Goal: Task Accomplishment & Management: Manage account settings

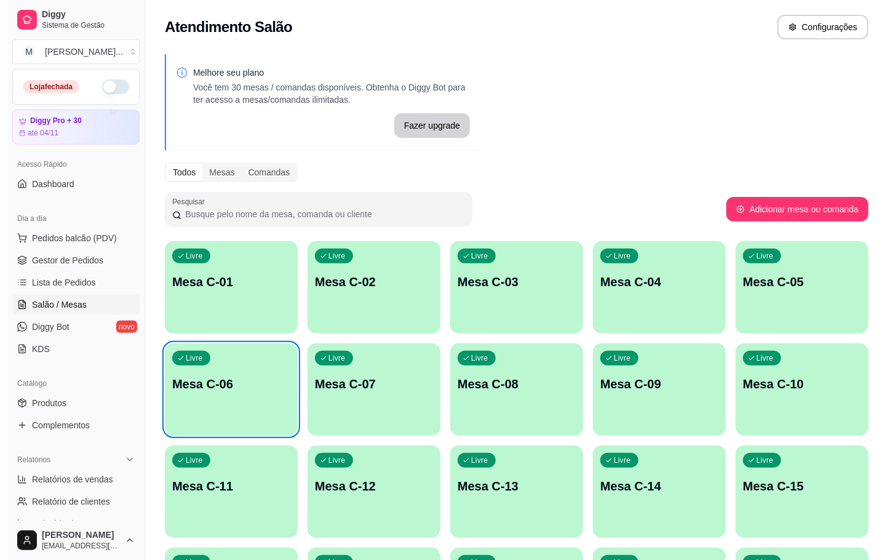
scroll to position [92, 0]
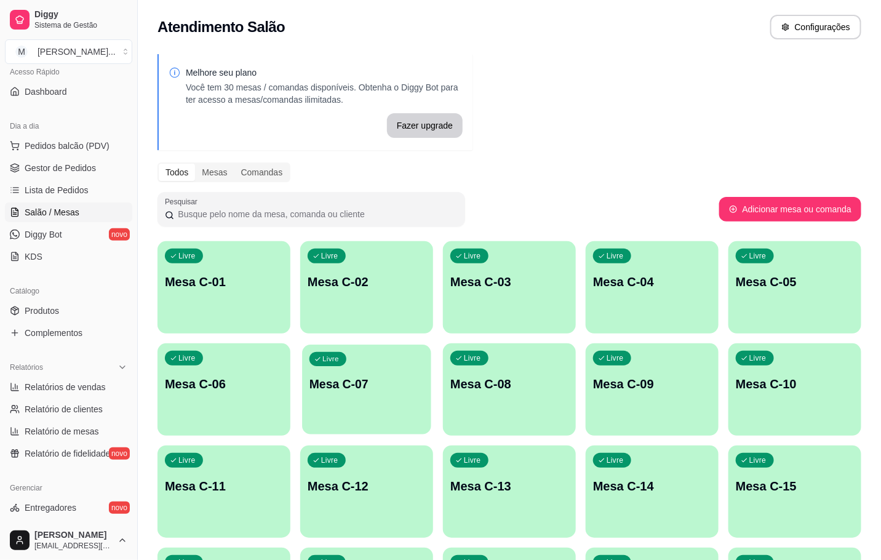
click at [373, 359] on div "Livre Mesa C-07" at bounding box center [366, 382] width 129 height 75
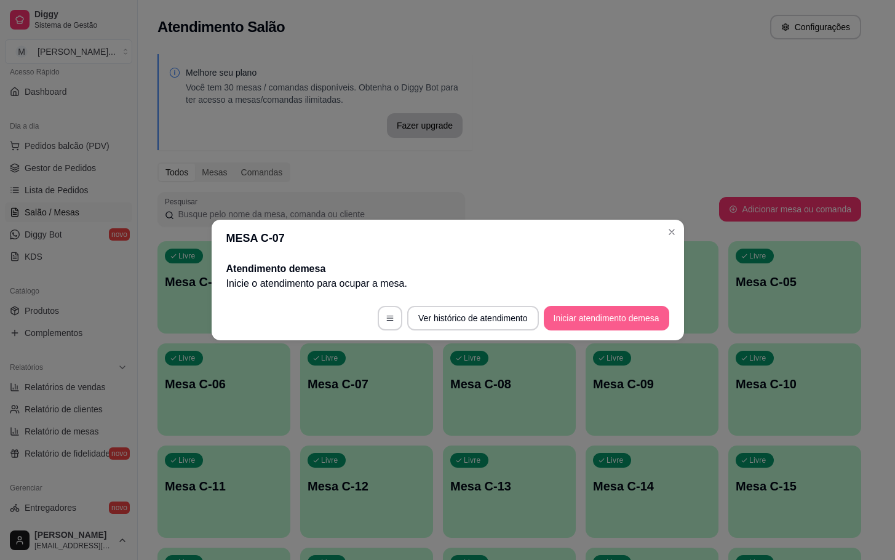
click at [550, 306] on button "Iniciar atendimento de mesa" at bounding box center [607, 318] width 126 height 25
click at [604, 314] on button "Iniciar atendimento de mesa" at bounding box center [607, 318] width 122 height 24
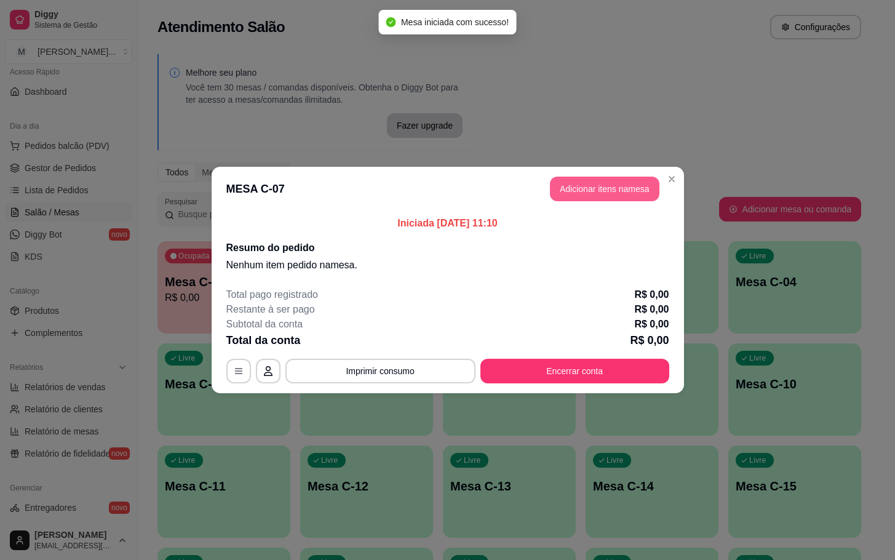
click at [605, 193] on button "Adicionar itens na mesa" at bounding box center [605, 189] width 110 height 25
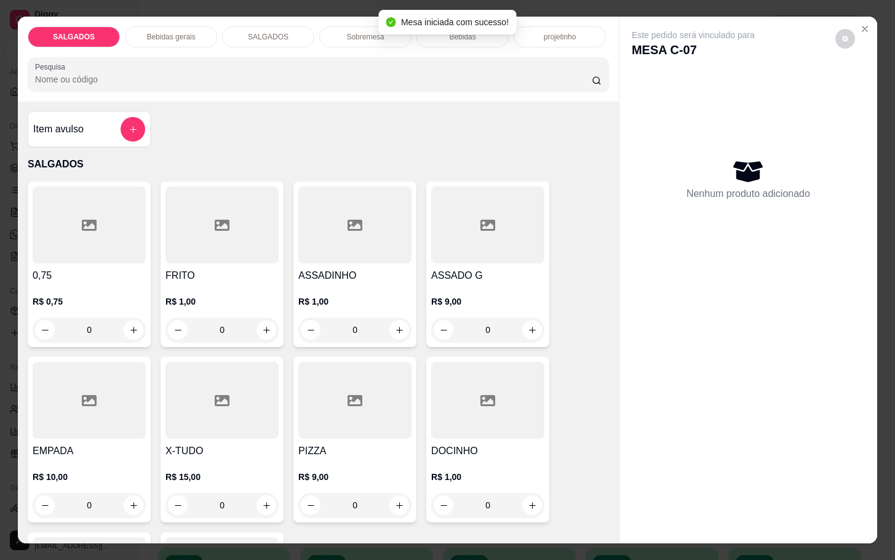
drag, startPoint x: 225, startPoint y: 320, endPoint x: 235, endPoint y: 324, distance: 10.5
click at [226, 321] on input "0" at bounding box center [222, 329] width 69 height 25
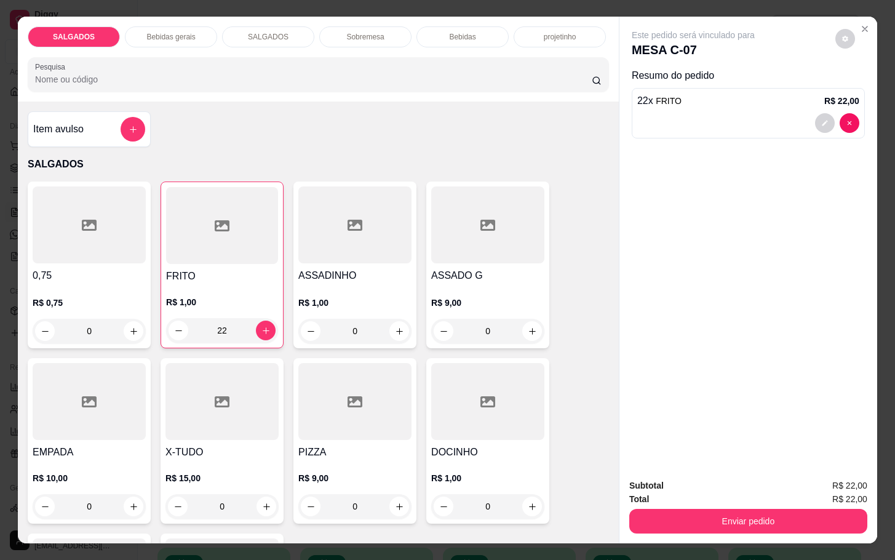
type input "22"
click at [154, 35] on p "Bebidas gerais" at bounding box center [170, 37] width 49 height 10
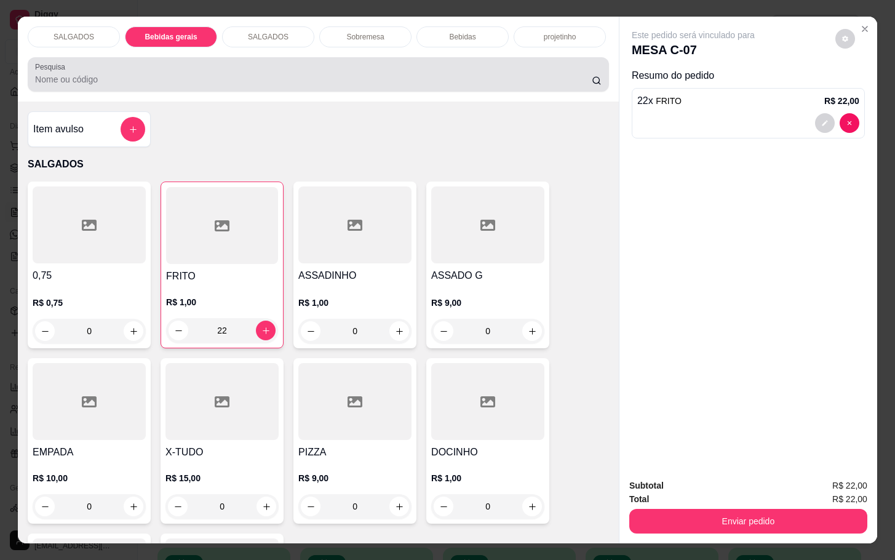
scroll to position [30, 0]
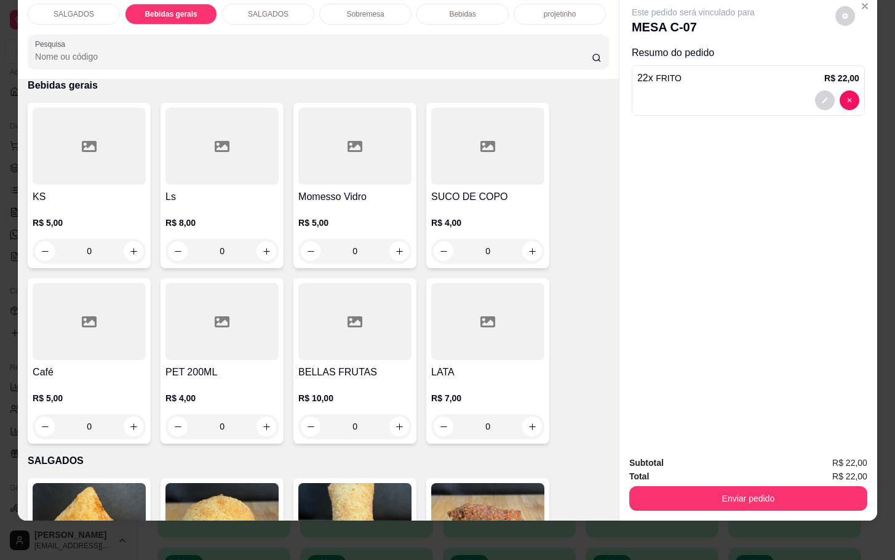
drag, startPoint x: 186, startPoint y: 163, endPoint x: 194, endPoint y: 161, distance: 7.6
click at [194, 161] on div at bounding box center [221, 146] width 113 height 77
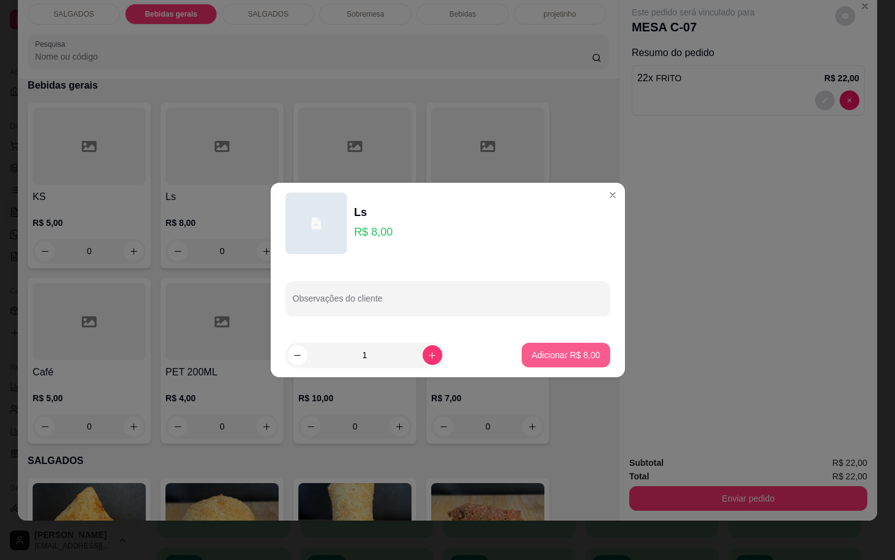
click at [541, 349] on p "Adicionar R$ 8,00" at bounding box center [566, 355] width 68 height 12
type input "1"
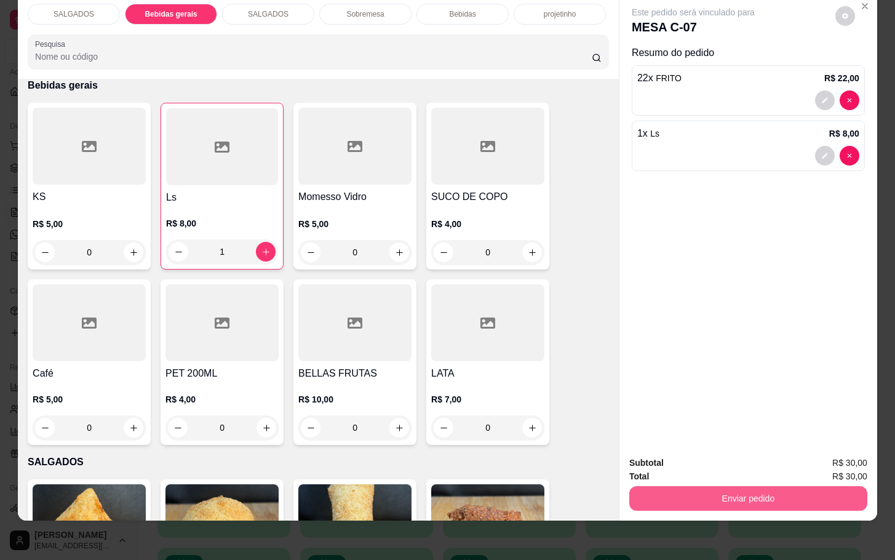
click at [696, 486] on button "Enviar pedido" at bounding box center [748, 498] width 238 height 25
click at [850, 443] on button "Enviar pedido" at bounding box center [834, 454] width 68 height 23
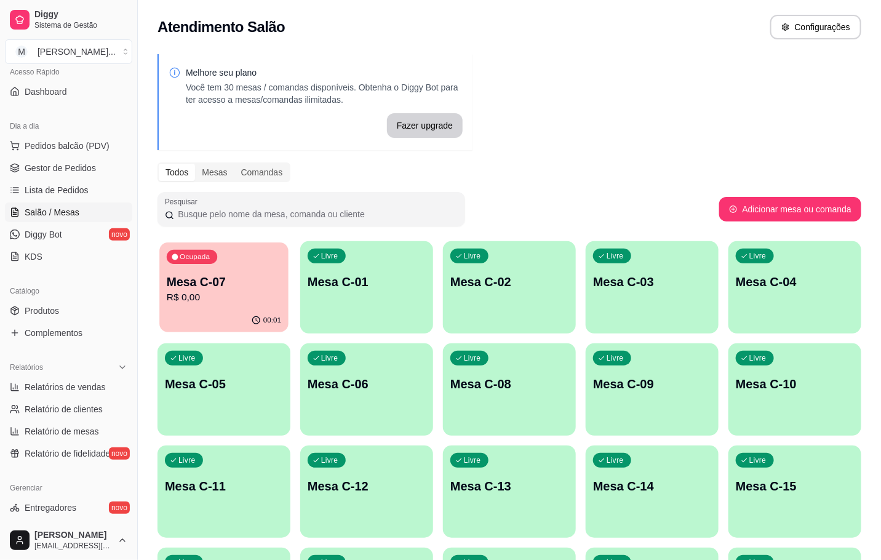
click at [235, 281] on p "Mesa C-07" at bounding box center [224, 282] width 114 height 17
drag, startPoint x: 139, startPoint y: 222, endPoint x: 140, endPoint y: 244, distance: 22.2
click at [144, 245] on div "Diggy Sistema de Gestão M Mila Salgados ... Loja fechada Diggy Pro + 30 até 04/…" at bounding box center [440, 447] width 881 height 894
click at [257, 311] on div "00:01" at bounding box center [223, 321] width 133 height 24
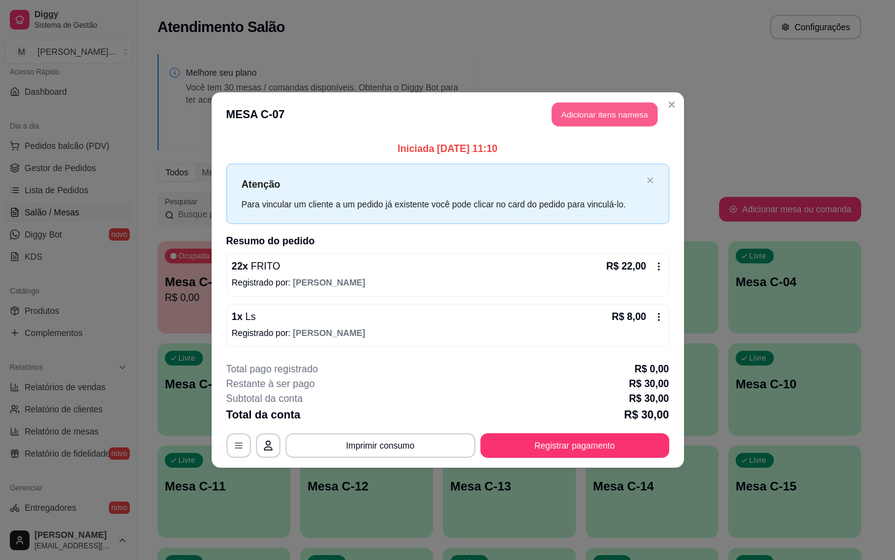
click at [584, 114] on button "Adicionar itens na mesa" at bounding box center [605, 115] width 106 height 24
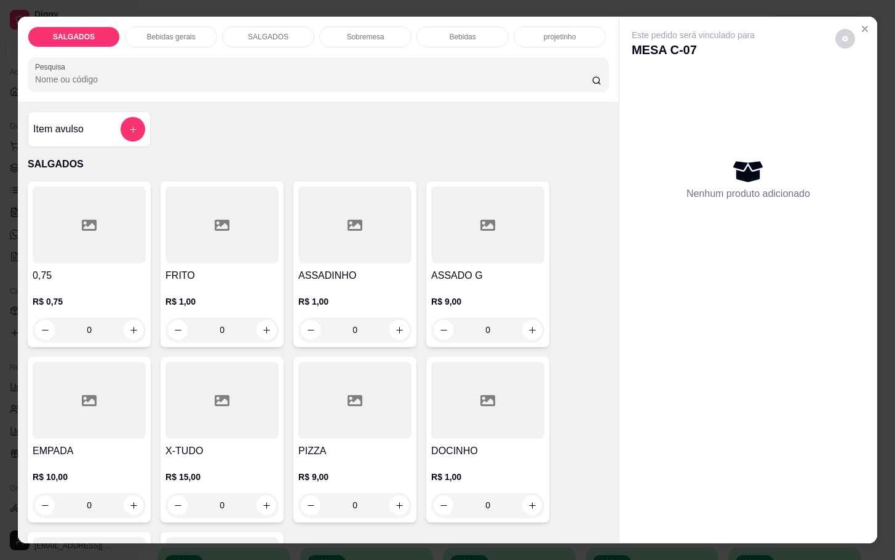
click at [127, 133] on div at bounding box center [133, 129] width 25 height 25
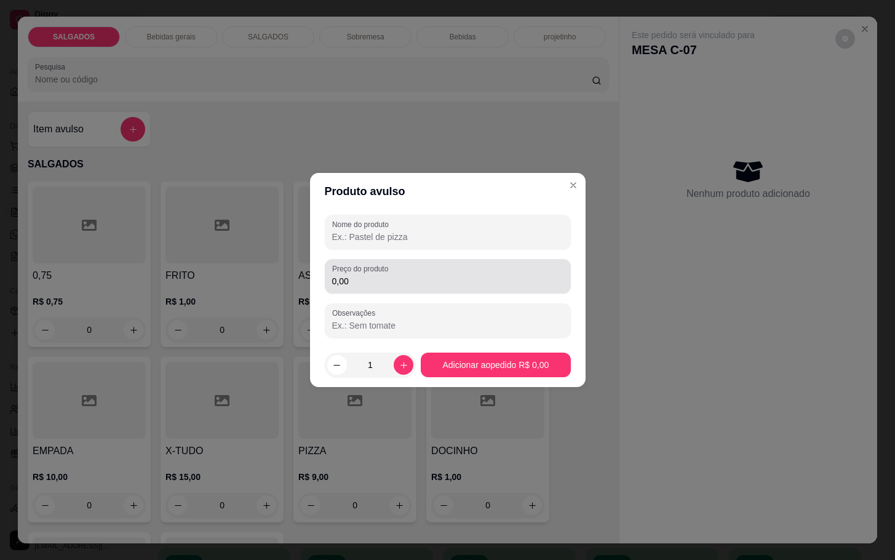
click at [443, 281] on input "0,00" at bounding box center [447, 281] width 231 height 12
type input "6,00"
click at [394, 242] on input "Nome do produto" at bounding box center [447, 237] width 231 height 12
type input "PASTELZINHO"
click at [478, 345] on footer "1 Adicionar ao pedido R$ 6,00" at bounding box center [448, 365] width 276 height 44
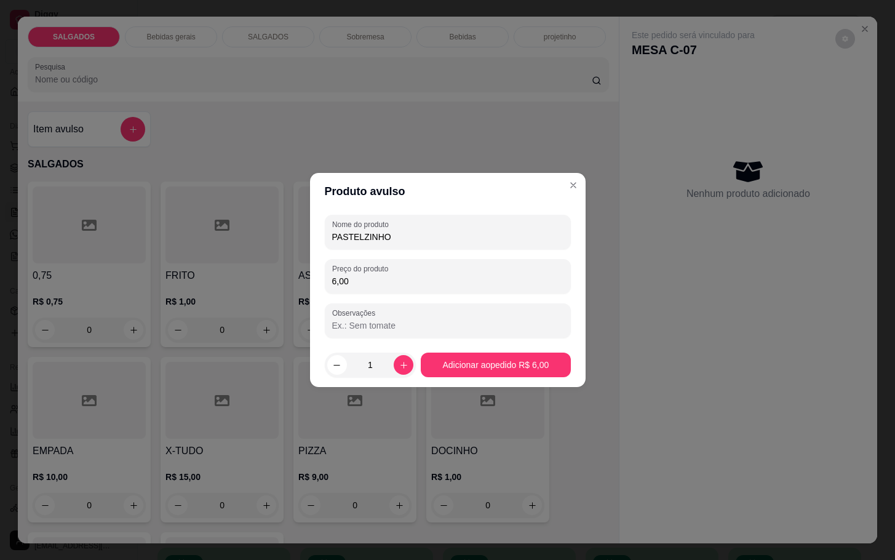
click at [478, 347] on footer "1 Adicionar ao pedido R$ 6,00" at bounding box center [448, 365] width 276 height 44
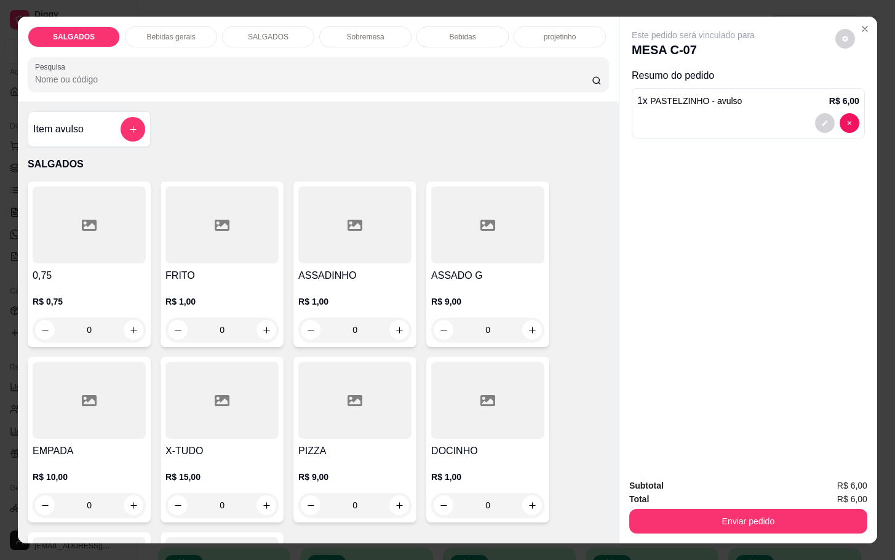
click at [709, 530] on div "Subtotal R$ 6,00 Total R$ 6,00 Enviar pedido" at bounding box center [749, 506] width 258 height 74
click at [759, 515] on button "Enviar pedido" at bounding box center [748, 521] width 238 height 25
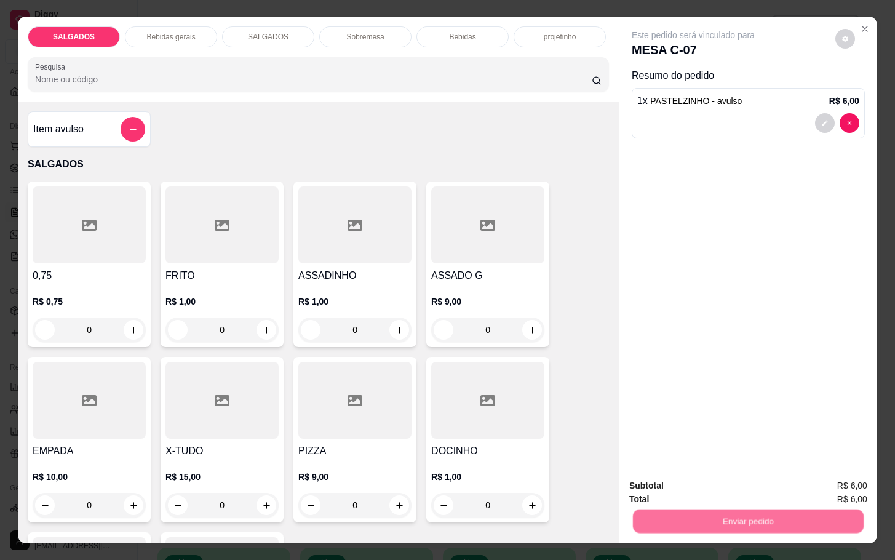
click at [809, 480] on button "Enviar pedido" at bounding box center [834, 483] width 70 height 23
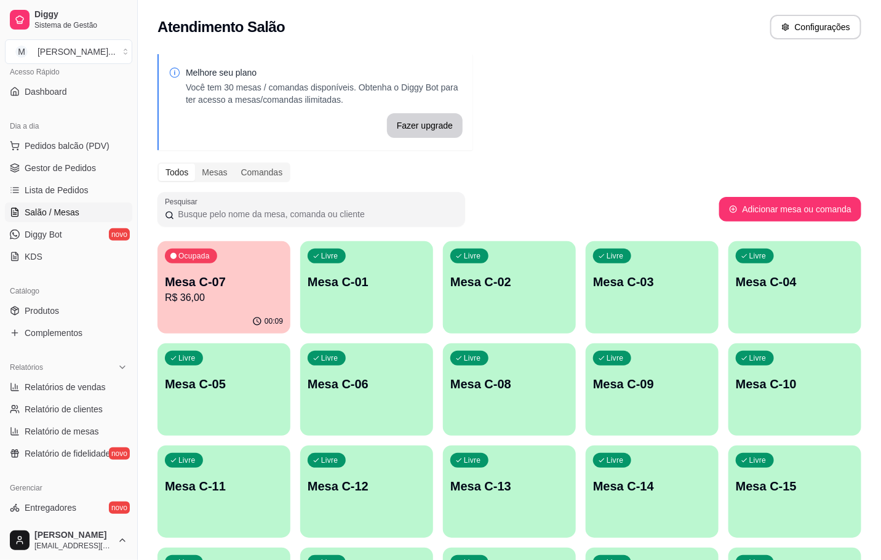
click at [231, 268] on div "Ocupada Mesa C-07 R$ 36,00" at bounding box center [223, 275] width 133 height 68
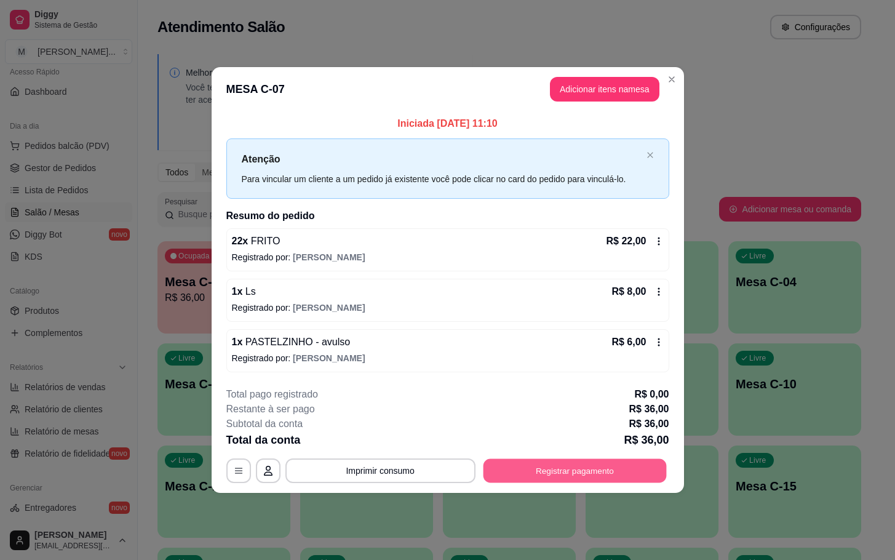
click at [582, 461] on button "Registrar pagamento" at bounding box center [574, 470] width 183 height 24
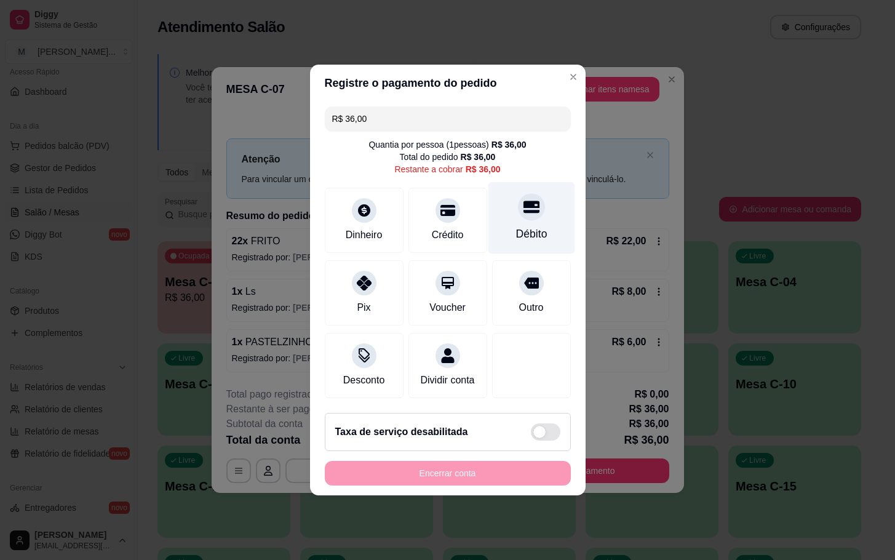
click at [517, 215] on div "Débito" at bounding box center [531, 218] width 87 height 72
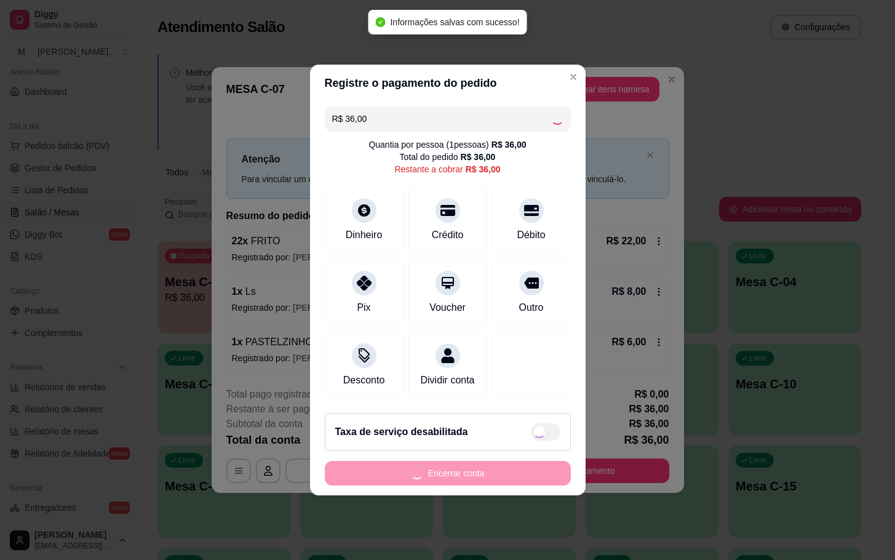
type input "R$ 0,00"
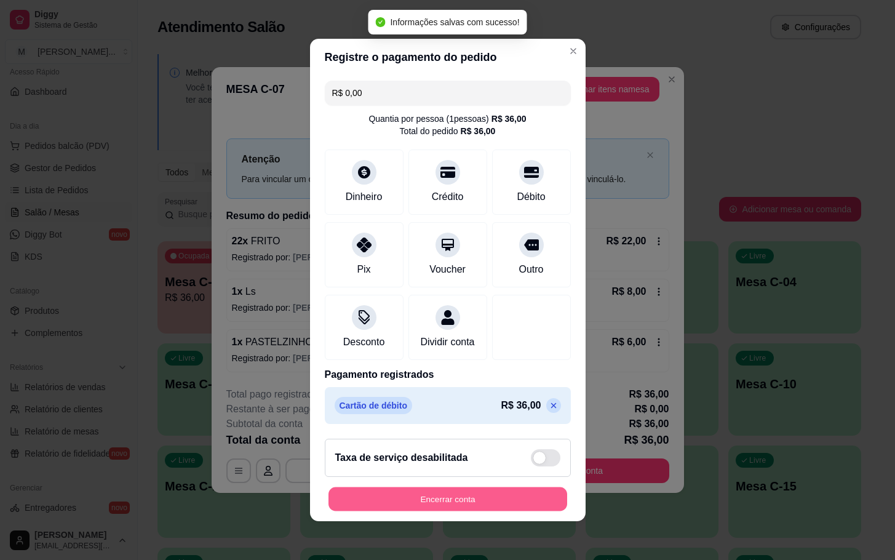
click at [482, 503] on button "Encerrar conta" at bounding box center [448, 499] width 239 height 24
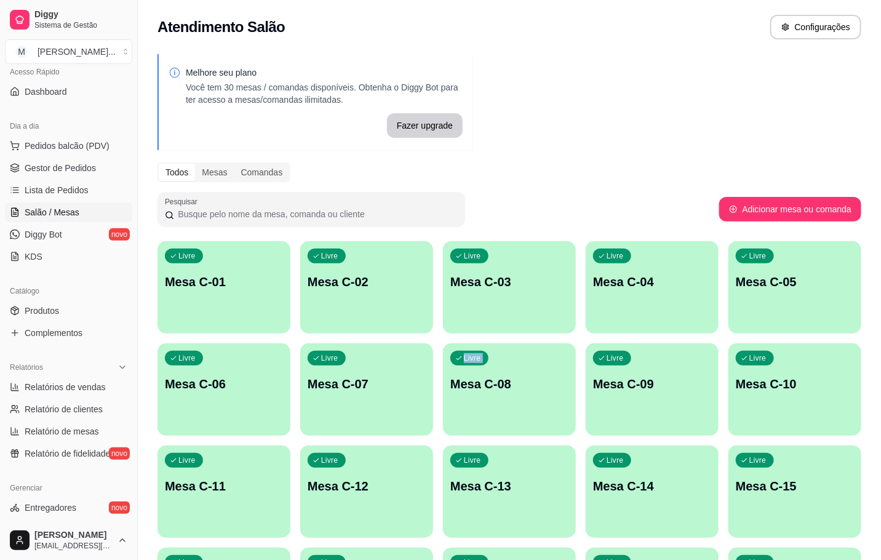
drag, startPoint x: 440, startPoint y: 370, endPoint x: 388, endPoint y: 403, distance: 62.0
click at [440, 367] on div "Livre Mesa C-01 Livre Mesa C-02 Livre Mesa C-03 Livre Mesa C-04 Livre Mesa C-05…" at bounding box center [509, 542] width 704 height 603
click at [382, 409] on div "Livre Mesa C-07" at bounding box center [366, 382] width 129 height 75
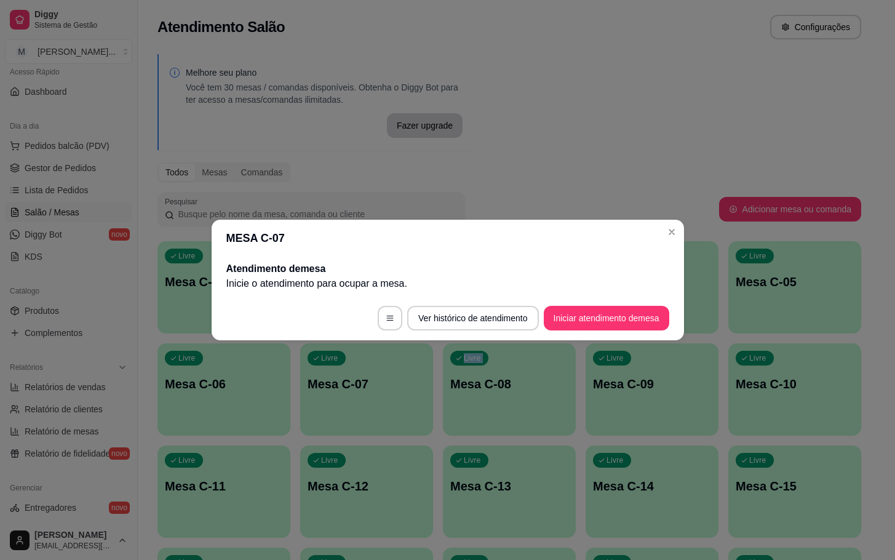
click at [612, 338] on div "MESA C-07 Atendimento de mesa Inicie o atendimento para ocupar a mesa . Ver his…" at bounding box center [447, 280] width 895 height 560
click at [617, 327] on button "Iniciar atendimento de mesa" at bounding box center [607, 318] width 126 height 25
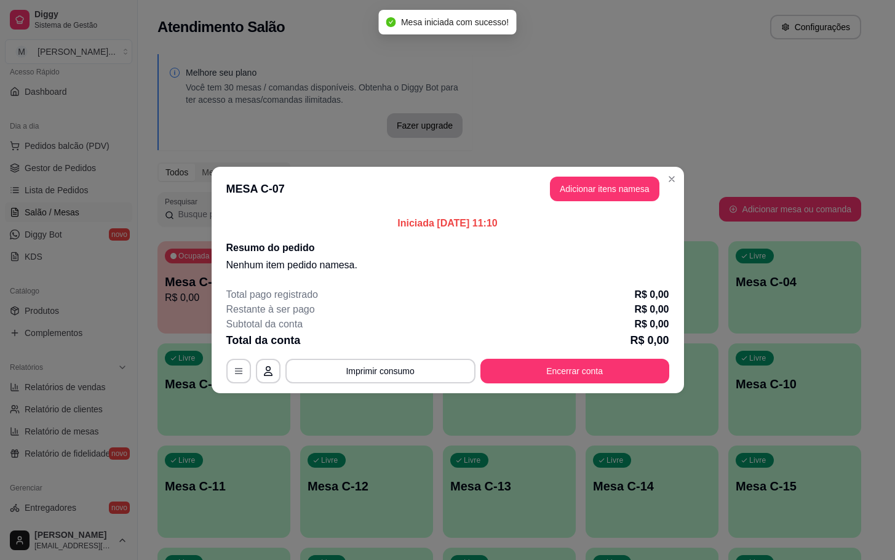
click at [624, 200] on button "Adicionar itens na mesa" at bounding box center [605, 189] width 110 height 25
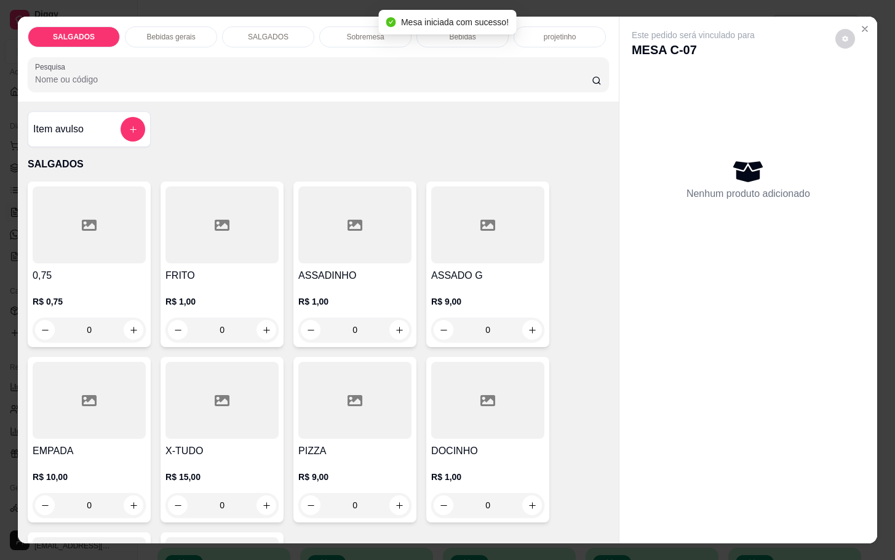
click at [348, 393] on icon at bounding box center [355, 400] width 15 height 15
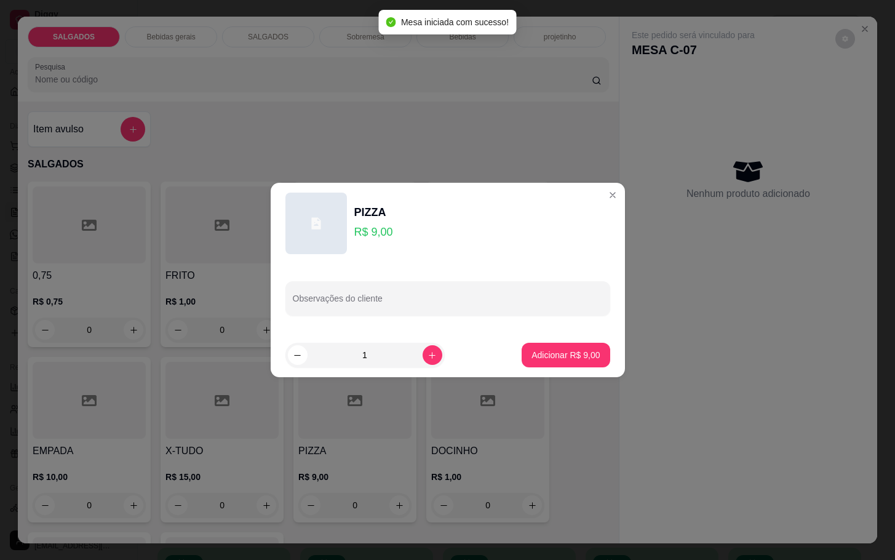
drag, startPoint x: 606, startPoint y: 360, endPoint x: 594, endPoint y: 359, distance: 11.8
click at [602, 360] on footer "1 Adicionar R$ 9,00" at bounding box center [448, 355] width 354 height 44
click at [592, 359] on button "Adicionar R$ 9,00" at bounding box center [566, 355] width 86 height 24
type input "1"
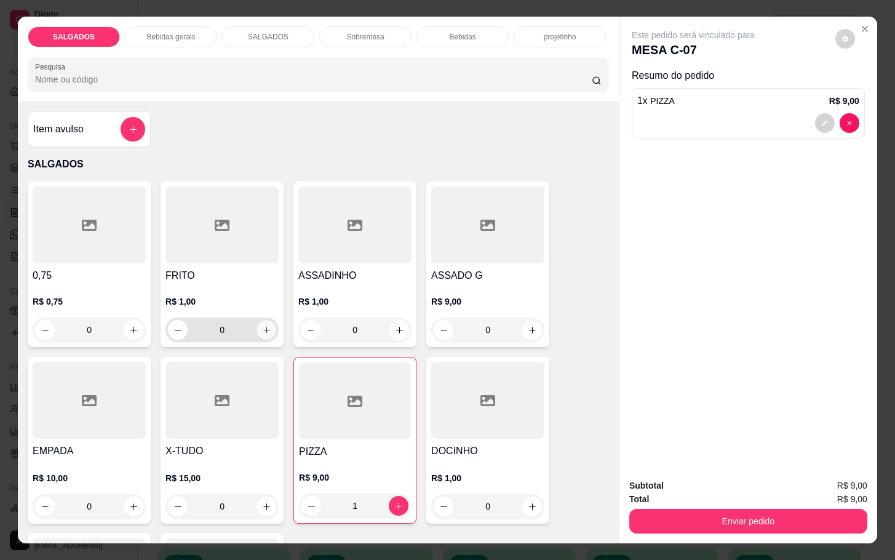
click at [257, 321] on button "increase-product-quantity" at bounding box center [266, 330] width 19 height 19
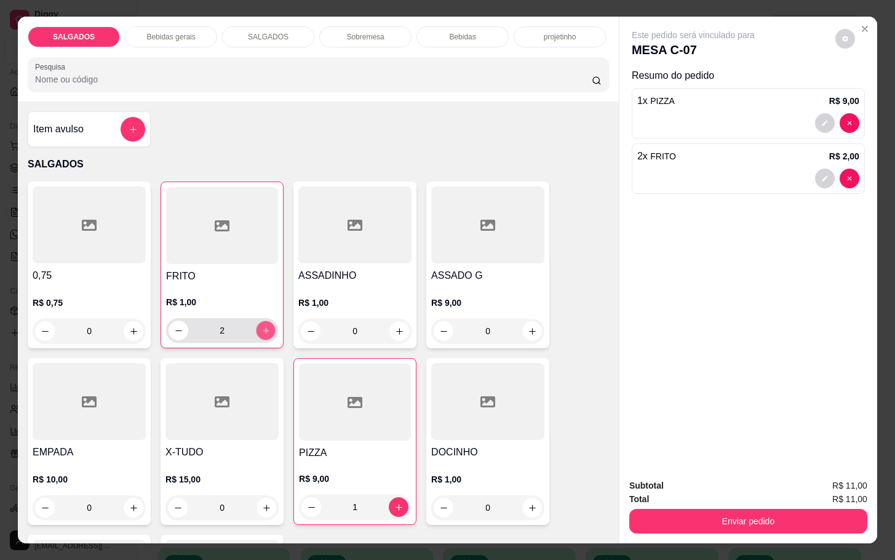
click at [257, 321] on button "increase-product-quantity" at bounding box center [266, 330] width 19 height 19
click at [261, 326] on icon "increase-product-quantity" at bounding box center [265, 330] width 9 height 9
click at [260, 321] on button "increase-product-quantity" at bounding box center [266, 331] width 20 height 20
click at [257, 321] on button "increase-product-quantity" at bounding box center [266, 330] width 19 height 19
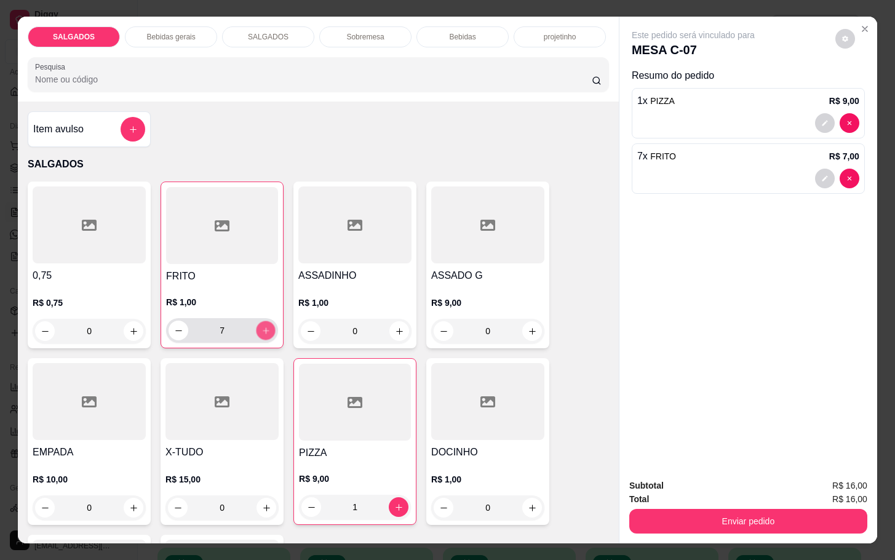
click at [257, 321] on button "increase-product-quantity" at bounding box center [266, 330] width 19 height 19
click at [249, 320] on div "9" at bounding box center [222, 330] width 107 height 25
click at [249, 319] on div "9" at bounding box center [222, 330] width 107 height 25
click at [256, 321] on button "increase-product-quantity" at bounding box center [266, 331] width 20 height 20
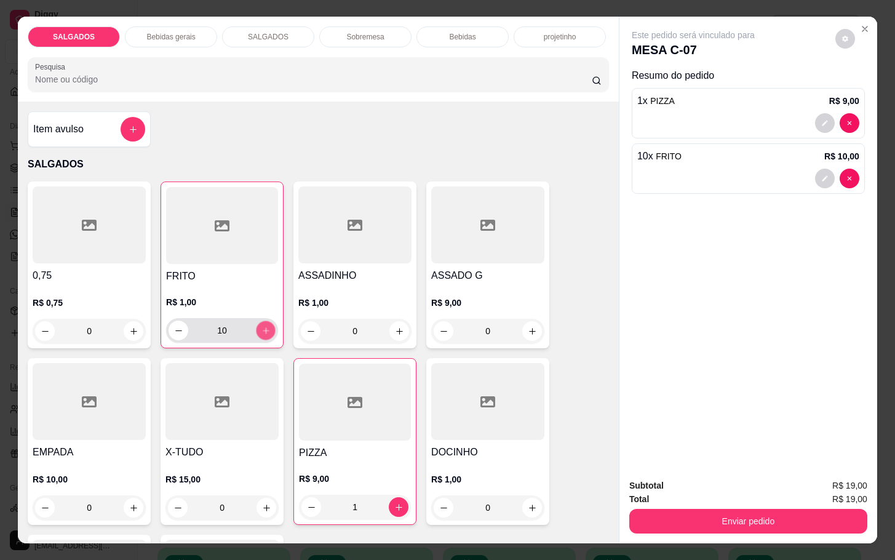
click at [261, 326] on icon "increase-product-quantity" at bounding box center [265, 330] width 9 height 9
click at [261, 327] on icon "increase-product-quantity" at bounding box center [265, 330] width 9 height 9
type input "12"
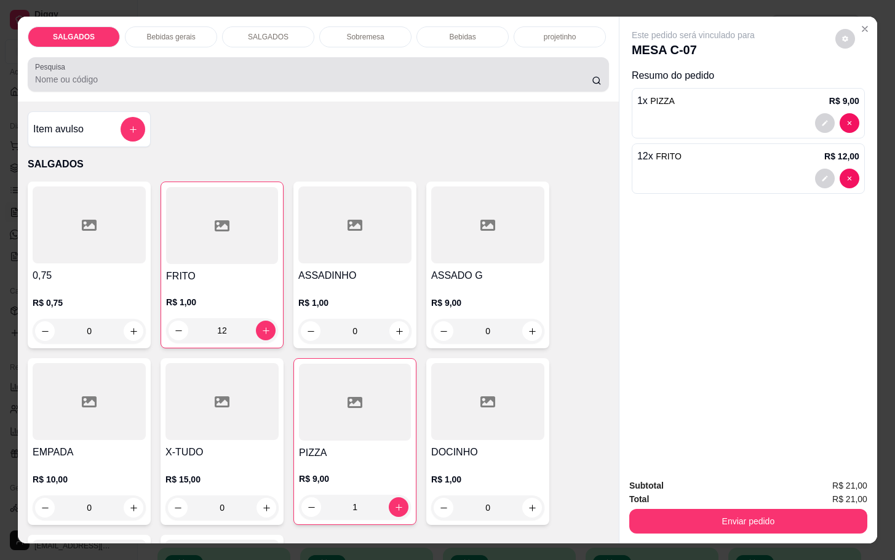
click at [154, 42] on div "SALGADOS Bebidas gerais SALGADOS Sobremesa Bebidas projetinho Pesquisa" at bounding box center [318, 59] width 601 height 85
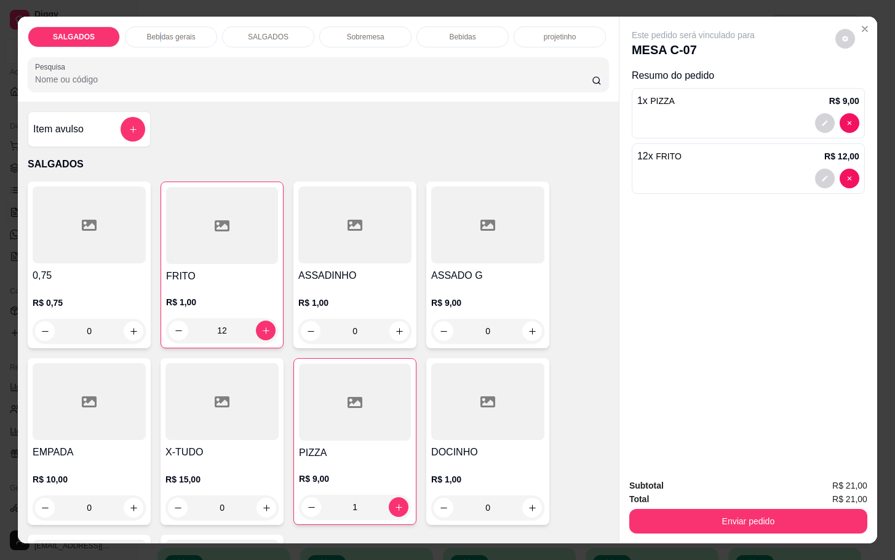
click at [156, 36] on div "Bebidas gerais" at bounding box center [171, 36] width 92 height 21
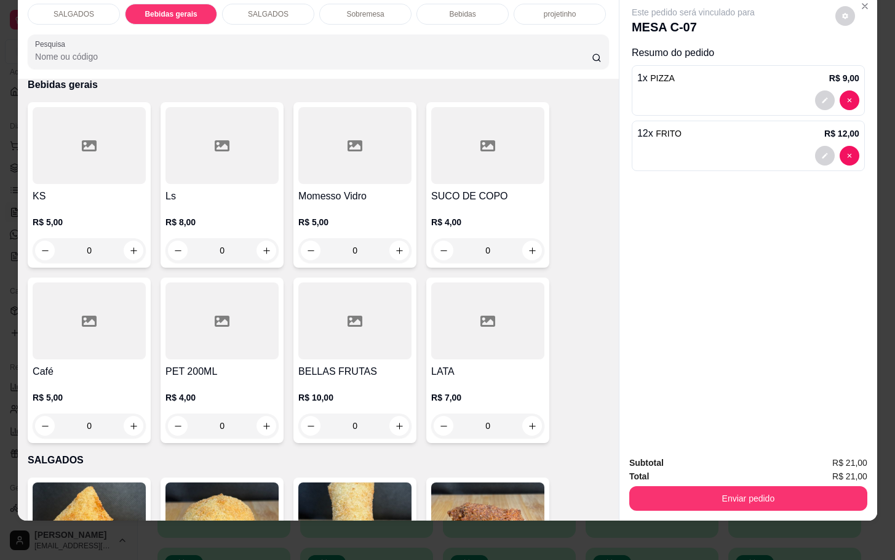
click at [427, 7] on div "Bebidas" at bounding box center [463, 14] width 92 height 21
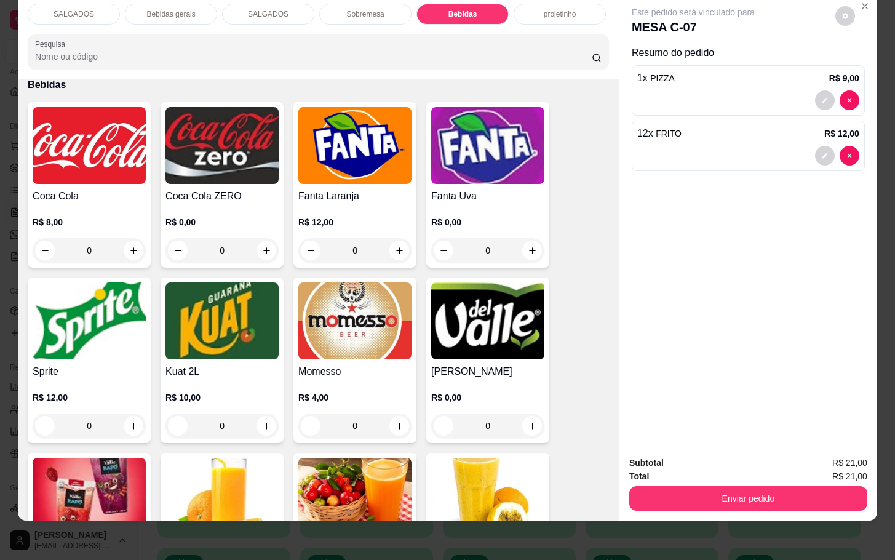
click at [61, 204] on div "R$ 8,00 0" at bounding box center [89, 233] width 113 height 59
drag, startPoint x: 361, startPoint y: 391, endPoint x: 360, endPoint y: 407, distance: 15.4
click at [360, 407] on div "R$ 4,00 0" at bounding box center [354, 414] width 113 height 47
click at [100, 216] on p "R$ 8,00" at bounding box center [89, 222] width 113 height 12
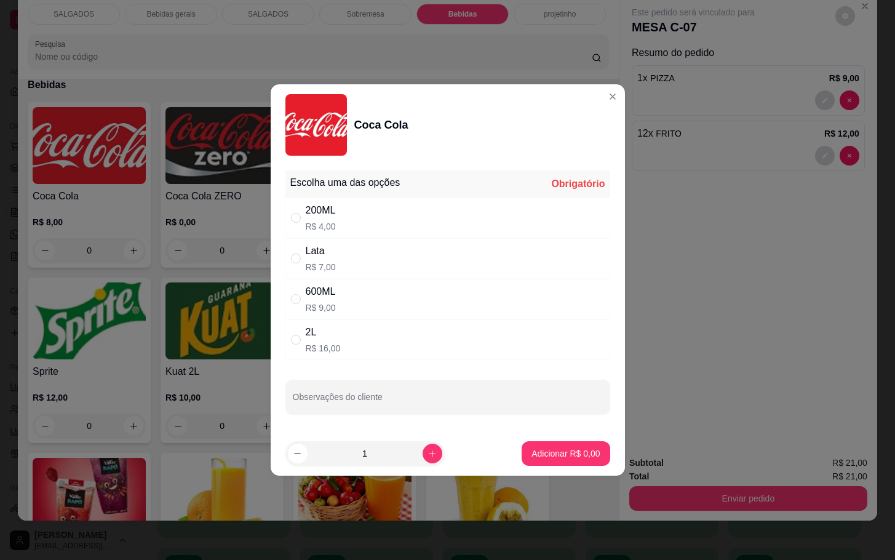
click at [333, 284] on div "600ML" at bounding box center [321, 291] width 30 height 15
radio input "true"
click at [526, 461] on button "Adicionar R$ 9,00" at bounding box center [566, 453] width 88 height 25
type input "1"
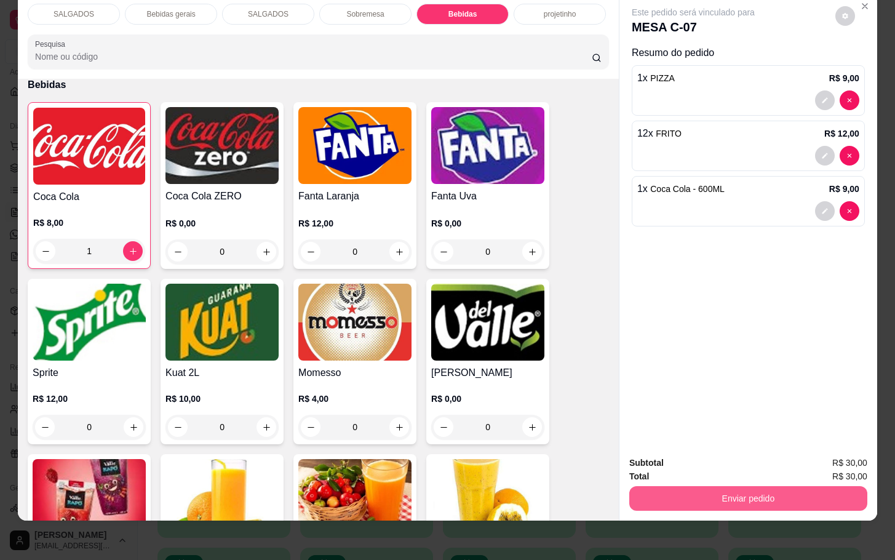
click at [647, 488] on button "Enviar pedido" at bounding box center [748, 498] width 238 height 25
click at [853, 453] on button "Enviar pedido" at bounding box center [834, 454] width 70 height 23
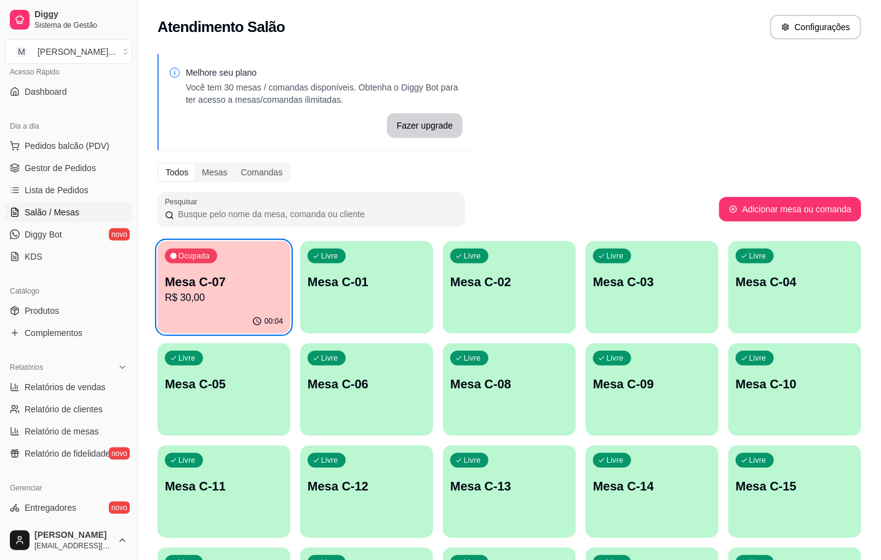
click at [242, 253] on div "Ocupada Mesa C-07 R$ 30,00" at bounding box center [223, 275] width 133 height 68
click at [253, 303] on p "R$ 30,00" at bounding box center [224, 297] width 118 height 15
click at [169, 294] on p "R$ 30,00" at bounding box center [224, 297] width 118 height 15
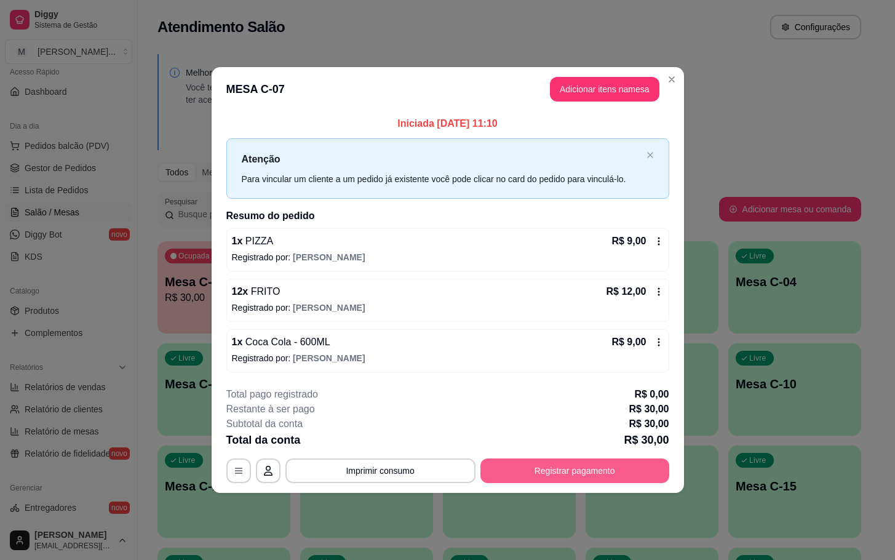
click at [545, 474] on button "Registrar pagamento" at bounding box center [574, 470] width 189 height 25
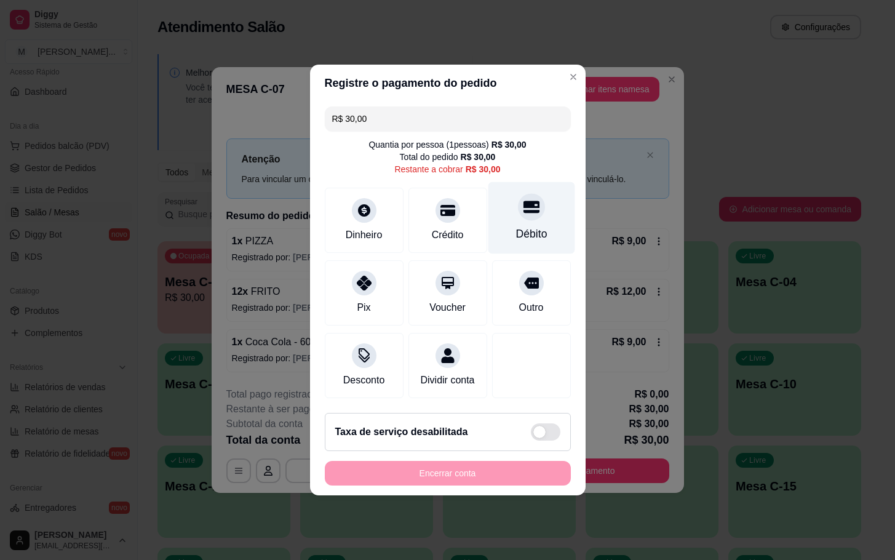
click at [509, 210] on div "Débito" at bounding box center [531, 218] width 87 height 72
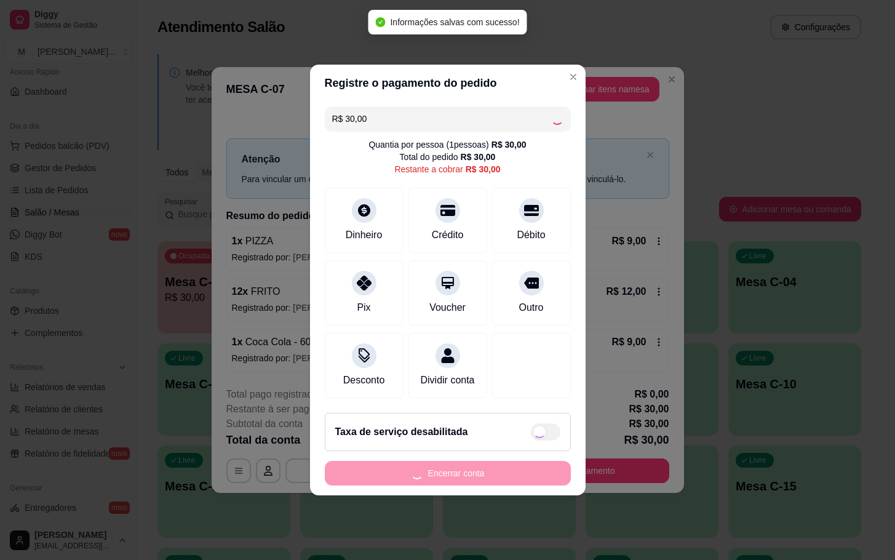
type input "R$ 0,00"
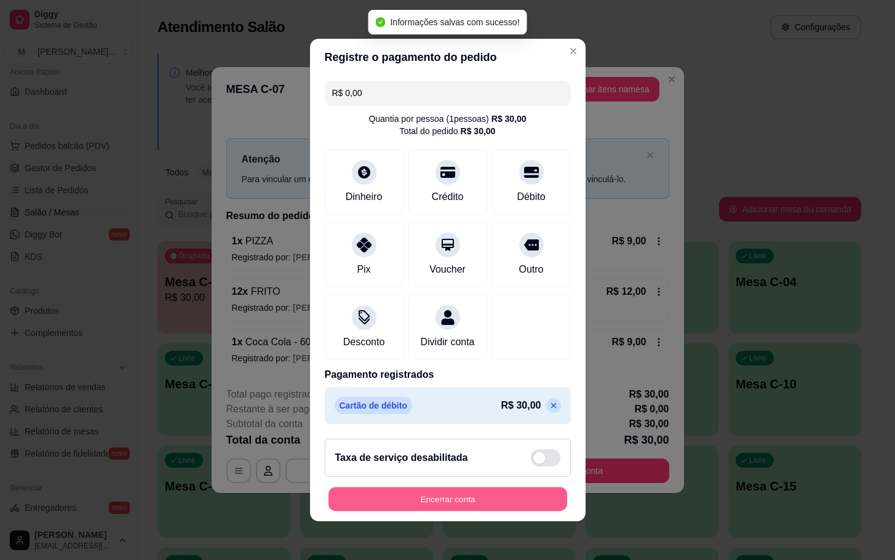
click at [439, 511] on button "Encerrar conta" at bounding box center [448, 499] width 239 height 24
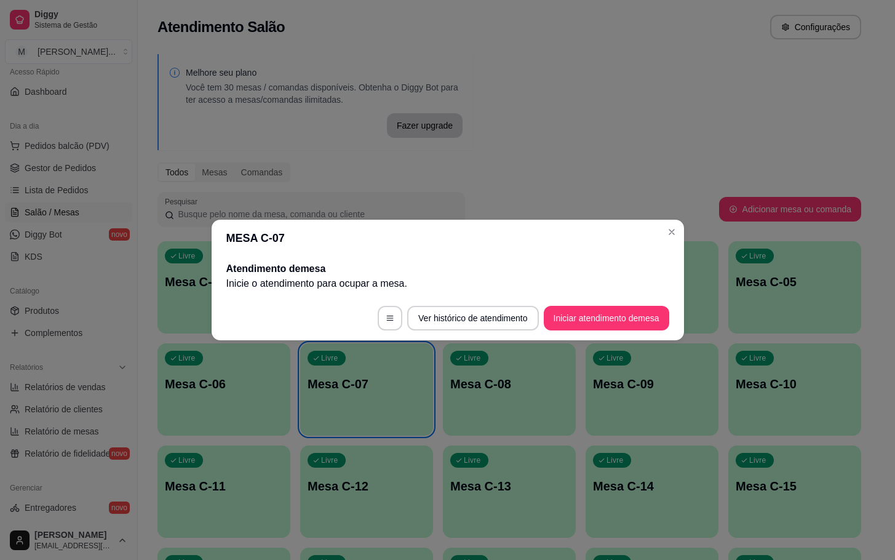
click at [594, 305] on footer "Ver histórico de atendimento Iniciar atendimento de mesa" at bounding box center [448, 318] width 472 height 44
click at [597, 303] on footer "Ver histórico de atendimento Iniciar atendimento de mesa" at bounding box center [448, 318] width 472 height 44
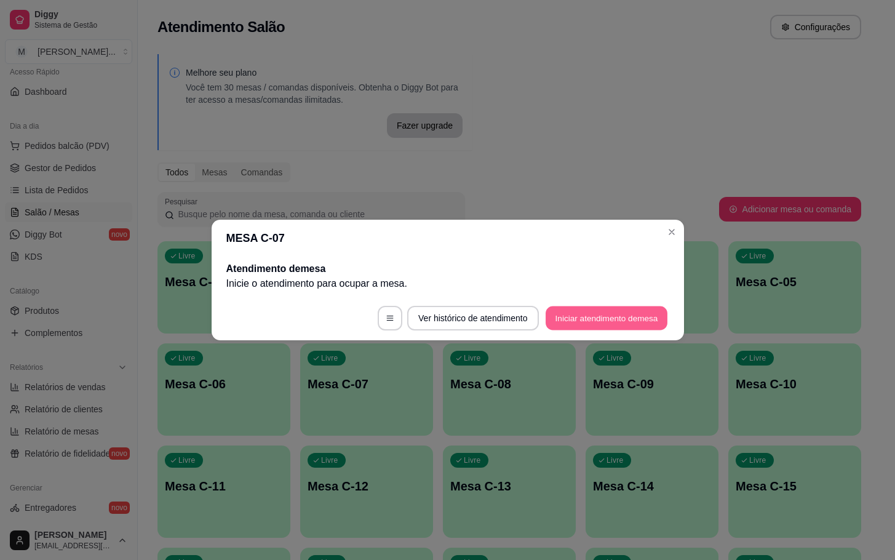
click at [600, 319] on button "Iniciar atendimento de mesa" at bounding box center [607, 318] width 122 height 24
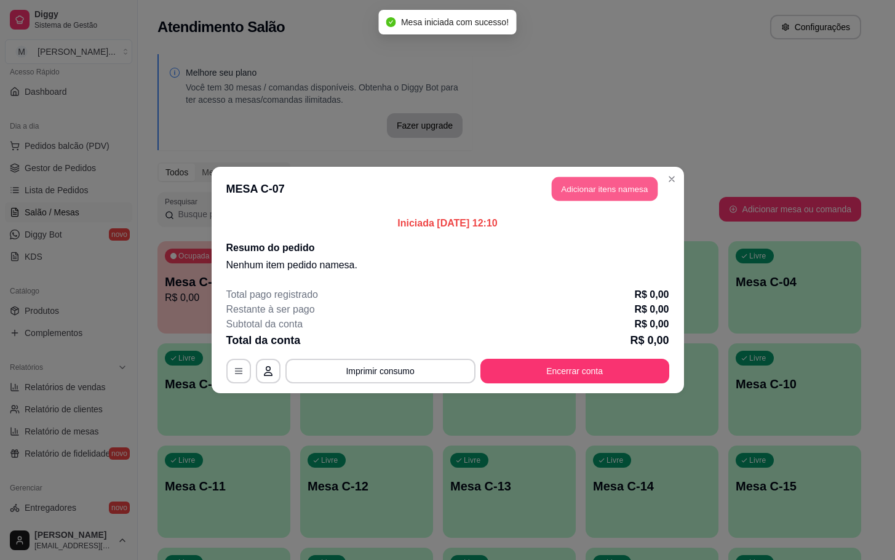
click at [613, 198] on button "Adicionar itens na mesa" at bounding box center [605, 189] width 106 height 24
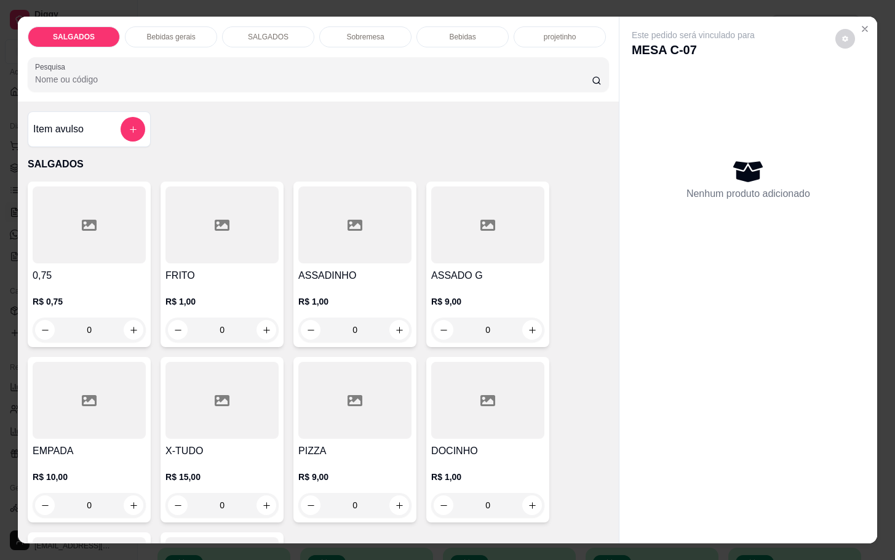
scroll to position [185, 0]
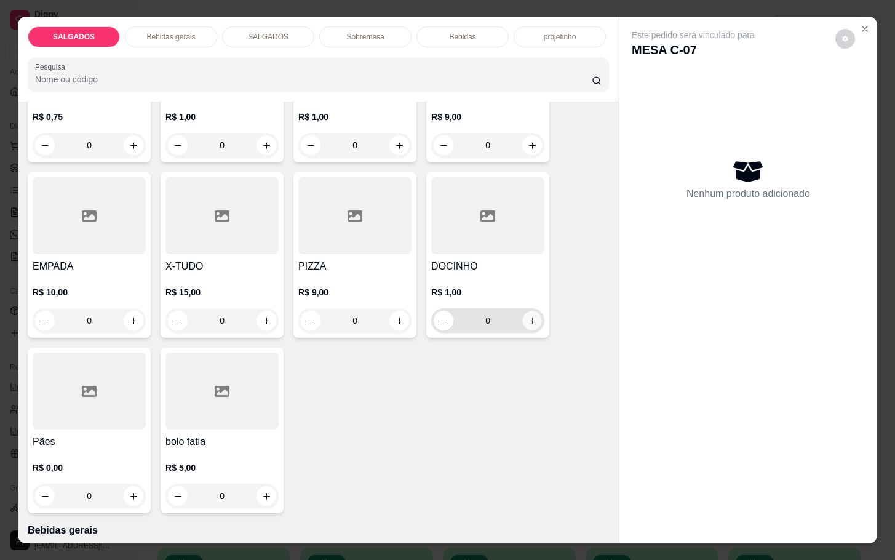
click at [528, 316] on icon "increase-product-quantity" at bounding box center [532, 320] width 9 height 9
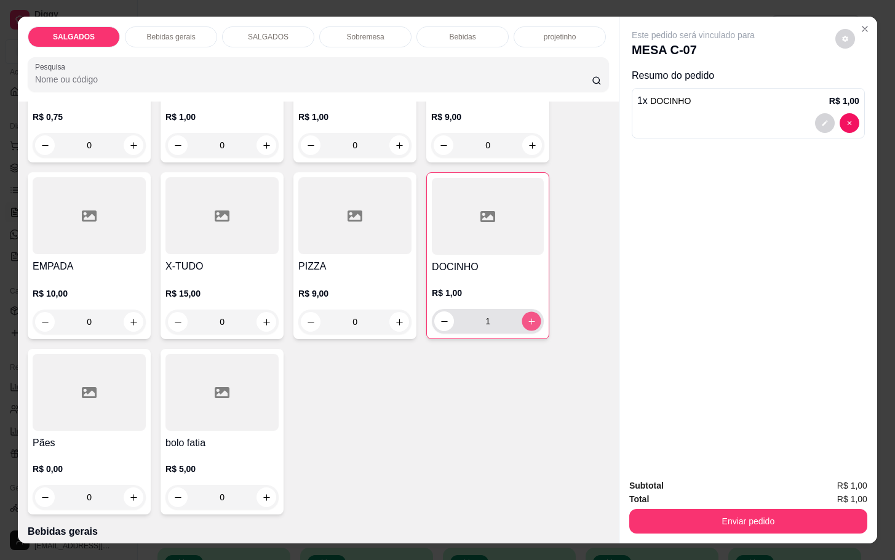
click at [527, 317] on icon "increase-product-quantity" at bounding box center [531, 321] width 9 height 9
click at [525, 323] on button "increase-product-quantity" at bounding box center [531, 321] width 19 height 19
type input "3"
drag, startPoint x: 153, startPoint y: 42, endPoint x: 159, endPoint y: 39, distance: 6.7
click at [159, 39] on div "SALGADOS Bebidas gerais SALGADOS Sobremesa Bebidas projetinho Pesquisa" at bounding box center [318, 59] width 601 height 85
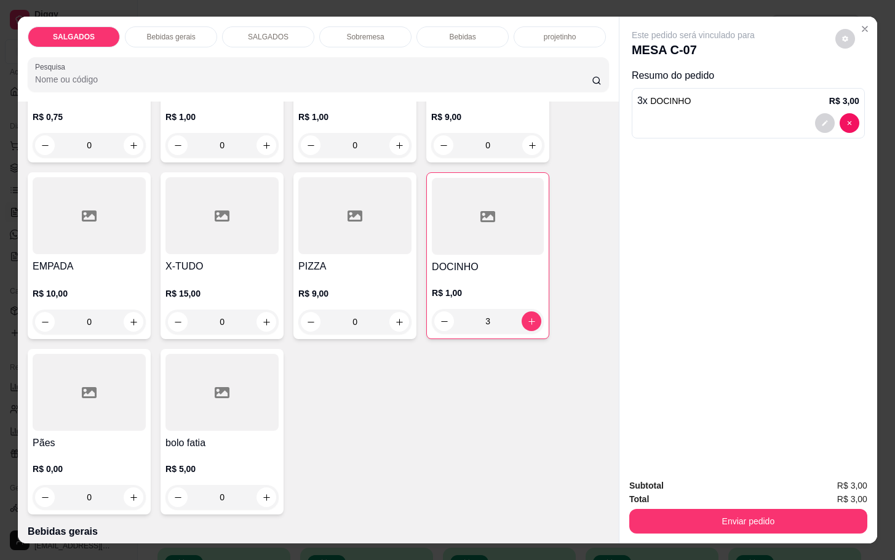
click at [167, 34] on p "Bebidas gerais" at bounding box center [170, 37] width 49 height 10
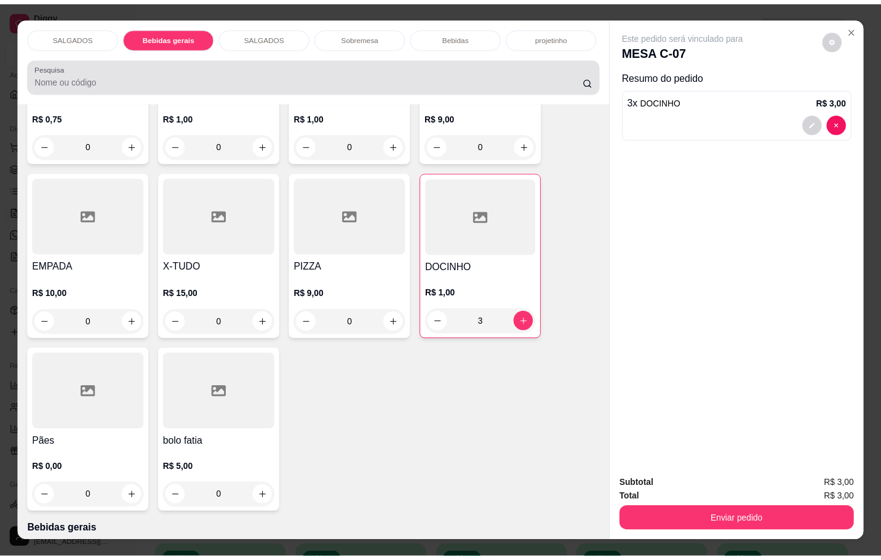
scroll to position [30, 0]
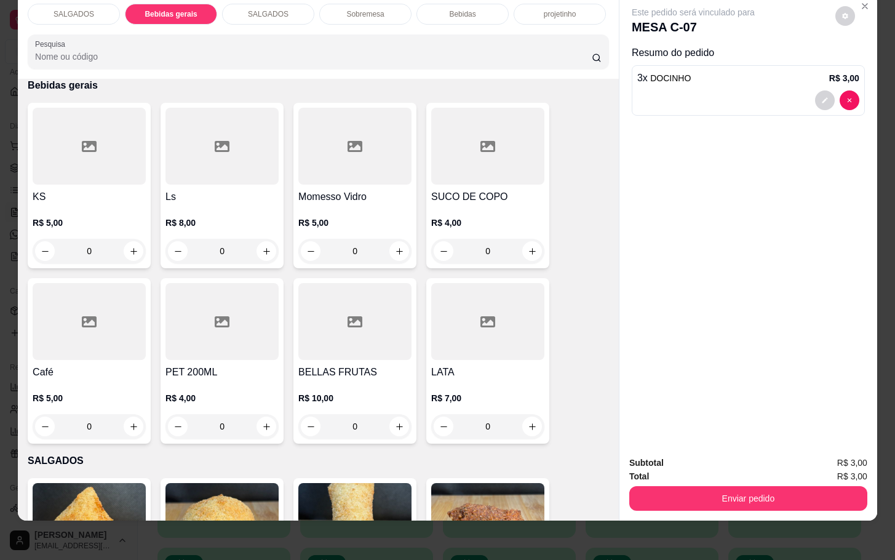
click at [124, 295] on div at bounding box center [89, 321] width 113 height 77
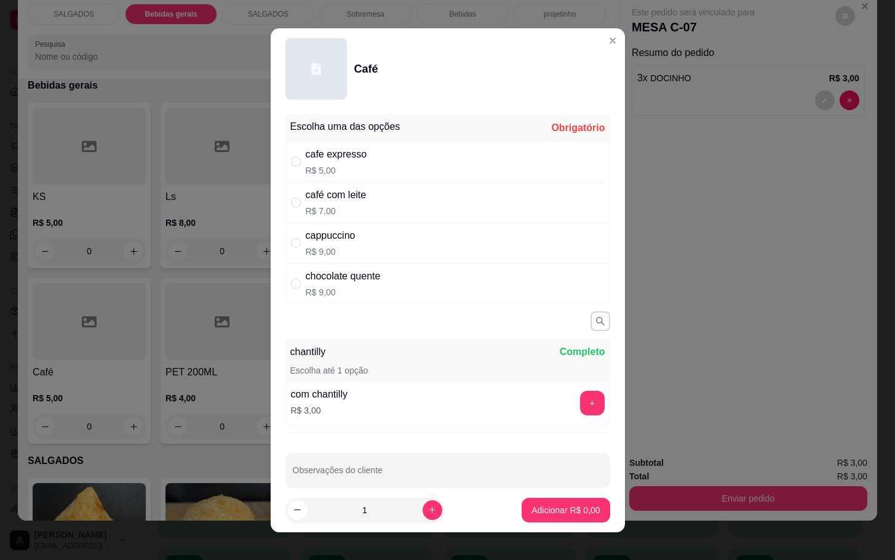
drag, startPoint x: 413, startPoint y: 163, endPoint x: 455, endPoint y: 233, distance: 80.8
click at [419, 162] on div "cafe expresso R$ 5,00" at bounding box center [447, 161] width 325 height 41
radio input "true"
click at [539, 521] on button "Adicionar R$ 5,00" at bounding box center [566, 510] width 86 height 24
type input "1"
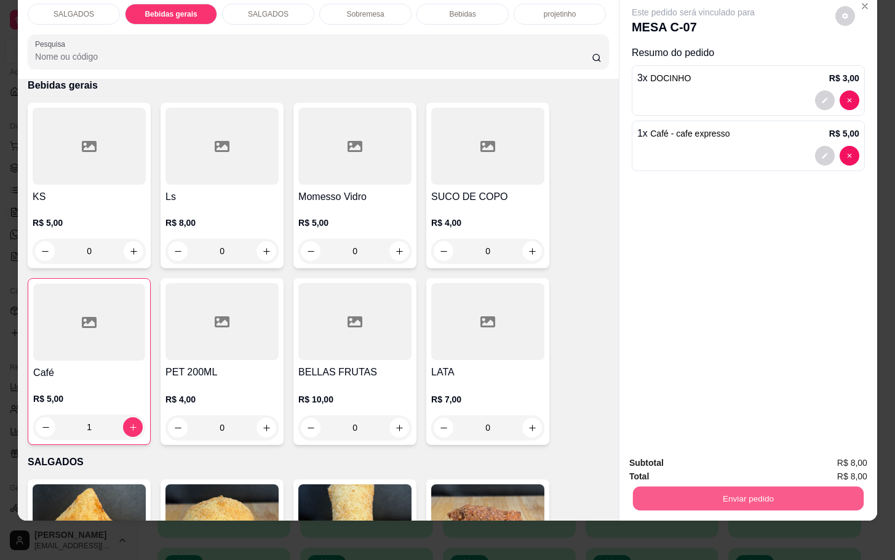
click at [720, 497] on div "Subtotal R$ 8,00 Total R$ 8,00 Enviar pedido" at bounding box center [749, 483] width 258 height 74
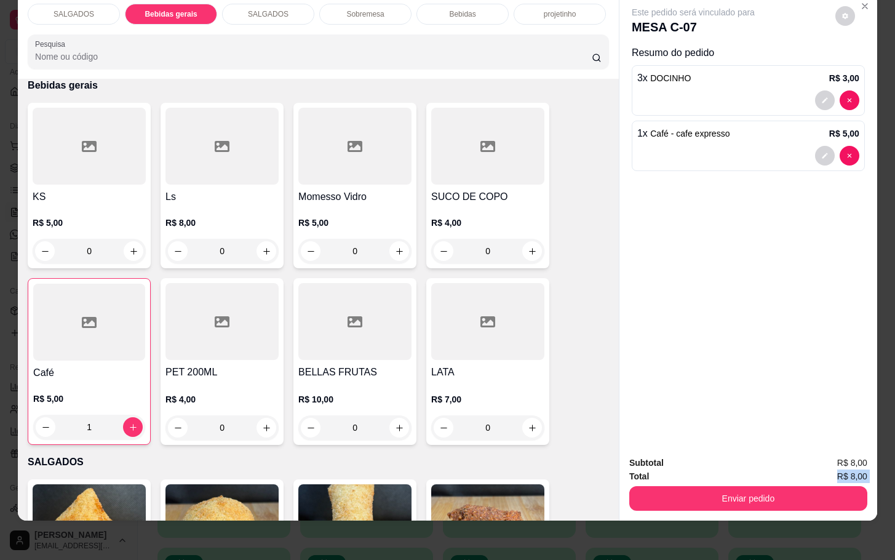
click at [795, 478] on div "Subtotal R$ 8,00 Total R$ 8,00 Enviar pedido" at bounding box center [748, 483] width 238 height 55
click at [785, 486] on button "Enviar pedido" at bounding box center [748, 498] width 238 height 25
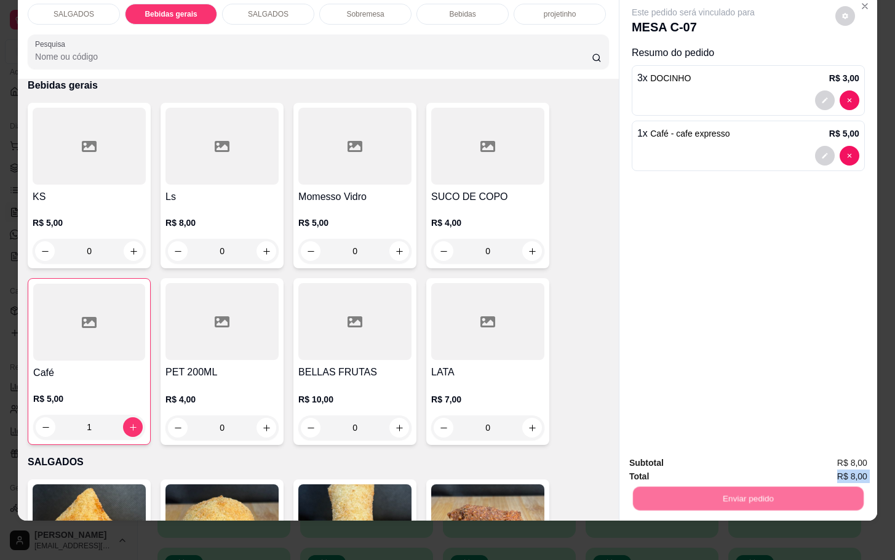
click at [851, 448] on button "Enviar pedido" at bounding box center [834, 454] width 70 height 23
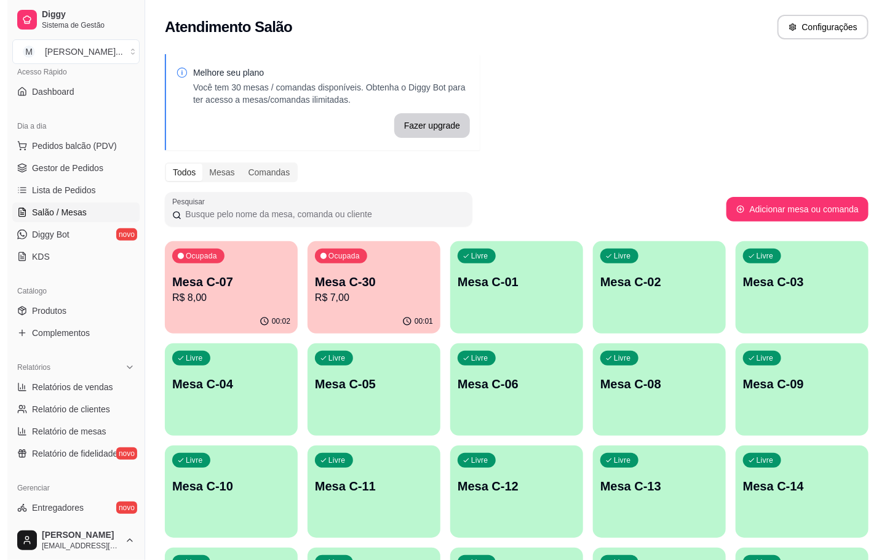
scroll to position [334, 0]
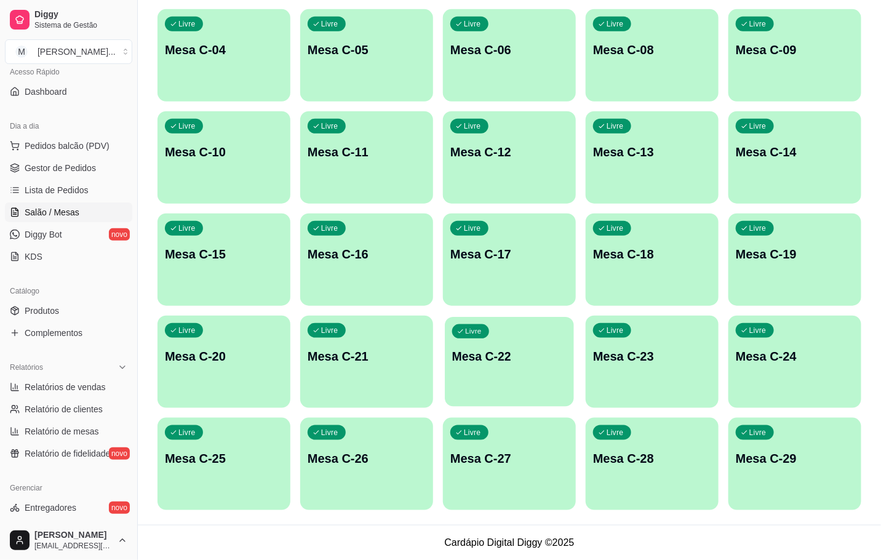
click at [467, 385] on div "Livre Mesa C-22" at bounding box center [509, 354] width 129 height 75
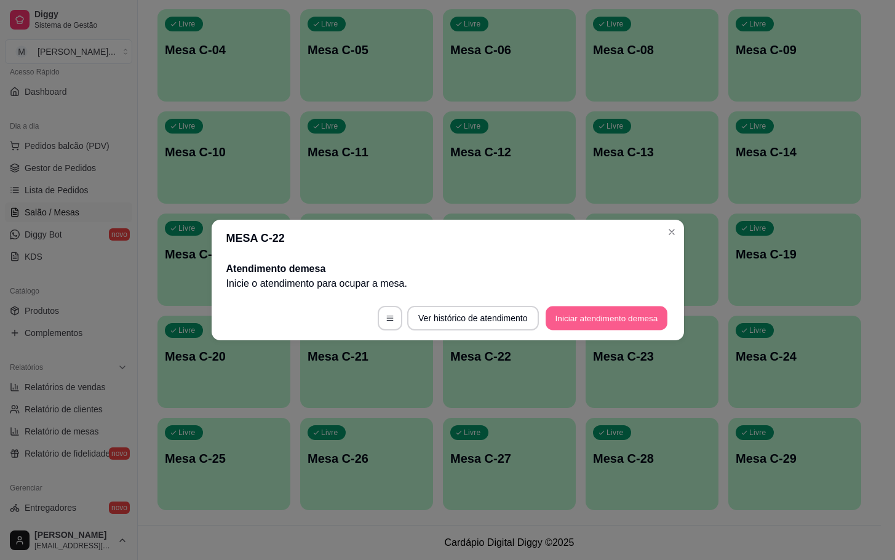
click at [608, 314] on button "Iniciar atendimento de mesa" at bounding box center [607, 318] width 122 height 24
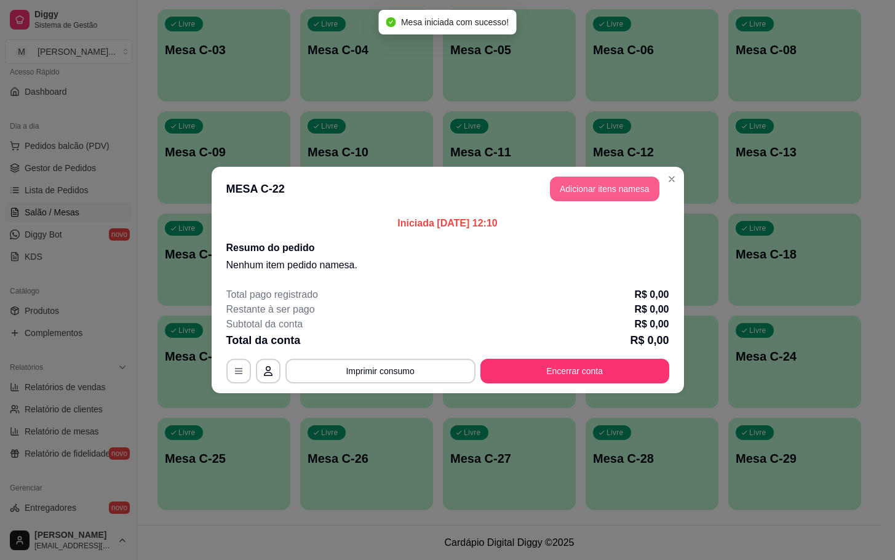
click at [586, 197] on button "Adicionar itens na mesa" at bounding box center [605, 189] width 110 height 25
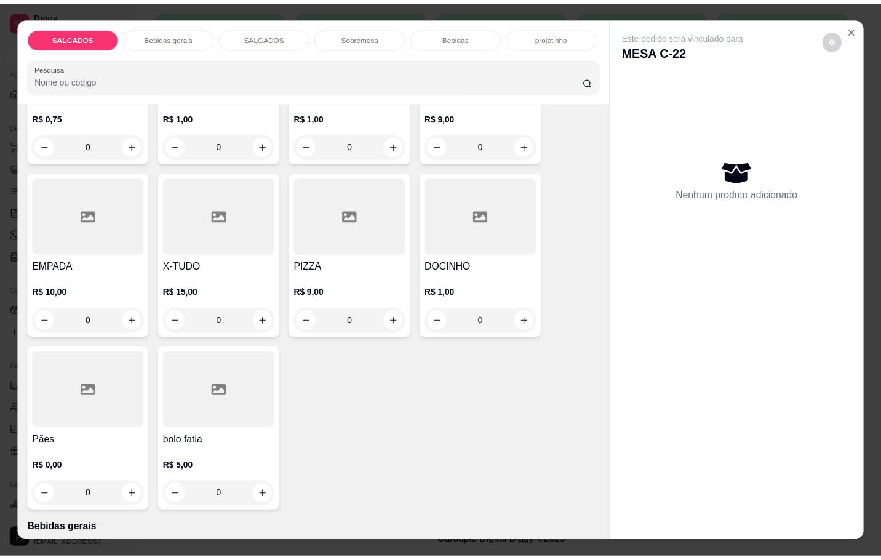
scroll to position [92, 0]
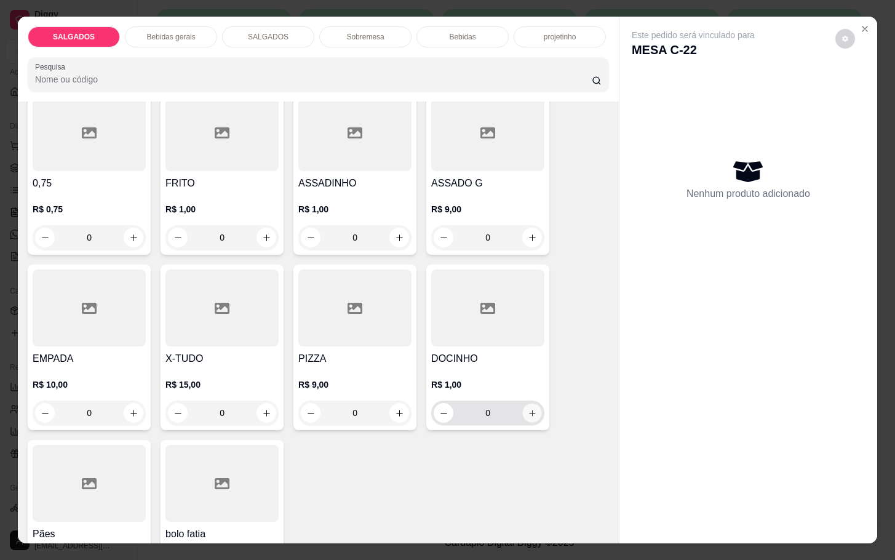
click at [528, 409] on icon "increase-product-quantity" at bounding box center [532, 413] width 9 height 9
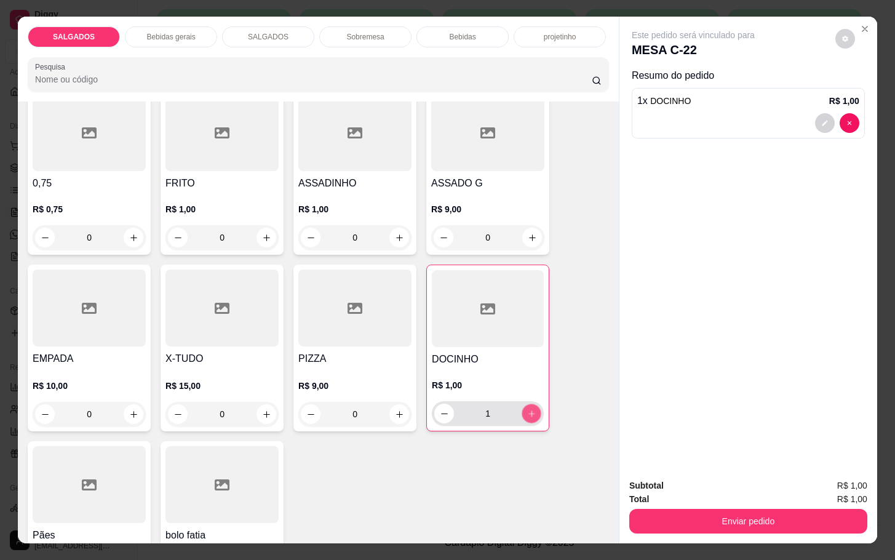
click at [527, 409] on icon "increase-product-quantity" at bounding box center [531, 413] width 9 height 9
type input "3"
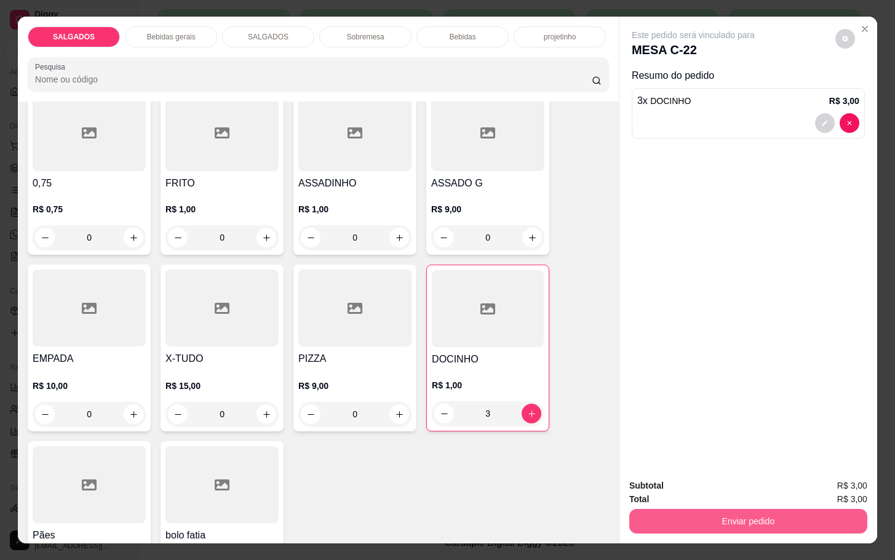
click at [717, 509] on button "Enviar pedido" at bounding box center [748, 521] width 238 height 25
click at [819, 476] on button "Enviar pedido" at bounding box center [834, 483] width 70 height 23
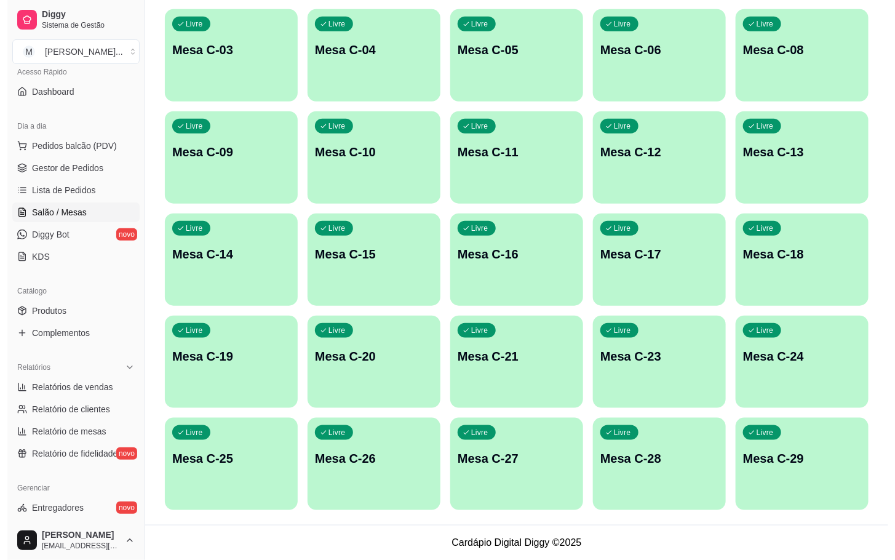
scroll to position [149, 0]
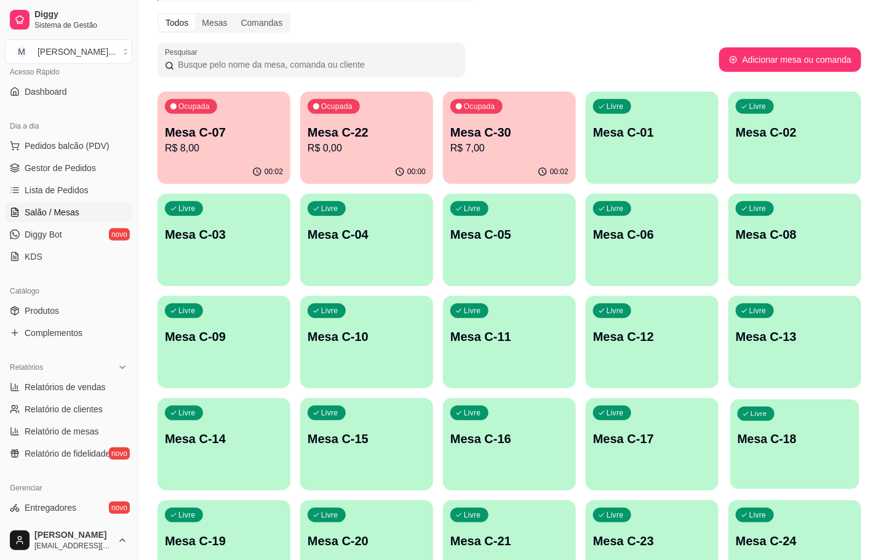
click at [860, 455] on div "Ocupada Mesa C-07 R$ 8,00 00:02 Ocupada Mesa C-22 R$ 0,00 00:00 Ocupada Mesa C-…" at bounding box center [509, 393] width 704 height 603
click at [843, 456] on div "Livre Mesa C-18" at bounding box center [794, 437] width 133 height 78
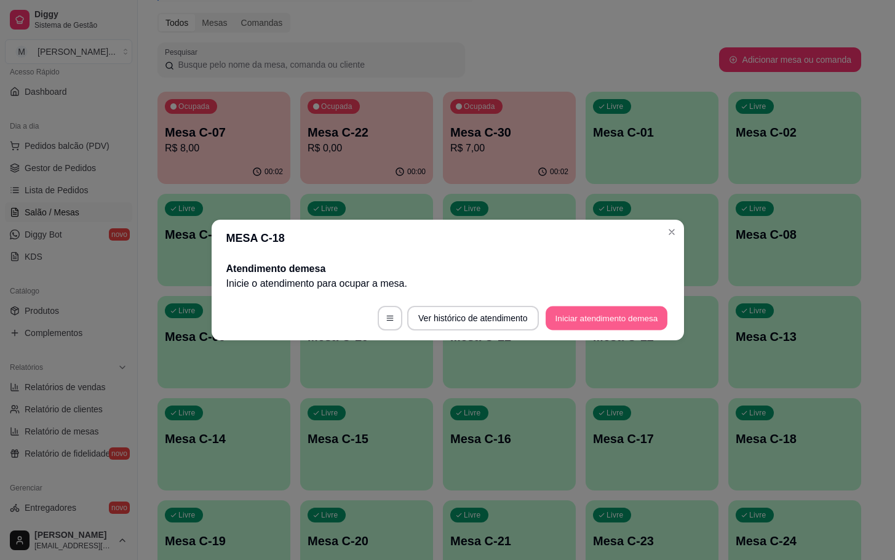
click at [598, 314] on button "Iniciar atendimento de mesa" at bounding box center [607, 318] width 122 height 24
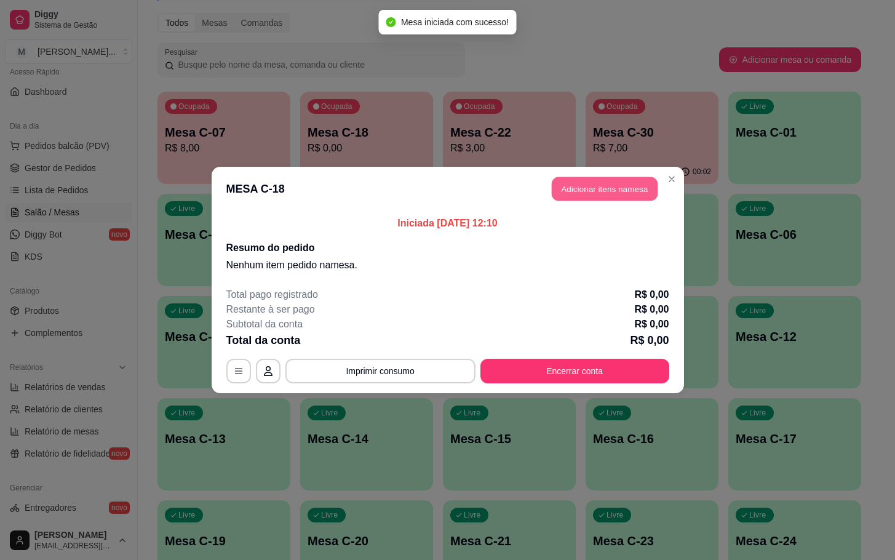
click at [588, 187] on button "Adicionar itens na mesa" at bounding box center [605, 189] width 106 height 24
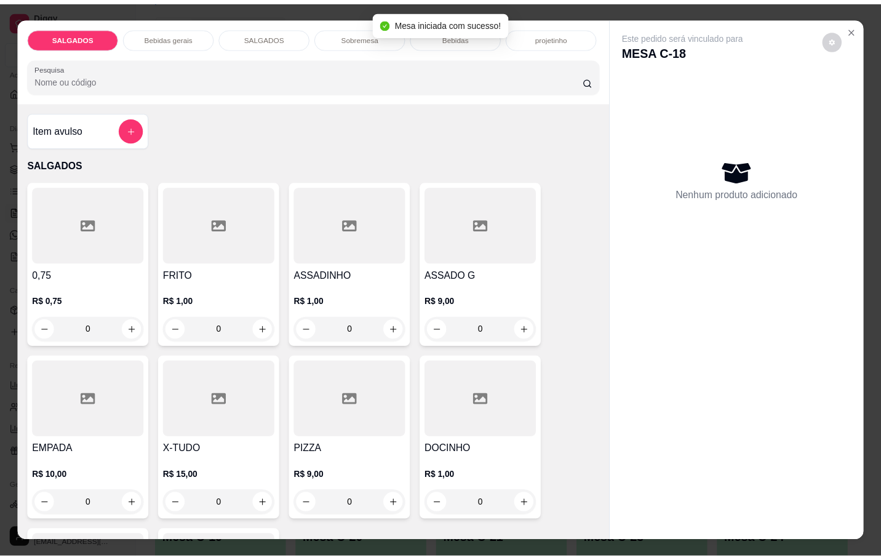
scroll to position [92, 0]
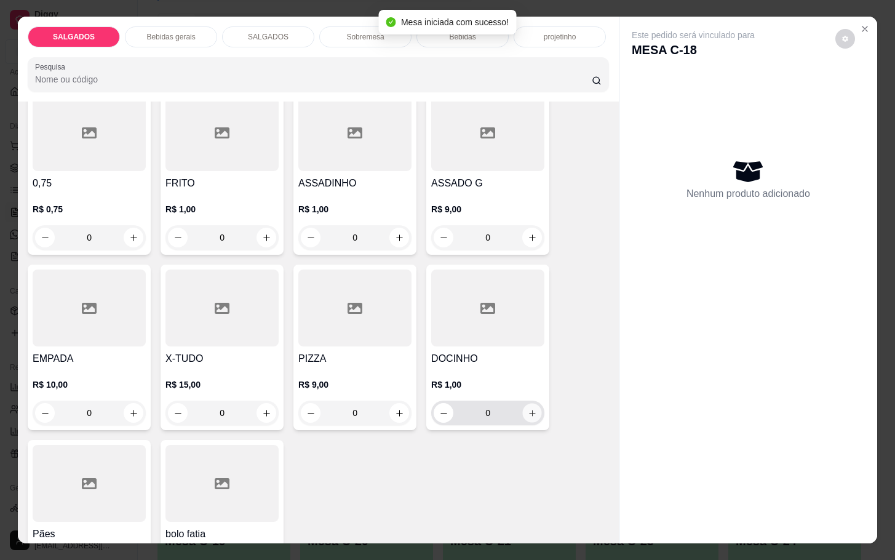
click at [528, 409] on icon "increase-product-quantity" at bounding box center [532, 413] width 9 height 9
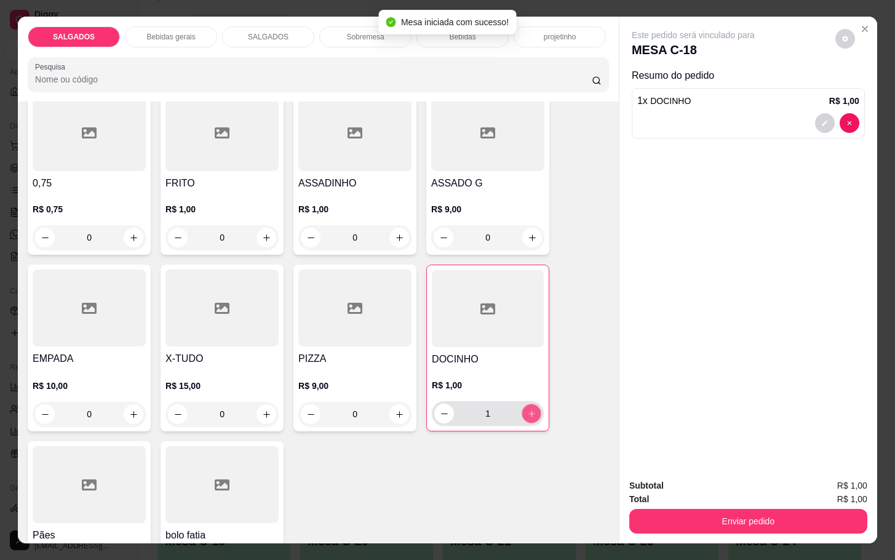
click at [528, 409] on icon "increase-product-quantity" at bounding box center [531, 413] width 9 height 9
click at [530, 404] on button "increase-product-quantity" at bounding box center [532, 414] width 20 height 20
type input "3"
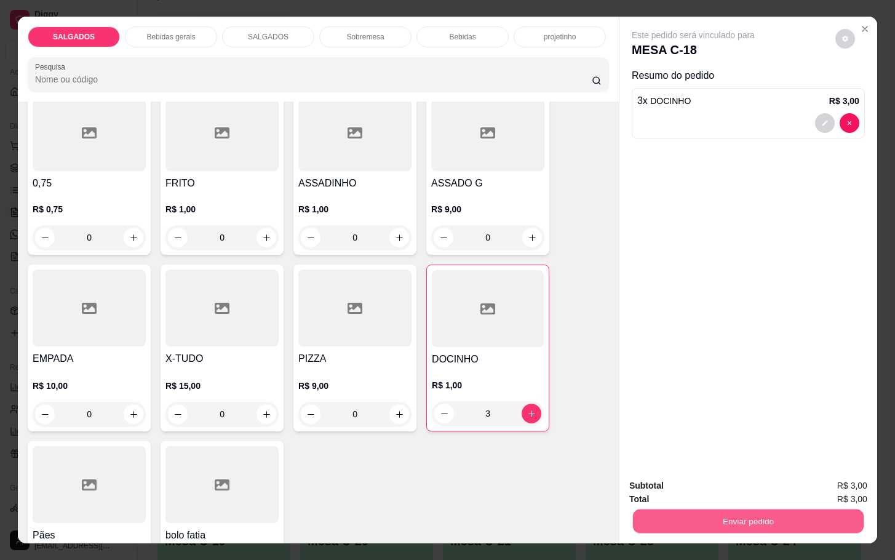
click at [700, 509] on button "Enviar pedido" at bounding box center [748, 521] width 231 height 24
click at [827, 474] on button "Enviar pedido" at bounding box center [834, 483] width 70 height 23
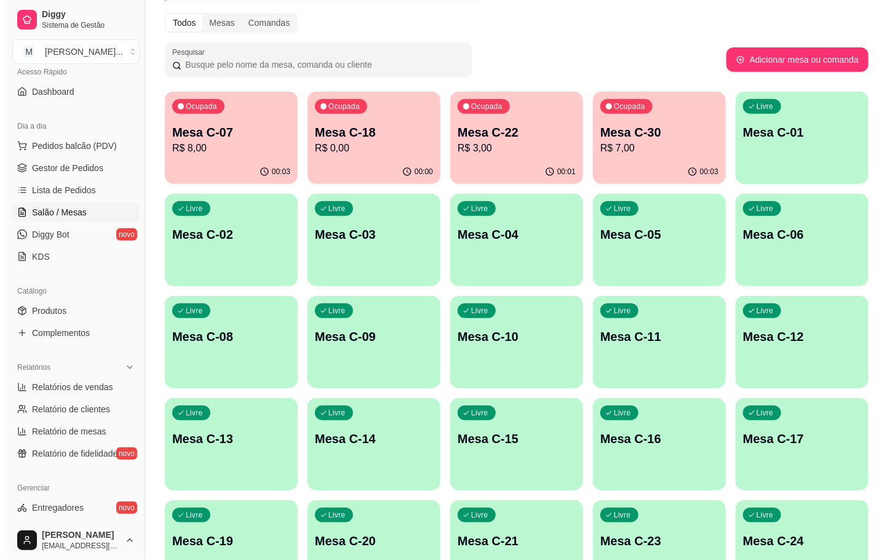
scroll to position [242, 0]
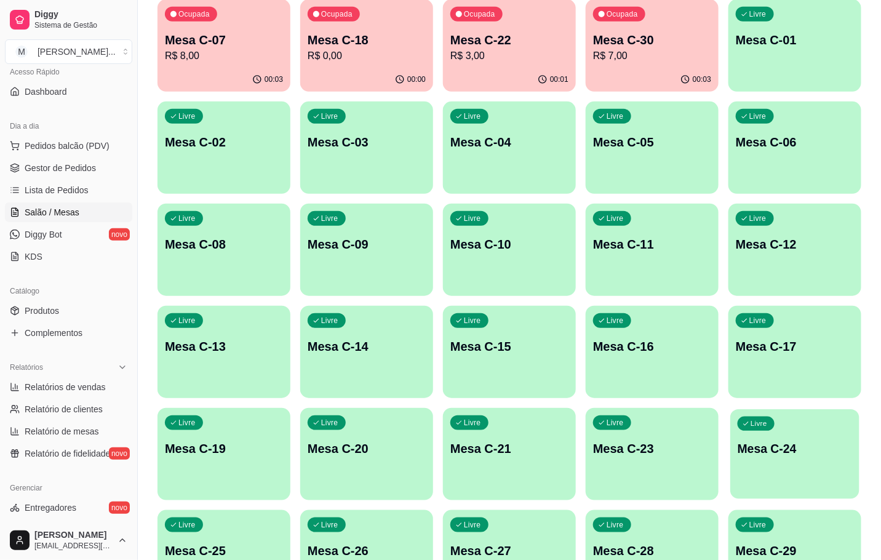
click at [775, 460] on div "Livre Mesa C-24" at bounding box center [794, 446] width 129 height 75
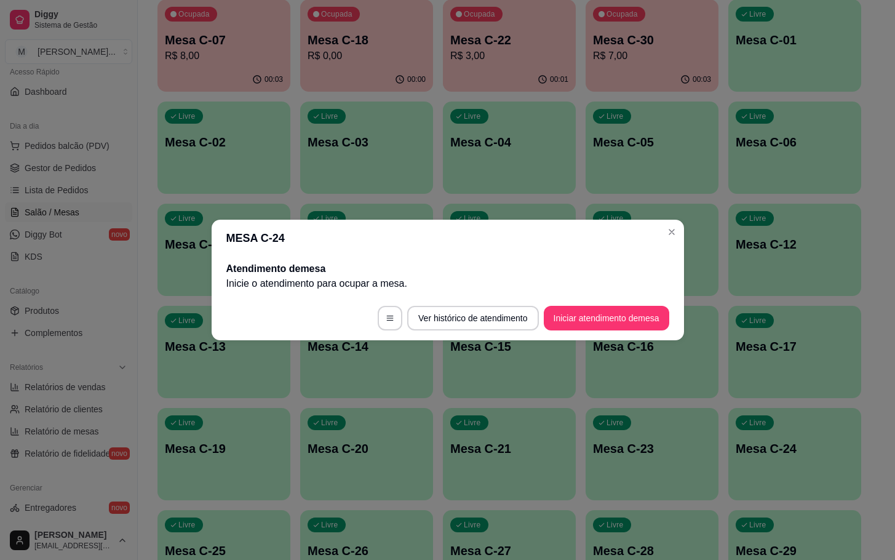
drag, startPoint x: 636, startPoint y: 305, endPoint x: 636, endPoint y: 336, distance: 31.4
click at [634, 324] on footer "Ver histórico de atendimento Iniciar atendimento de mesa" at bounding box center [448, 318] width 472 height 44
click at [636, 319] on button "Iniciar atendimento de mesa" at bounding box center [607, 318] width 122 height 24
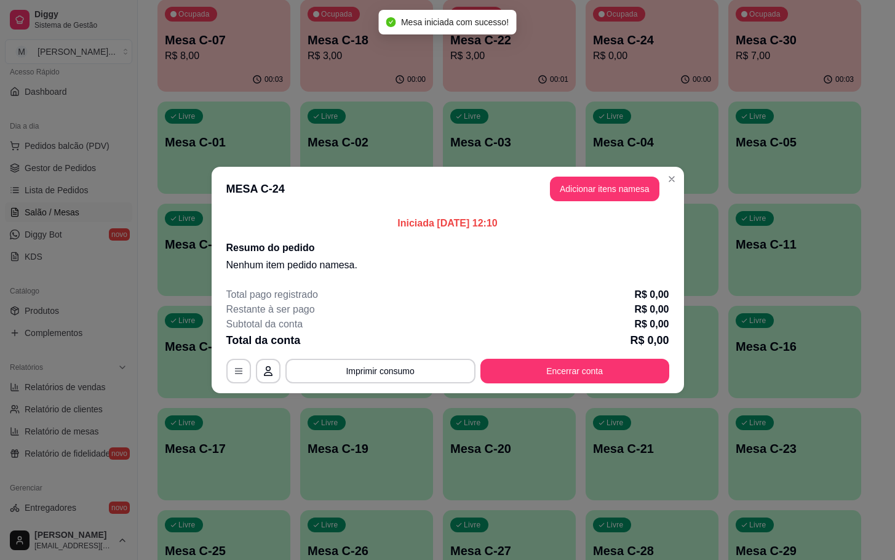
click at [583, 201] on button "Adicionar itens na mesa" at bounding box center [605, 189] width 110 height 25
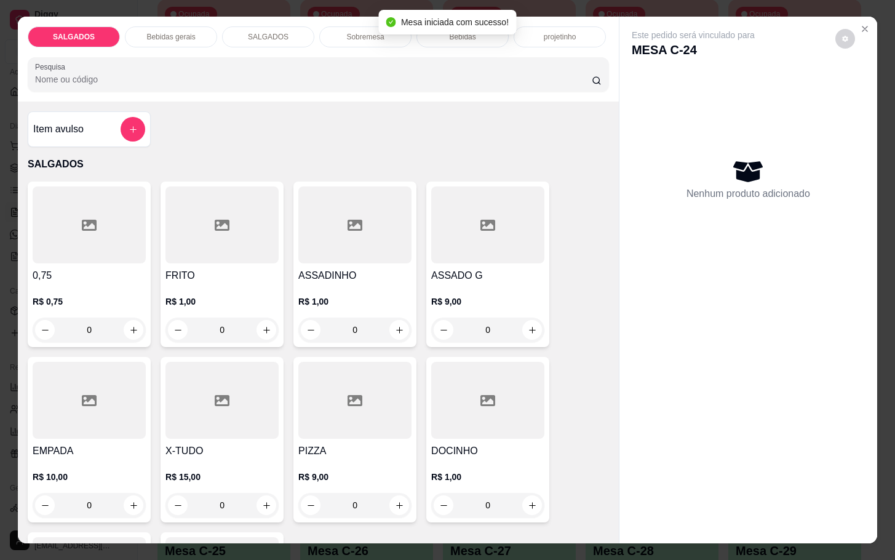
scroll to position [92, 0]
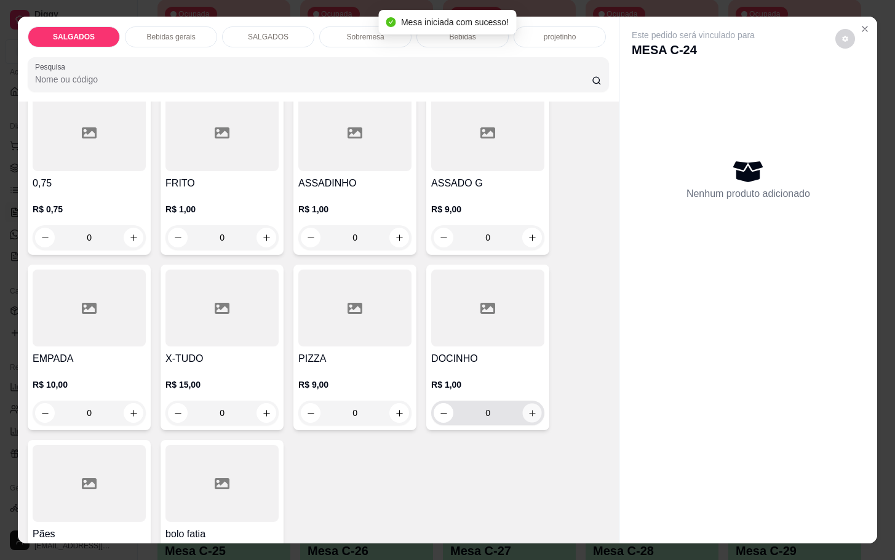
click at [530, 412] on button "increase-product-quantity" at bounding box center [532, 413] width 19 height 19
type input "2"
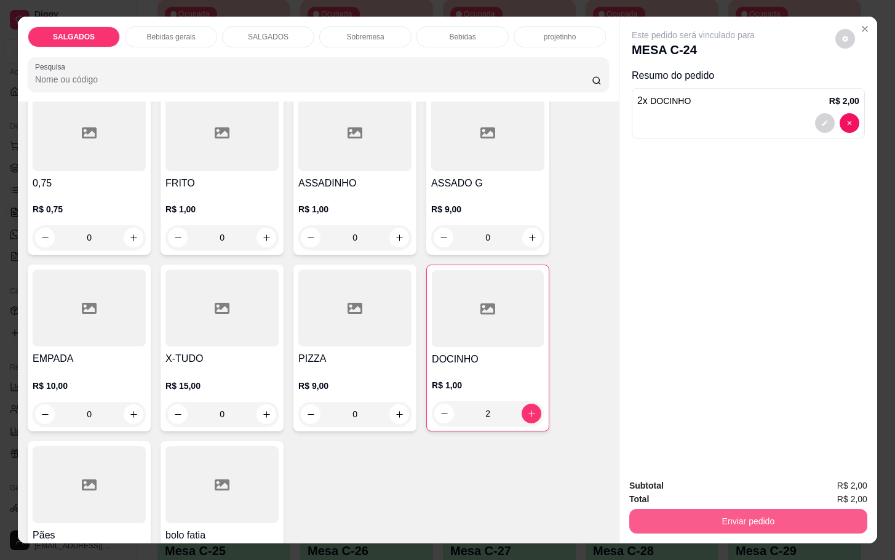
click at [724, 509] on button "Enviar pedido" at bounding box center [748, 521] width 238 height 25
click at [840, 484] on button "Enviar pedido" at bounding box center [834, 483] width 70 height 23
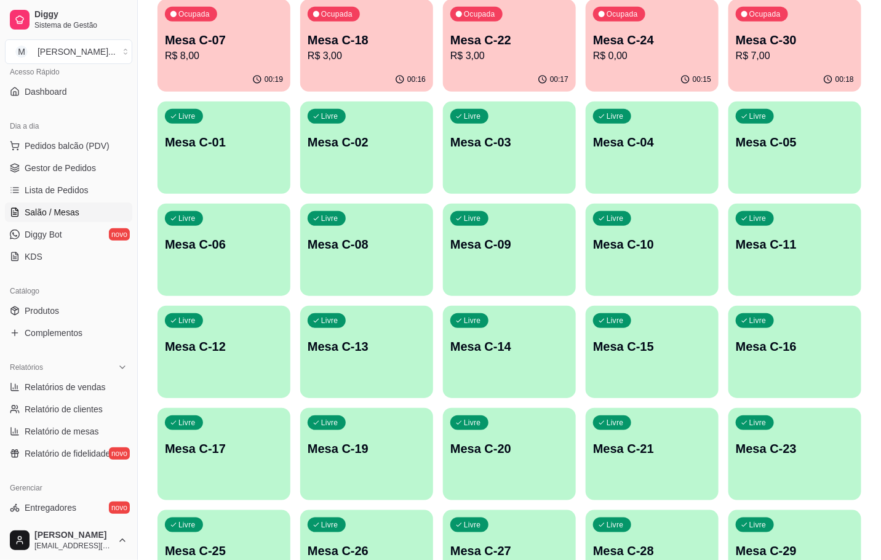
click at [239, 49] on p "R$ 8,00" at bounding box center [224, 56] width 118 height 15
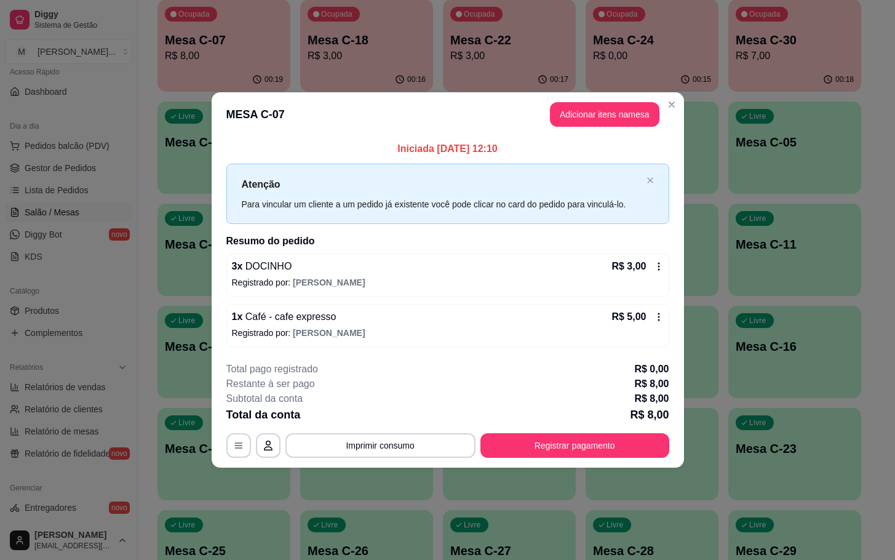
click at [589, 463] on footer "**********" at bounding box center [448, 410] width 472 height 116
click at [599, 455] on button "Registrar pagamento" at bounding box center [574, 445] width 189 height 25
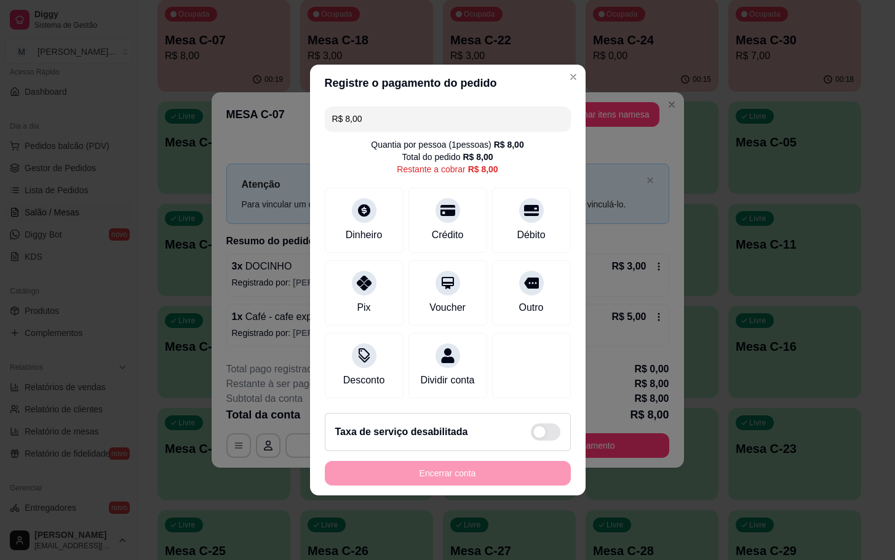
click at [514, 245] on div "R$ 8,00 Quantia por pessoa ( 1 pessoas) R$ 8,00 Total do pedido R$ 8,00 Restant…" at bounding box center [448, 252] width 276 height 301
click at [523, 316] on div "Outro" at bounding box center [531, 291] width 87 height 72
type input "R$ 0,00"
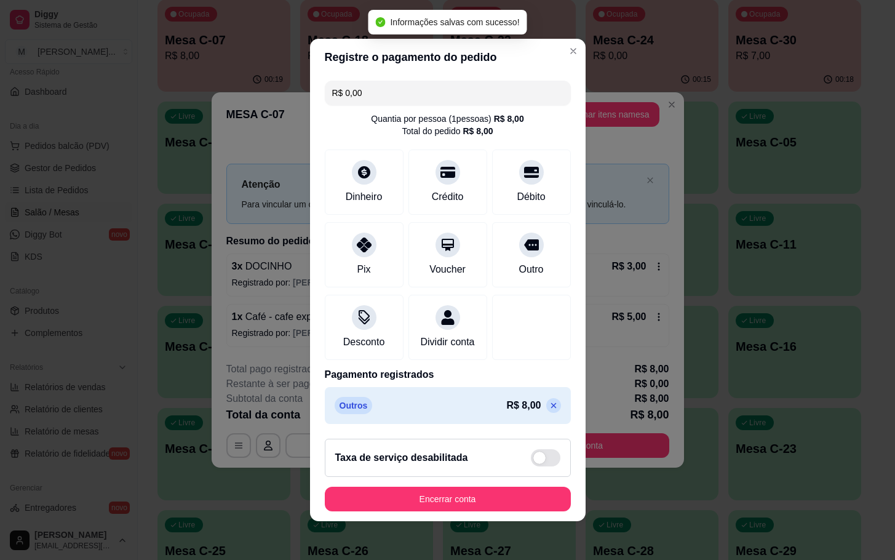
drag, startPoint x: 524, startPoint y: 493, endPoint x: 525, endPoint y: 517, distance: 24.0
click at [524, 502] on footer "Taxa de serviço desabilitada Encerrar conta" at bounding box center [448, 475] width 276 height 92
click at [528, 521] on footer "Taxa de serviço desabilitada Encerrar conta" at bounding box center [448, 475] width 276 height 92
click at [544, 492] on footer "Taxa de serviço desabilitada Encerrar conta" at bounding box center [448, 475] width 276 height 92
click at [544, 491] on footer "Taxa de serviço desabilitada Encerrar conta" at bounding box center [448, 475] width 276 height 92
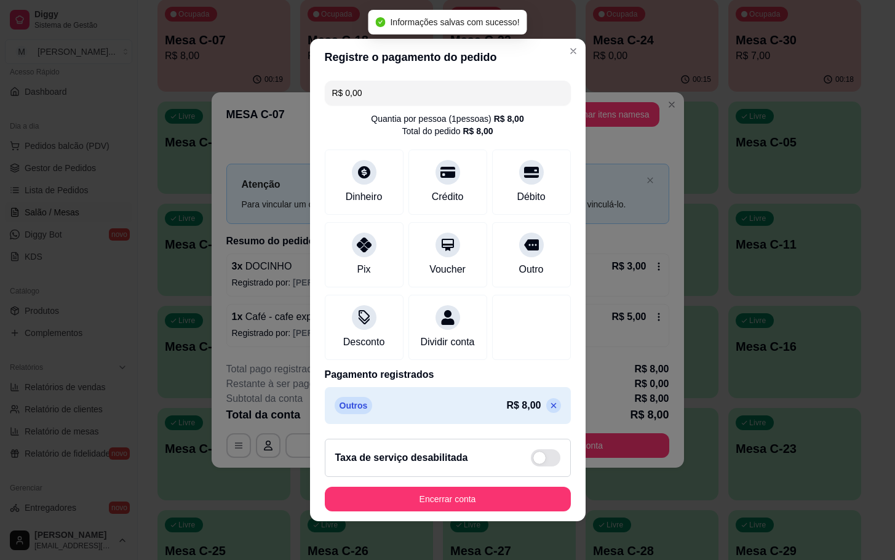
click at [501, 511] on button "Encerrar conta" at bounding box center [448, 499] width 246 height 25
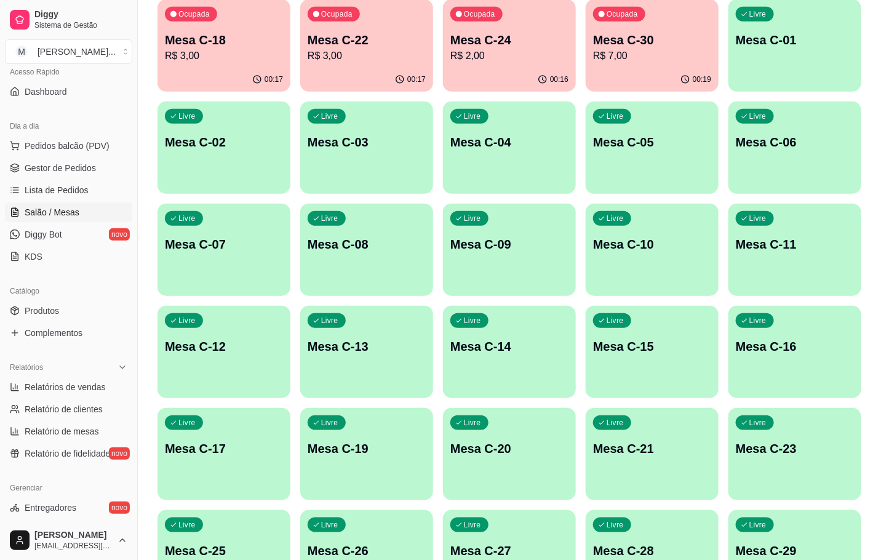
click at [479, 72] on div "00:16" at bounding box center [509, 80] width 133 height 24
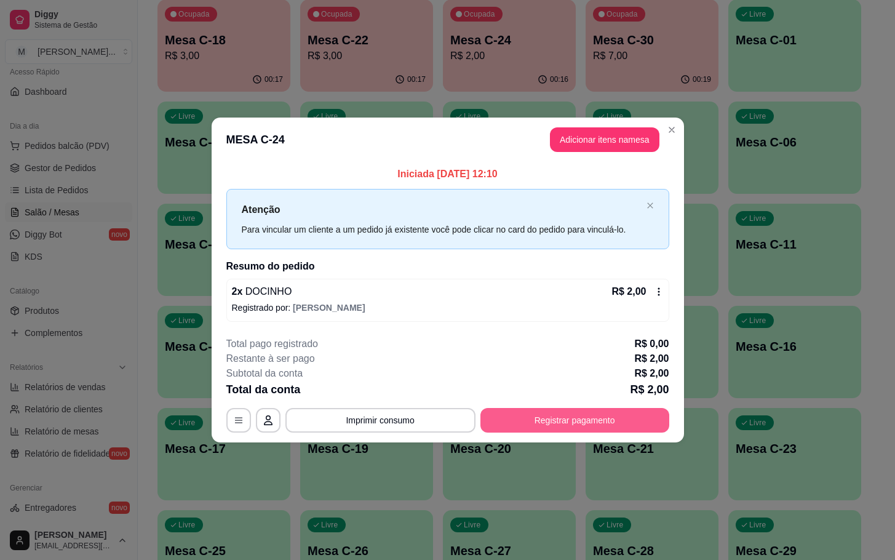
click at [504, 423] on button "Registrar pagamento" at bounding box center [574, 420] width 189 height 25
click at [523, 275] on icon at bounding box center [531, 279] width 16 height 12
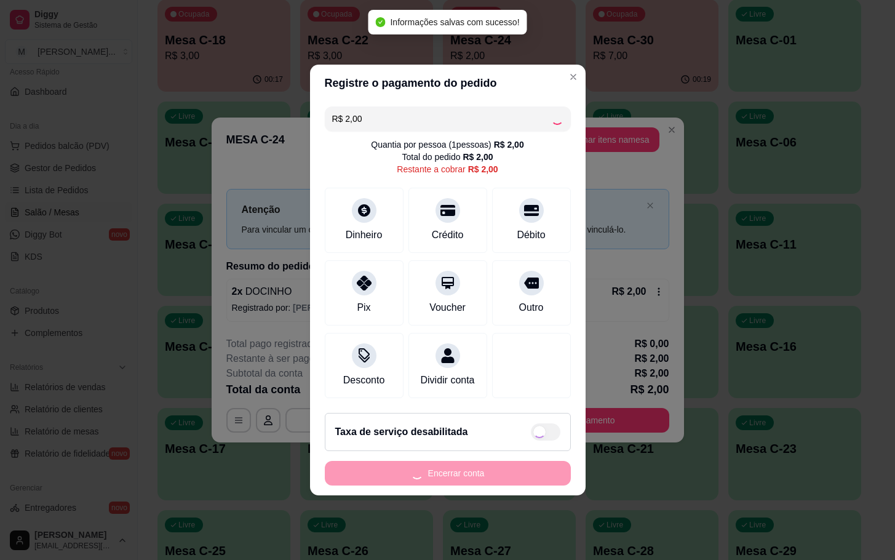
type input "R$ 0,00"
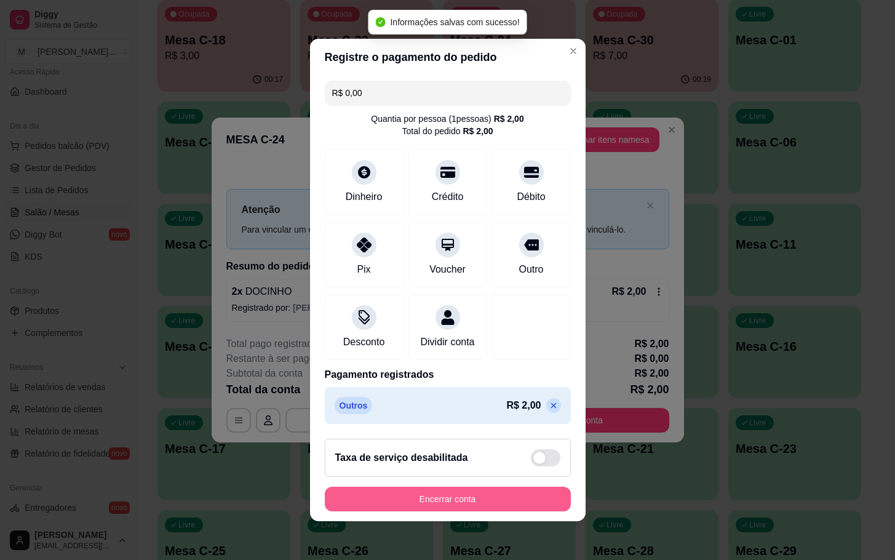
click at [492, 504] on button "Encerrar conta" at bounding box center [448, 499] width 246 height 25
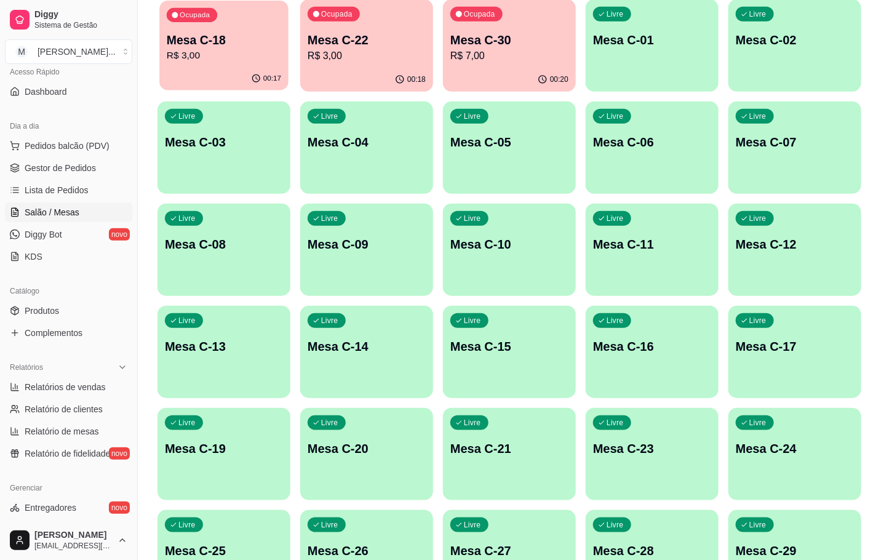
click at [161, 62] on div "Ocupada Mesa C-18 R$ 3,00" at bounding box center [223, 34] width 129 height 66
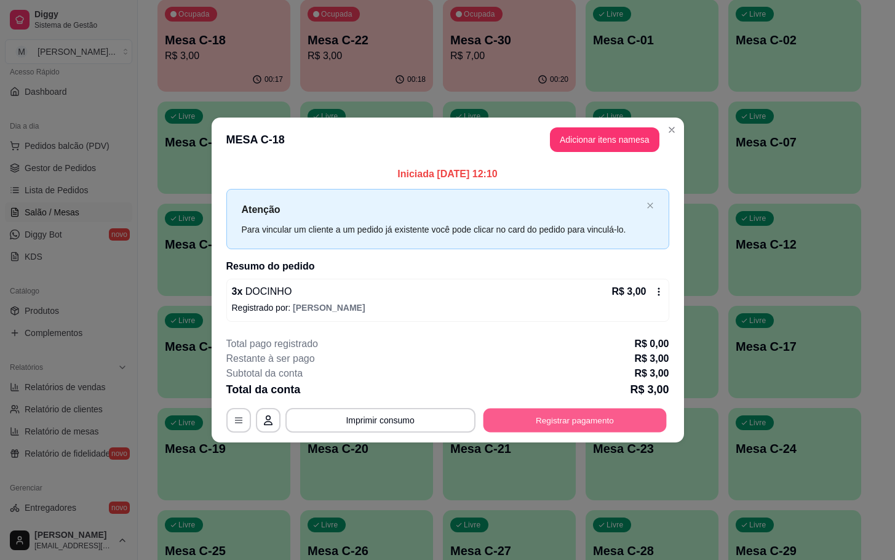
click at [624, 418] on button "Registrar pagamento" at bounding box center [574, 420] width 183 height 24
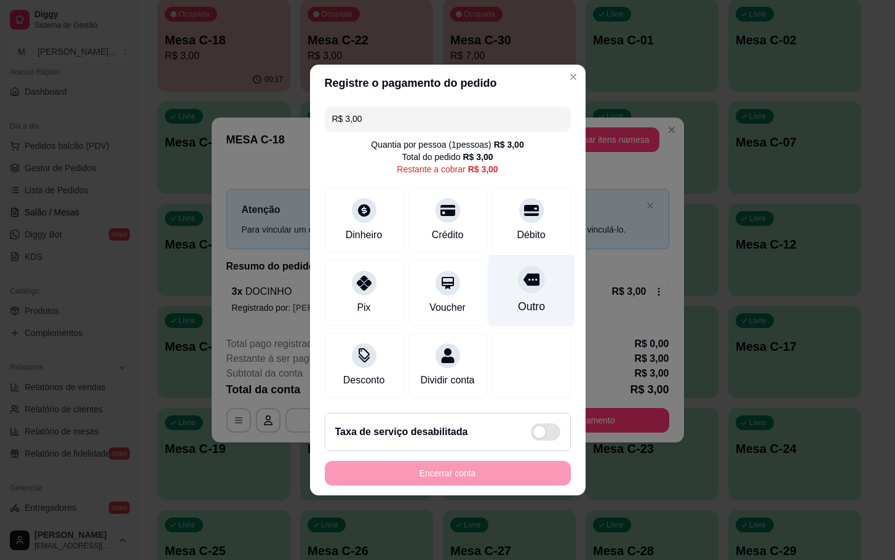
click at [528, 286] on div "Outro" at bounding box center [531, 291] width 87 height 72
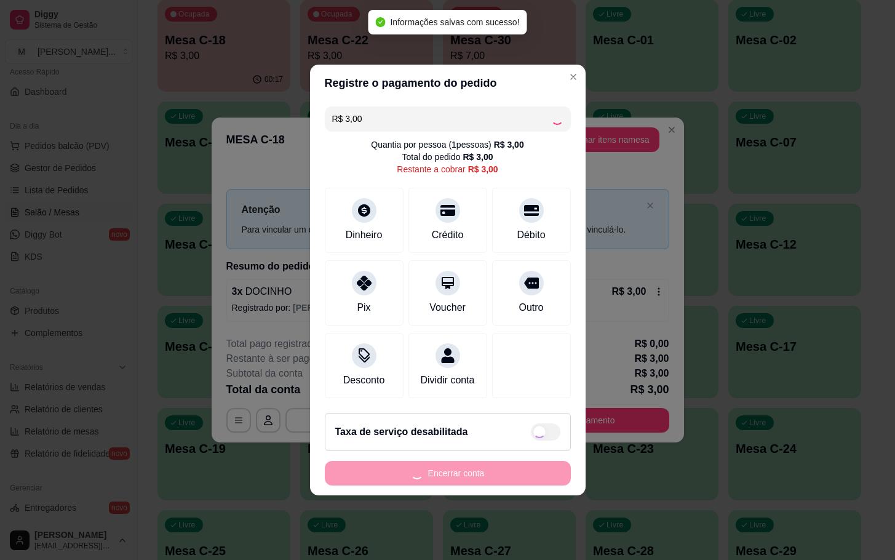
type input "R$ 0,00"
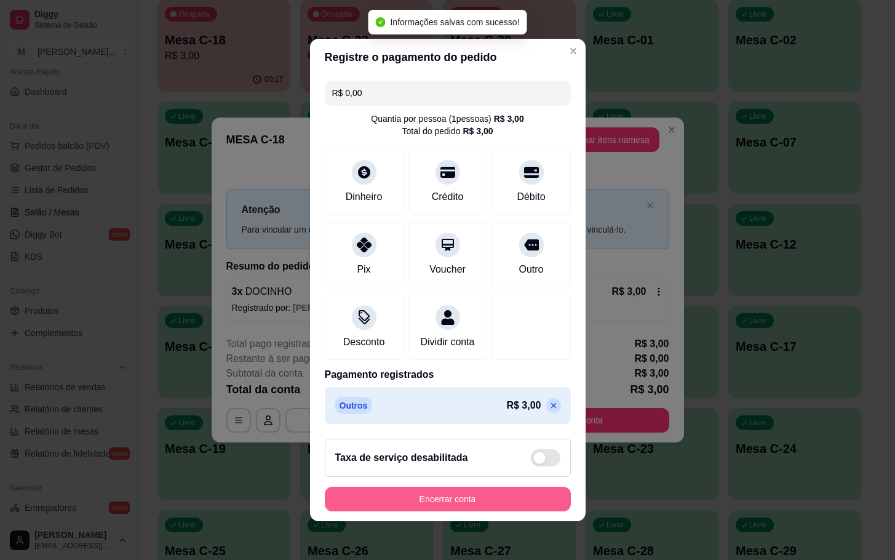
click at [477, 508] on button "Encerrar conta" at bounding box center [448, 499] width 246 height 25
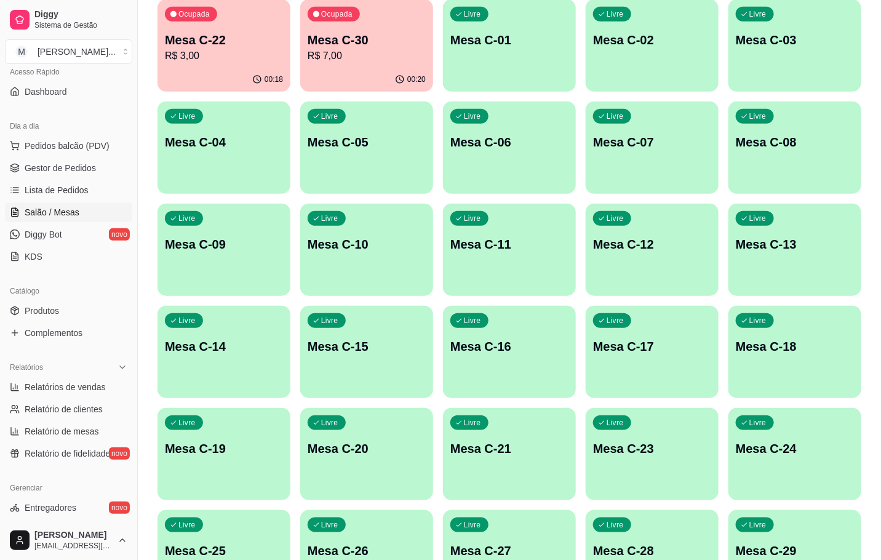
click at [399, 41] on p "Mesa C-30" at bounding box center [367, 39] width 118 height 17
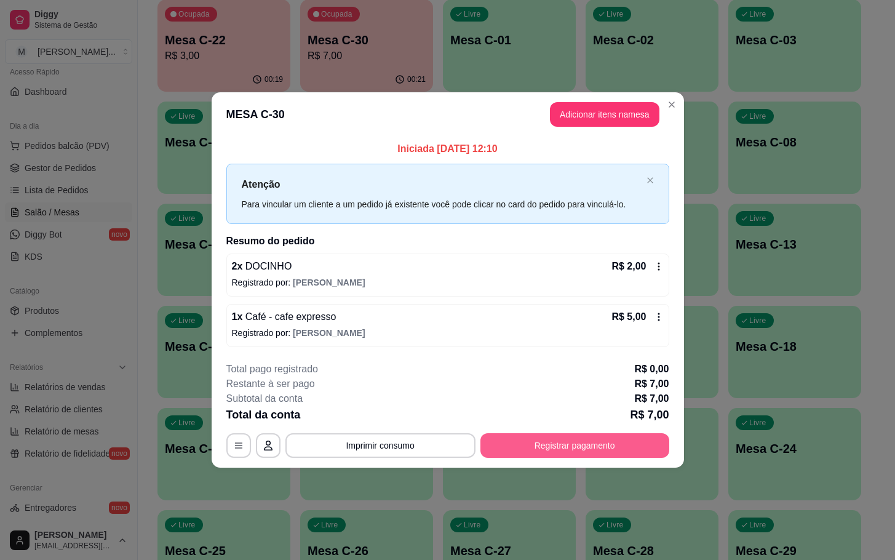
click at [565, 452] on button "Registrar pagamento" at bounding box center [574, 445] width 189 height 25
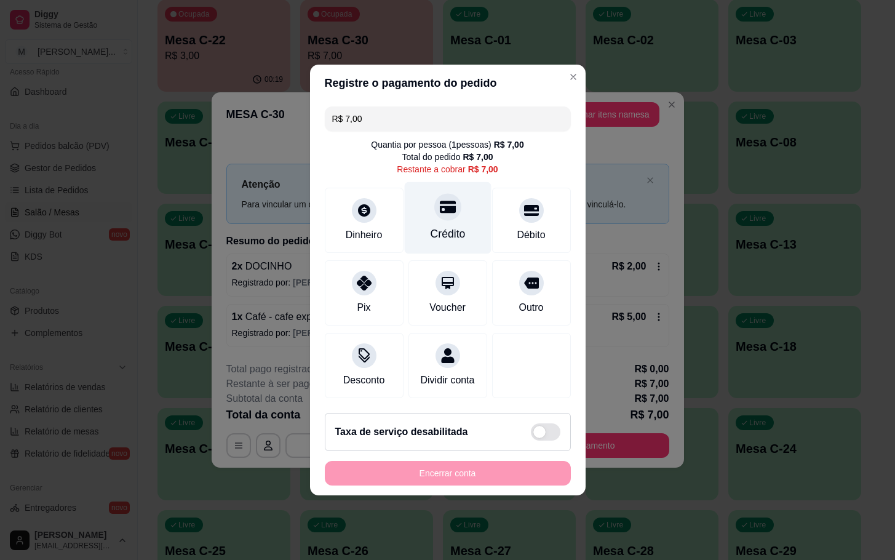
click at [441, 209] on div at bounding box center [447, 206] width 27 height 27
type input "R$ 0,00"
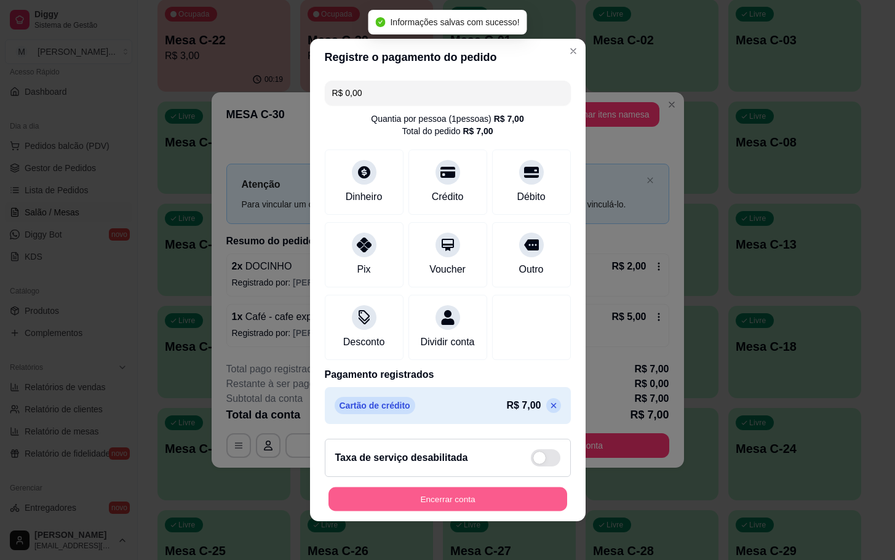
click at [434, 504] on button "Encerrar conta" at bounding box center [448, 499] width 239 height 24
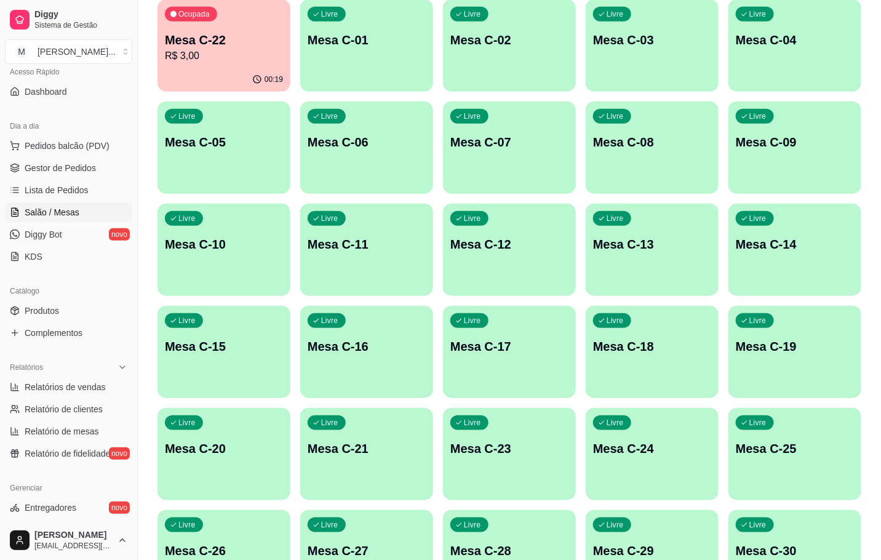
click at [199, 50] on p "R$ 3,00" at bounding box center [224, 56] width 118 height 15
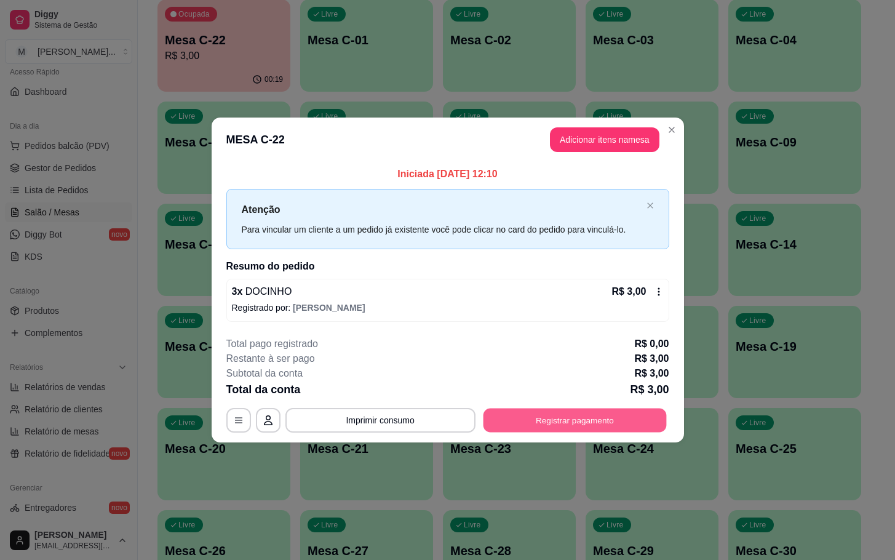
click at [632, 410] on button "Registrar pagamento" at bounding box center [574, 420] width 183 height 24
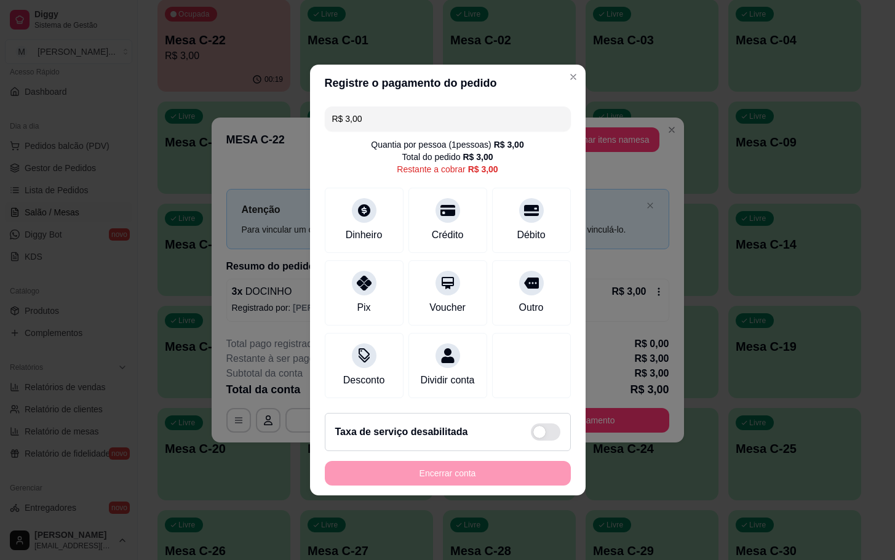
click at [557, 294] on div "R$ 3,00 Quantia por pessoa ( 1 pessoas) R$ 3,00 Total do pedido R$ 3,00 Restant…" at bounding box center [448, 252] width 276 height 301
click at [533, 305] on div "Outro" at bounding box center [531, 291] width 87 height 72
type input "R$ 0,00"
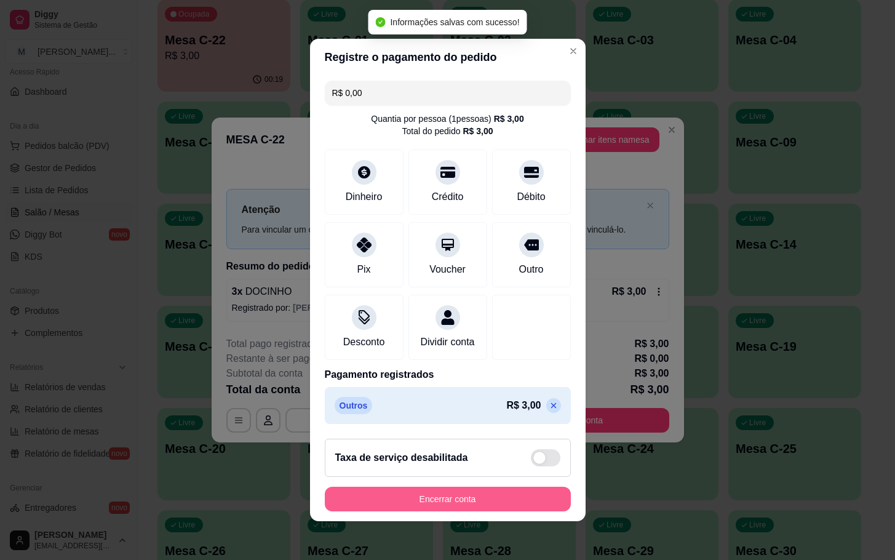
click at [391, 503] on button "Encerrar conta" at bounding box center [448, 499] width 246 height 25
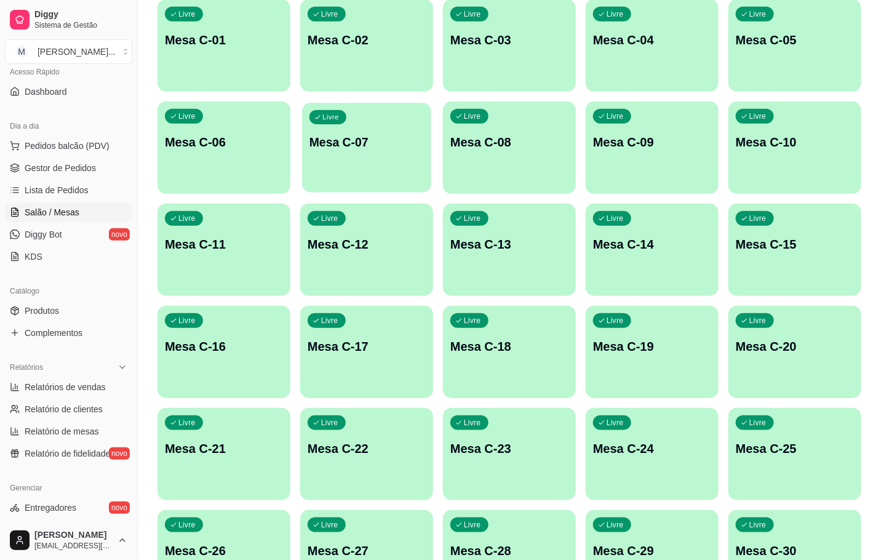
click at [345, 157] on div "Livre Mesa C-07" at bounding box center [366, 140] width 129 height 75
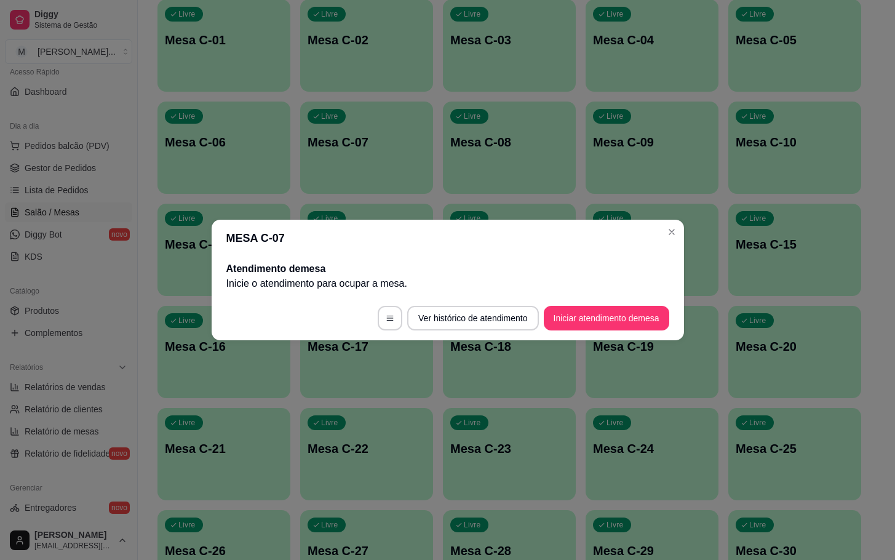
click at [605, 324] on button "Iniciar atendimento de mesa" at bounding box center [607, 318] width 126 height 25
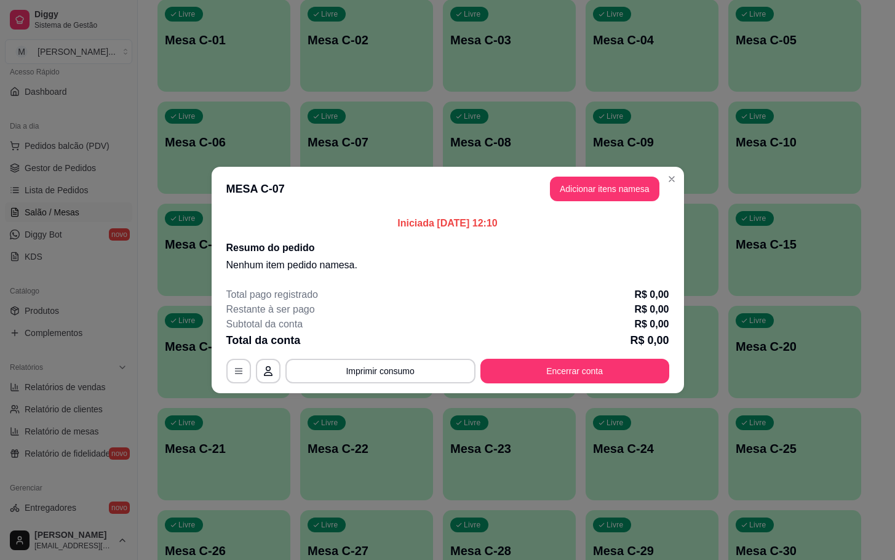
click at [605, 189] on button "Adicionar itens na mesa" at bounding box center [605, 189] width 110 height 25
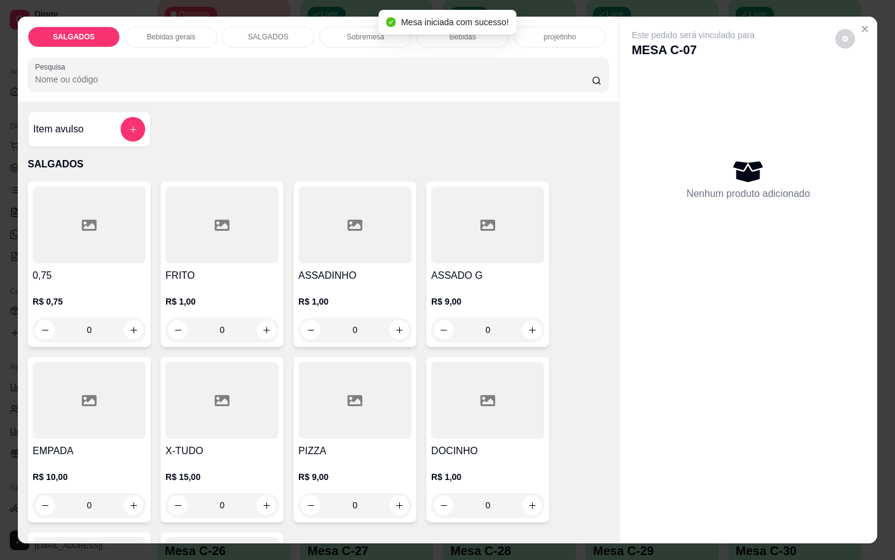
click at [204, 240] on div at bounding box center [221, 224] width 113 height 77
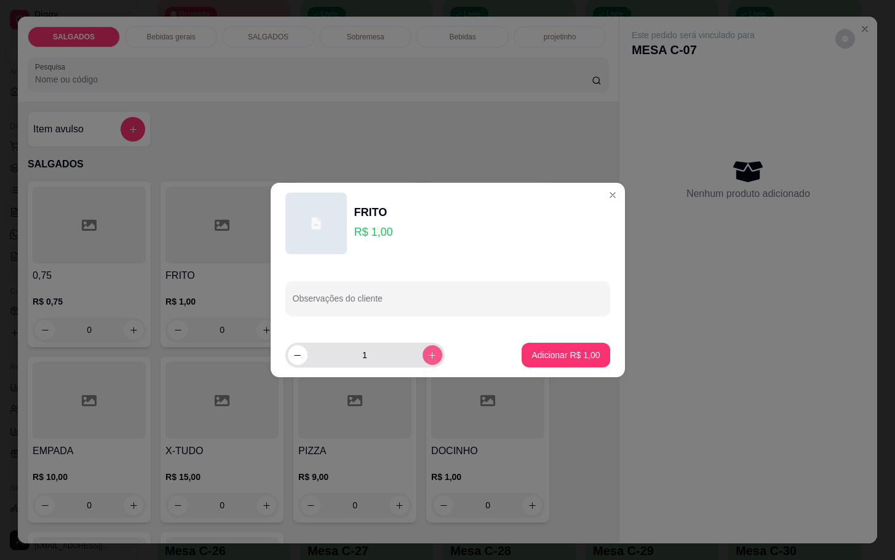
click at [423, 348] on button "increase-product-quantity" at bounding box center [433, 355] width 20 height 20
click at [423, 348] on button "increase-product-quantity" at bounding box center [432, 354] width 19 height 19
type input "3"
click at [532, 349] on p "Adicionar R$ 3,00" at bounding box center [566, 355] width 68 height 12
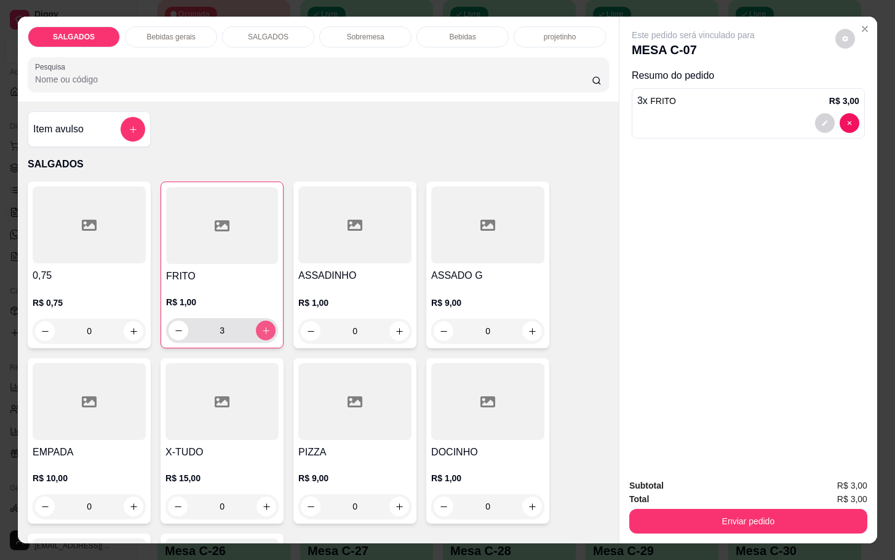
click at [261, 326] on icon "increase-product-quantity" at bounding box center [265, 330] width 9 height 9
click at [257, 327] on button "increase-product-quantity" at bounding box center [266, 330] width 19 height 19
type input "6"
click at [248, 329] on input "6" at bounding box center [222, 330] width 68 height 25
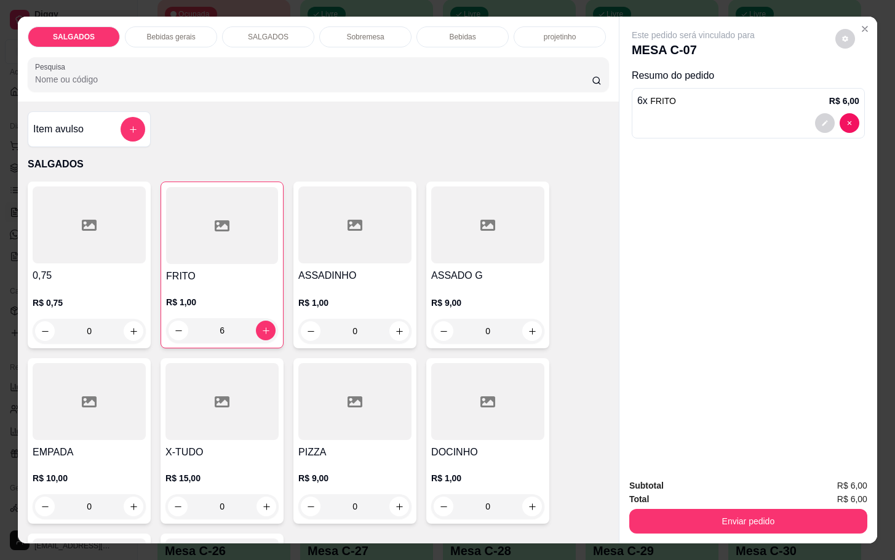
click at [157, 41] on div "SALGADOS Bebidas gerais SALGADOS Sobremesa Bebidas projetinho Pesquisa" at bounding box center [318, 59] width 601 height 85
click at [166, 39] on div "Bebidas gerais" at bounding box center [171, 36] width 92 height 21
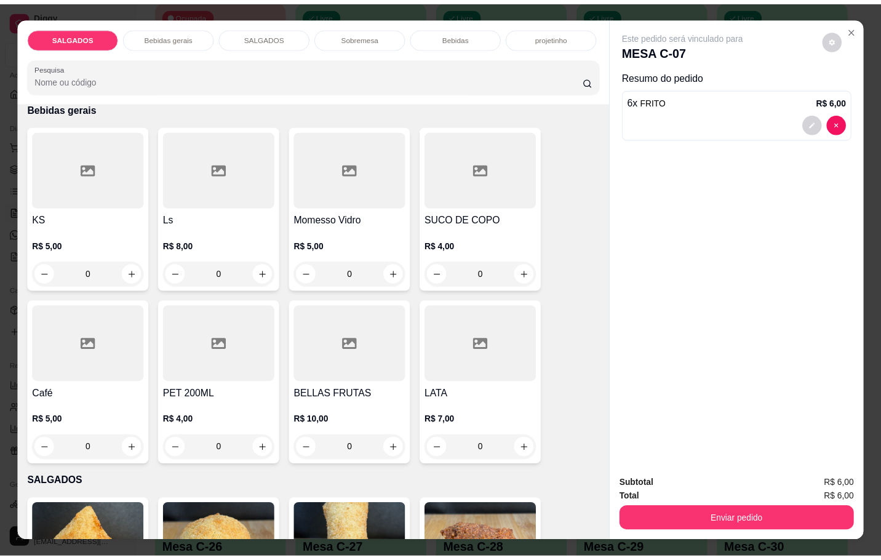
scroll to position [30, 0]
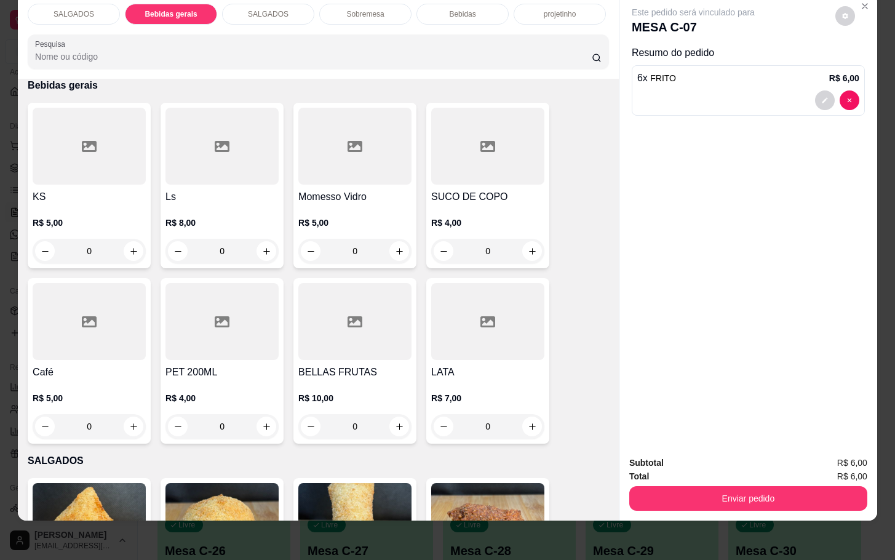
click at [417, 164] on div "KS R$ 5,00 0 Ls R$ 8,00 0 Momesso Vidro R$ 5,00 0 SUCO DE COPO R$ 4,00 0 Café R…" at bounding box center [318, 273] width 581 height 341
click at [432, 175] on div "SUCO DE COPO R$ 4,00 0" at bounding box center [487, 185] width 123 height 165
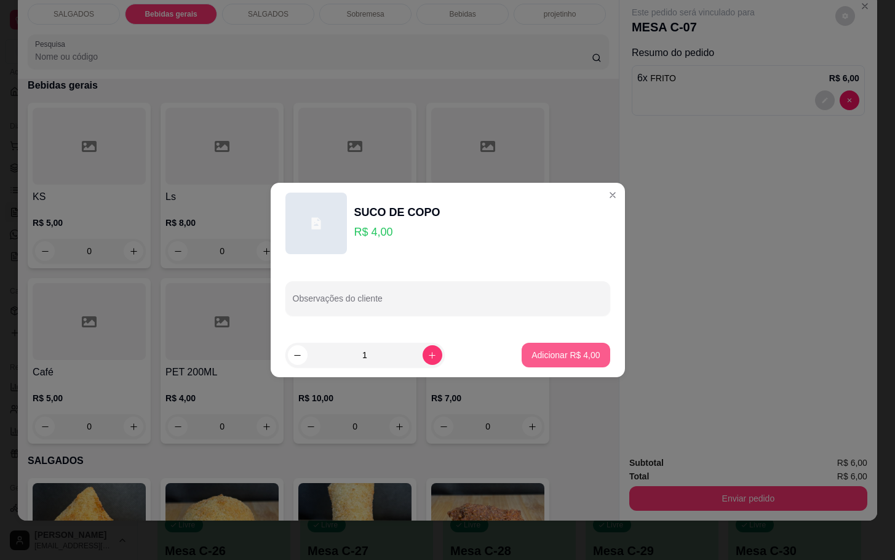
click at [540, 354] on p "Adicionar R$ 4,00" at bounding box center [566, 355] width 68 height 12
type input "1"
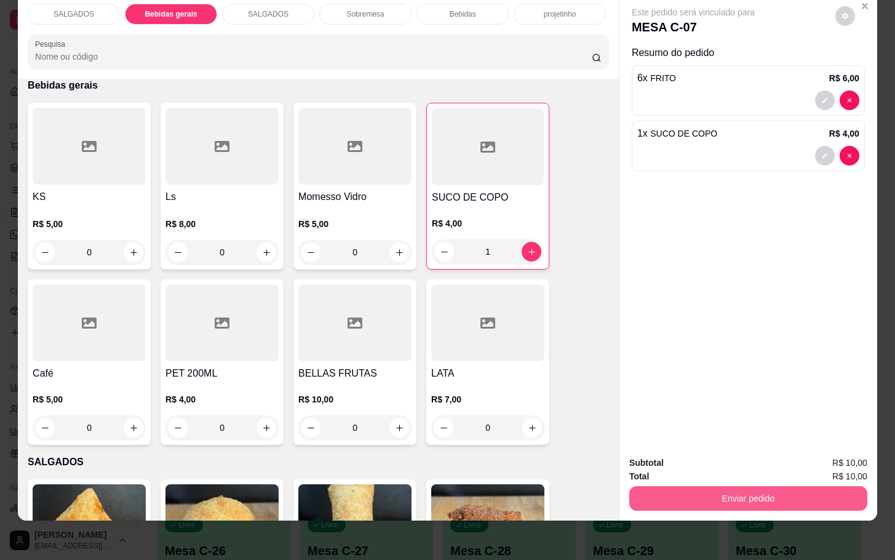
drag, startPoint x: 692, startPoint y: 502, endPoint x: 717, endPoint y: 484, distance: 30.4
click at [695, 503] on div "Subtotal R$ 10,00 Total R$ 10,00 Enviar pedido" at bounding box center [749, 483] width 258 height 74
click at [741, 486] on button "Enviar pedido" at bounding box center [748, 498] width 238 height 25
click at [818, 450] on button "Enviar pedido" at bounding box center [834, 454] width 68 height 23
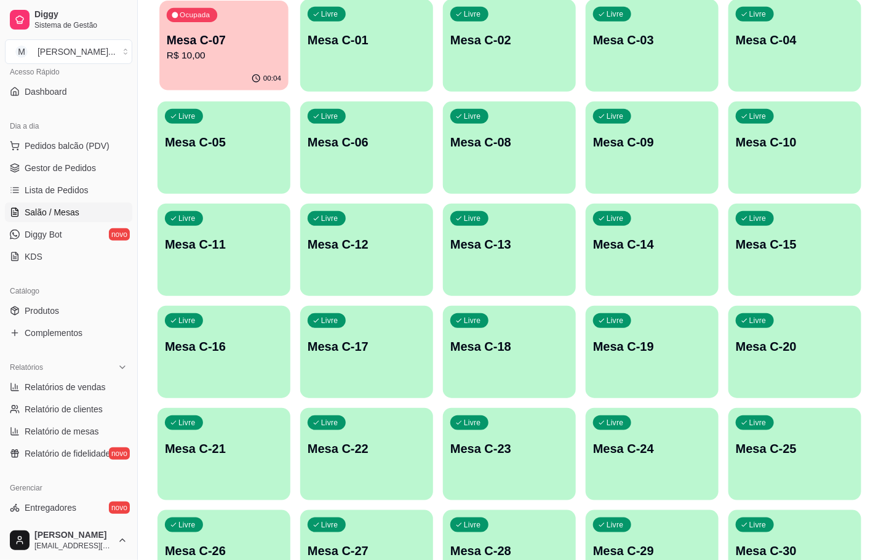
click at [266, 80] on p "00:04" at bounding box center [272, 79] width 18 height 10
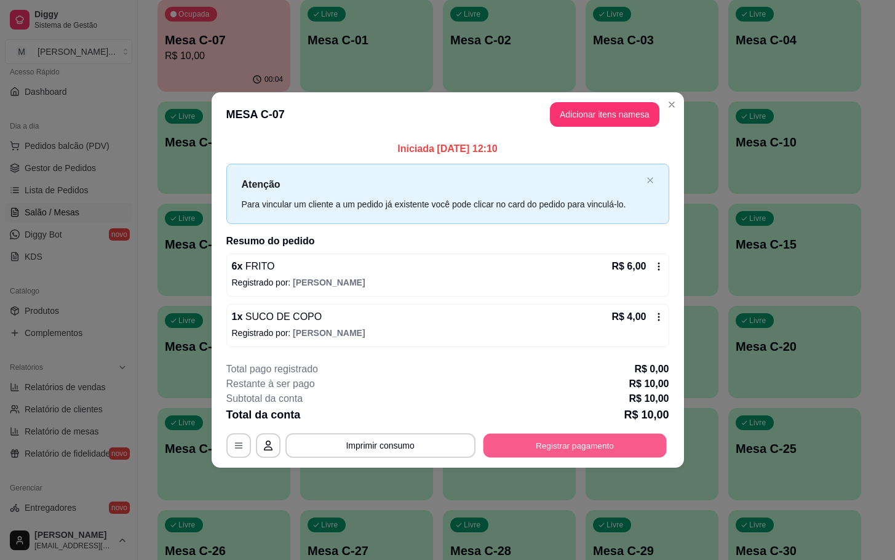
click at [626, 454] on button "Registrar pagamento" at bounding box center [574, 445] width 183 height 24
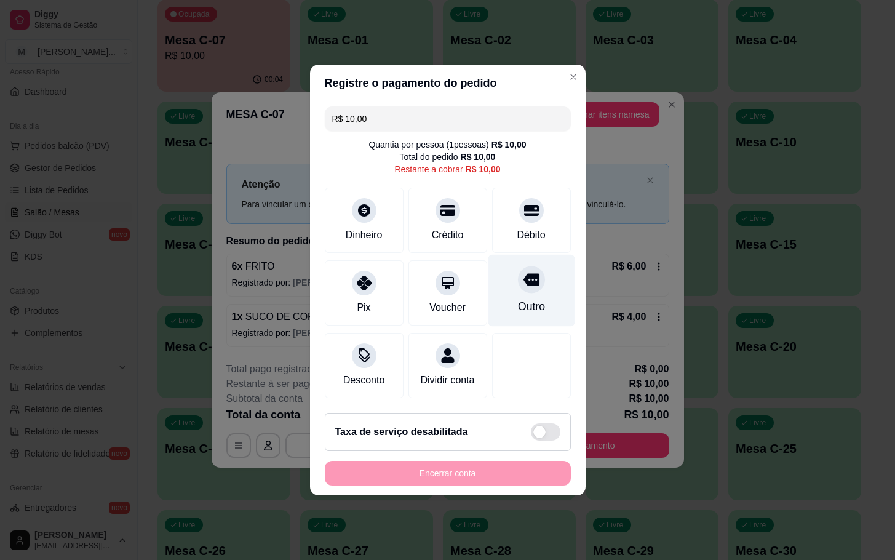
click at [518, 281] on div at bounding box center [531, 279] width 27 height 27
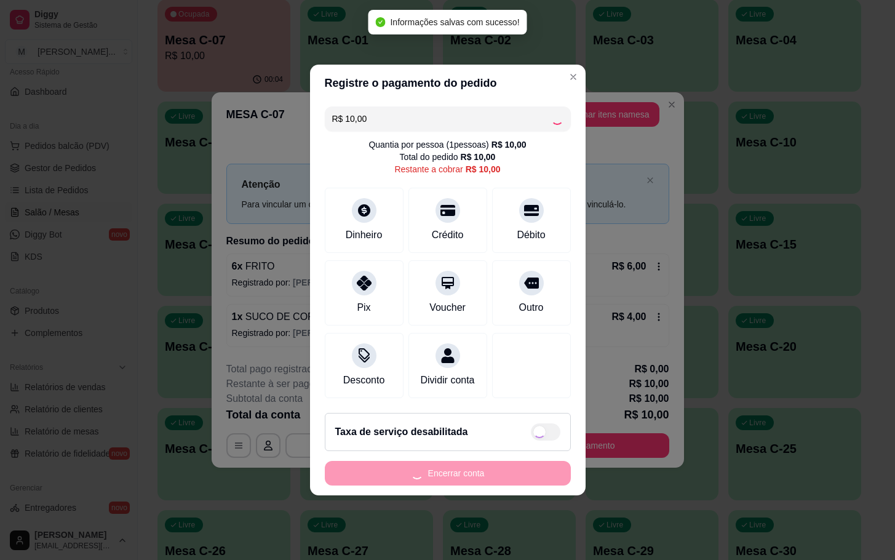
type input "R$ 0,00"
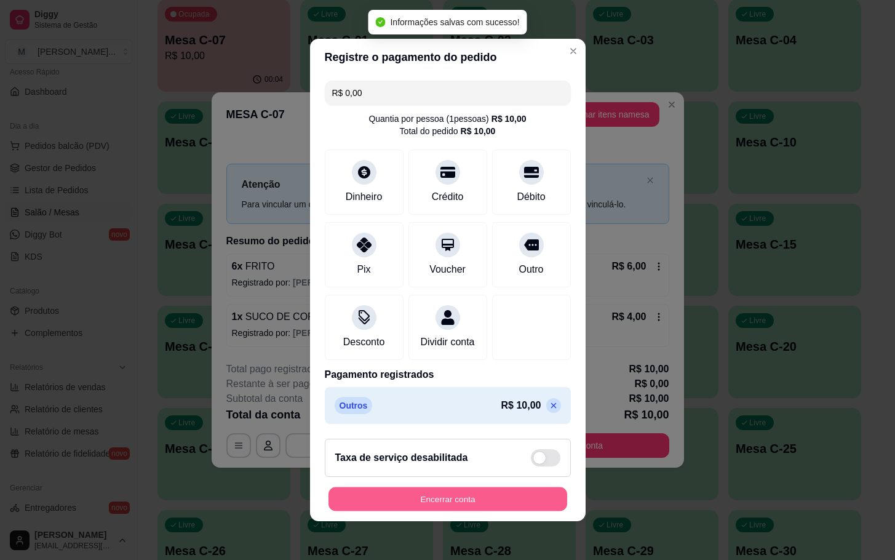
click at [478, 498] on button "Encerrar conta" at bounding box center [448, 499] width 239 height 24
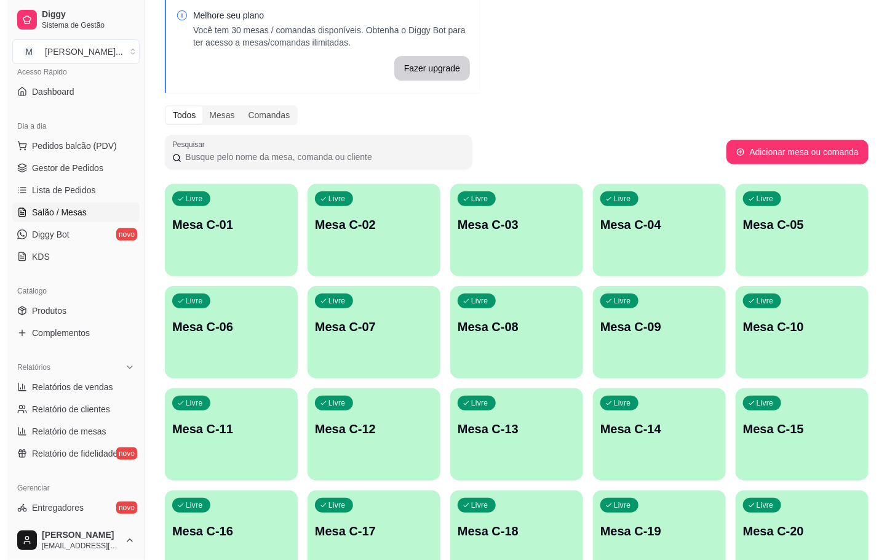
scroll to position [149, 0]
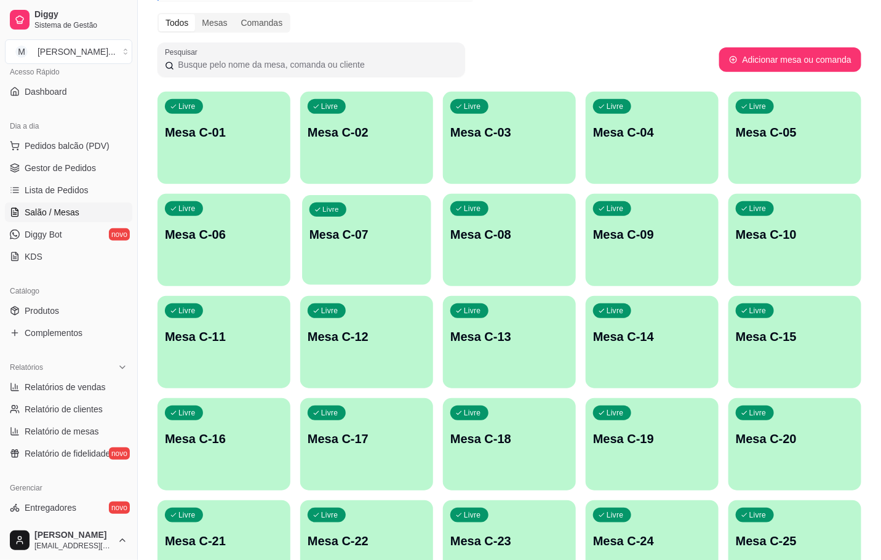
click at [373, 241] on div "Livre Mesa C-07" at bounding box center [366, 232] width 129 height 75
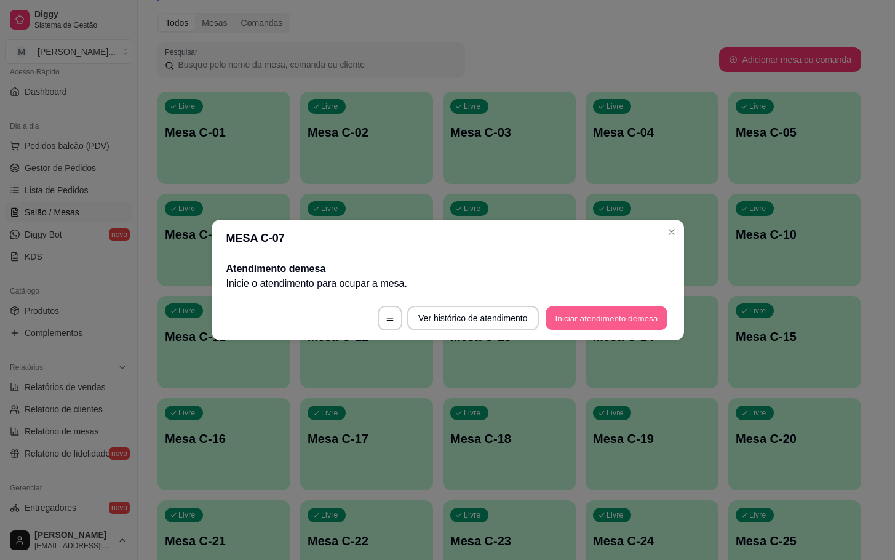
click at [560, 322] on button "Iniciar atendimento de mesa" at bounding box center [607, 318] width 122 height 24
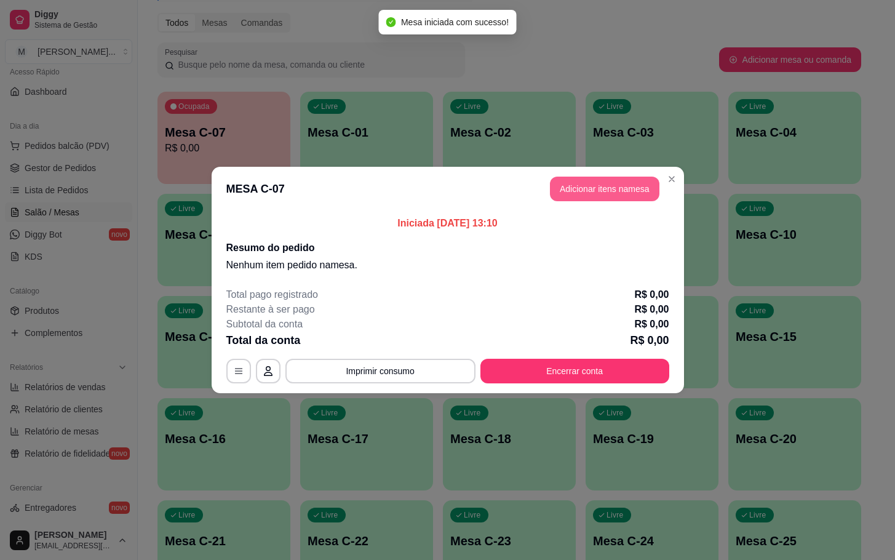
click at [613, 196] on button "Adicionar itens na mesa" at bounding box center [605, 189] width 110 height 25
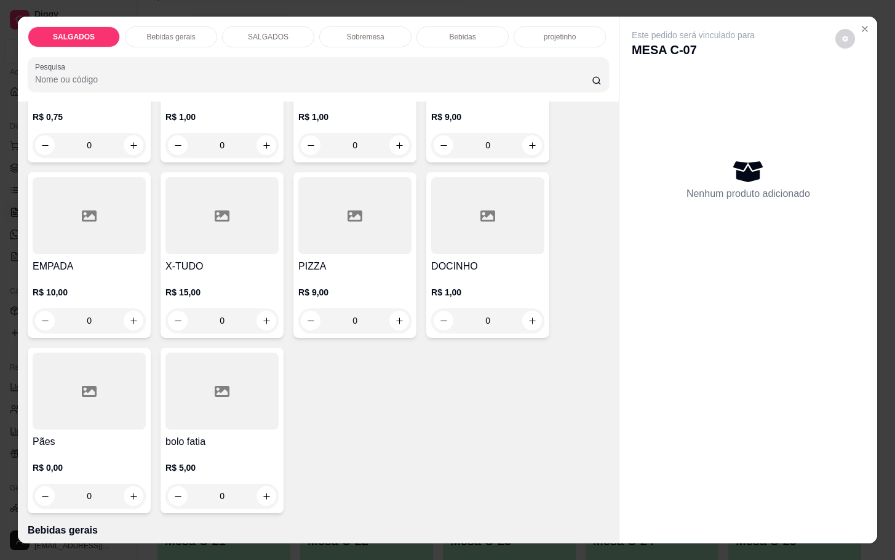
scroll to position [0, 0]
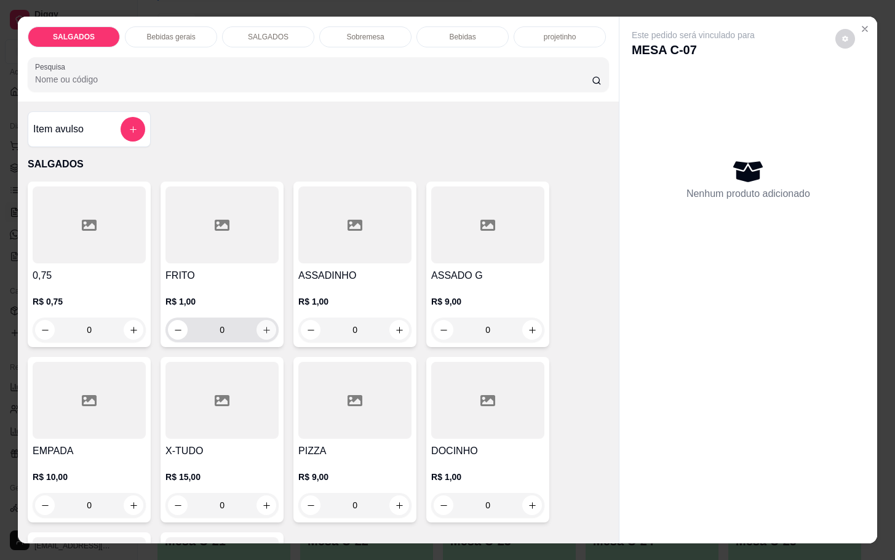
click at [262, 325] on icon "increase-product-quantity" at bounding box center [266, 329] width 9 height 9
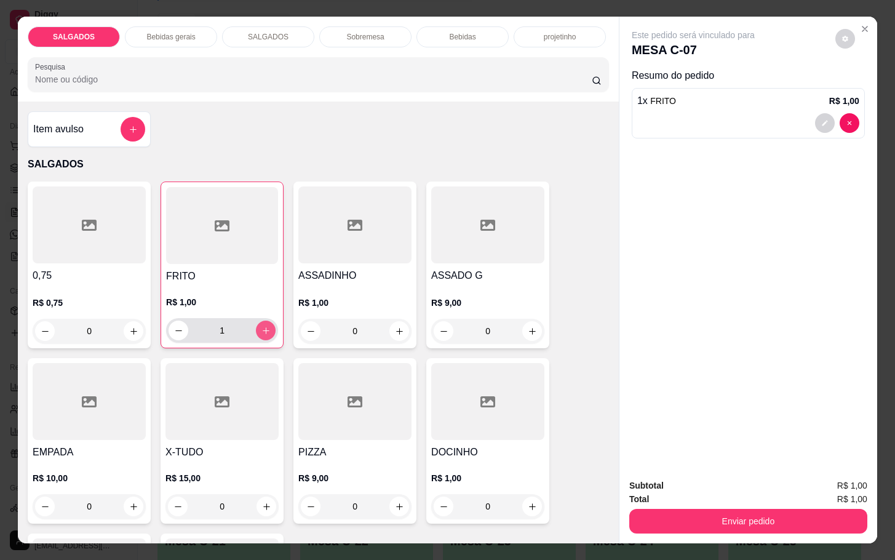
click at [262, 326] on icon "increase-product-quantity" at bounding box center [265, 330] width 9 height 9
type input "4"
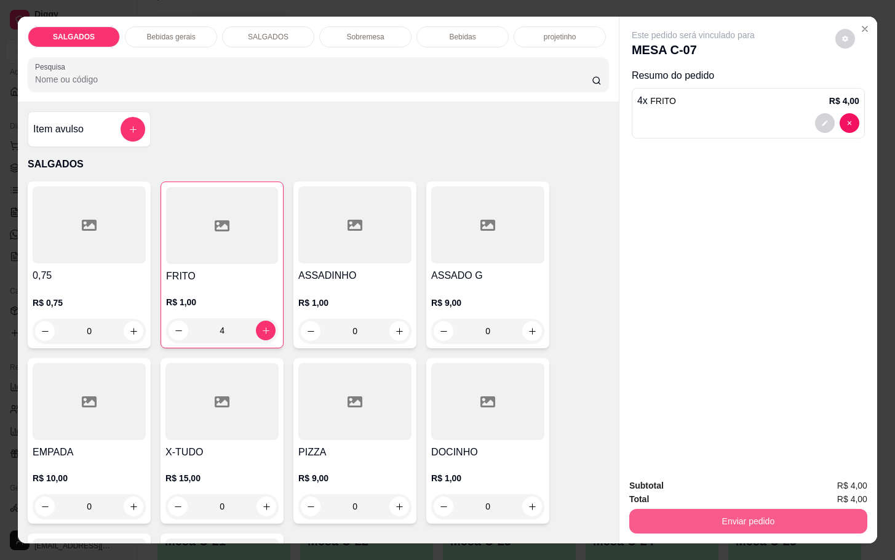
click at [763, 509] on button "Enviar pedido" at bounding box center [748, 521] width 238 height 25
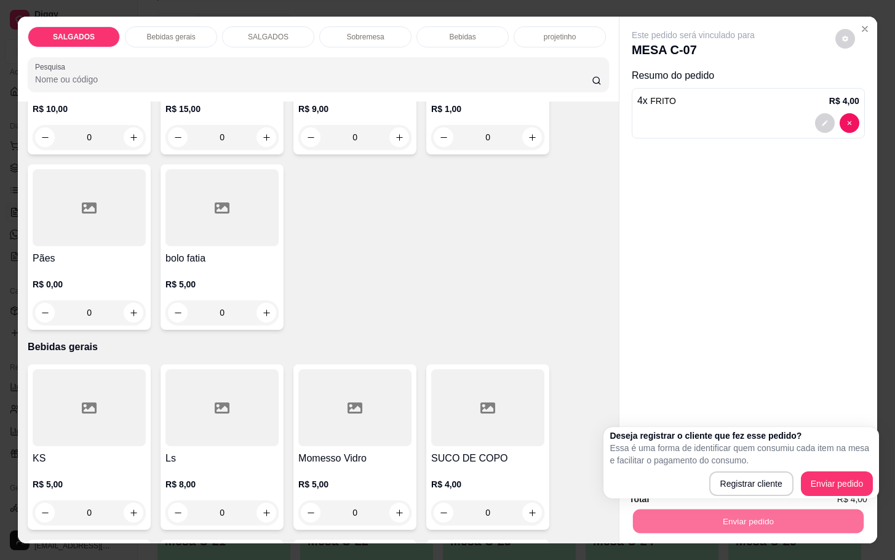
scroll to position [461, 0]
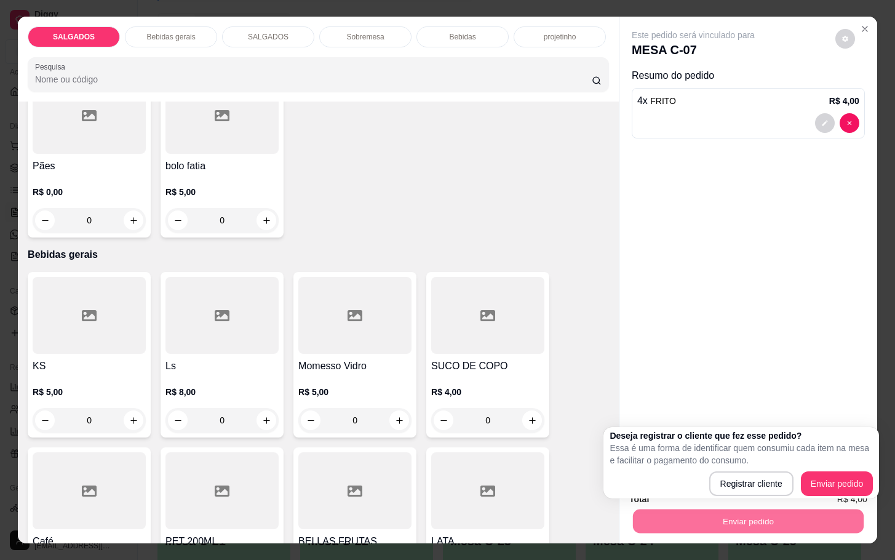
click at [372, 277] on div at bounding box center [354, 315] width 113 height 77
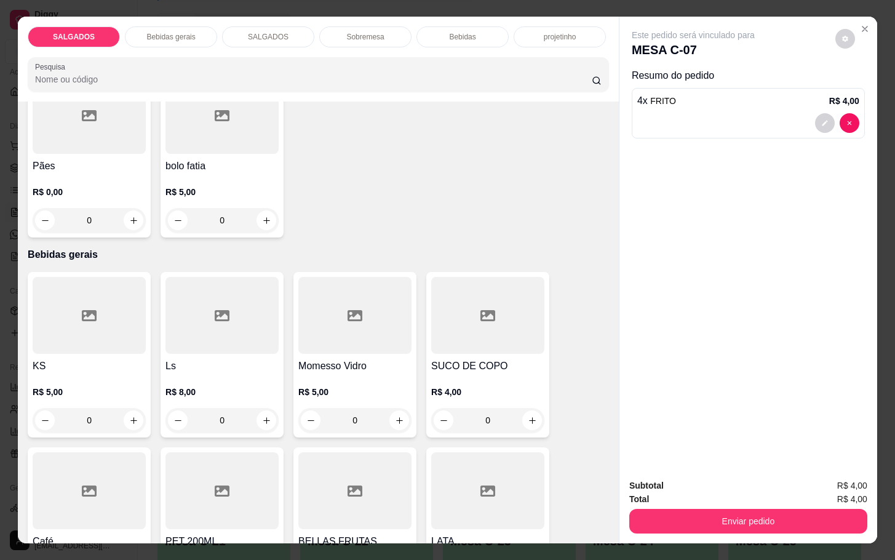
scroll to position [738, 0]
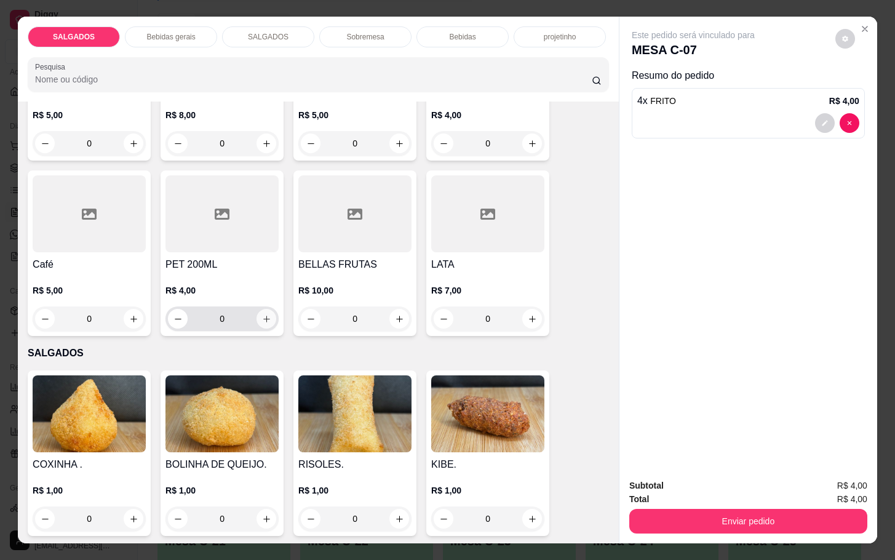
click at [262, 314] on icon "increase-product-quantity" at bounding box center [266, 318] width 9 height 9
type input "1"
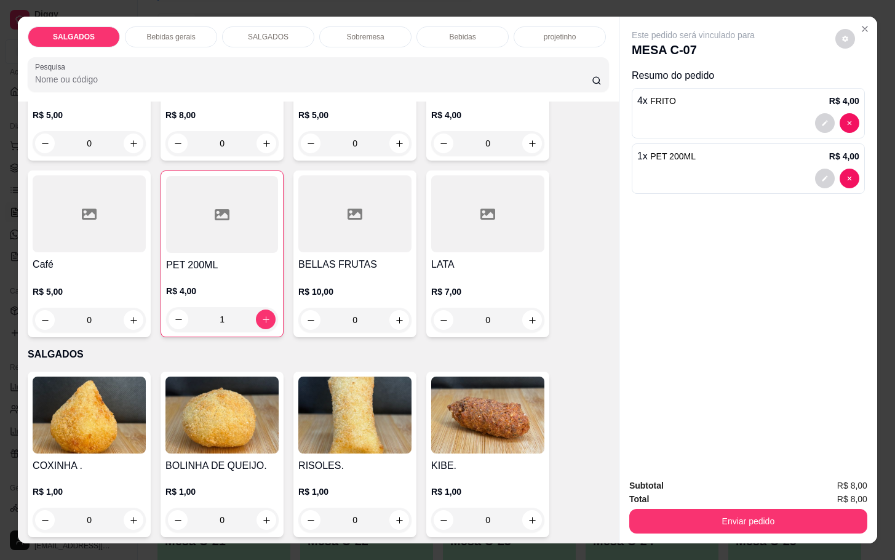
click at [709, 506] on div "Enviar pedido" at bounding box center [748, 520] width 238 height 28
click at [714, 519] on button "Enviar pedido" at bounding box center [748, 521] width 238 height 25
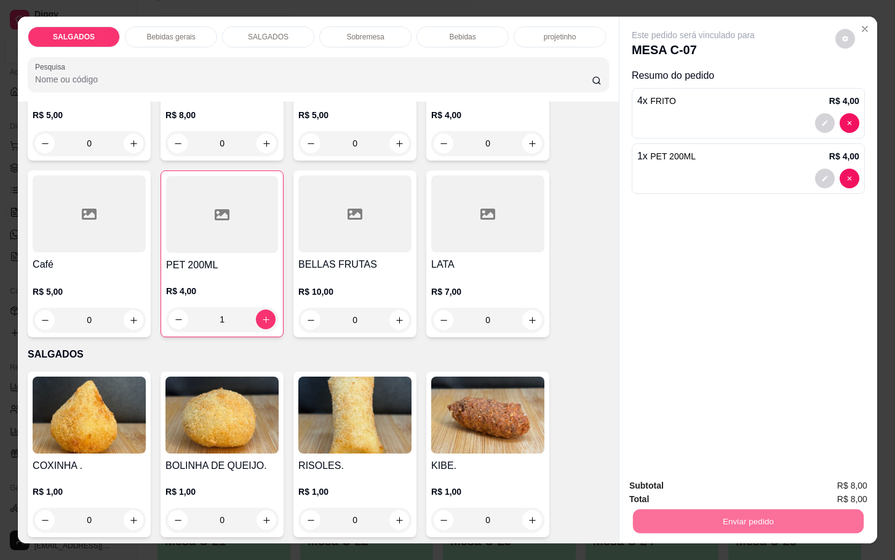
click at [820, 488] on button "Enviar pedido" at bounding box center [834, 483] width 70 height 23
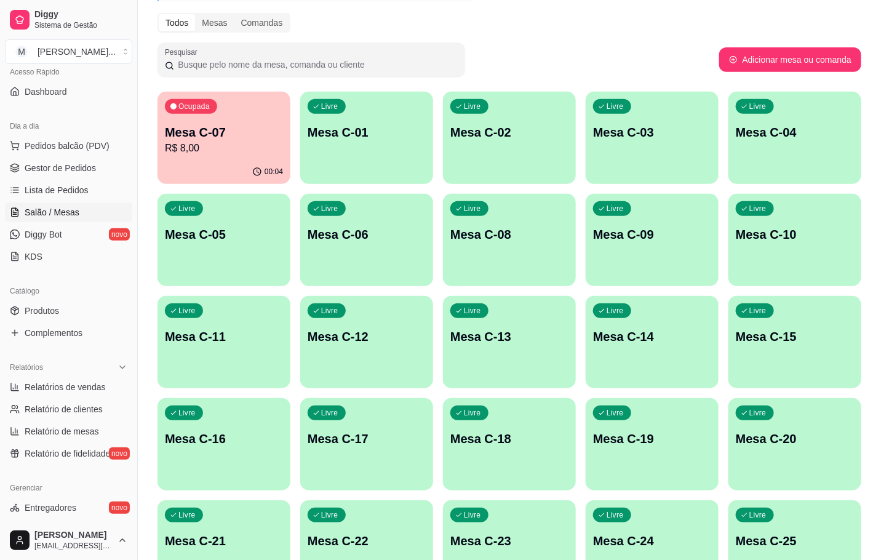
click at [351, 524] on div "Livre Mesa C-22" at bounding box center [366, 539] width 133 height 78
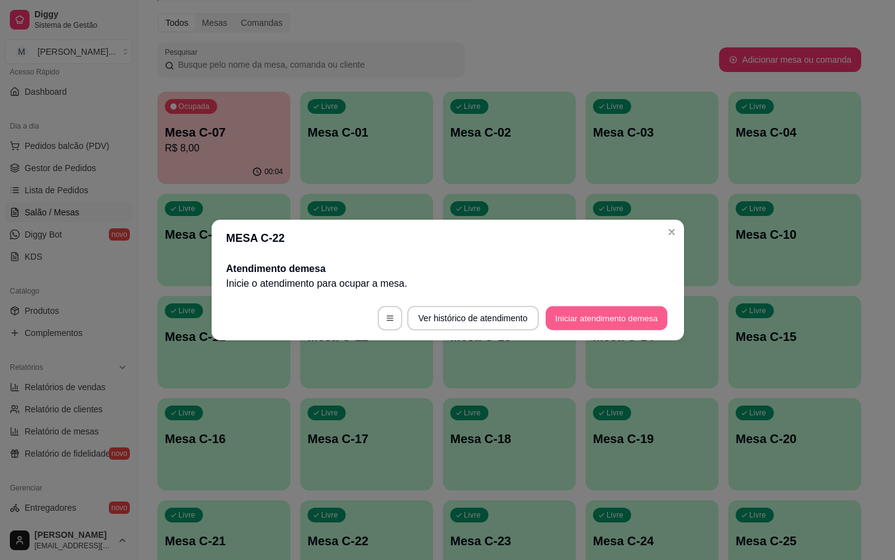
click at [619, 307] on button "Iniciar atendimento de mesa" at bounding box center [607, 318] width 122 height 24
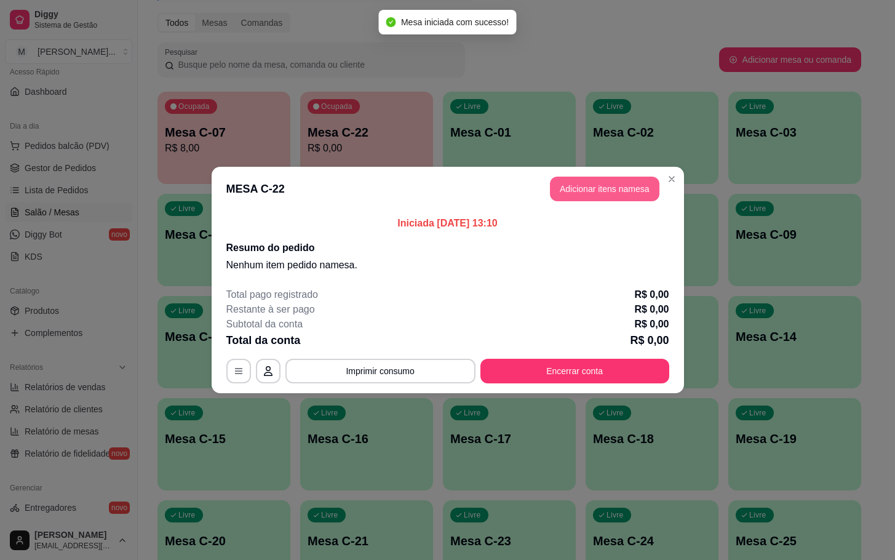
click at [594, 197] on button "Adicionar itens na mesa" at bounding box center [605, 189] width 110 height 25
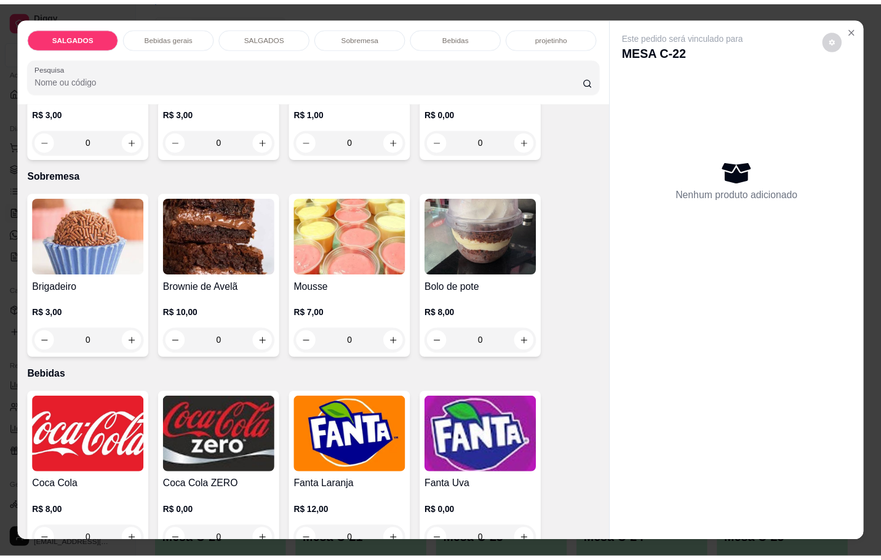
scroll to position [2122, 0]
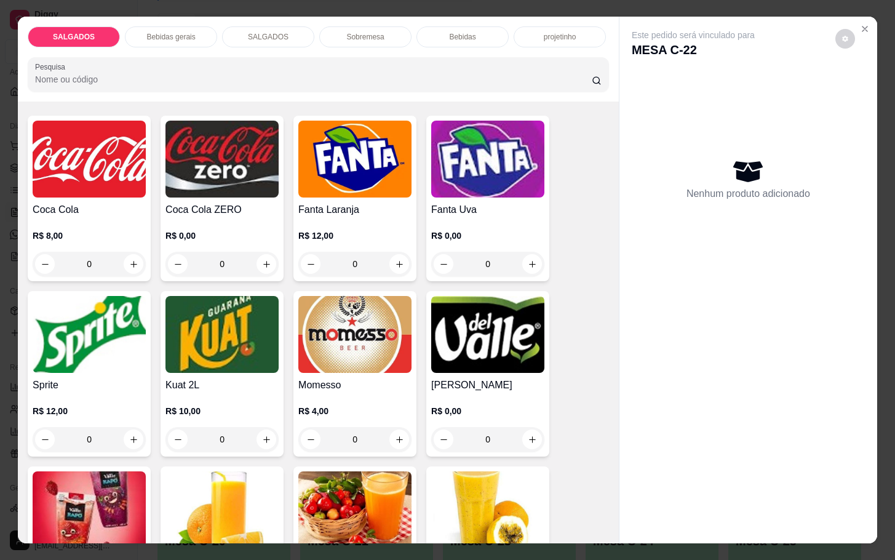
click at [351, 343] on img at bounding box center [354, 334] width 113 height 77
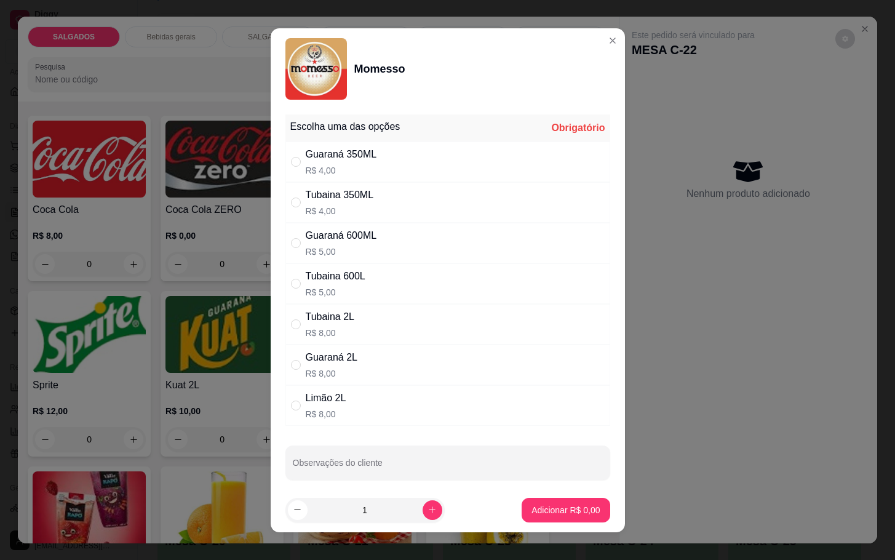
click at [356, 357] on div "Guaraná 2L R$ 8,00" at bounding box center [447, 365] width 325 height 41
radio input "true"
click at [554, 513] on p "Adicionar R$ 8,00" at bounding box center [566, 510] width 68 height 12
type input "1"
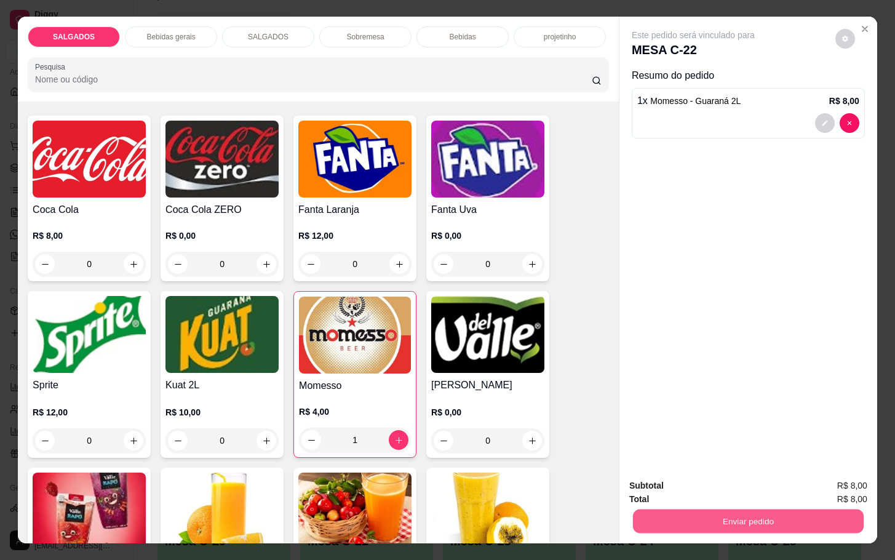
click at [762, 525] on button "Enviar pedido" at bounding box center [748, 521] width 231 height 24
click at [832, 479] on button "Enviar pedido" at bounding box center [834, 483] width 68 height 23
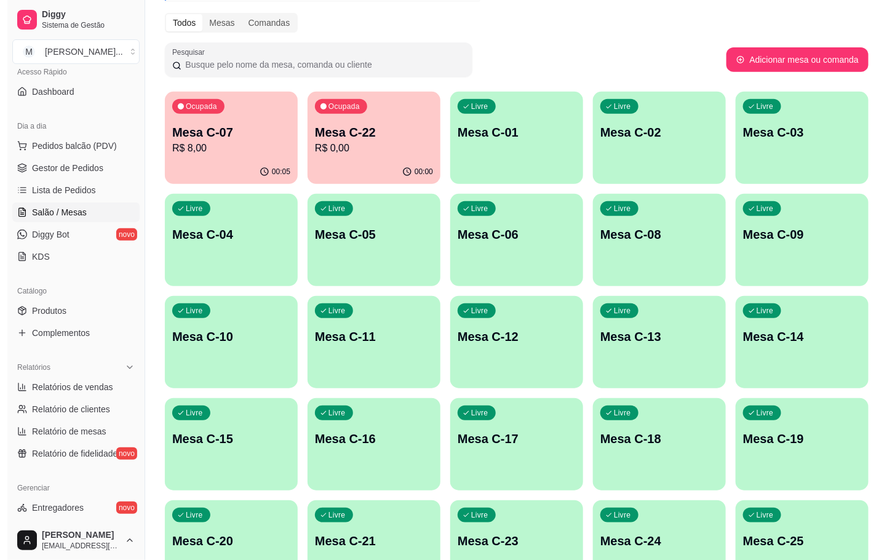
scroll to position [334, 0]
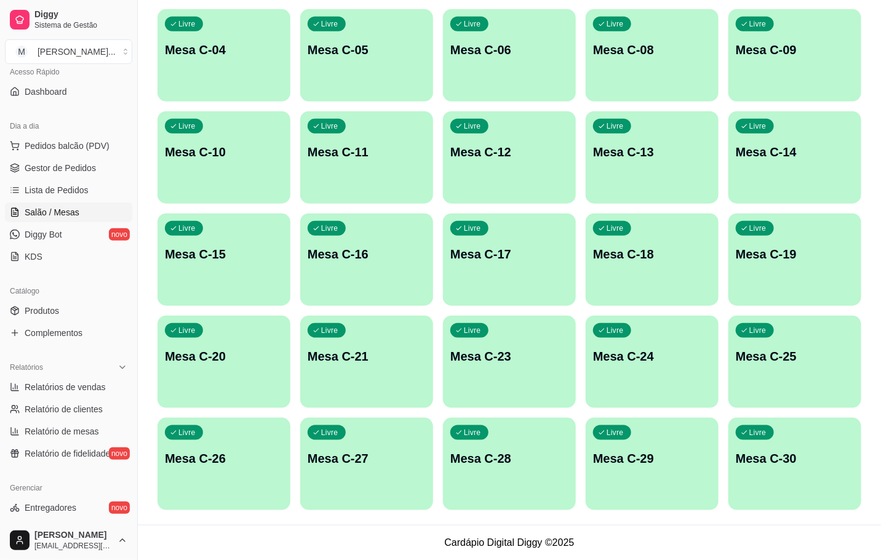
click at [244, 369] on div "Livre Mesa C-20" at bounding box center [223, 355] width 133 height 78
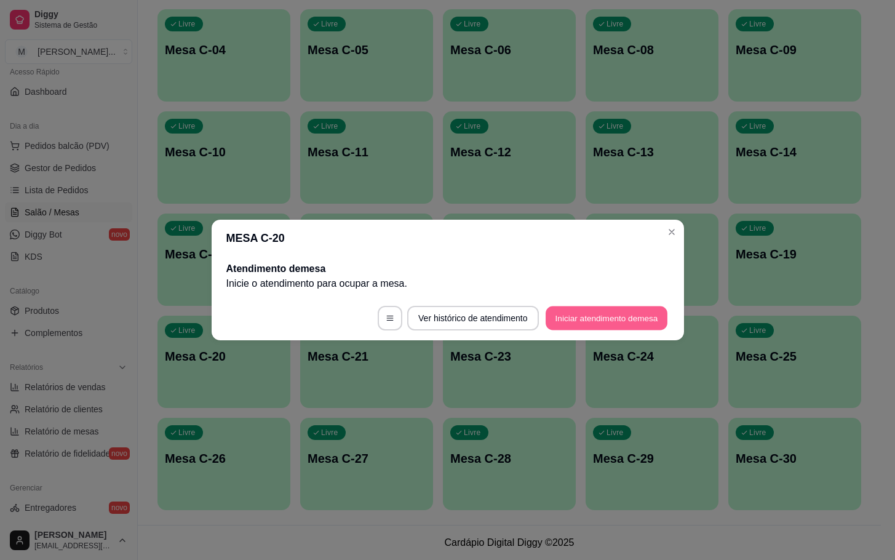
click at [600, 309] on button "Iniciar atendimento de mesa" at bounding box center [607, 318] width 122 height 24
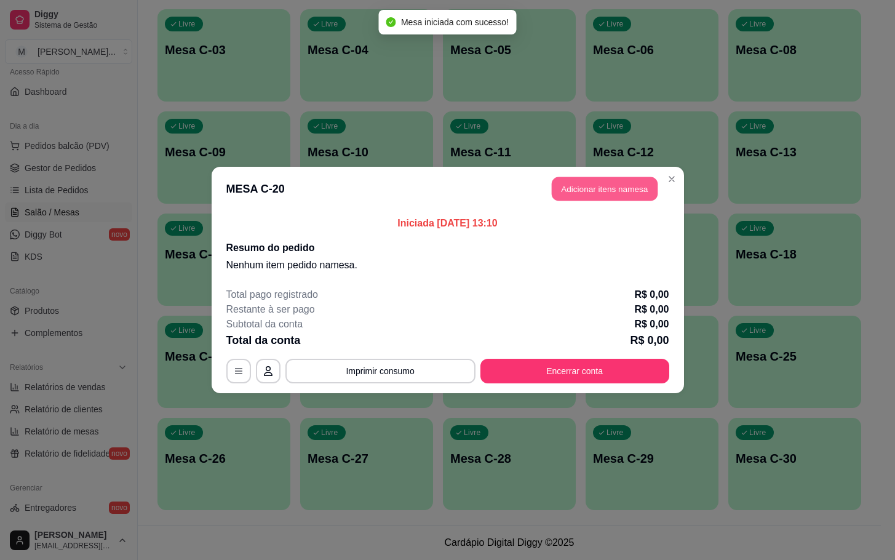
click at [602, 201] on button "Adicionar itens na mesa" at bounding box center [605, 189] width 106 height 24
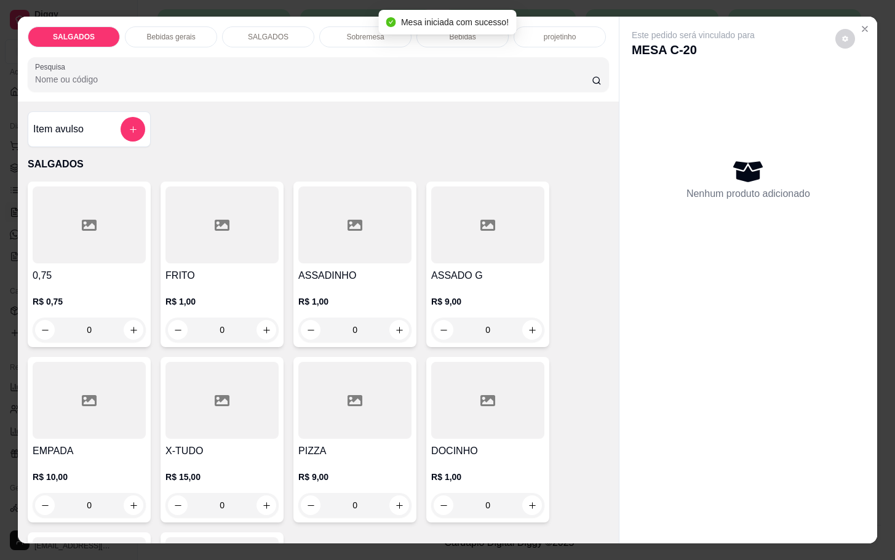
click at [233, 320] on input "0" at bounding box center [222, 329] width 69 height 25
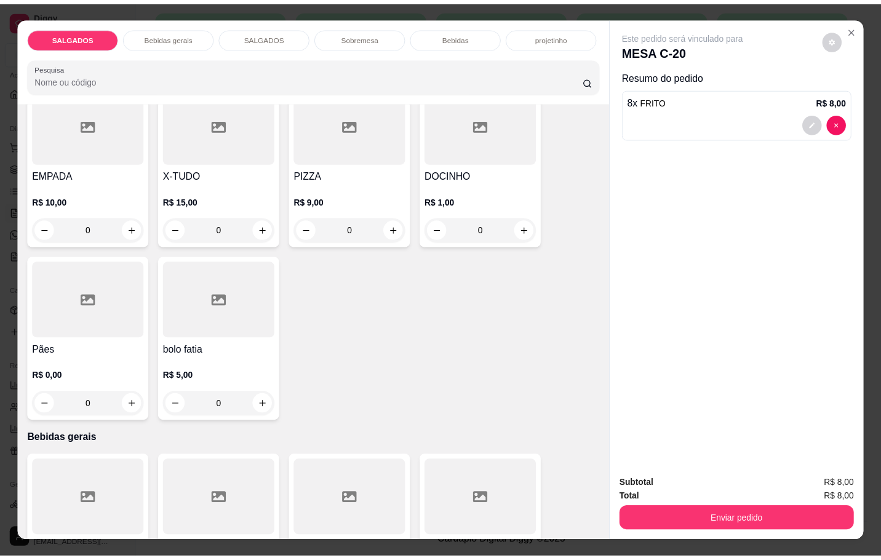
scroll to position [92, 0]
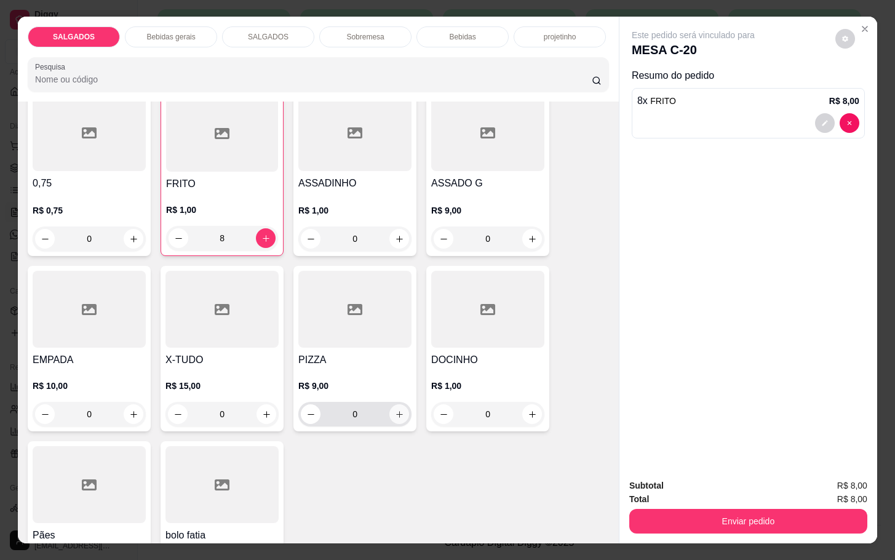
type input "8"
click at [395, 410] on icon "increase-product-quantity" at bounding box center [399, 414] width 9 height 9
type input "1"
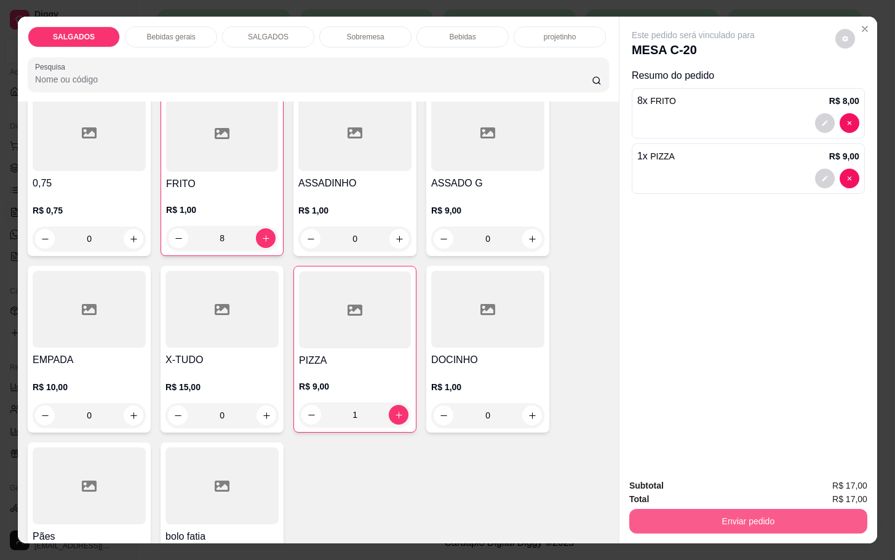
click at [759, 509] on button "Enviar pedido" at bounding box center [748, 521] width 238 height 25
click at [838, 482] on button "Enviar pedido" at bounding box center [834, 483] width 70 height 23
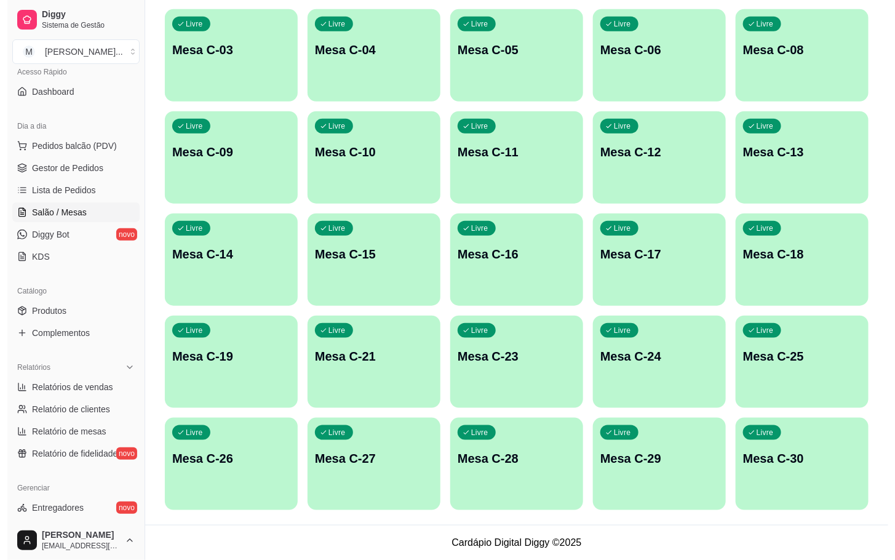
scroll to position [0, 0]
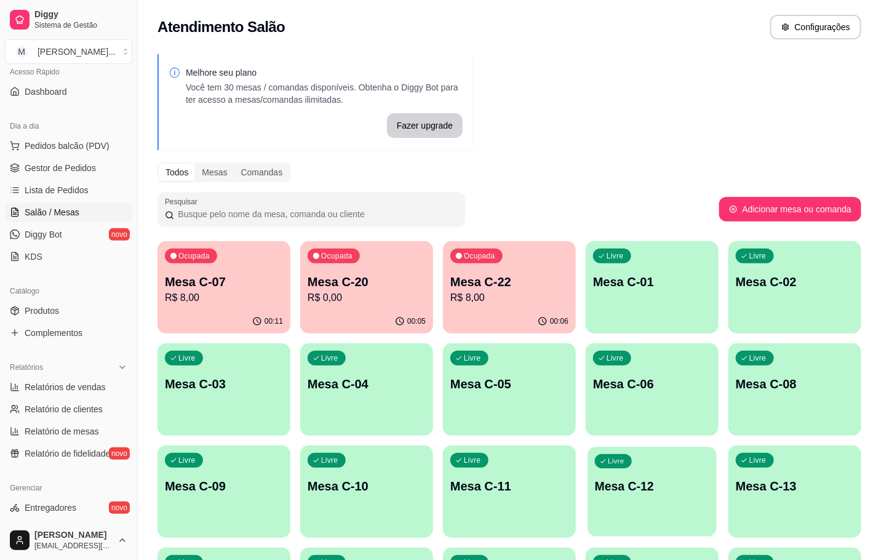
click at [637, 495] on div "Livre Mesa C-12" at bounding box center [652, 484] width 129 height 75
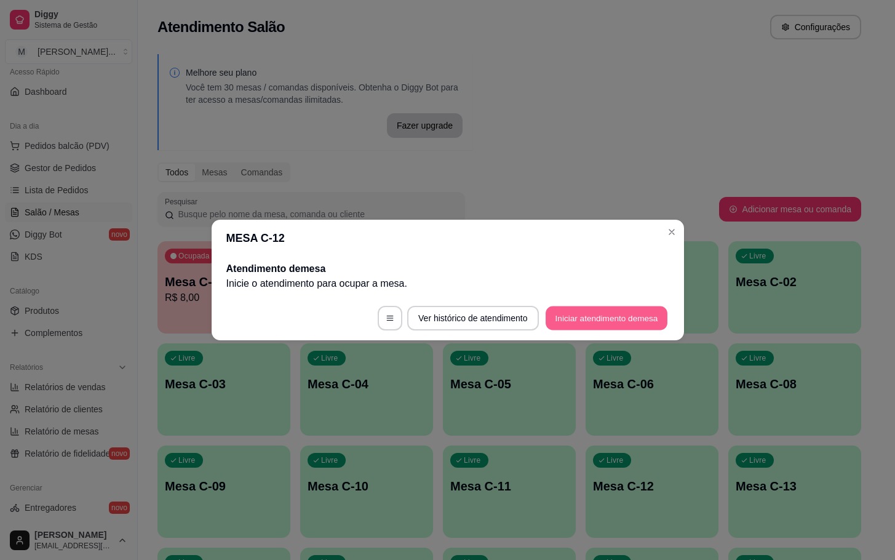
click at [582, 325] on button "Iniciar atendimento de mesa" at bounding box center [607, 318] width 122 height 24
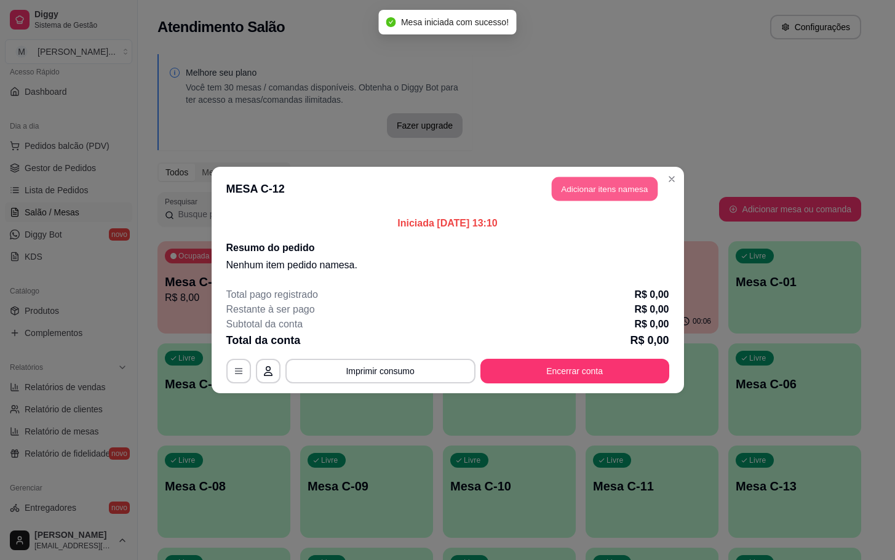
click at [572, 179] on button "Adicionar itens na mesa" at bounding box center [605, 189] width 106 height 24
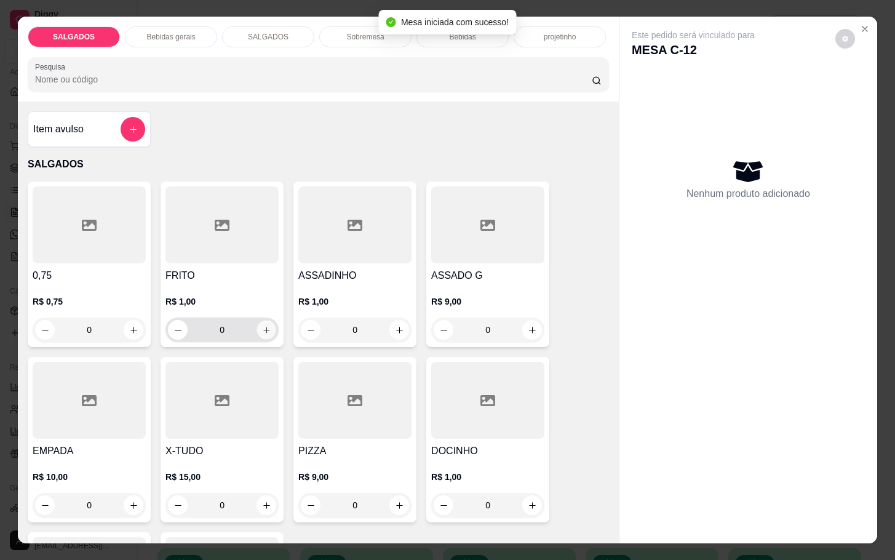
click at [261, 332] on button "increase-product-quantity" at bounding box center [266, 330] width 19 height 19
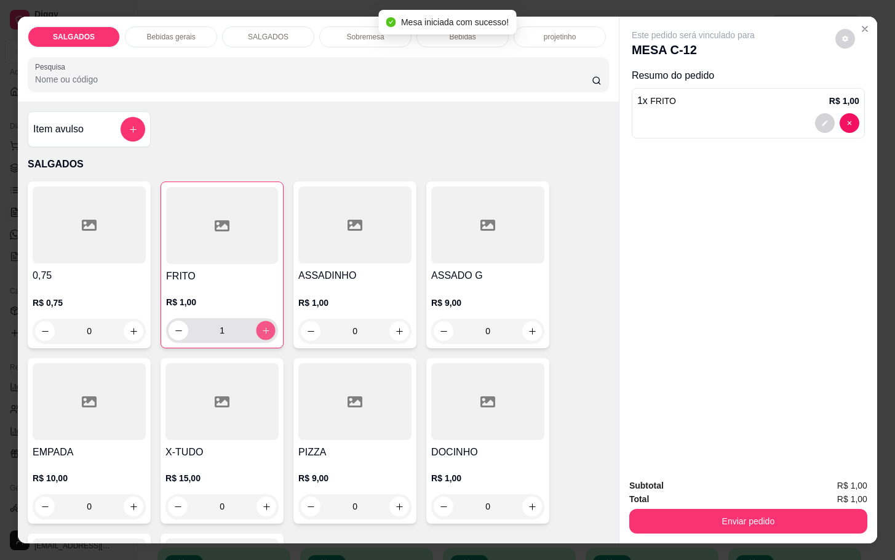
click at [261, 332] on button "increase-product-quantity" at bounding box center [266, 330] width 19 height 19
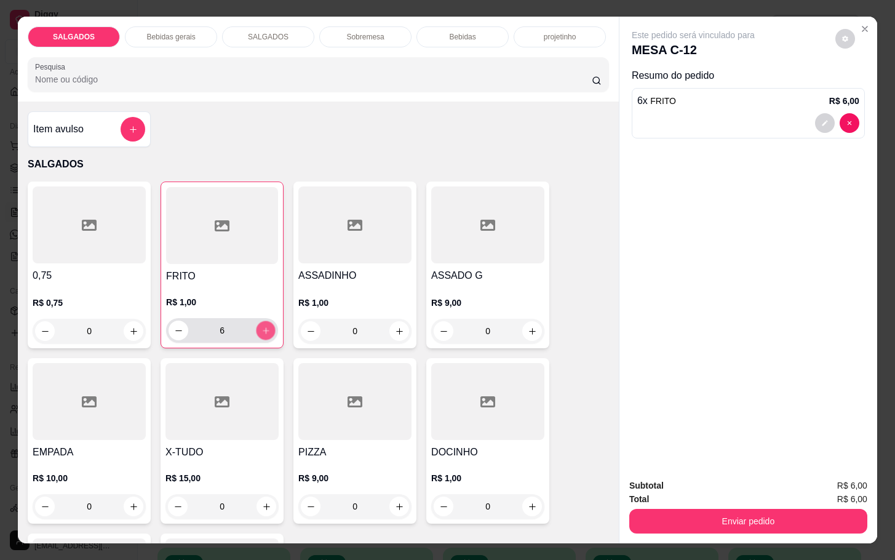
click at [261, 332] on button "increase-product-quantity" at bounding box center [266, 330] width 19 height 19
click at [174, 329] on icon "decrease-product-quantity" at bounding box center [178, 330] width 9 height 9
click at [261, 327] on icon "increase-product-quantity" at bounding box center [265, 330] width 9 height 9
type input "7"
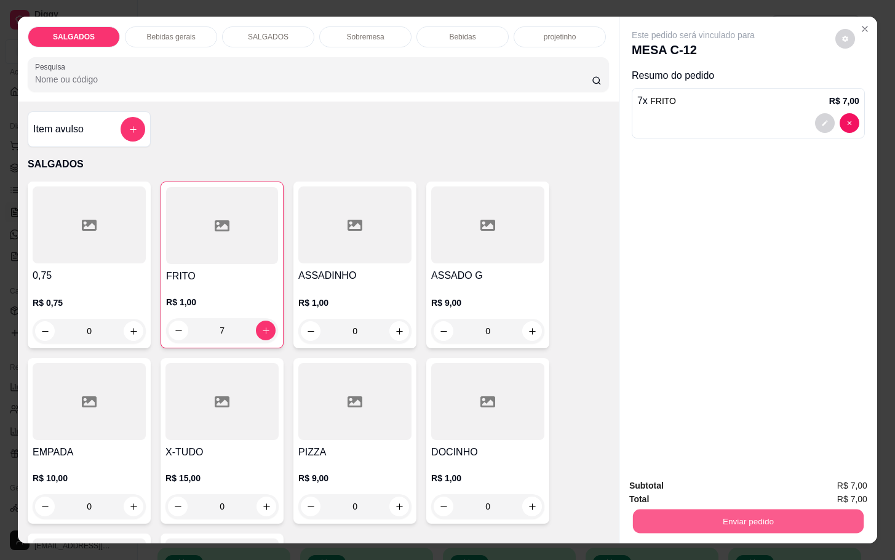
click at [720, 509] on button "Enviar pedido" at bounding box center [748, 521] width 231 height 24
click at [827, 477] on button "Enviar pedido" at bounding box center [834, 483] width 68 height 23
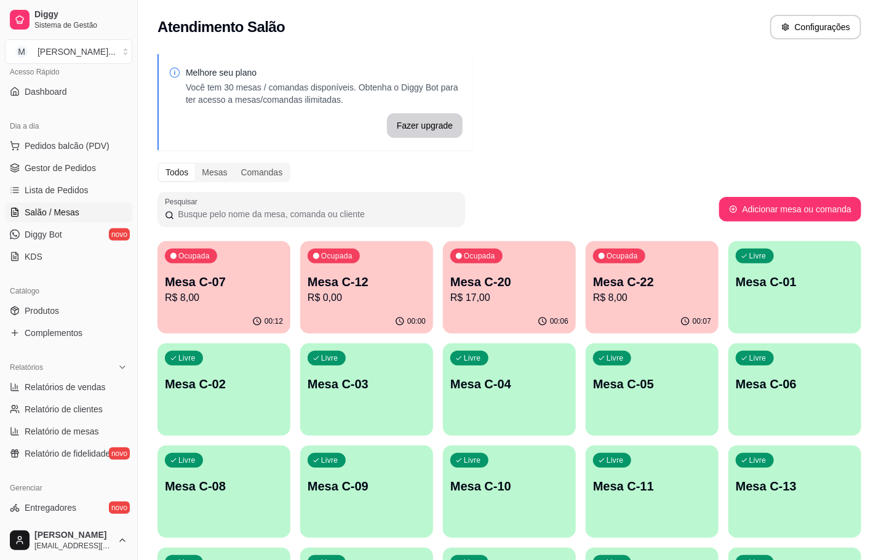
click at [783, 392] on div "Livre Mesa C-06" at bounding box center [794, 382] width 133 height 78
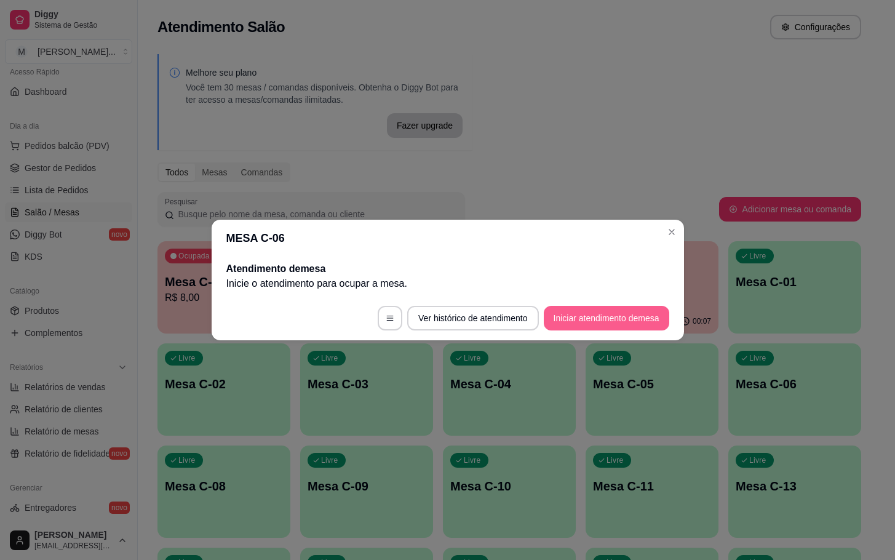
click at [598, 329] on button "Iniciar atendimento de mesa" at bounding box center [607, 318] width 126 height 25
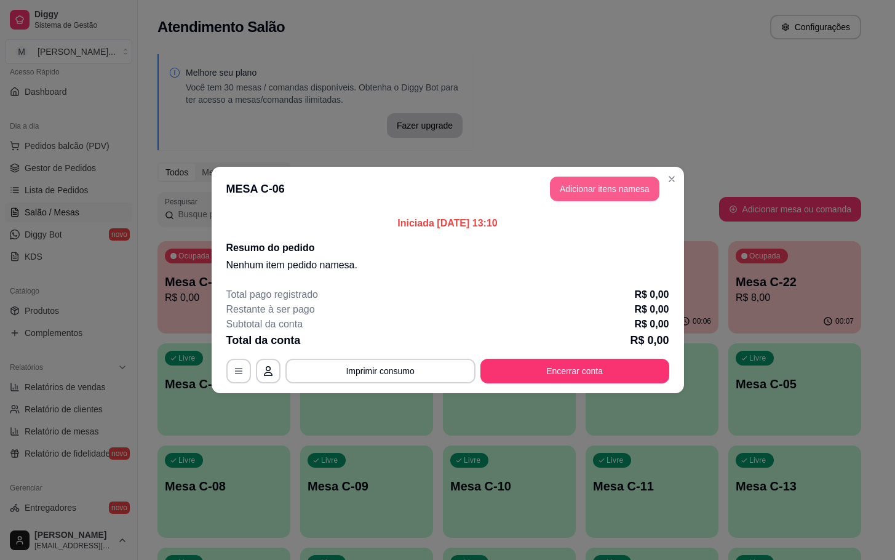
click at [593, 194] on button "Adicionar itens na mesa" at bounding box center [605, 189] width 110 height 25
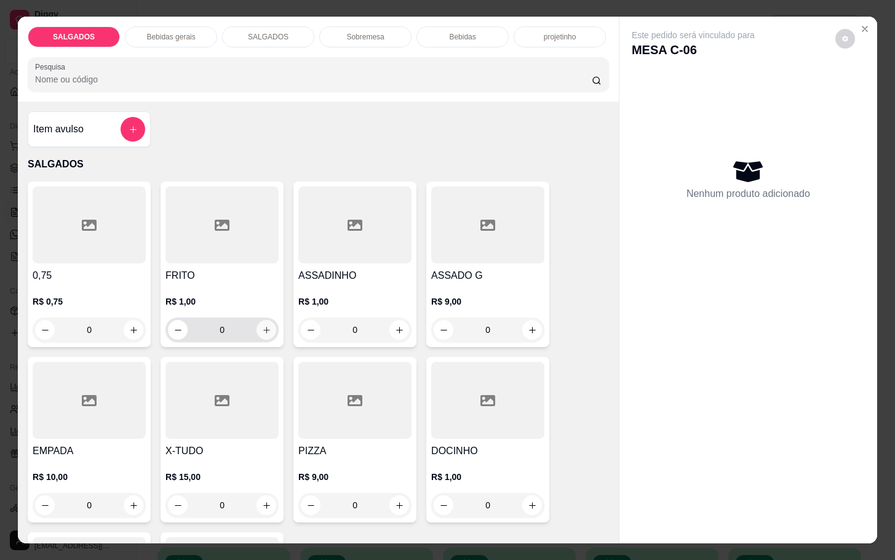
click at [264, 325] on icon "increase-product-quantity" at bounding box center [266, 329] width 9 height 9
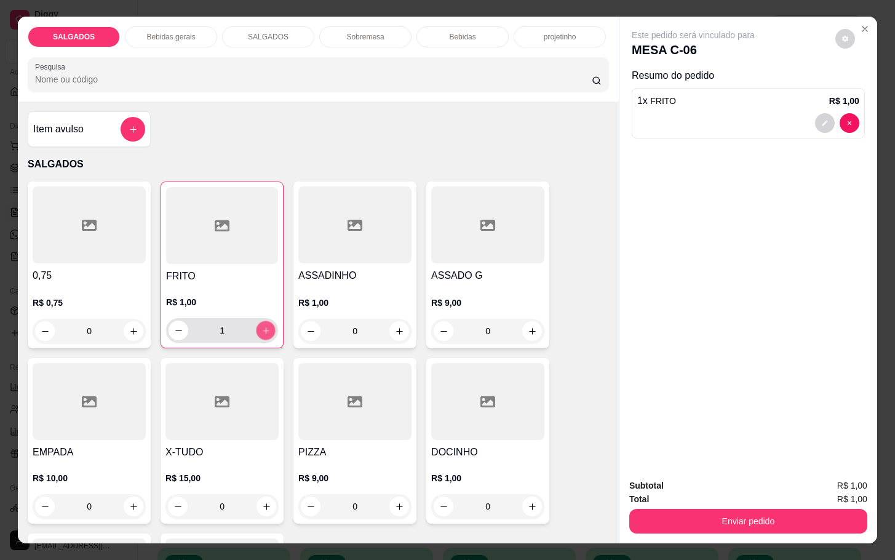
click at [264, 321] on button "increase-product-quantity" at bounding box center [266, 330] width 19 height 19
click at [264, 321] on button "increase-product-quantity" at bounding box center [266, 331] width 20 height 20
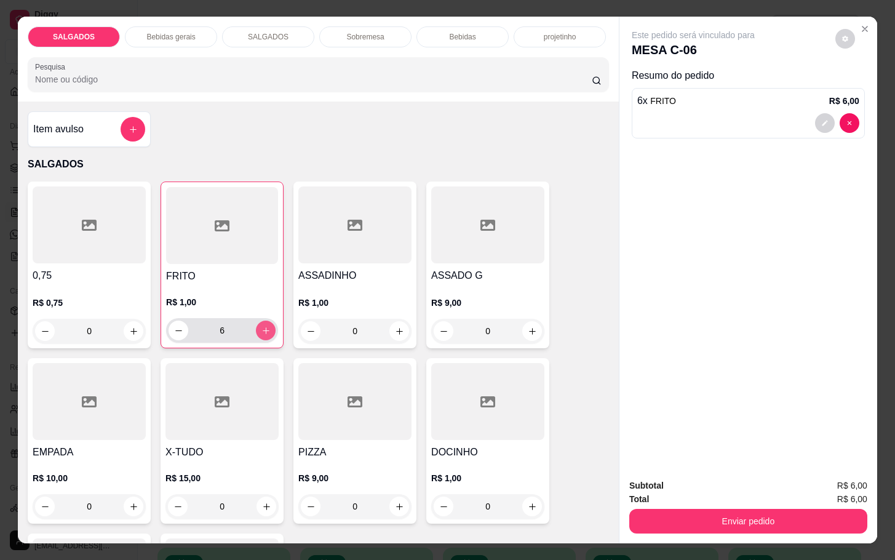
click at [264, 321] on button "increase-product-quantity" at bounding box center [266, 331] width 20 height 20
type input "7"
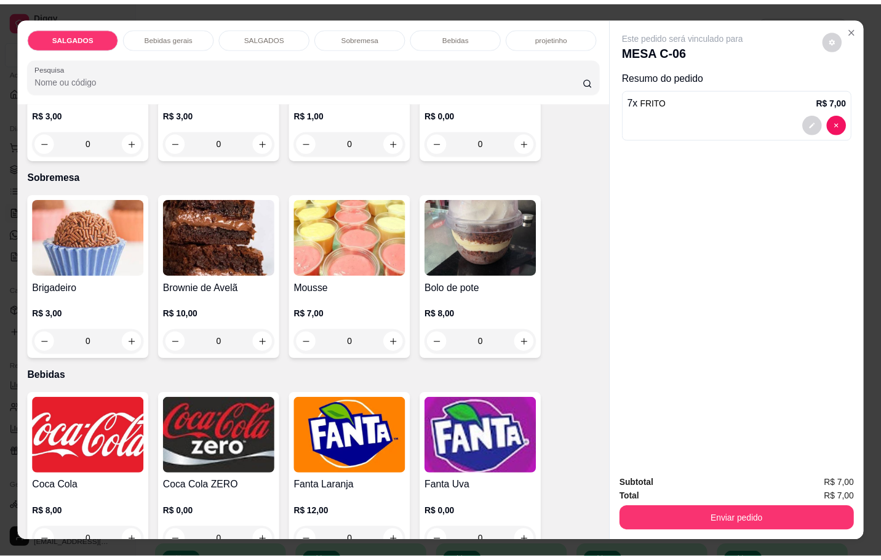
scroll to position [2030, 0]
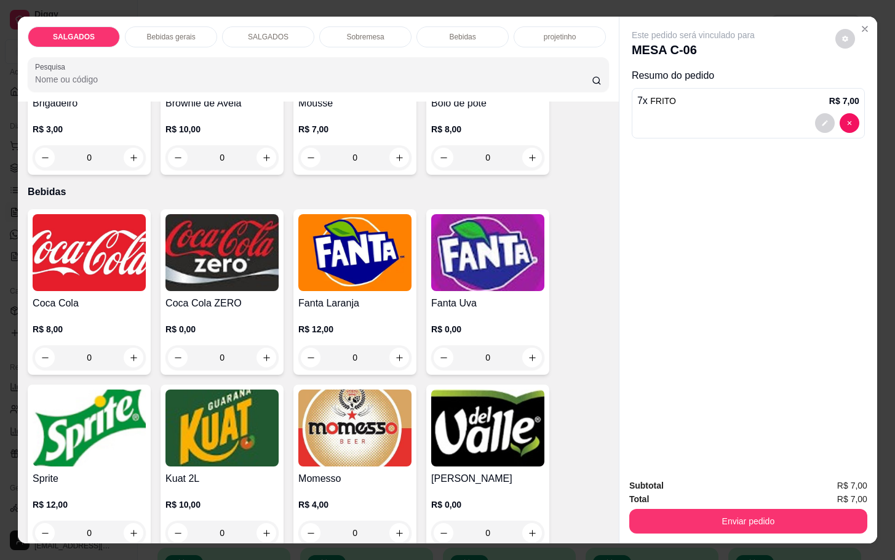
click at [71, 277] on img at bounding box center [89, 252] width 113 height 77
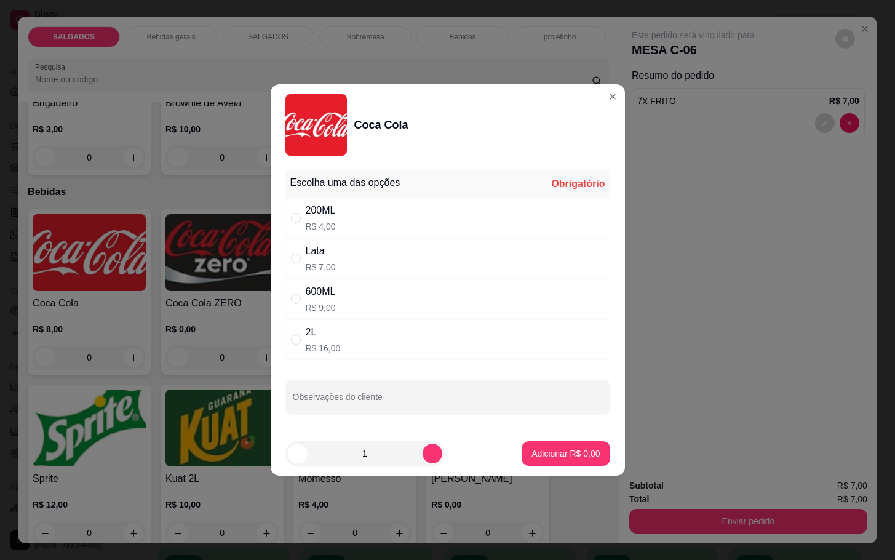
click at [341, 211] on div "200ML R$ 4,00" at bounding box center [447, 217] width 325 height 41
radio input "true"
click at [534, 444] on button "Adicionar R$ 4,00" at bounding box center [566, 454] width 86 height 24
type input "1"
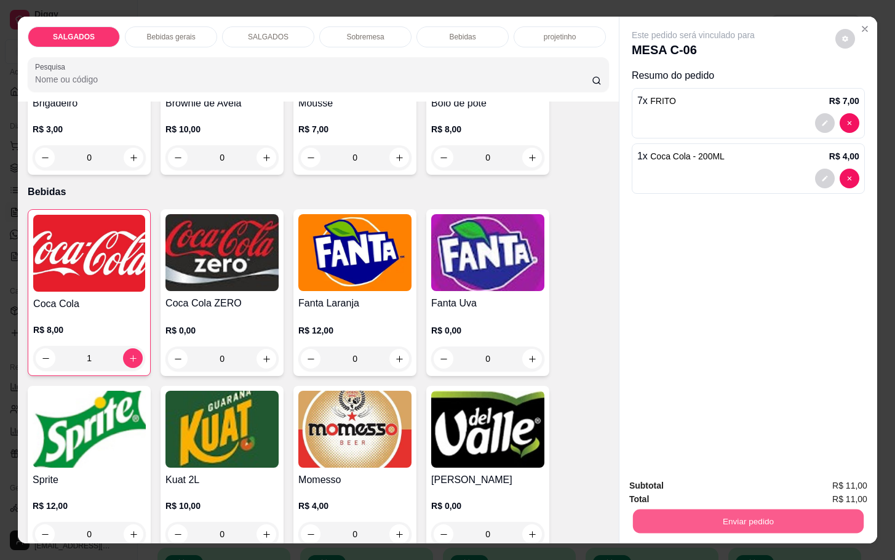
click at [757, 519] on button "Enviar pedido" at bounding box center [748, 521] width 231 height 24
click at [829, 490] on button "Enviar pedido" at bounding box center [834, 483] width 70 height 23
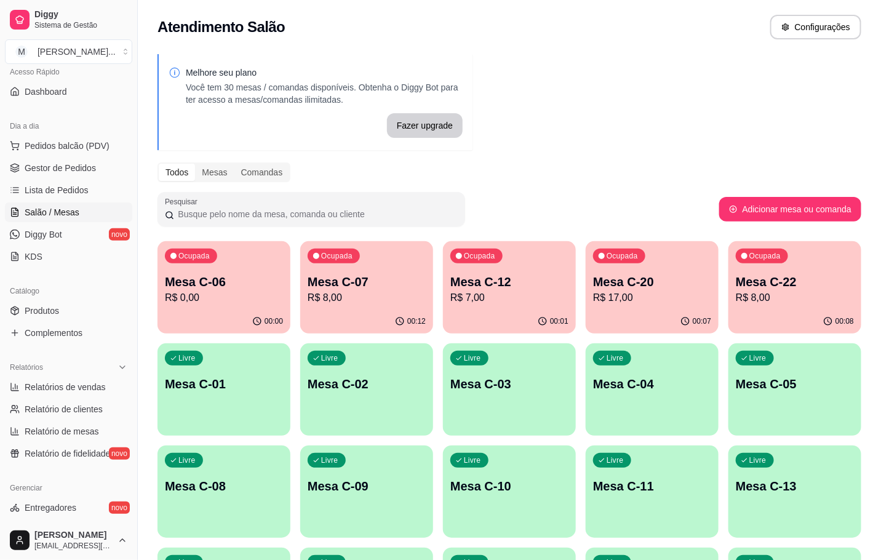
click at [183, 290] on p "R$ 0,00" at bounding box center [224, 297] width 118 height 15
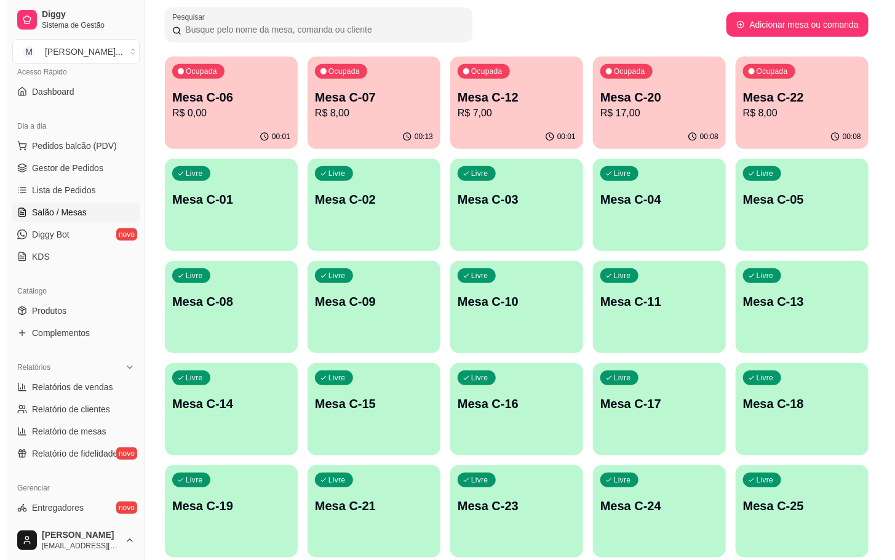
scroll to position [334, 0]
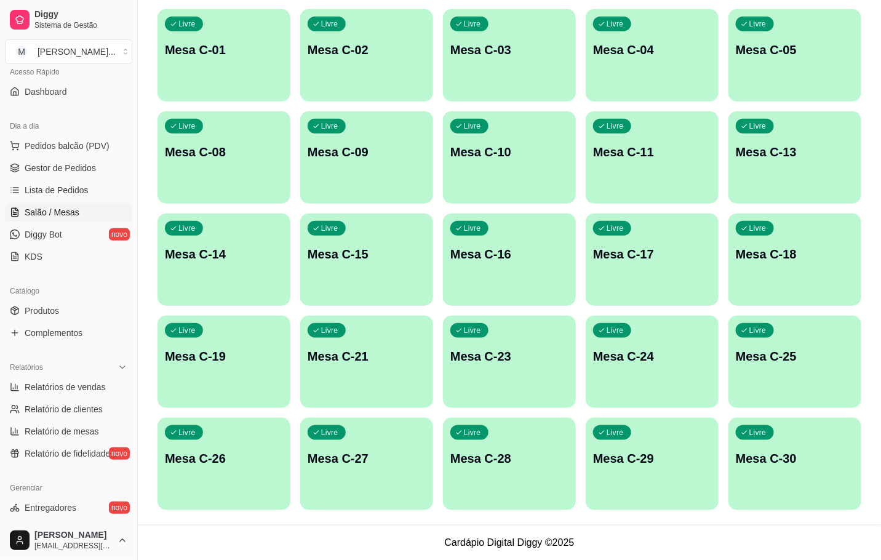
click at [840, 456] on p "Mesa C-30" at bounding box center [795, 458] width 118 height 17
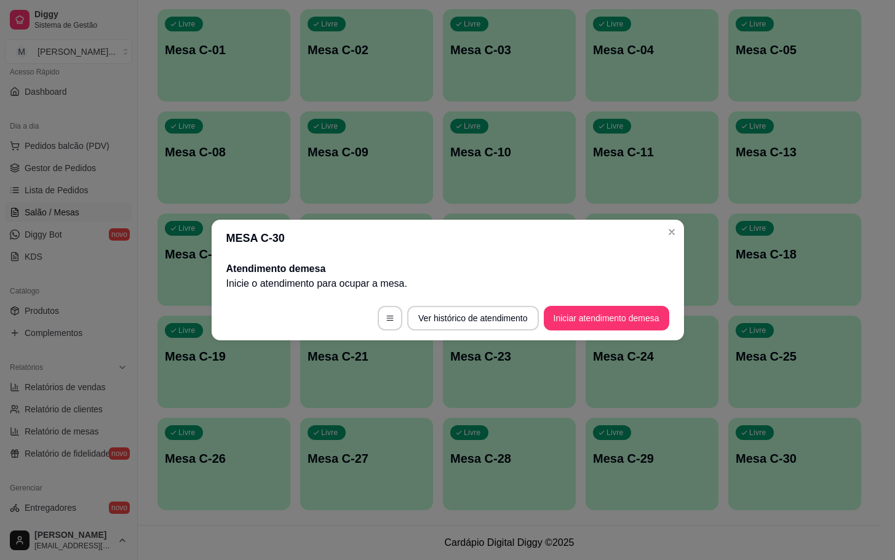
drag, startPoint x: 633, startPoint y: 295, endPoint x: 637, endPoint y: 307, distance: 12.5
click at [637, 305] on footer "Ver histórico de atendimento Iniciar atendimento de mesa" at bounding box center [448, 318] width 472 height 44
click at [640, 310] on button "Iniciar atendimento de mesa" at bounding box center [607, 318] width 126 height 25
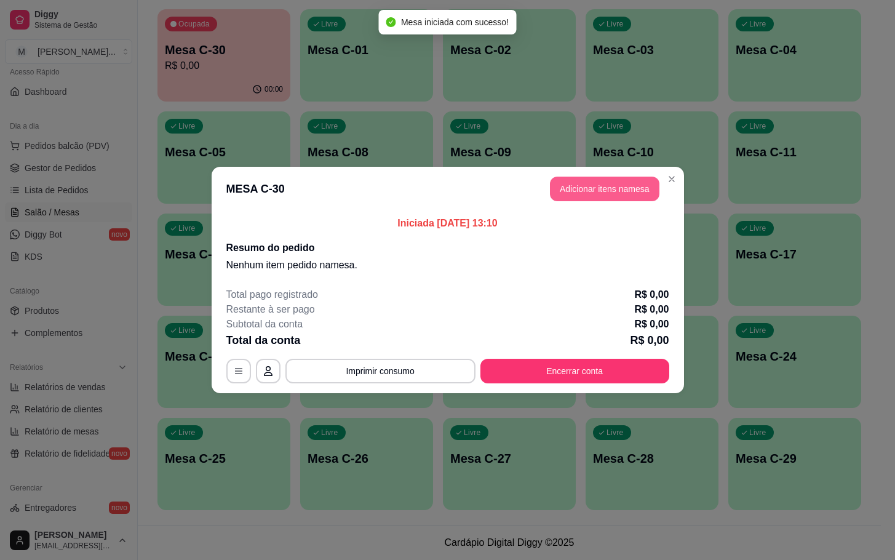
click at [624, 189] on button "Adicionar itens na mesa" at bounding box center [605, 189] width 110 height 25
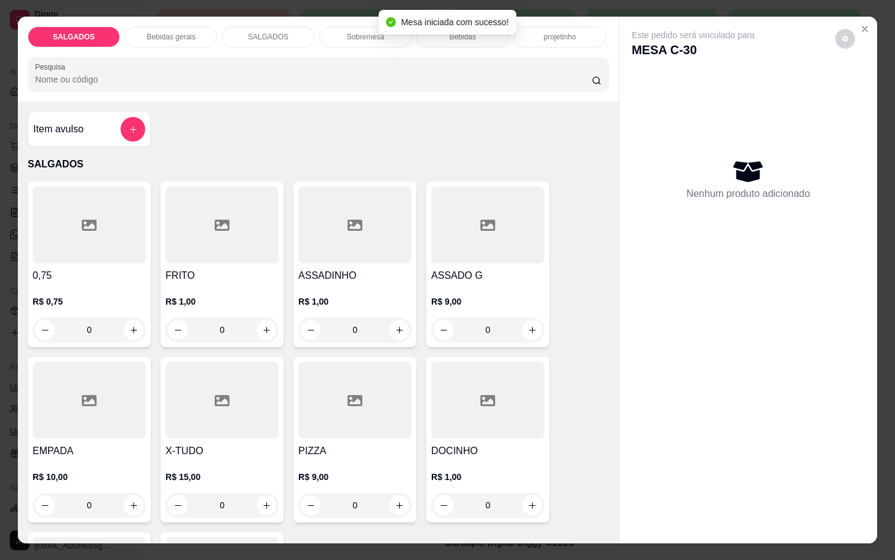
scroll to position [185, 0]
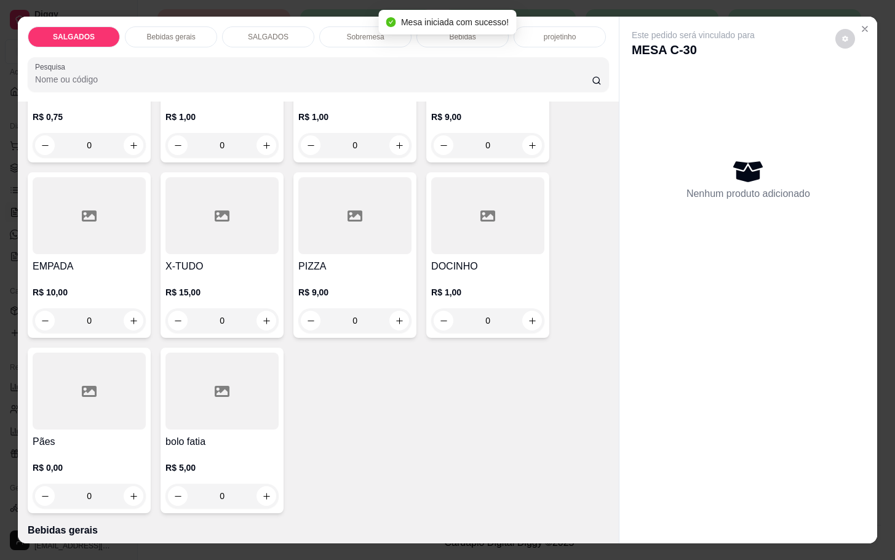
click at [89, 414] on div at bounding box center [89, 391] width 113 height 77
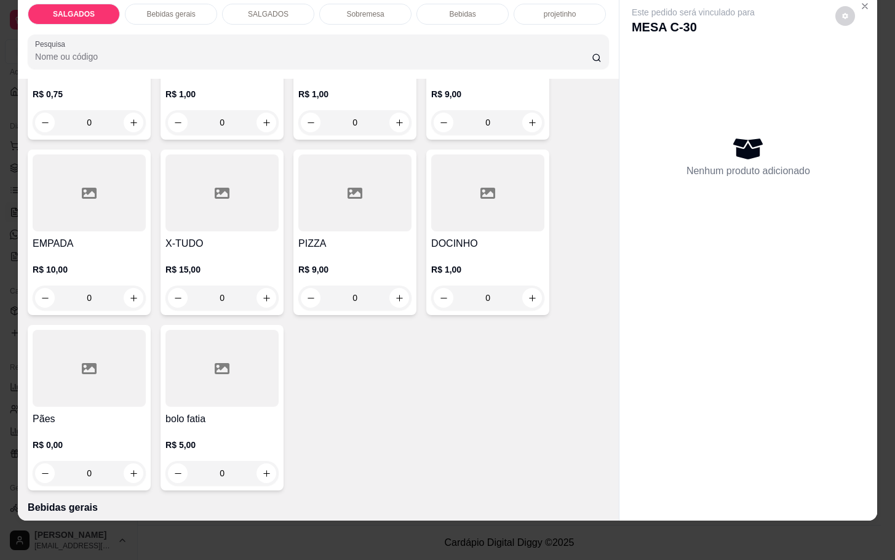
scroll to position [0, 0]
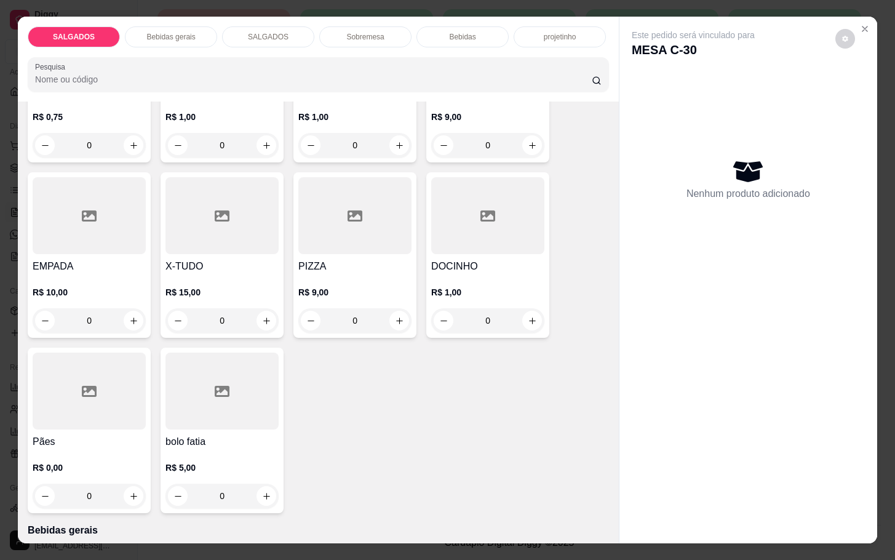
click at [188, 26] on div "Bebidas gerais" at bounding box center [171, 36] width 92 height 21
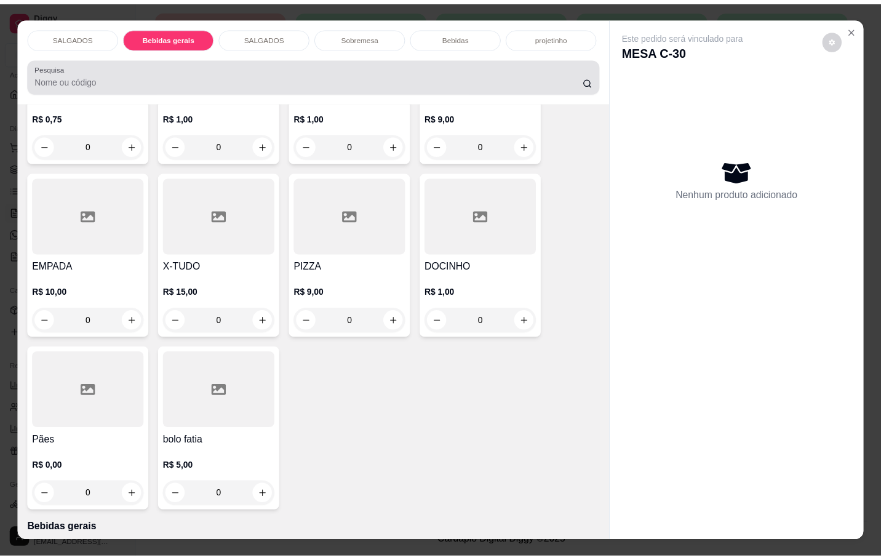
scroll to position [30, 0]
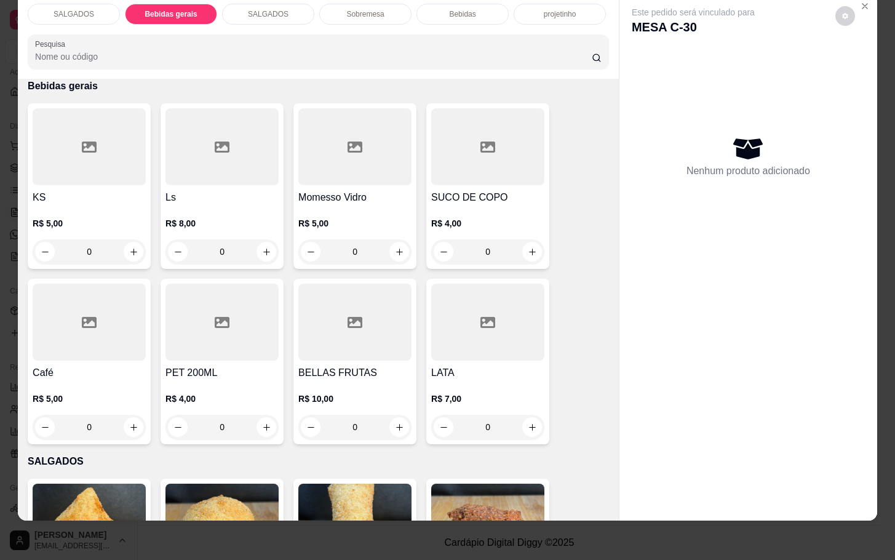
click at [110, 314] on div at bounding box center [89, 322] width 113 height 77
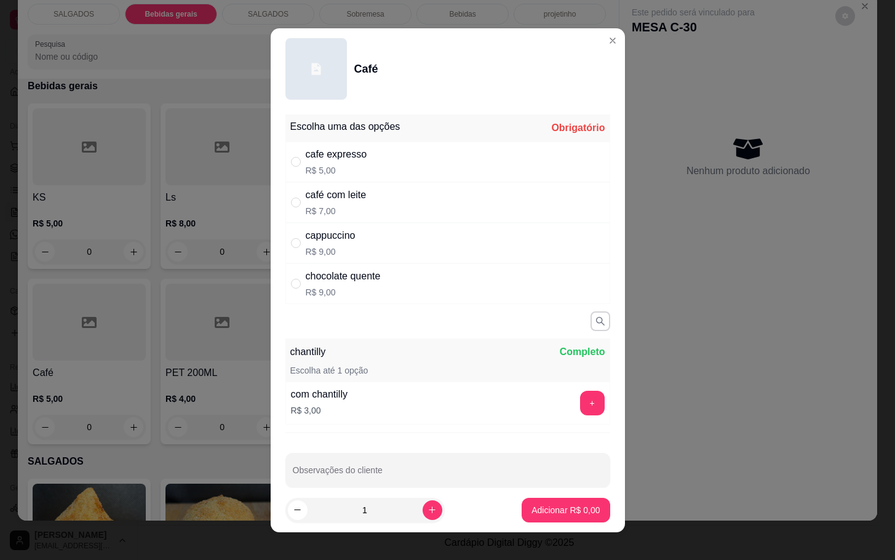
drag, startPoint x: 362, startPoint y: 205, endPoint x: 478, endPoint y: 296, distance: 147.7
click at [361, 205] on div "café com leite R$ 7,00" at bounding box center [447, 202] width 325 height 41
radio input "true"
click at [545, 509] on p "Adicionar R$ 7,00" at bounding box center [566, 510] width 66 height 12
type input "1"
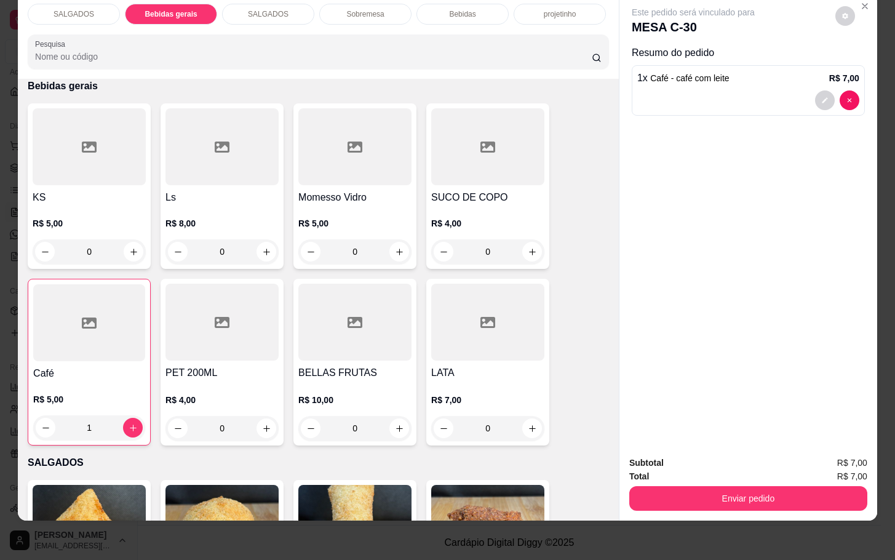
click at [98, 340] on div at bounding box center [89, 322] width 112 height 77
click at [379, 157] on div "cafe expresso R$ 5,00" at bounding box center [447, 161] width 325 height 41
radio input "true"
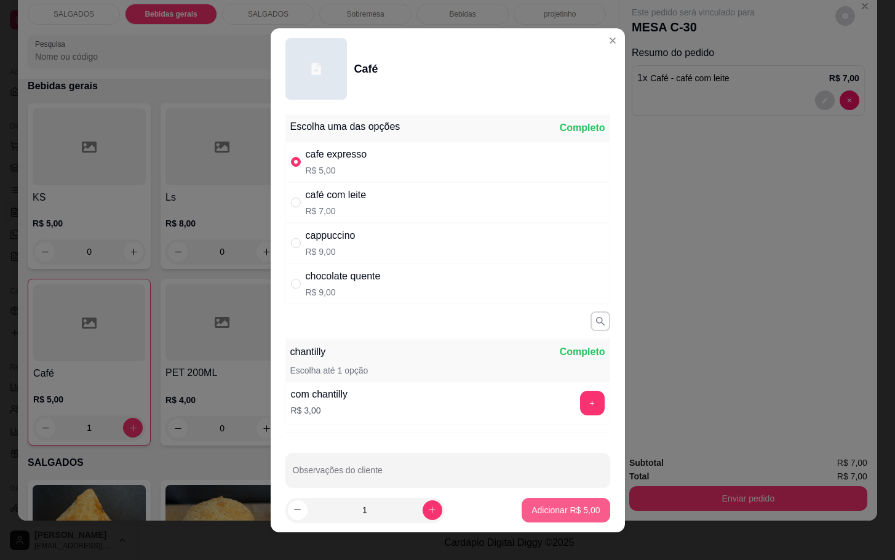
click at [561, 510] on p "Adicionar R$ 5,00" at bounding box center [566, 510] width 68 height 12
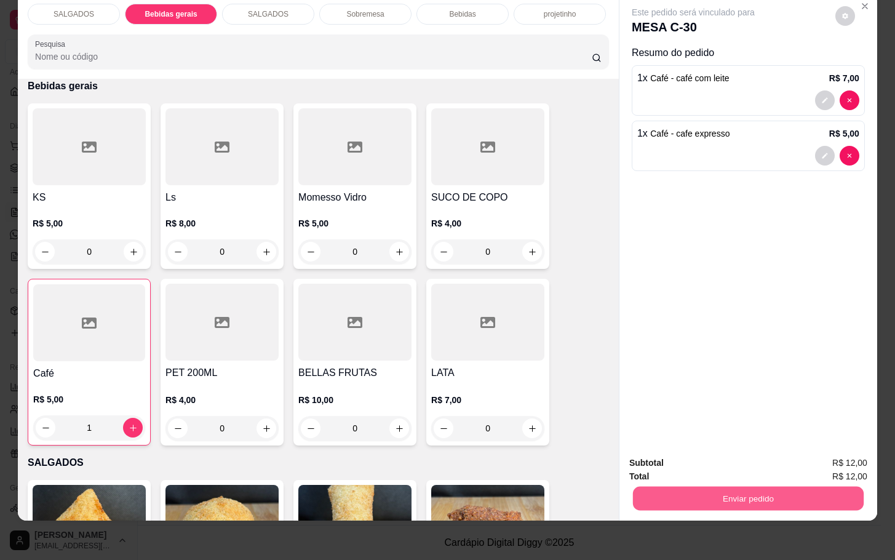
click at [698, 486] on button "Enviar pedido" at bounding box center [748, 498] width 231 height 24
click at [833, 443] on button "Enviar pedido" at bounding box center [834, 454] width 70 height 23
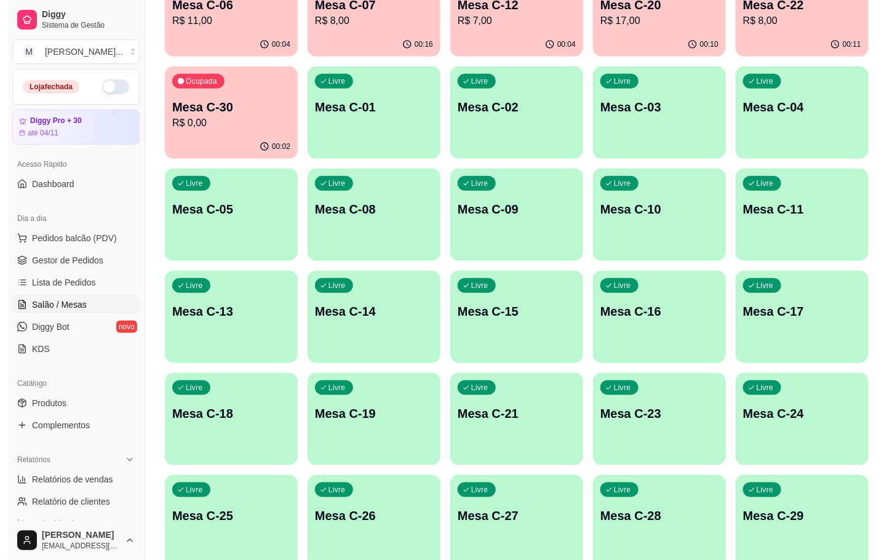
scroll to position [334, 0]
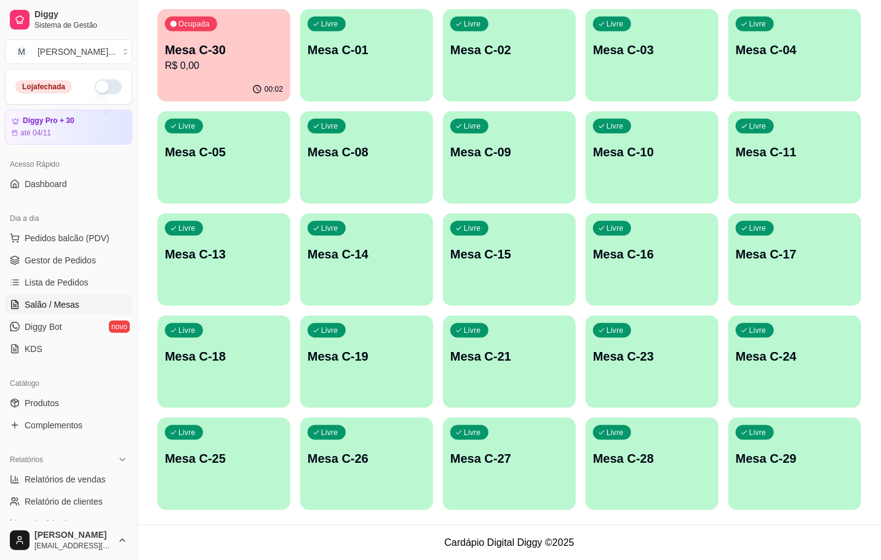
click at [788, 378] on div "Livre Mesa C-24" at bounding box center [794, 355] width 133 height 78
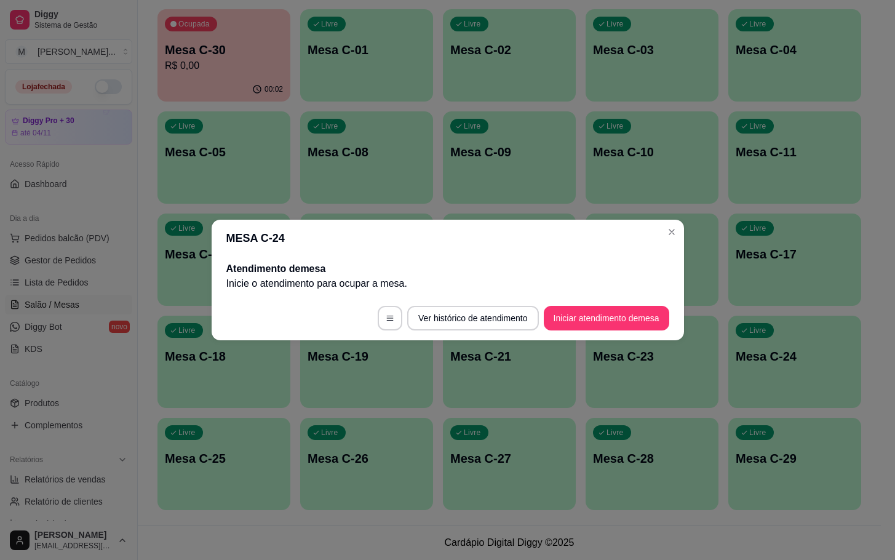
click at [575, 301] on footer "Ver histórico de atendimento Iniciar atendimento de mesa" at bounding box center [448, 318] width 472 height 44
click at [611, 313] on button "Iniciar atendimento de mesa" at bounding box center [607, 318] width 126 height 25
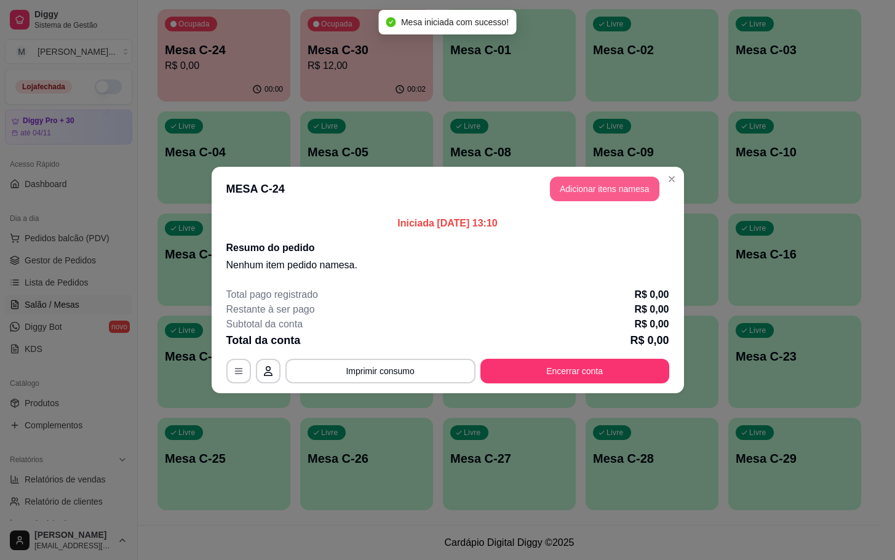
click at [623, 185] on button "Adicionar itens na mesa" at bounding box center [605, 189] width 110 height 25
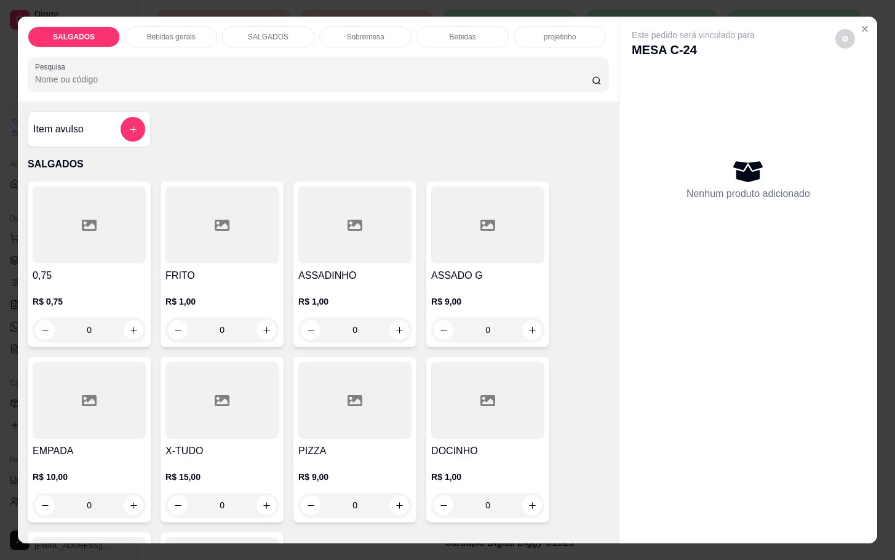
scroll to position [92, 0]
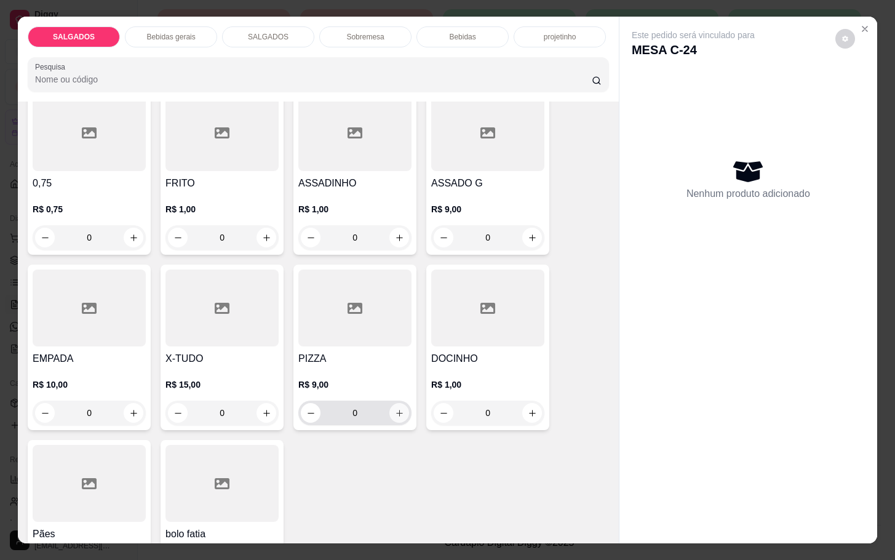
click at [395, 409] on icon "increase-product-quantity" at bounding box center [399, 413] width 9 height 9
type input "1"
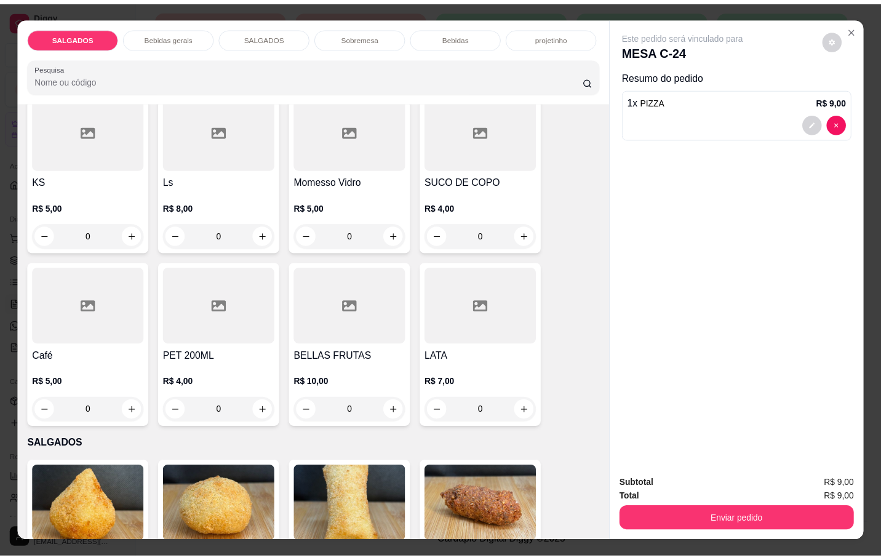
scroll to position [738, 0]
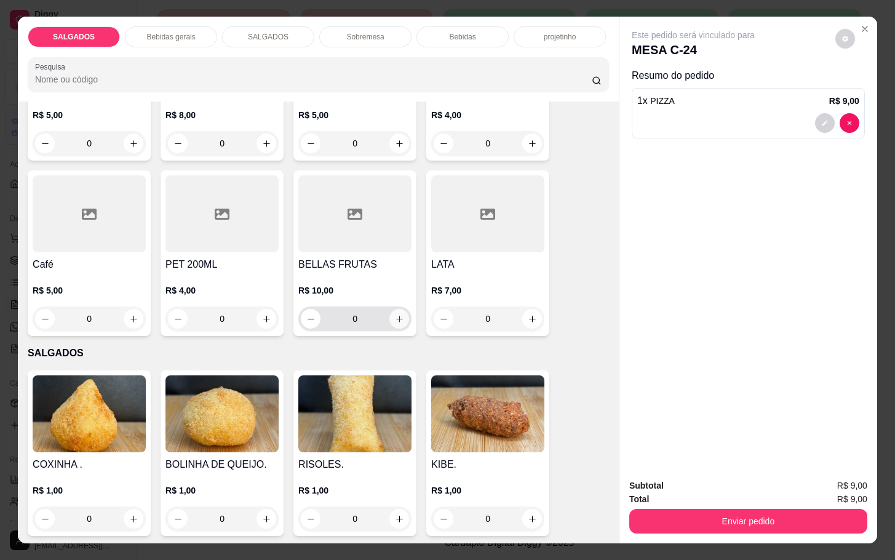
click at [395, 309] on button "increase-product-quantity" at bounding box center [399, 319] width 20 height 20
type input "1"
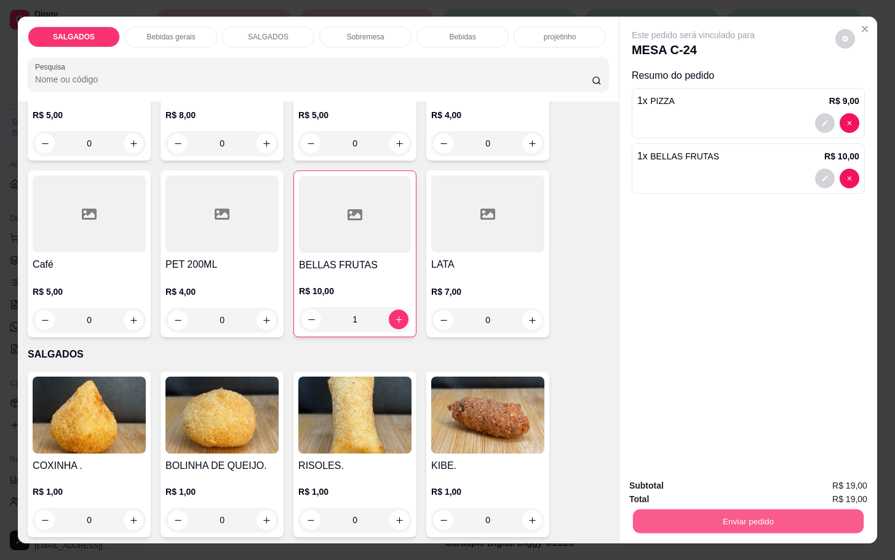
click at [773, 519] on button "Enviar pedido" at bounding box center [748, 521] width 231 height 24
click at [842, 479] on button "Enviar pedido" at bounding box center [837, 483] width 73 height 25
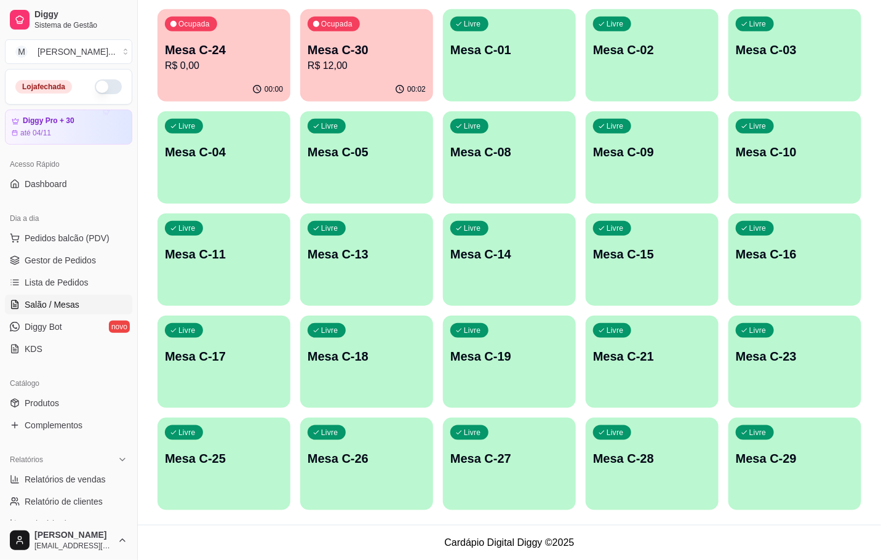
click at [307, 76] on div "Ocupada Mesa C-30 R$ 12,00" at bounding box center [366, 43] width 133 height 68
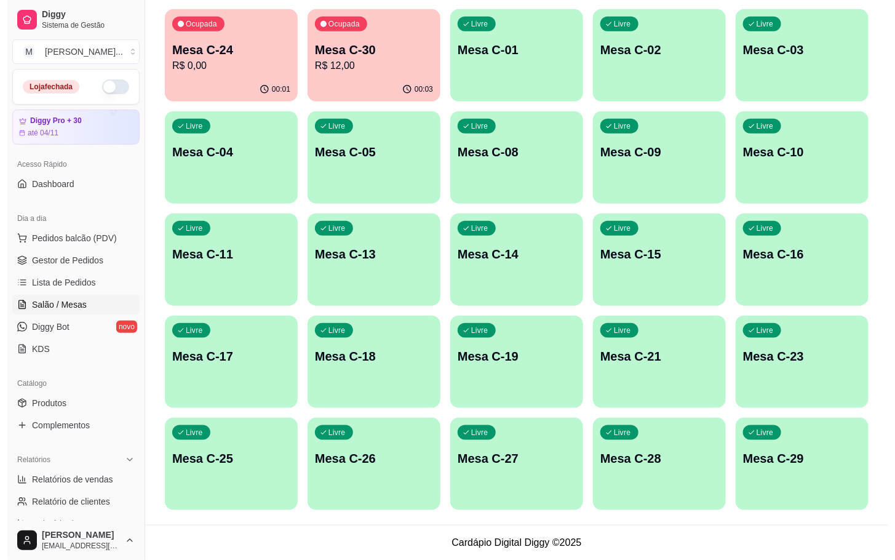
scroll to position [57, 0]
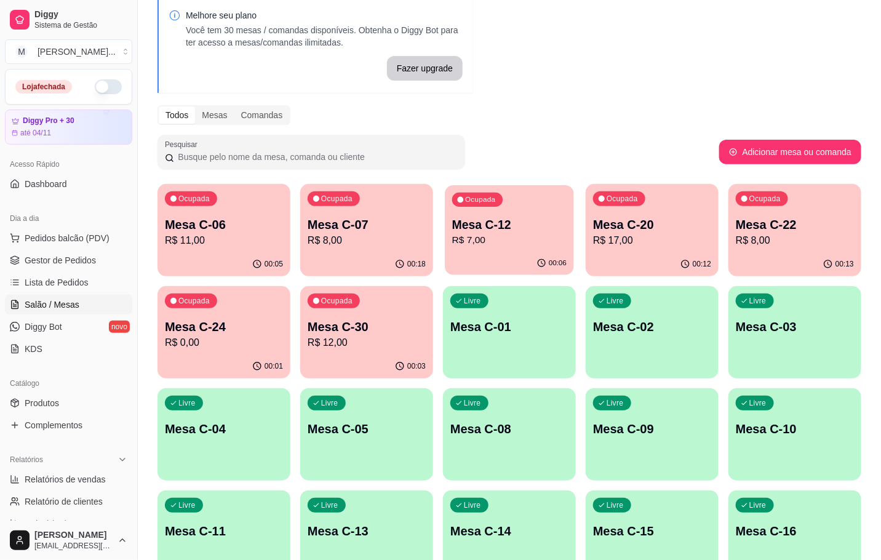
click at [513, 259] on div "00:06" at bounding box center [509, 263] width 129 height 23
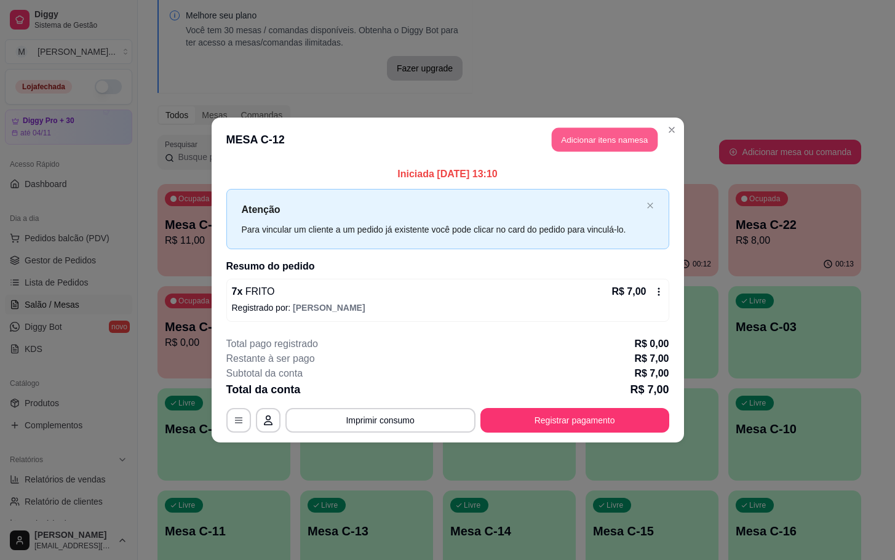
click at [576, 142] on button "Adicionar itens na mesa" at bounding box center [605, 140] width 106 height 24
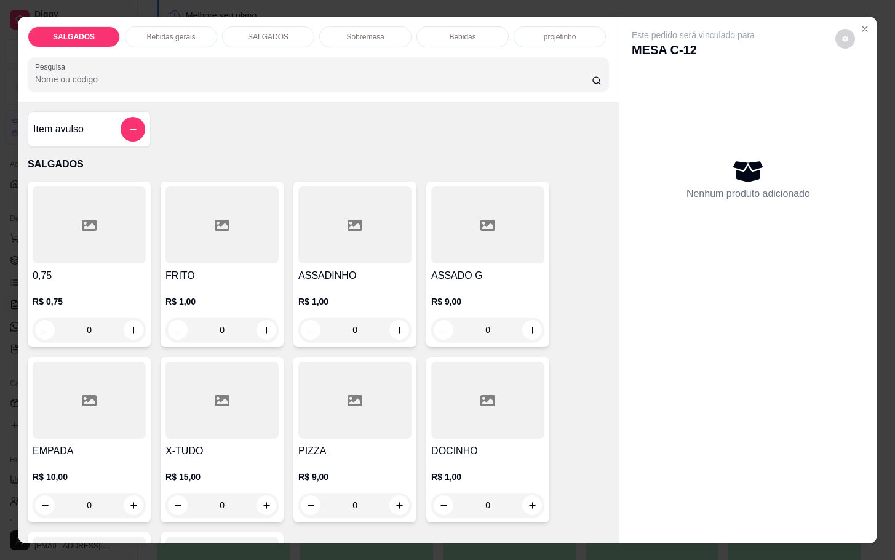
click at [181, 38] on div "Bebidas gerais" at bounding box center [171, 36] width 92 height 21
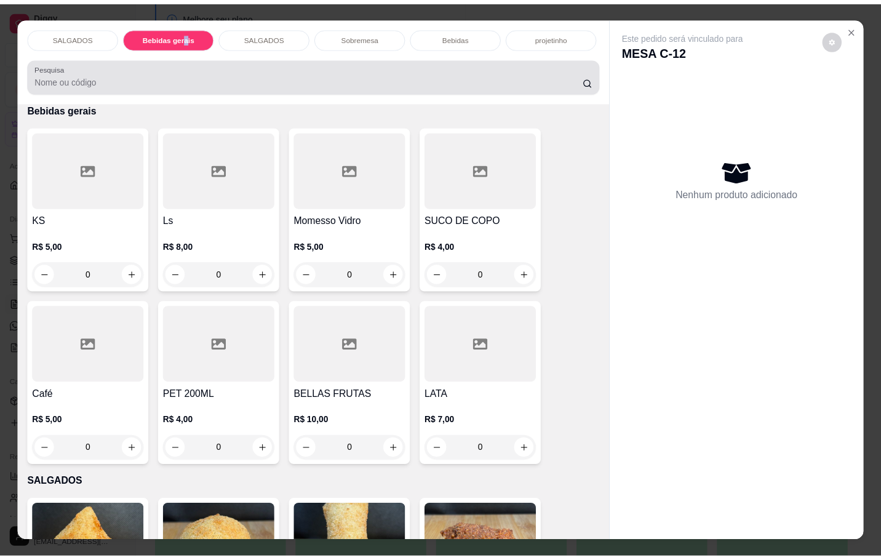
scroll to position [30, 0]
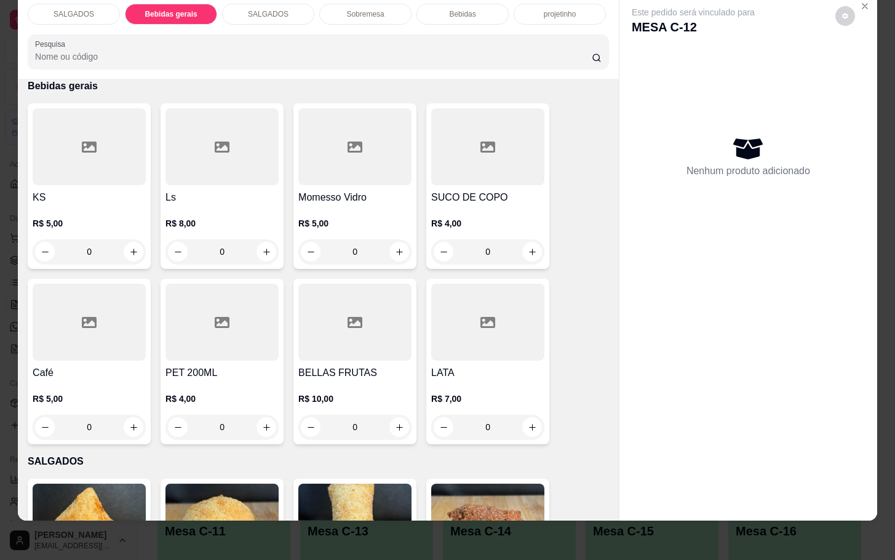
click at [321, 150] on div at bounding box center [354, 146] width 113 height 77
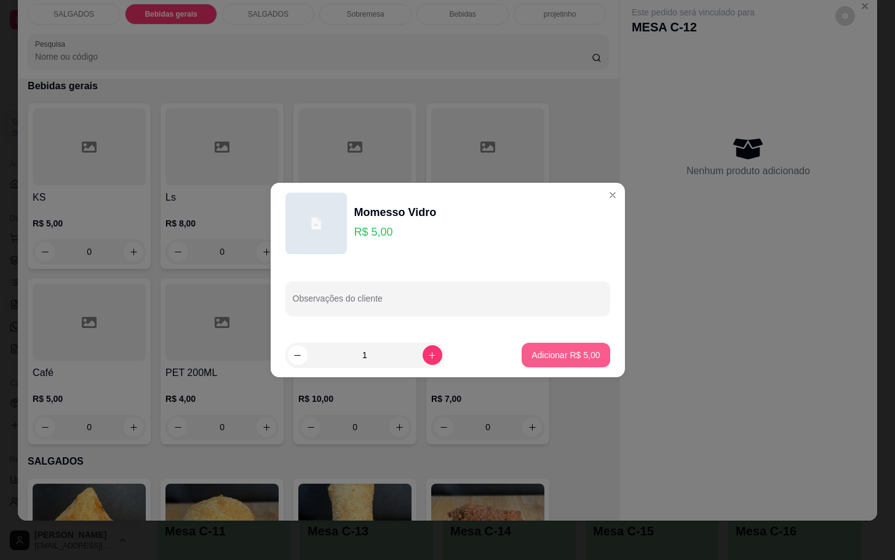
click at [532, 349] on p "Adicionar R$ 5,00" at bounding box center [566, 355] width 68 height 12
type input "1"
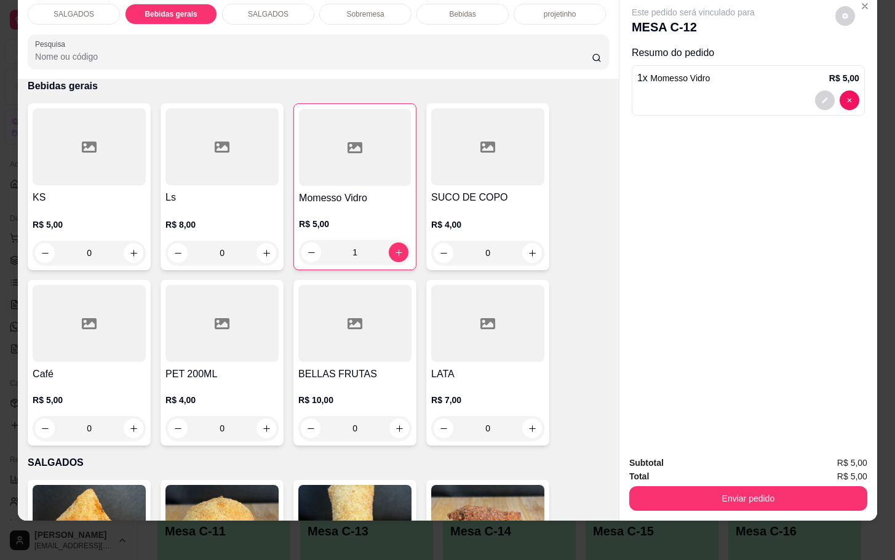
click at [740, 483] on div "Enviar pedido" at bounding box center [748, 497] width 238 height 28
click at [725, 486] on button "Enviar pedido" at bounding box center [748, 498] width 238 height 25
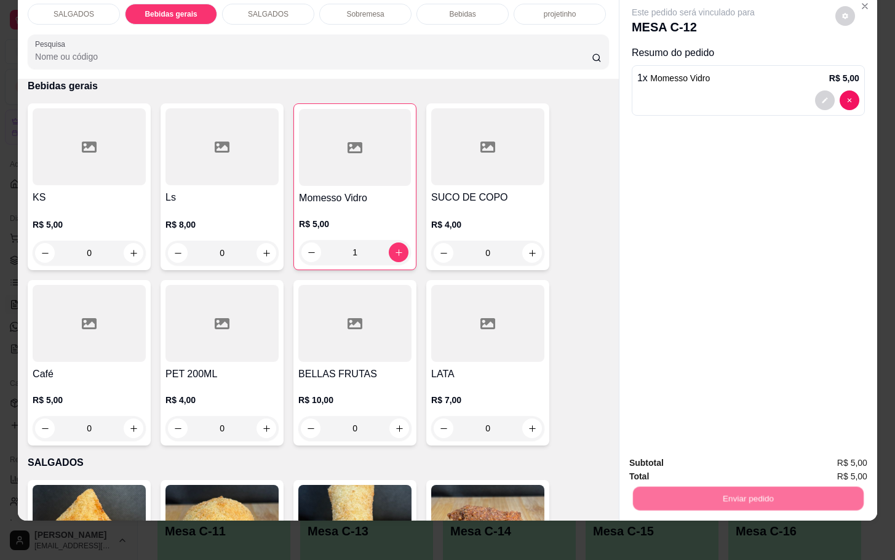
click at [825, 455] on button "Enviar pedido" at bounding box center [834, 454] width 70 height 23
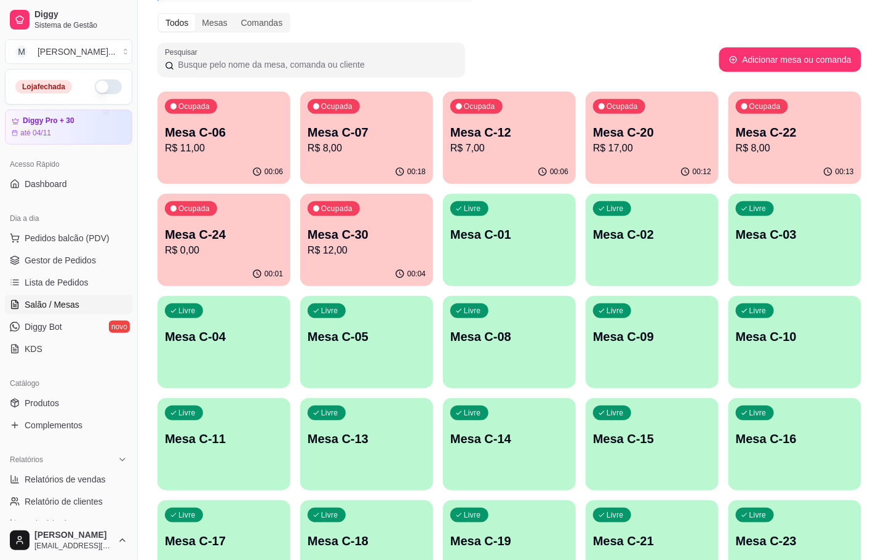
scroll to position [0, 0]
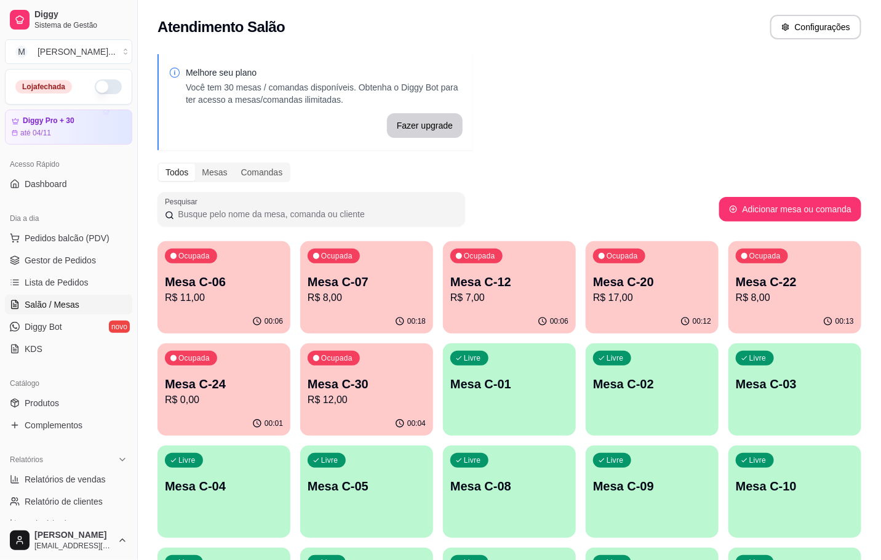
click at [380, 292] on p "R$ 8,00" at bounding box center [367, 297] width 118 height 15
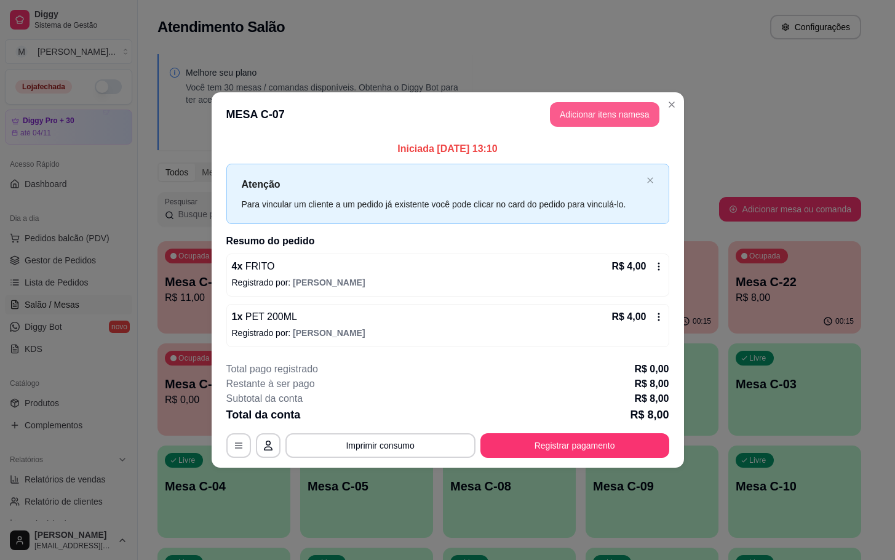
click at [600, 111] on button "Adicionar itens na mesa" at bounding box center [605, 114] width 110 height 25
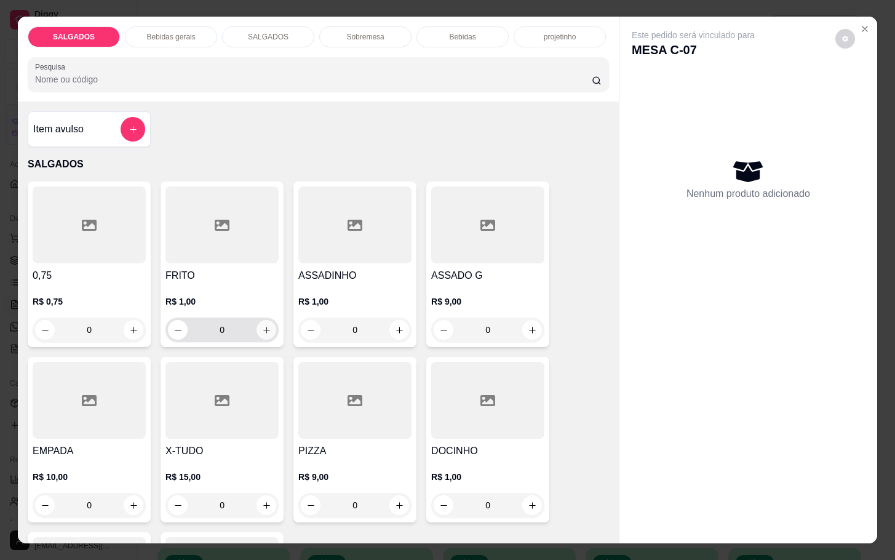
click at [263, 325] on icon "increase-product-quantity" at bounding box center [266, 329] width 9 height 9
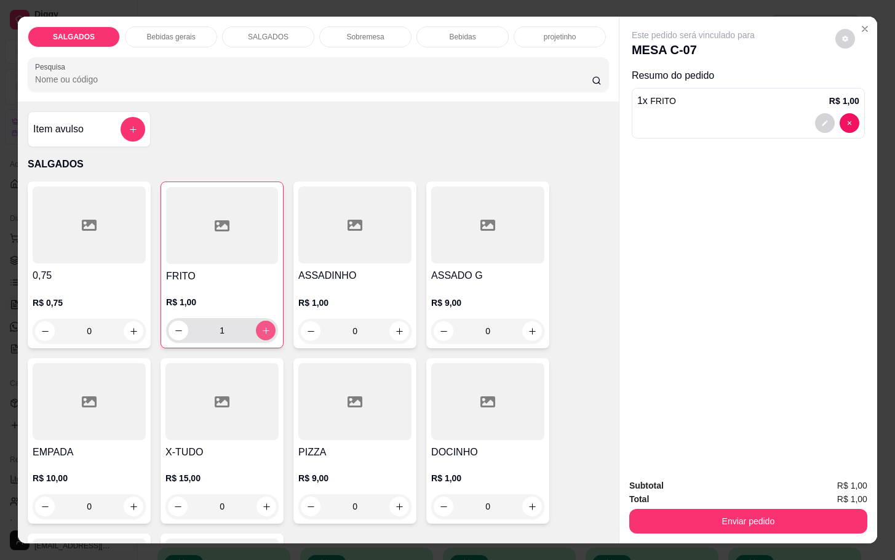
click at [263, 326] on icon "increase-product-quantity" at bounding box center [265, 330] width 9 height 9
type input "2"
click at [637, 506] on div "Enviar pedido" at bounding box center [748, 520] width 238 height 28
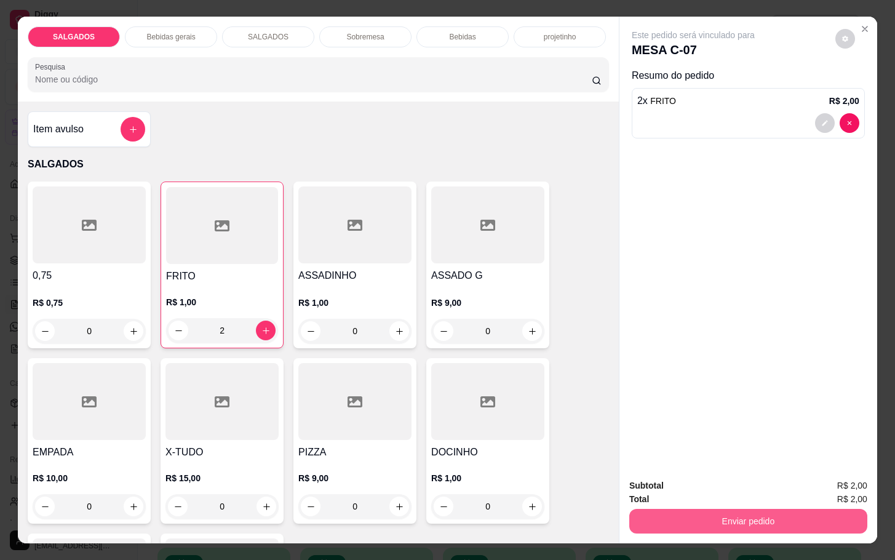
click at [653, 521] on button "Enviar pedido" at bounding box center [748, 521] width 238 height 25
click at [832, 477] on button "Enviar pedido" at bounding box center [834, 483] width 68 height 23
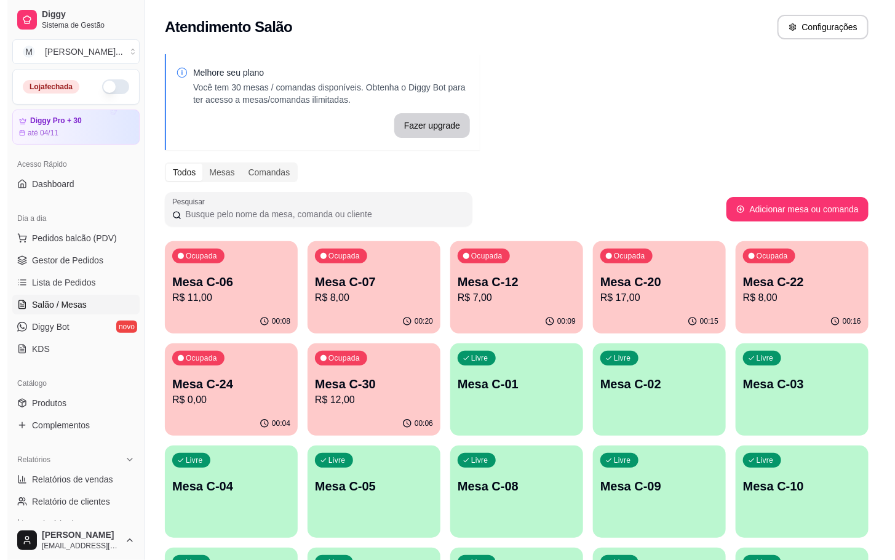
scroll to position [334, 0]
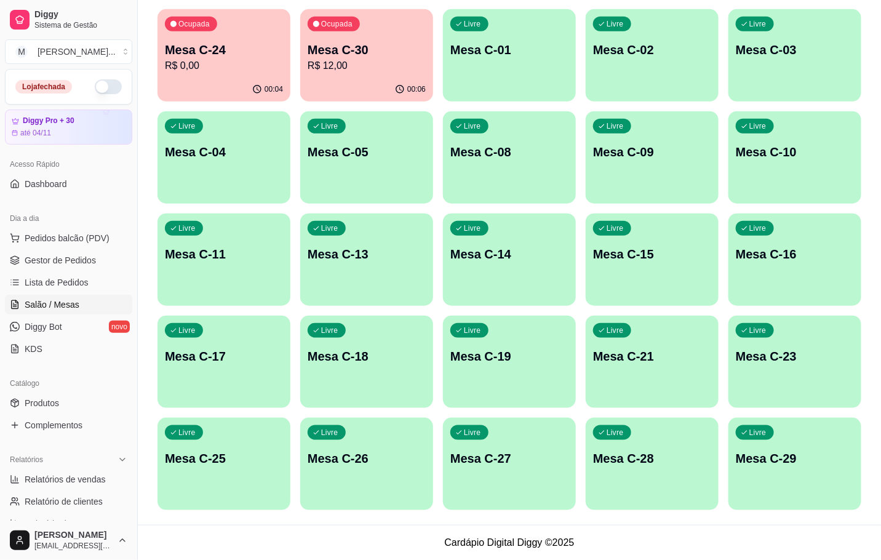
click at [399, 349] on p "Mesa C-18" at bounding box center [367, 356] width 118 height 17
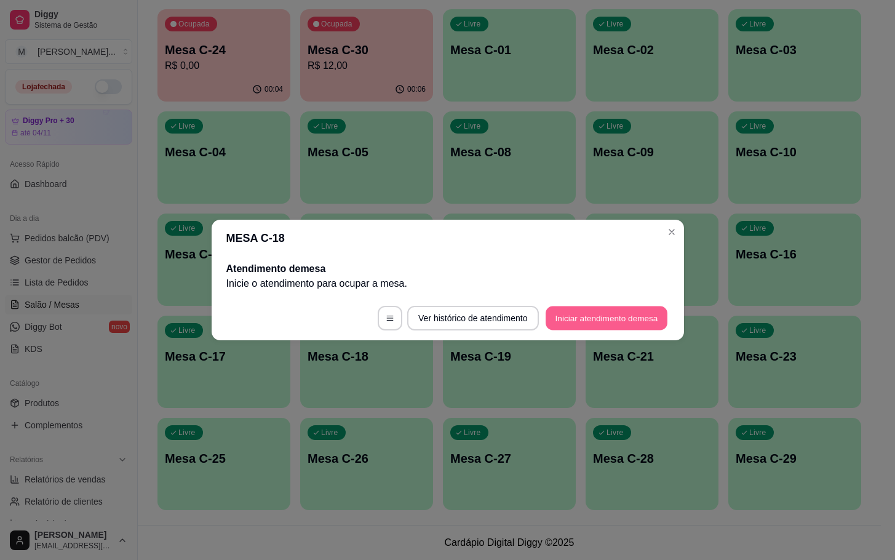
click at [595, 314] on button "Iniciar atendimento de mesa" at bounding box center [607, 318] width 122 height 24
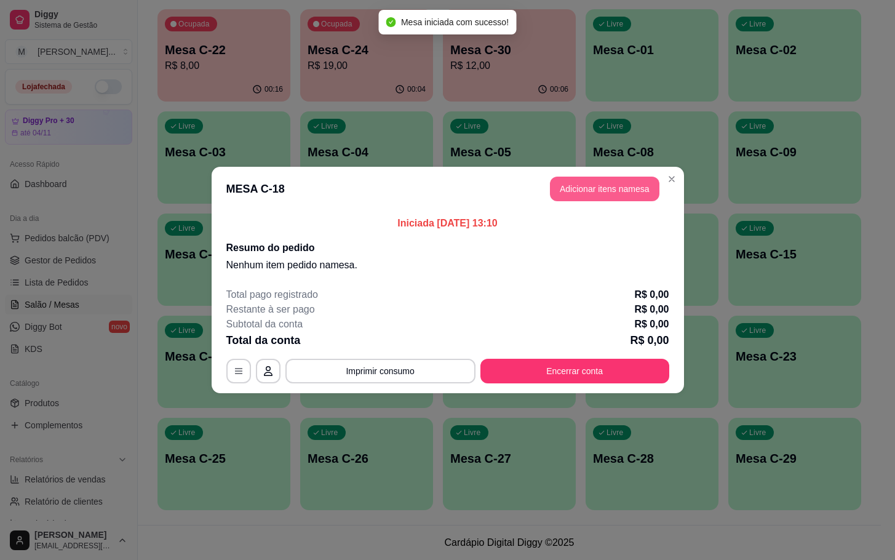
click at [584, 178] on button "Adicionar itens na mesa" at bounding box center [605, 189] width 110 height 25
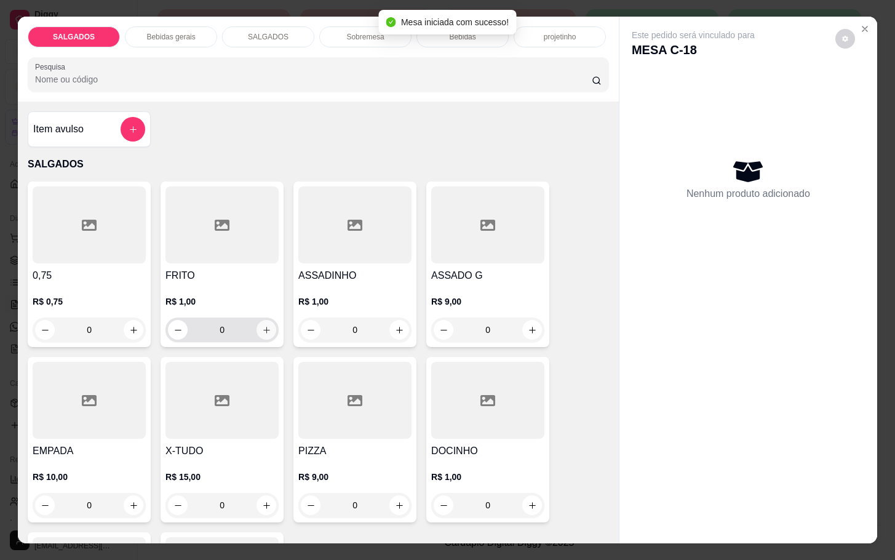
click at [262, 325] on icon "increase-product-quantity" at bounding box center [266, 329] width 9 height 9
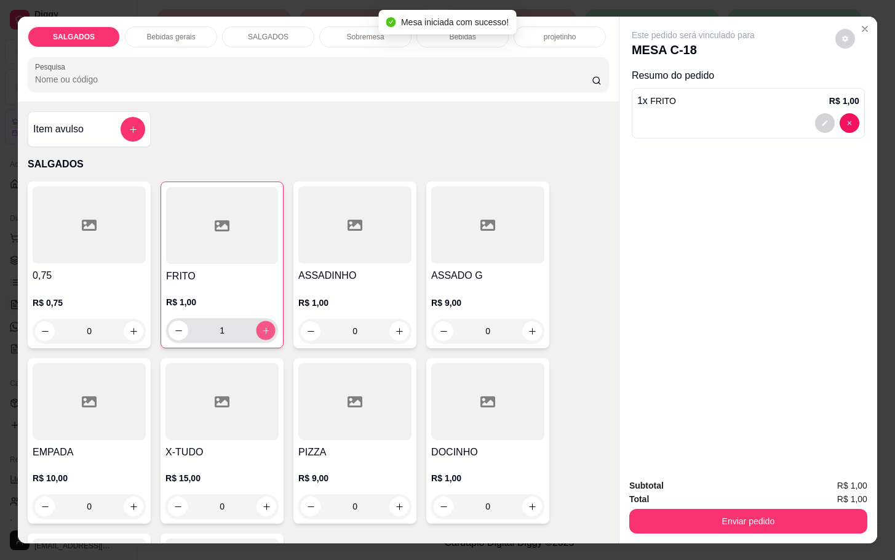
click at [261, 326] on icon "increase-product-quantity" at bounding box center [265, 330] width 9 height 9
click at [264, 327] on button "increase-product-quantity" at bounding box center [266, 330] width 19 height 19
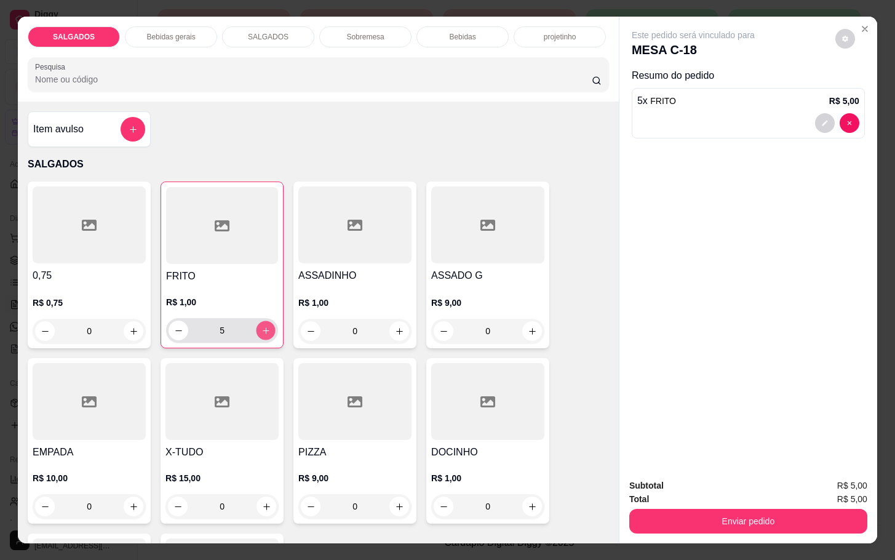
type input "6"
click at [165, 32] on p "Bebidas gerais" at bounding box center [170, 37] width 49 height 10
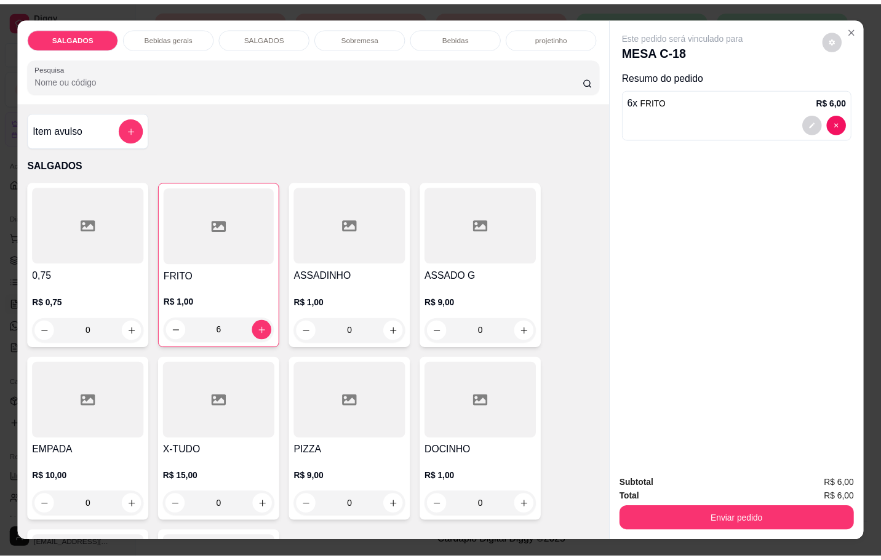
scroll to position [30, 0]
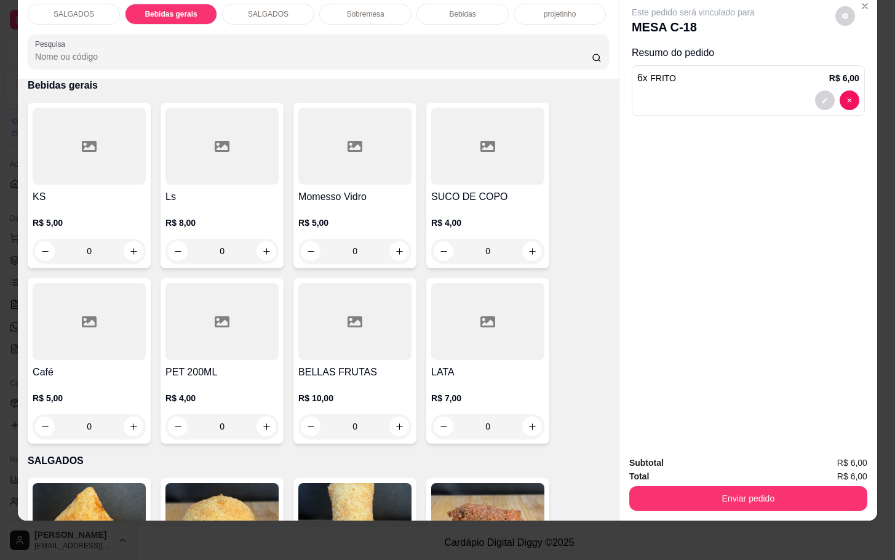
click at [444, 150] on div at bounding box center [487, 146] width 113 height 77
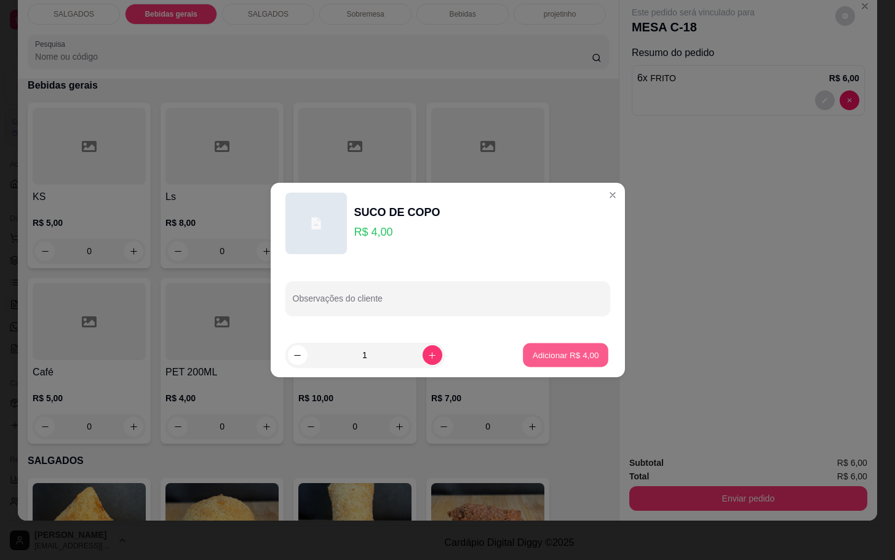
click at [578, 355] on p "Adicionar R$ 4,00" at bounding box center [566, 355] width 66 height 12
type input "1"
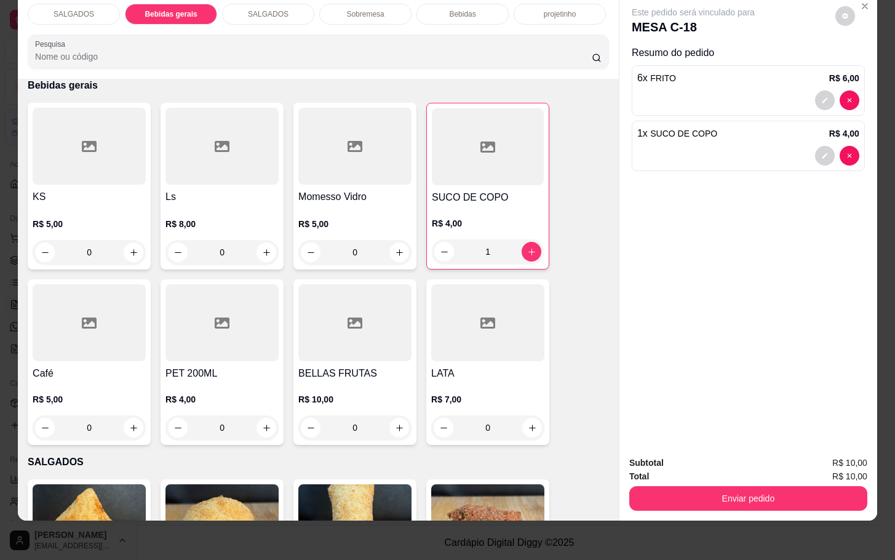
drag, startPoint x: 713, startPoint y: 469, endPoint x: 727, endPoint y: 487, distance: 23.3
click at [716, 483] on div "Enviar pedido" at bounding box center [748, 497] width 238 height 28
click at [727, 486] on button "Enviar pedido" at bounding box center [748, 498] width 231 height 24
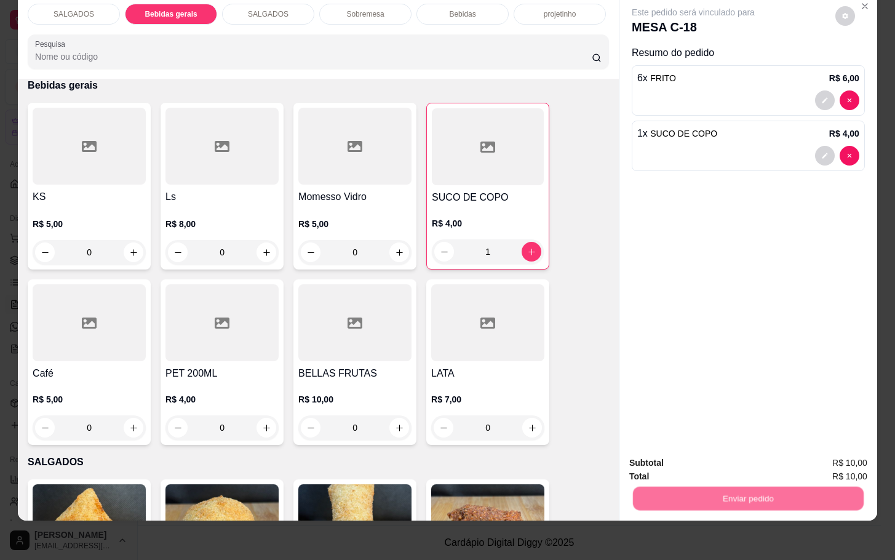
click at [818, 453] on button "Enviar pedido" at bounding box center [834, 454] width 70 height 23
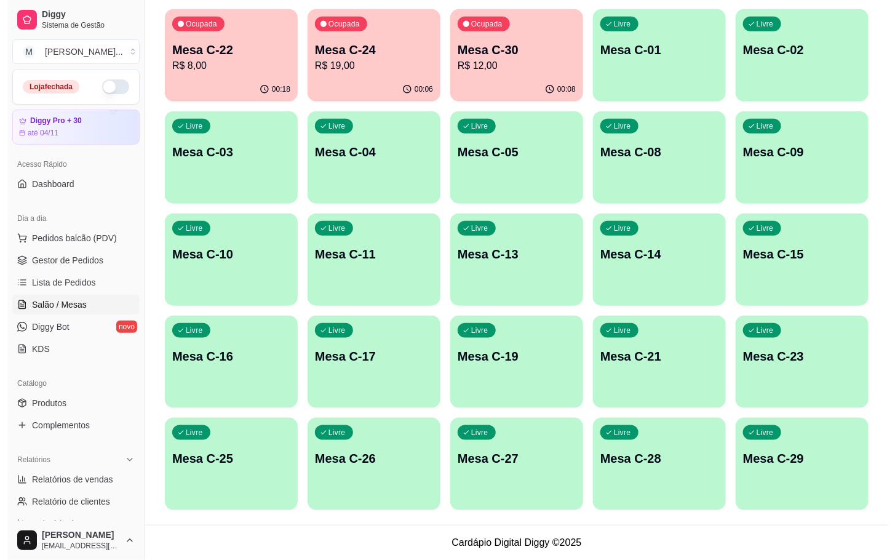
scroll to position [57, 0]
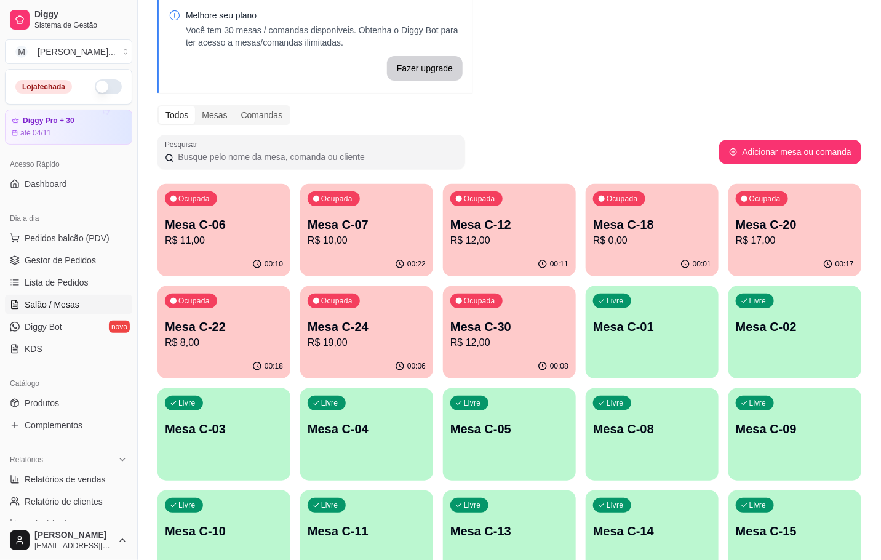
click at [530, 362] on div "00:08" at bounding box center [509, 366] width 133 height 24
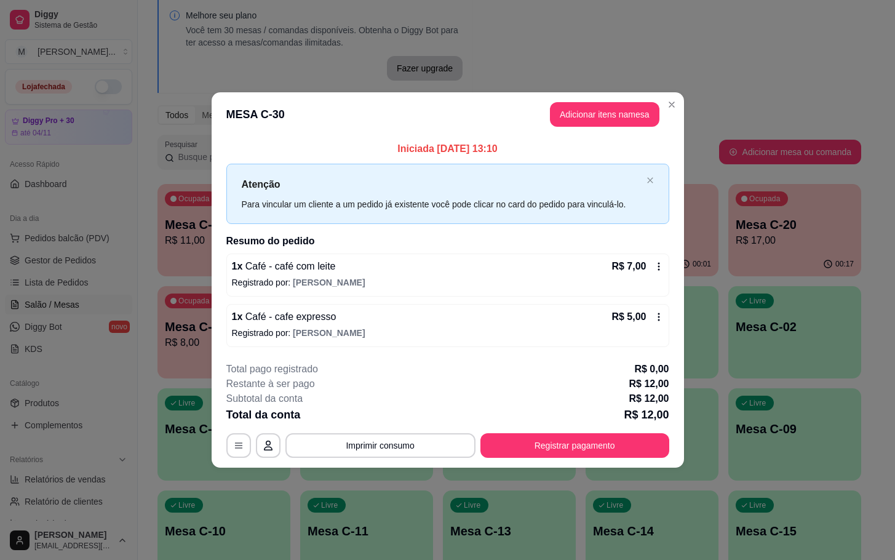
click at [557, 122] on button "Adicionar itens na mesa" at bounding box center [605, 114] width 110 height 25
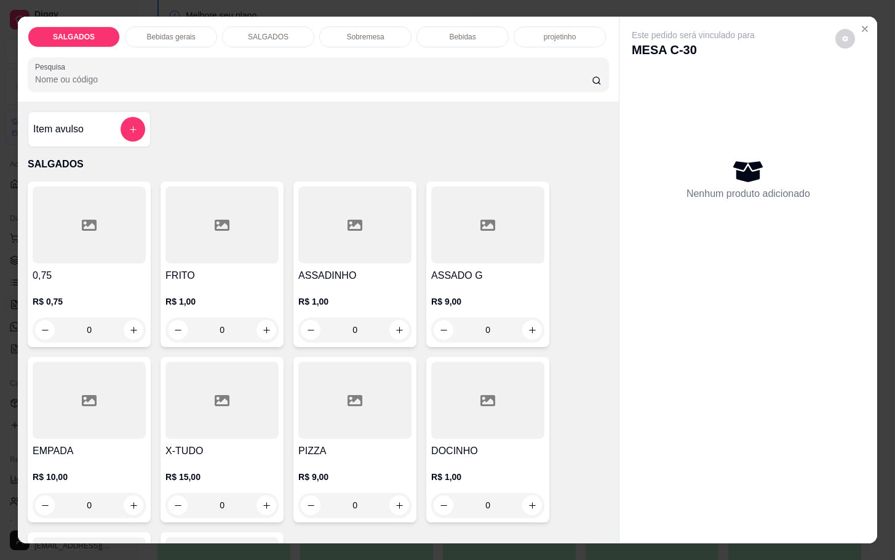
click at [441, 409] on div at bounding box center [487, 400] width 113 height 77
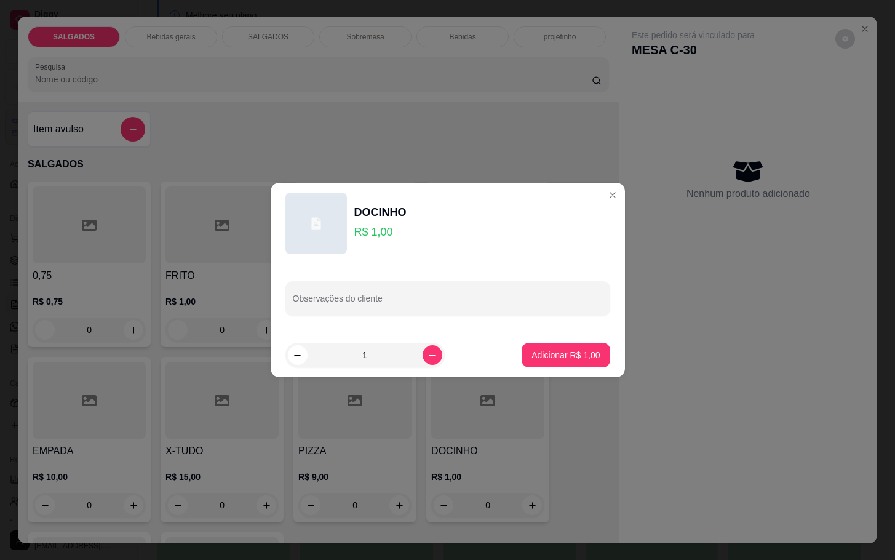
click at [578, 361] on button "Adicionar R$ 1,00" at bounding box center [566, 355] width 88 height 25
type input "1"
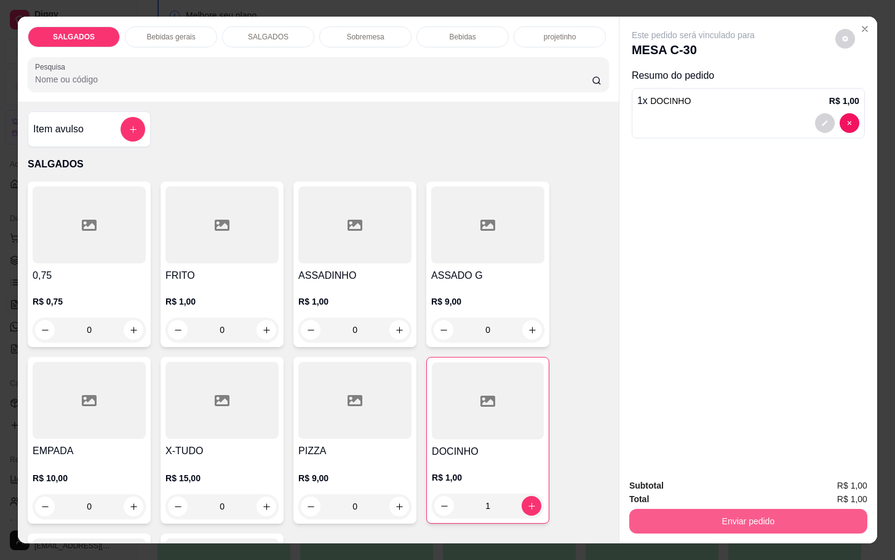
click at [677, 511] on button "Enviar pedido" at bounding box center [748, 521] width 238 height 25
click at [820, 493] on button "Enviar pedido" at bounding box center [834, 483] width 70 height 23
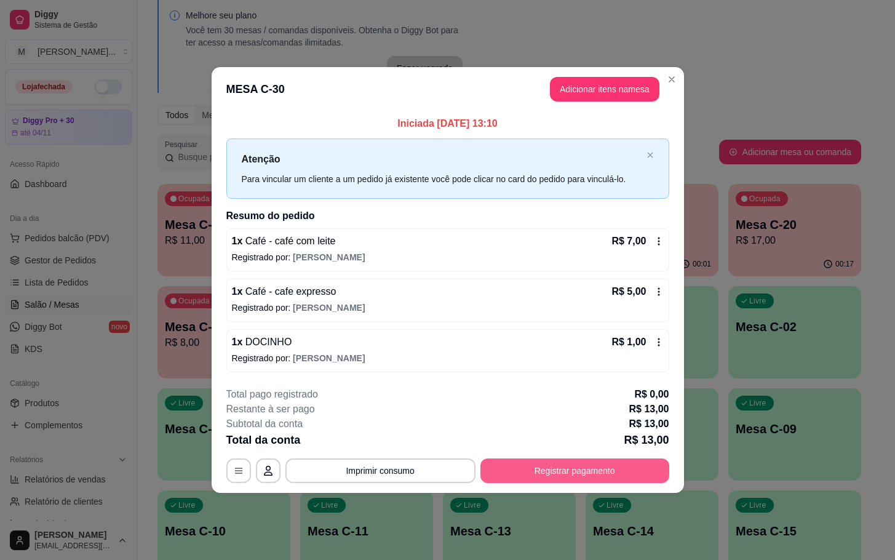
click at [572, 467] on button "Registrar pagamento" at bounding box center [574, 470] width 189 height 25
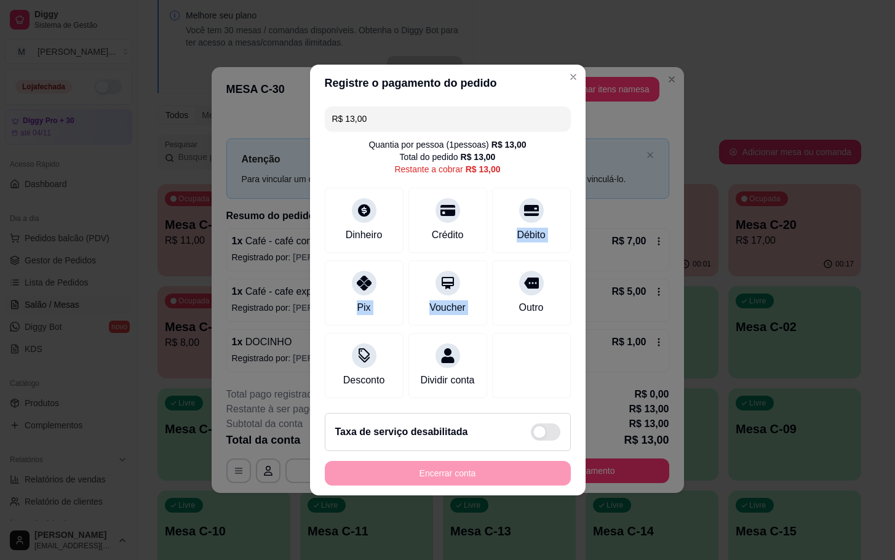
drag, startPoint x: 506, startPoint y: 223, endPoint x: 561, endPoint y: 360, distance: 147.1
click at [528, 277] on div "R$ 13,00 Quantia por pessoa ( 1 pessoas) R$ 13,00 Total do pedido R$ 13,00 Rest…" at bounding box center [448, 252] width 276 height 301
click at [535, 375] on div at bounding box center [531, 363] width 87 height 72
click at [452, 205] on div "Crédito" at bounding box center [447, 218] width 87 height 72
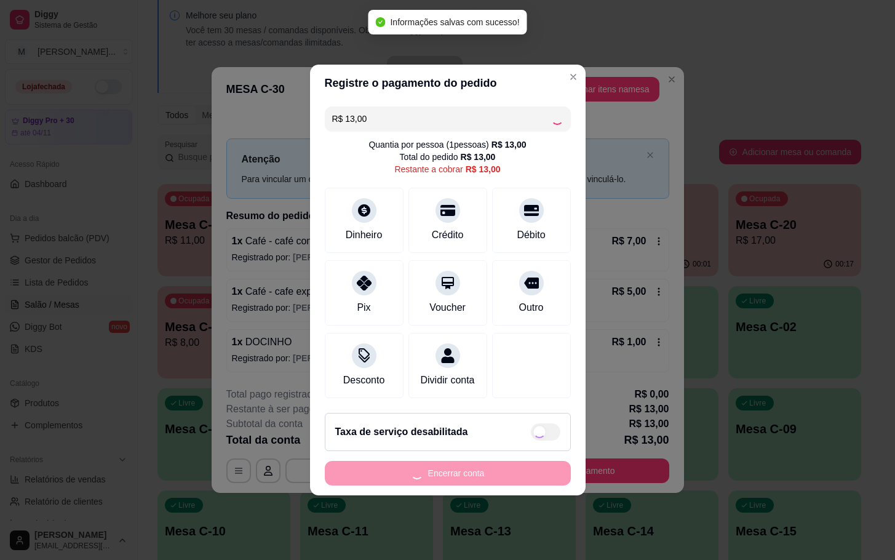
type input "R$ 0,00"
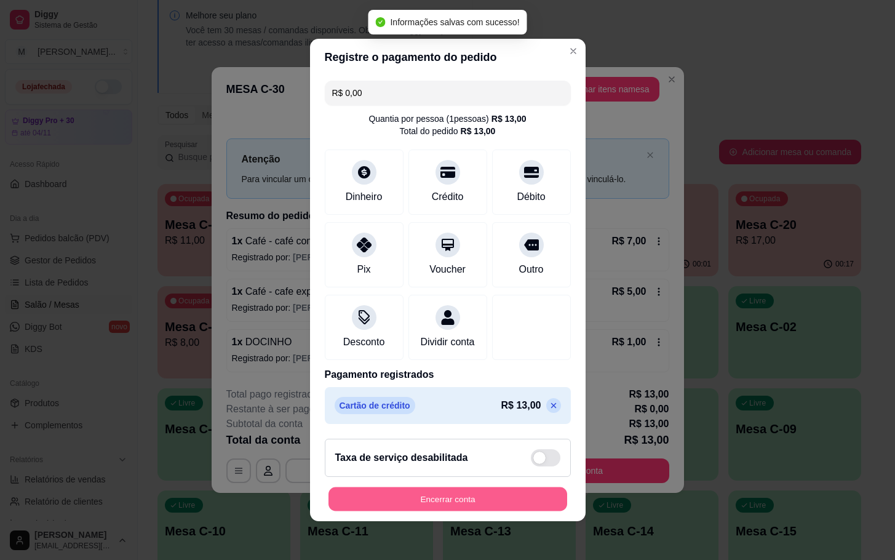
click at [517, 504] on button "Encerrar conta" at bounding box center [448, 499] width 239 height 24
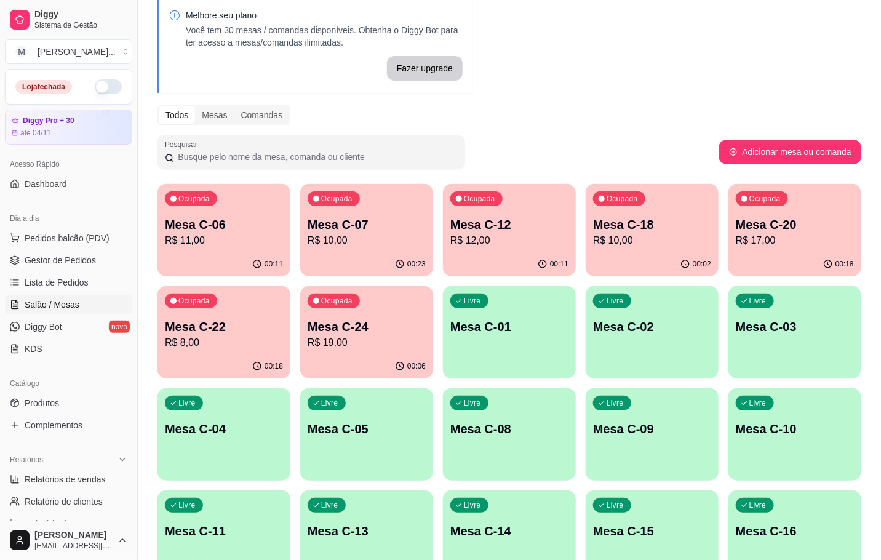
click at [509, 270] on div "00:11" at bounding box center [509, 264] width 133 height 24
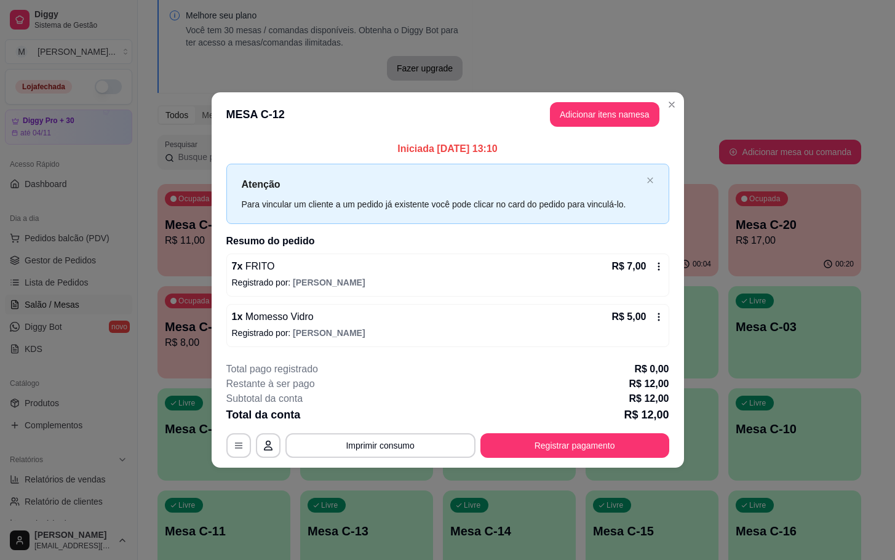
click at [517, 458] on footer "**********" at bounding box center [448, 410] width 472 height 116
click at [515, 456] on button "Registrar pagamento" at bounding box center [574, 445] width 189 height 25
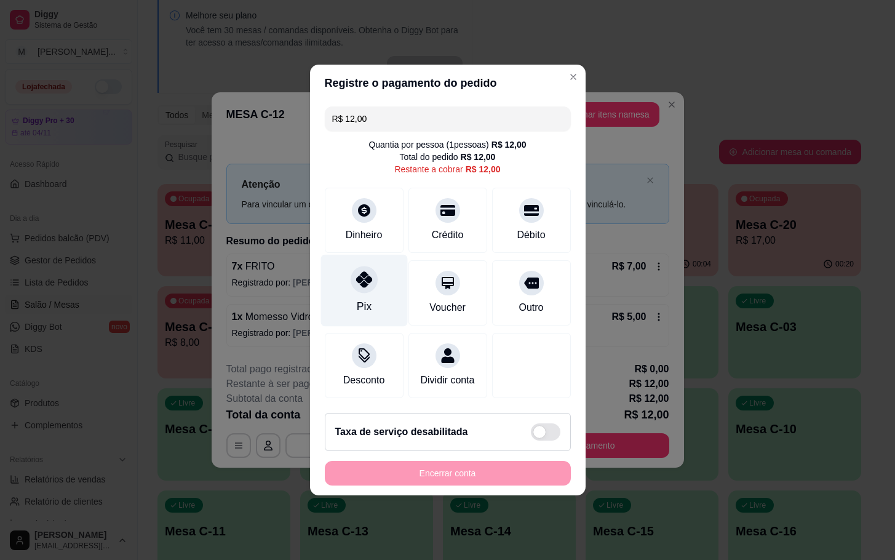
drag, startPoint x: 373, startPoint y: 255, endPoint x: 362, endPoint y: 314, distance: 59.6
click at [375, 255] on div "Pix" at bounding box center [364, 291] width 87 height 72
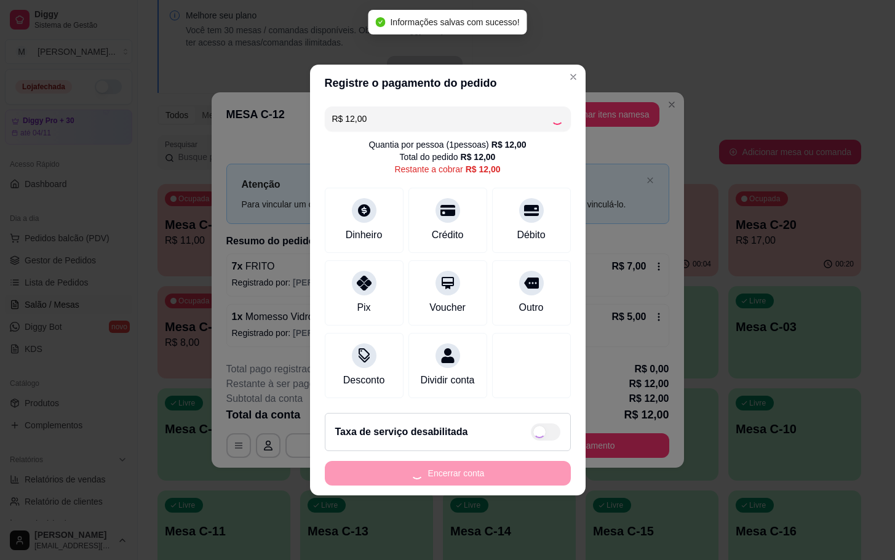
type input "R$ 0,00"
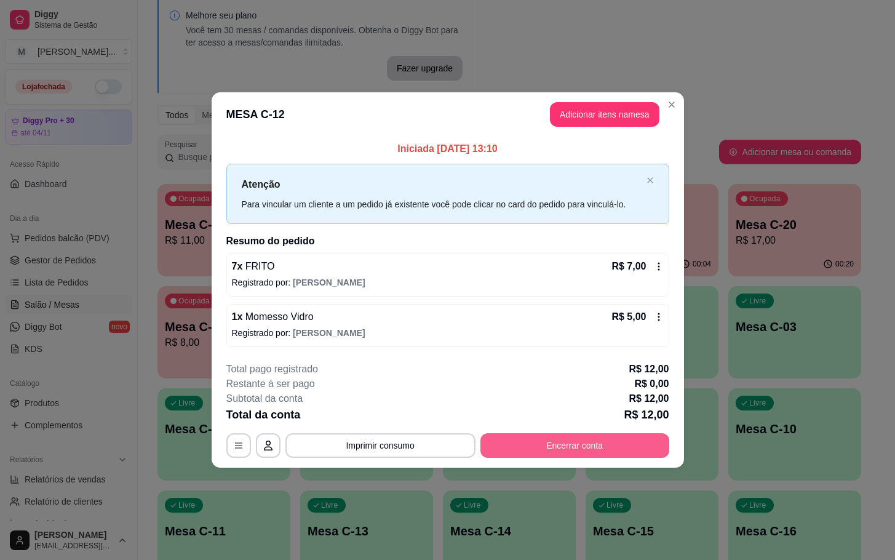
click at [544, 456] on button "Encerrar conta" at bounding box center [574, 445] width 189 height 25
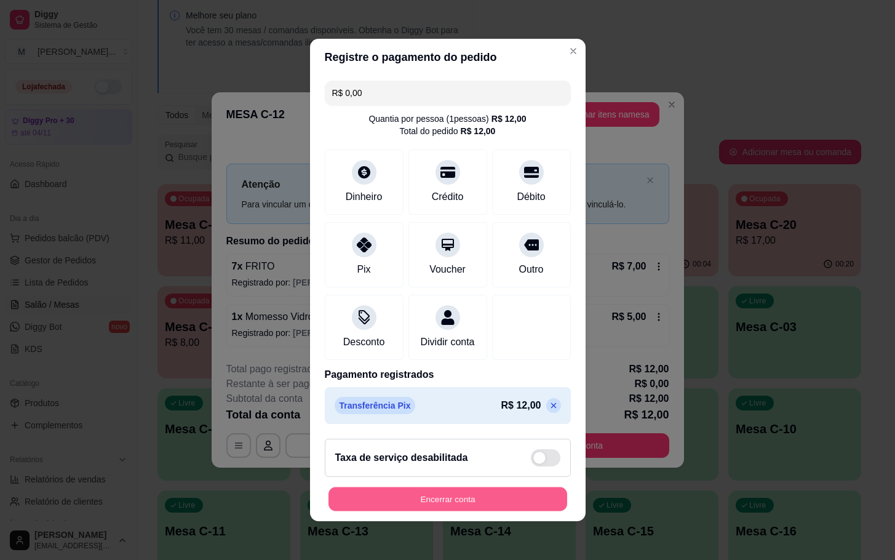
click at [460, 496] on button "Encerrar conta" at bounding box center [448, 499] width 239 height 24
click at [480, 511] on div "Encerrar conta" at bounding box center [448, 499] width 246 height 25
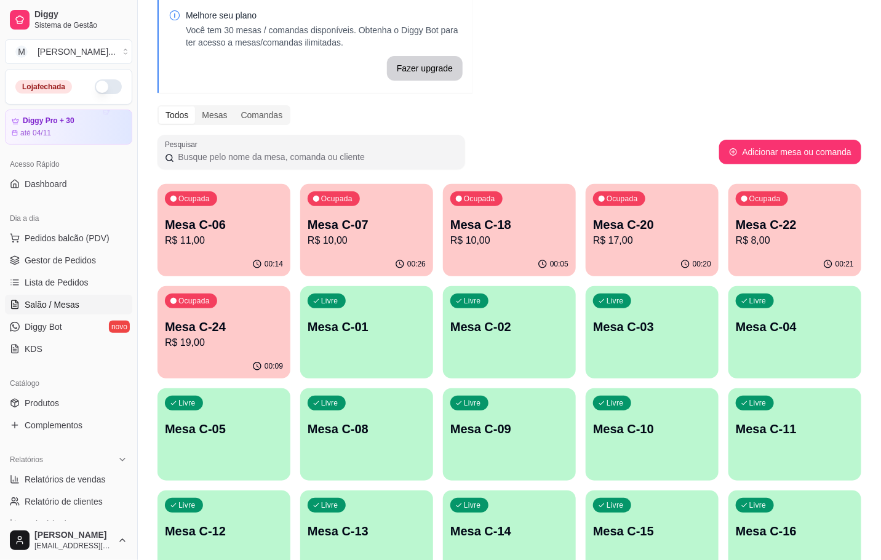
click at [199, 255] on div "00:14" at bounding box center [223, 264] width 133 height 24
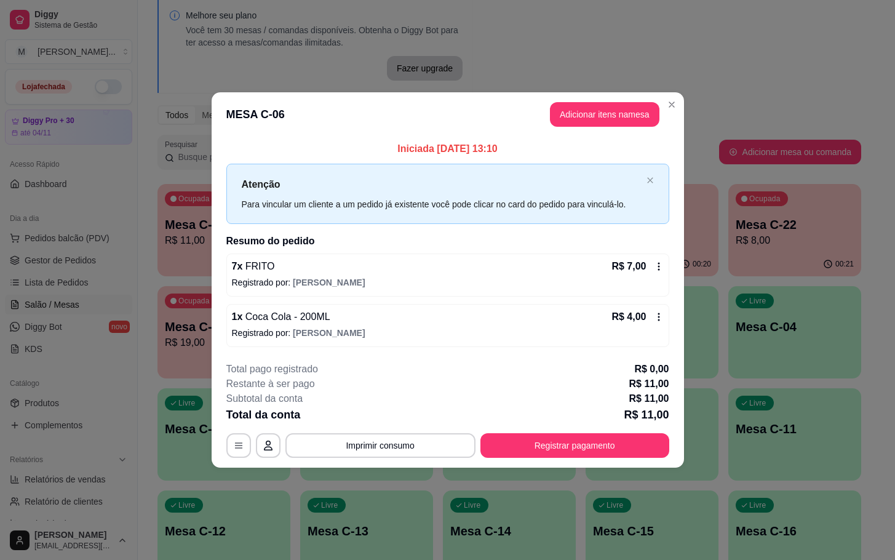
click at [665, 431] on div "**********" at bounding box center [447, 410] width 443 height 96
click at [652, 431] on div "**********" at bounding box center [447, 410] width 443 height 96
click at [643, 434] on button "Registrar pagamento" at bounding box center [574, 445] width 189 height 25
click at [591, 453] on button "Registrar pagamento" at bounding box center [574, 445] width 183 height 24
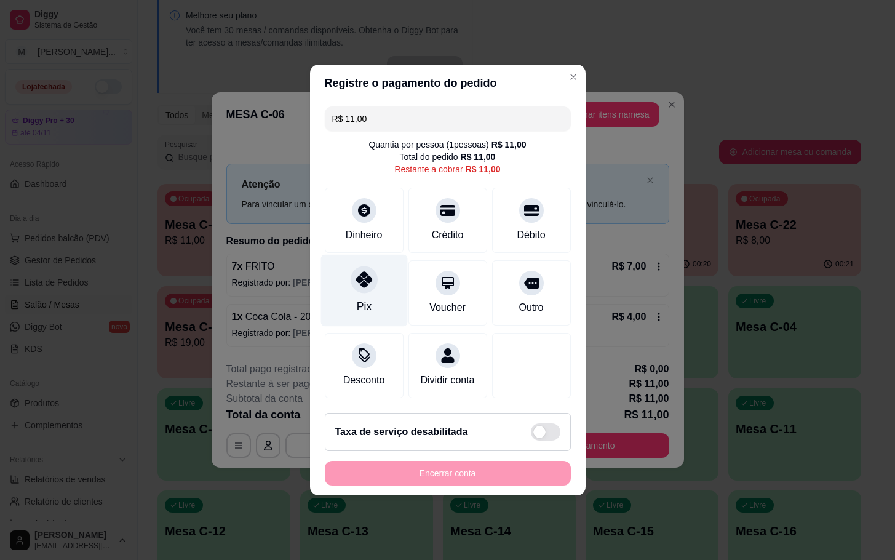
drag, startPoint x: 372, startPoint y: 273, endPoint x: 385, endPoint y: 281, distance: 15.2
click at [373, 273] on div at bounding box center [364, 279] width 27 height 27
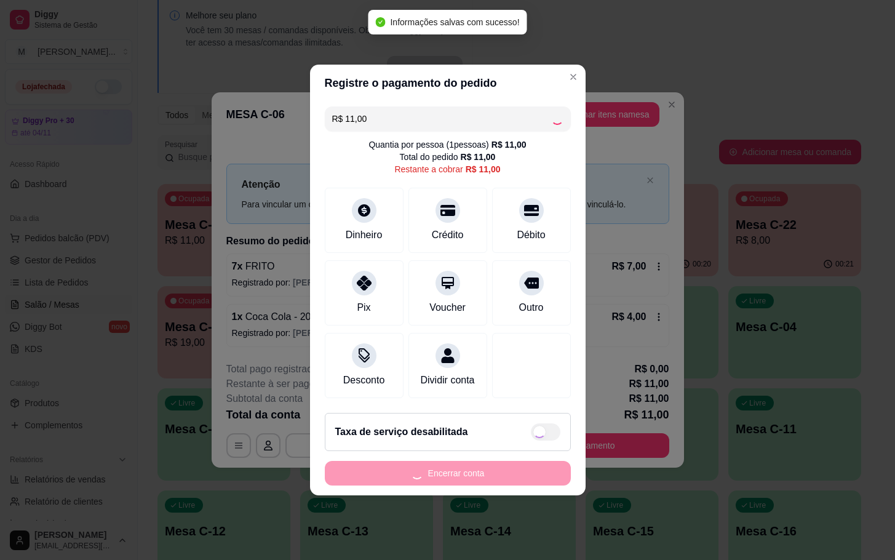
type input "R$ 0,00"
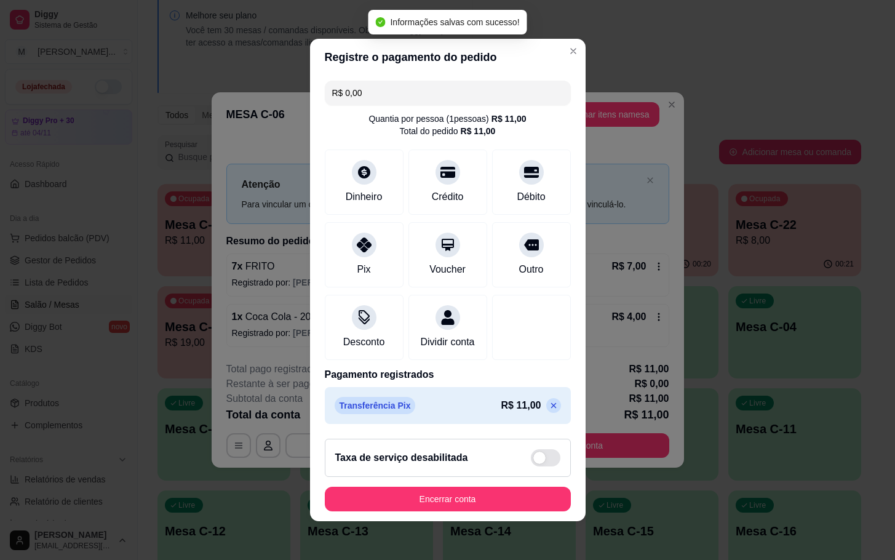
drag, startPoint x: 512, startPoint y: 526, endPoint x: 524, endPoint y: 522, distance: 12.8
click at [517, 521] on footer "Taxa de serviço desabilitada Encerrar conta" at bounding box center [448, 475] width 276 height 92
click at [540, 504] on button "Encerrar conta" at bounding box center [448, 499] width 246 height 25
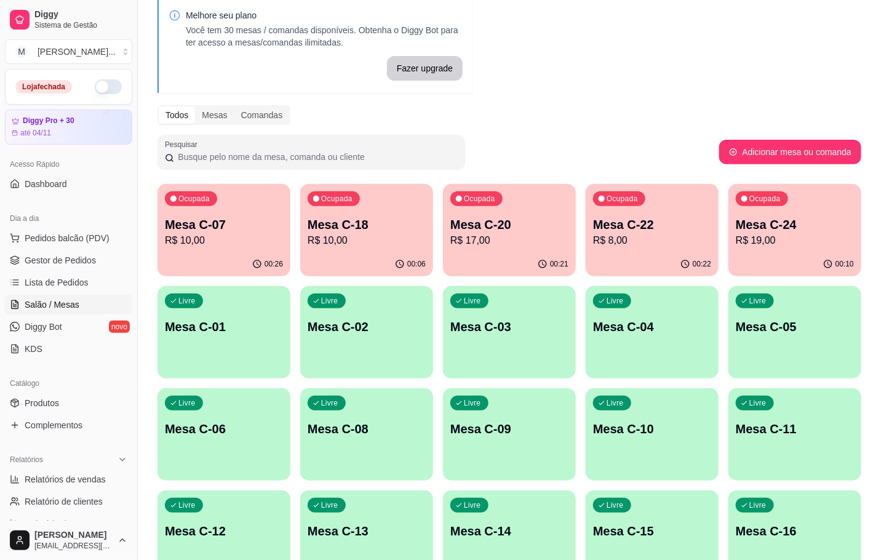
click at [759, 234] on p "R$ 19,00" at bounding box center [795, 240] width 118 height 15
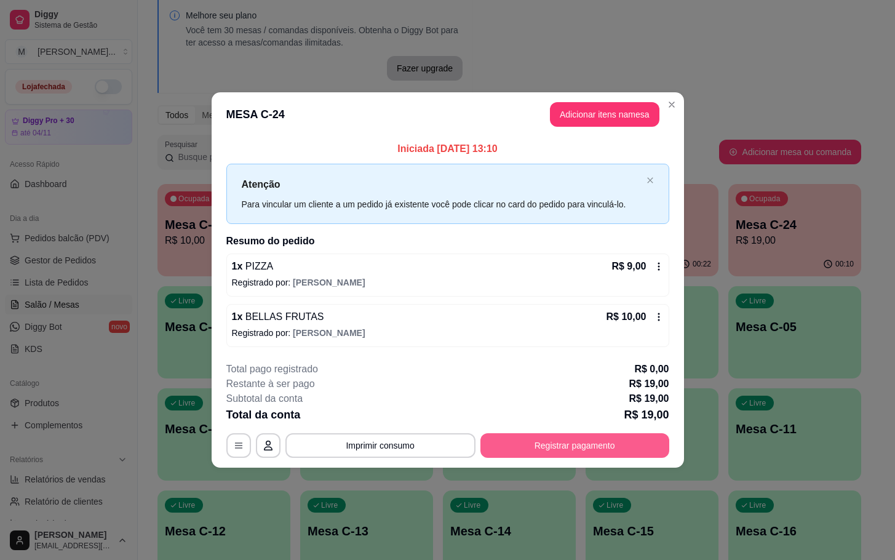
click at [573, 445] on button "Registrar pagamento" at bounding box center [574, 445] width 189 height 25
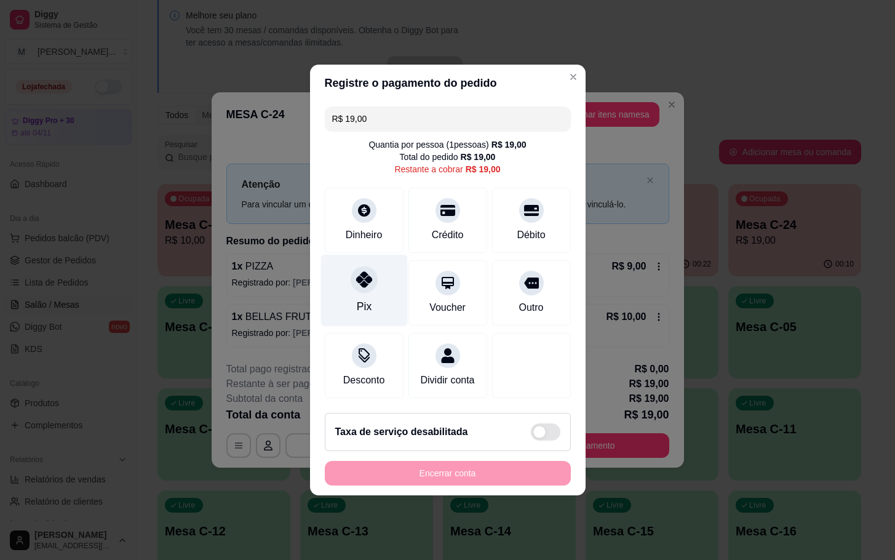
click at [362, 271] on icon at bounding box center [364, 279] width 16 height 16
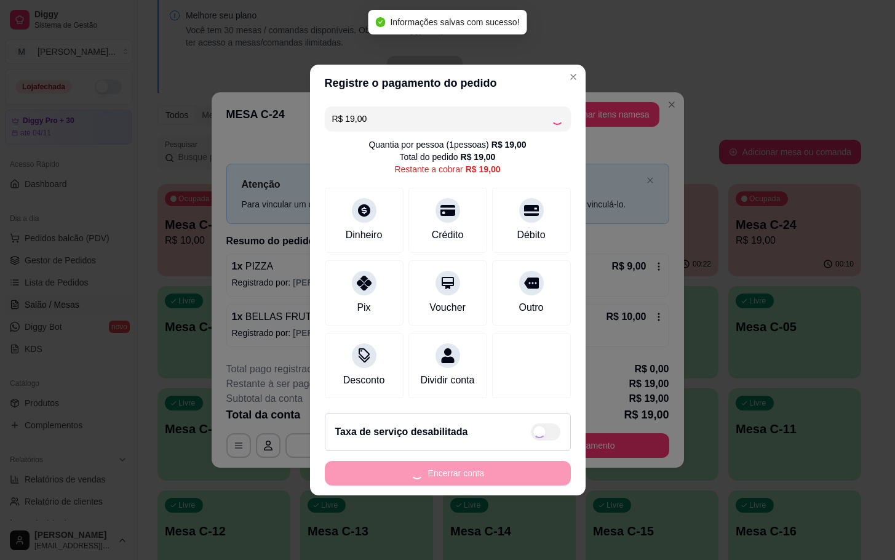
type input "R$ 0,00"
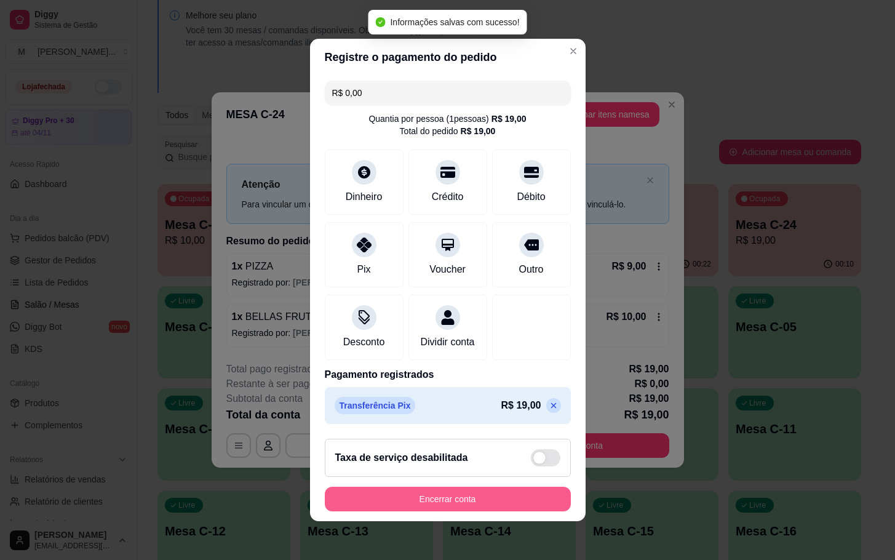
click at [432, 510] on button "Encerrar conta" at bounding box center [448, 499] width 246 height 25
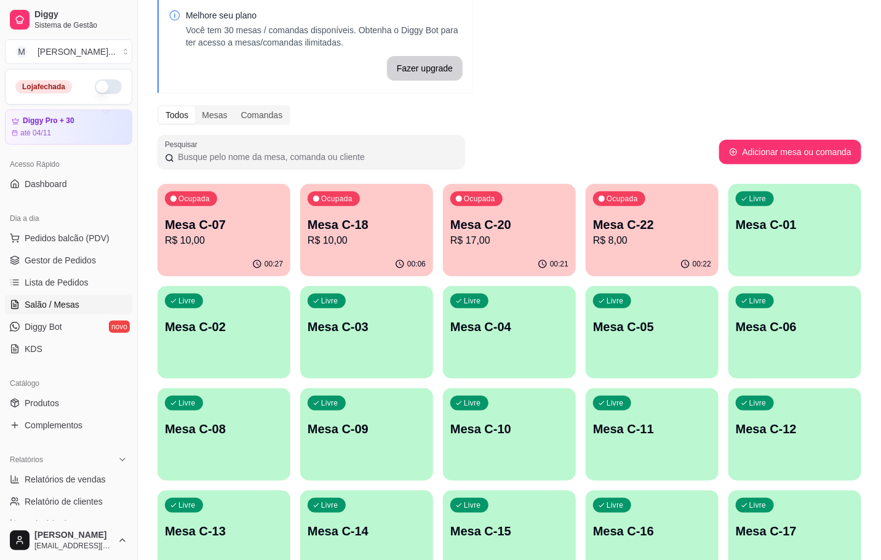
click at [733, 341] on div "Livre Mesa C-06" at bounding box center [794, 325] width 133 height 78
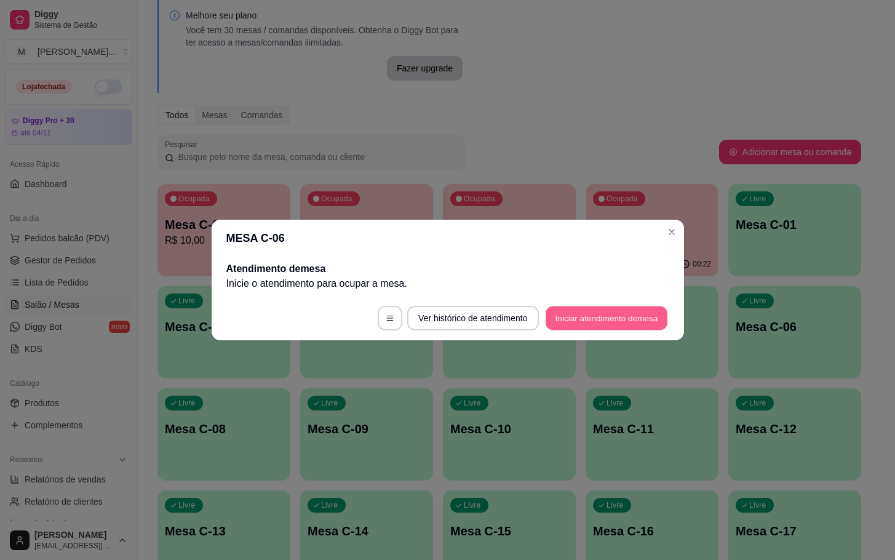
click at [610, 325] on button "Iniciar atendimento de mesa" at bounding box center [607, 318] width 122 height 24
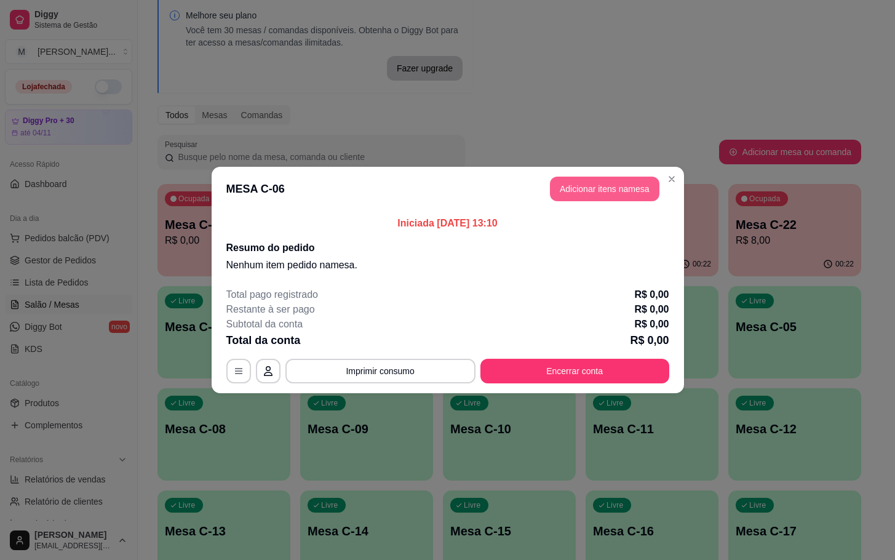
click at [599, 181] on button "Adicionar itens na mesa" at bounding box center [605, 189] width 110 height 25
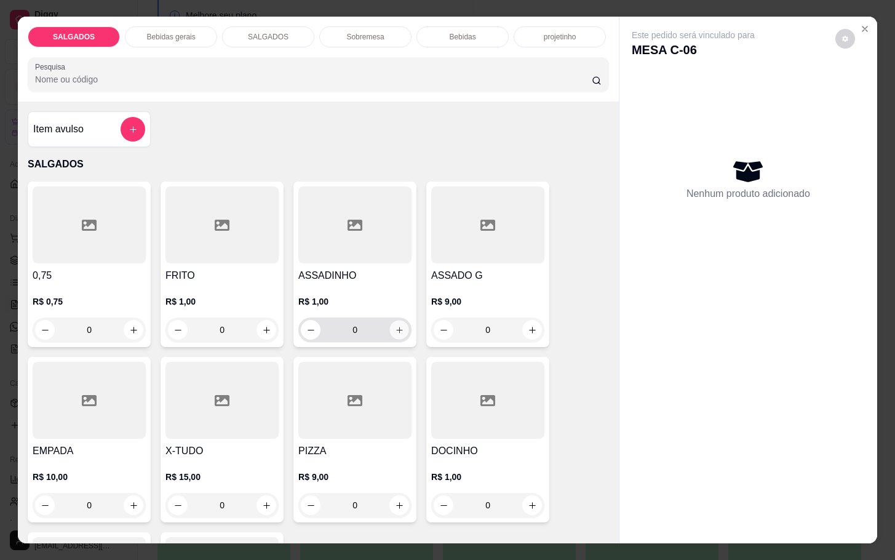
click at [390, 321] on button "increase-product-quantity" at bounding box center [399, 330] width 19 height 19
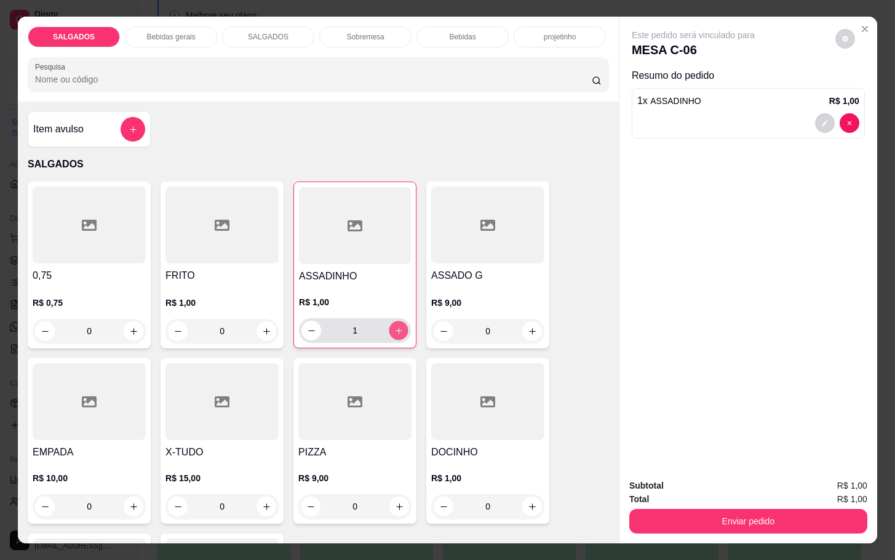
click at [390, 321] on button "increase-product-quantity" at bounding box center [398, 330] width 19 height 19
click at [390, 321] on button "increase-product-quantity" at bounding box center [399, 331] width 20 height 20
type input "4"
click at [698, 534] on div "Subtotal R$ 4,00 Total R$ 4,00 Enviar pedido" at bounding box center [749, 506] width 258 height 74
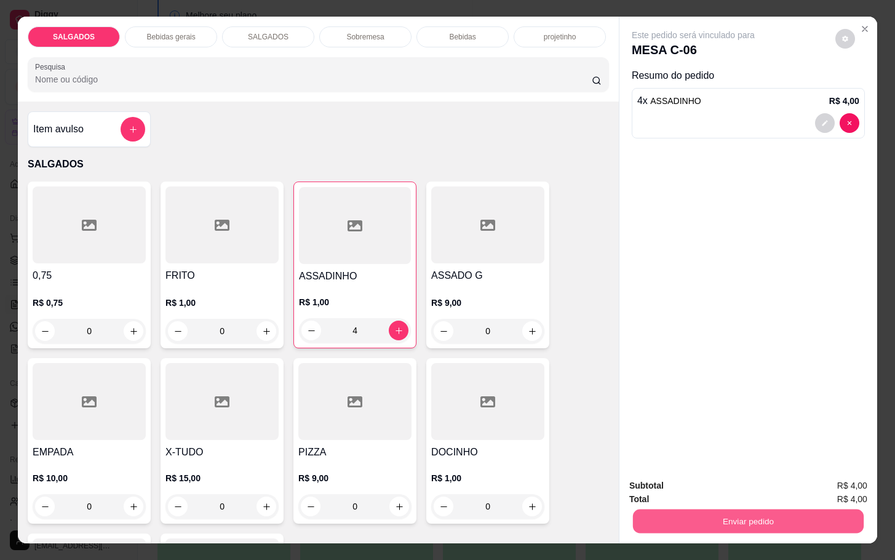
click at [696, 517] on button "Enviar pedido" at bounding box center [748, 521] width 231 height 24
click at [819, 479] on button "Enviar pedido" at bounding box center [834, 483] width 68 height 23
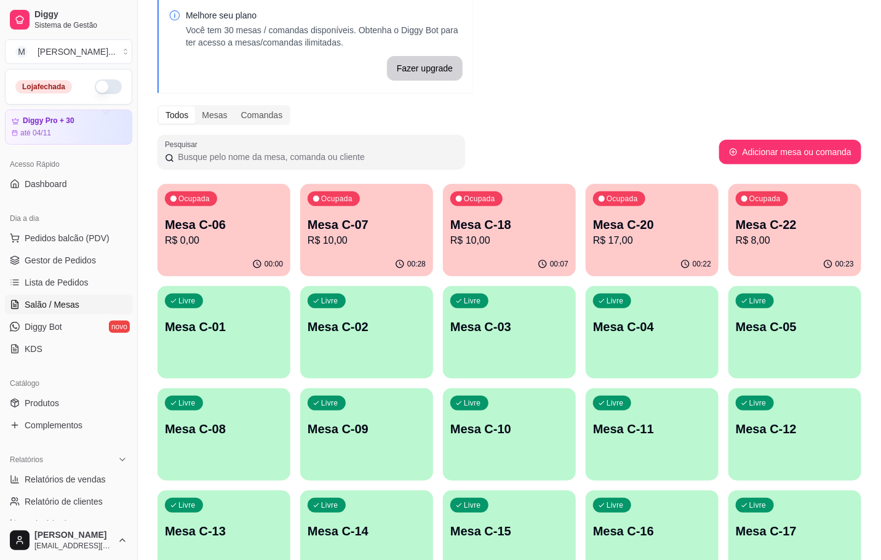
click at [361, 245] on button "Ocupada Mesa C-07 R$ 10,00 00:28" at bounding box center [366, 230] width 133 height 92
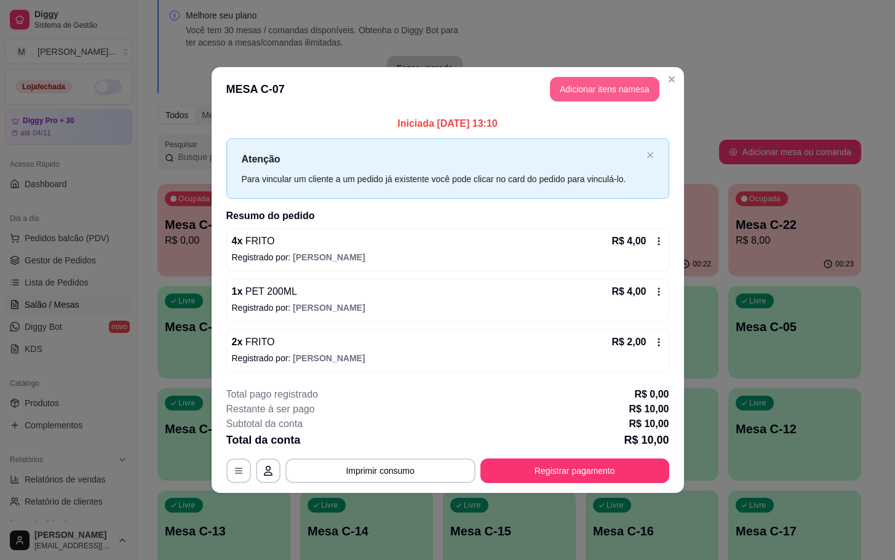
click at [593, 94] on button "Adicionar itens na mesa" at bounding box center [605, 89] width 110 height 25
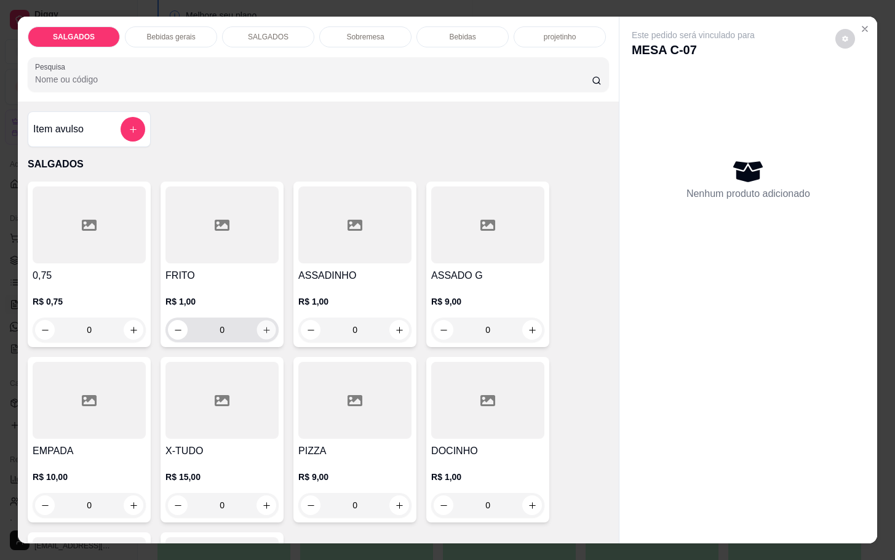
click at [261, 330] on button "increase-product-quantity" at bounding box center [266, 330] width 19 height 19
type input "2"
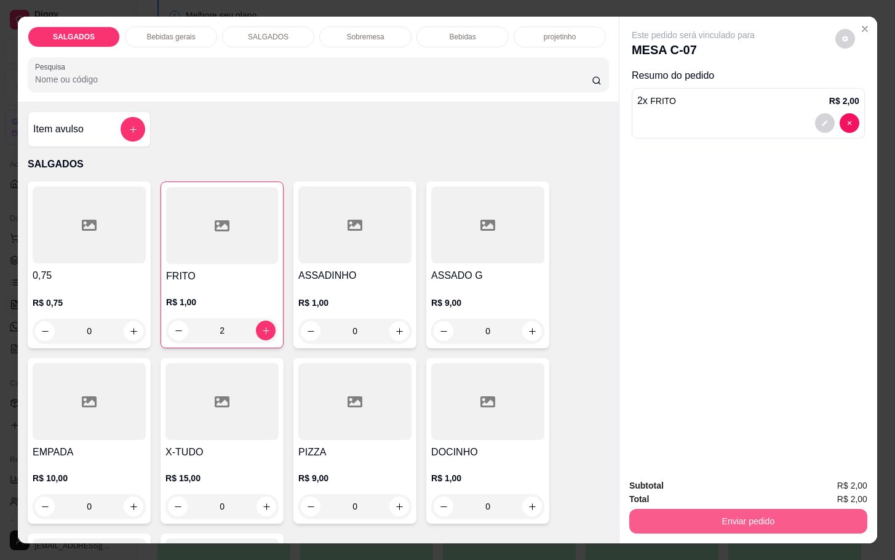
click at [786, 509] on button "Enviar pedido" at bounding box center [748, 521] width 238 height 25
click at [818, 485] on button "Enviar pedido" at bounding box center [834, 483] width 70 height 23
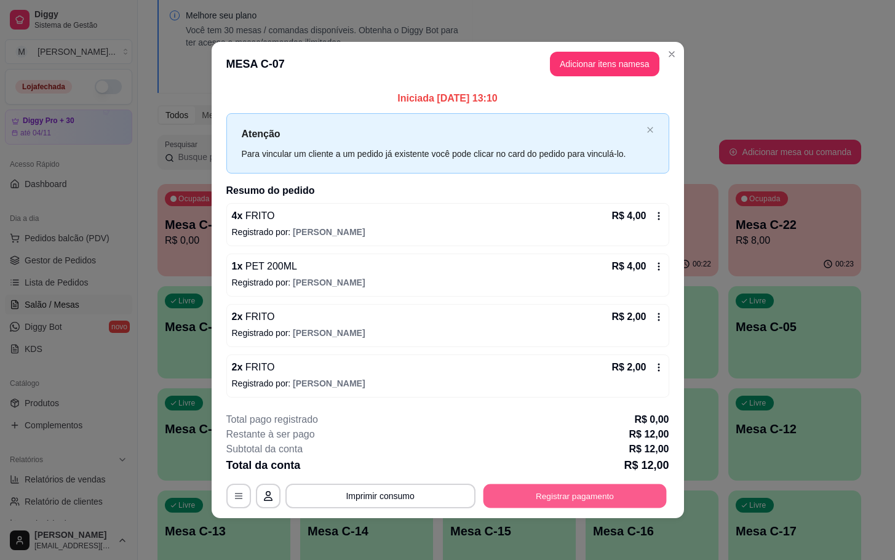
click at [596, 490] on button "Registrar pagamento" at bounding box center [574, 496] width 183 height 24
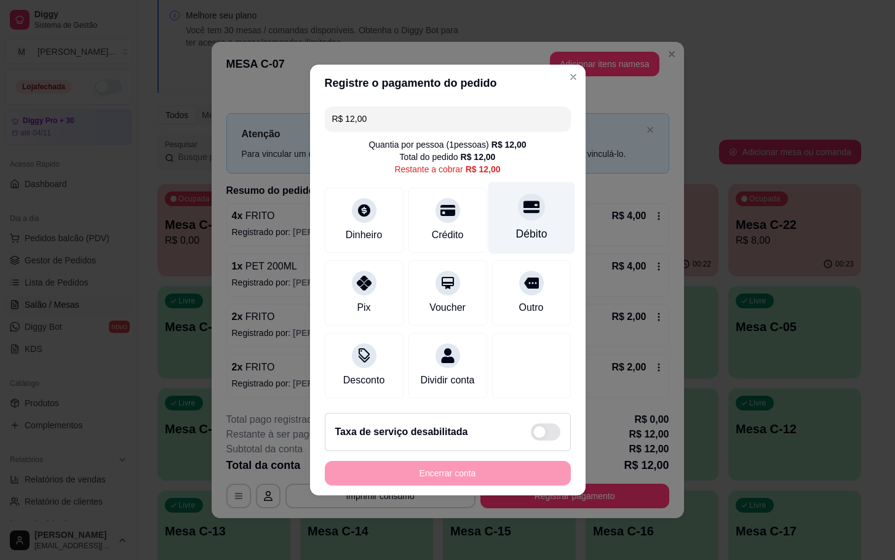
drag, startPoint x: 526, startPoint y: 205, endPoint x: 539, endPoint y: 246, distance: 42.6
click at [527, 205] on icon at bounding box center [531, 207] width 16 height 16
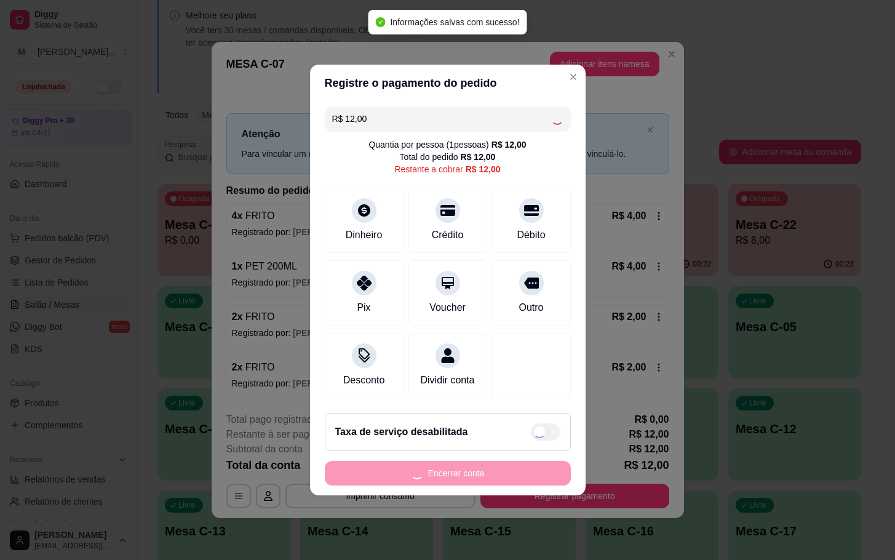
type input "R$ 0,00"
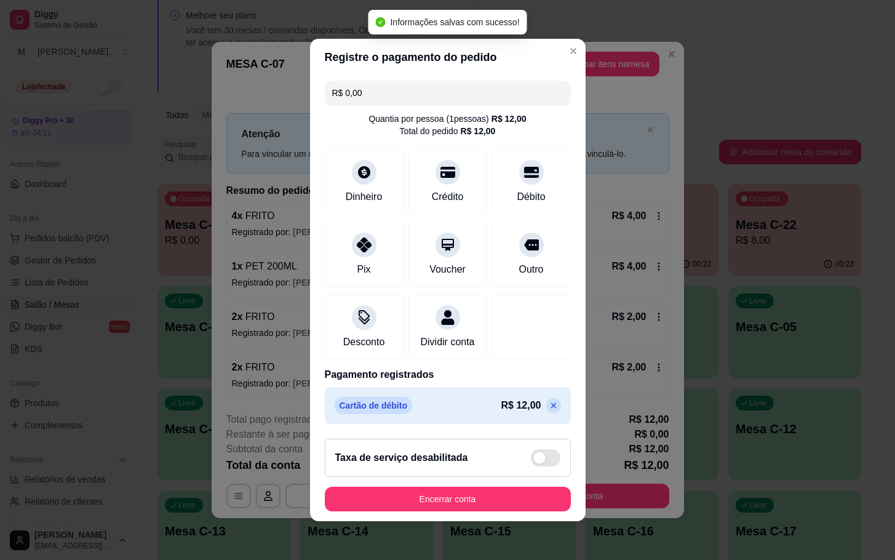
click at [488, 504] on button "Encerrar conta" at bounding box center [448, 499] width 246 height 25
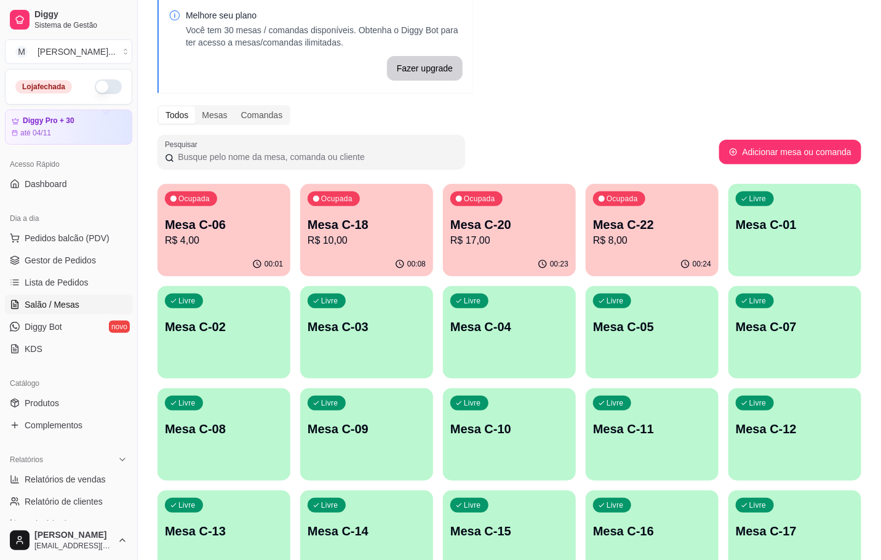
click at [359, 214] on div "Ocupada Mesa C-18 R$ 10,00" at bounding box center [366, 218] width 133 height 68
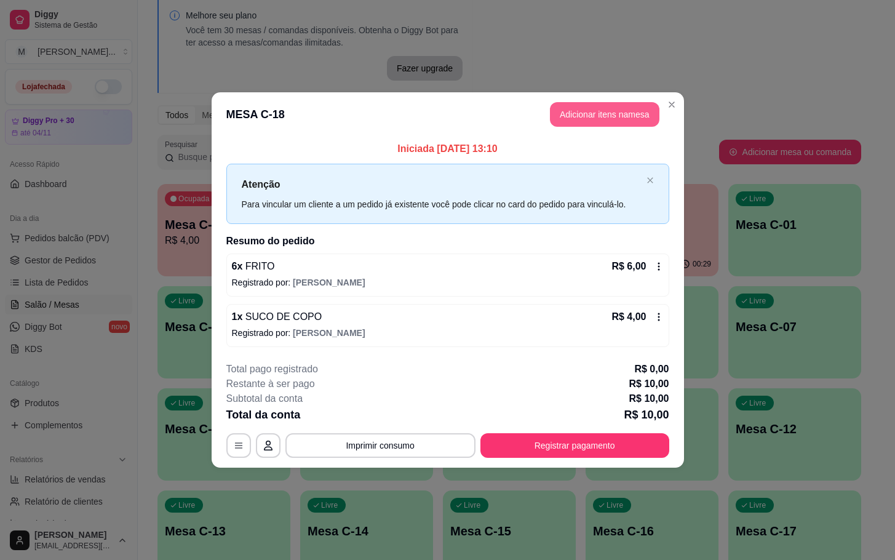
click at [626, 104] on button "Adicionar itens na mesa" at bounding box center [605, 114] width 110 height 25
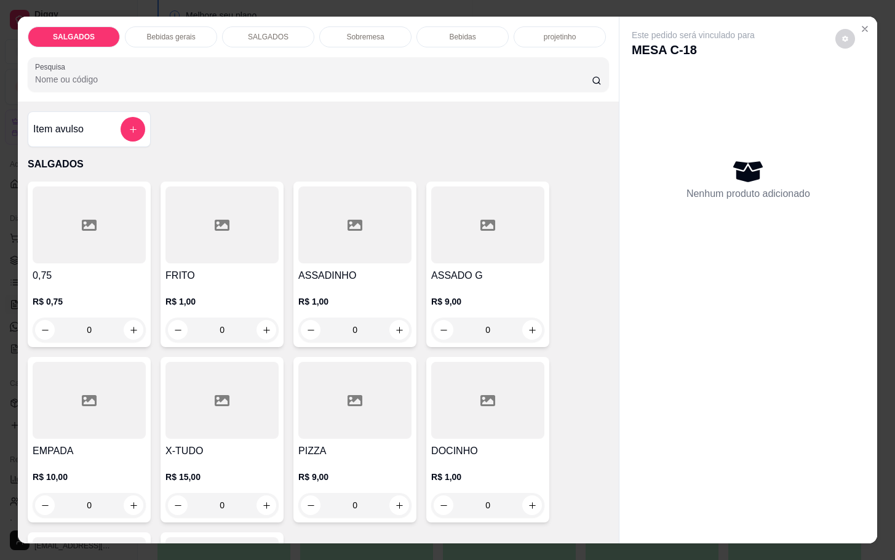
drag, startPoint x: 248, startPoint y: 327, endPoint x: 264, endPoint y: 329, distance: 16.1
click at [250, 327] on div "0" at bounding box center [222, 329] width 108 height 25
click at [257, 327] on button "increase-product-quantity" at bounding box center [266, 330] width 19 height 19
type input "1"
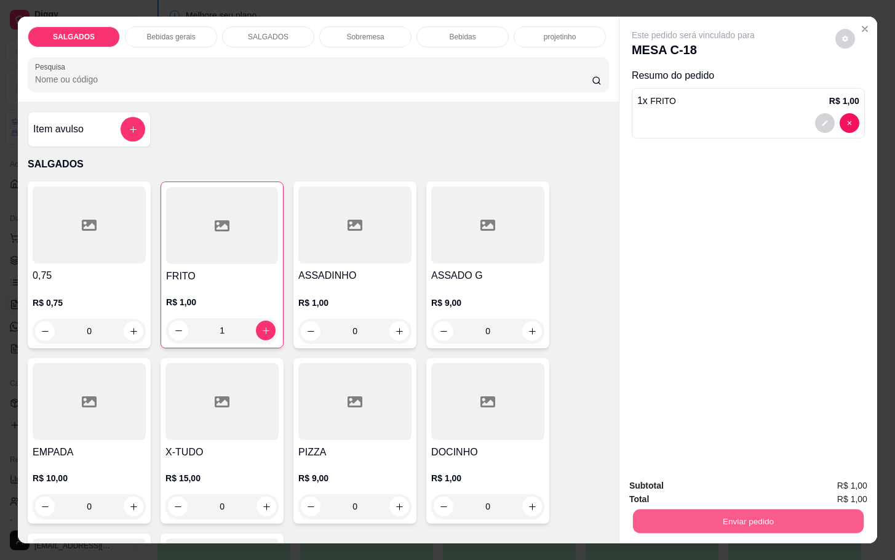
click at [783, 509] on button "Enviar pedido" at bounding box center [748, 521] width 231 height 24
click at [819, 473] on button "Enviar pedido" at bounding box center [834, 483] width 70 height 23
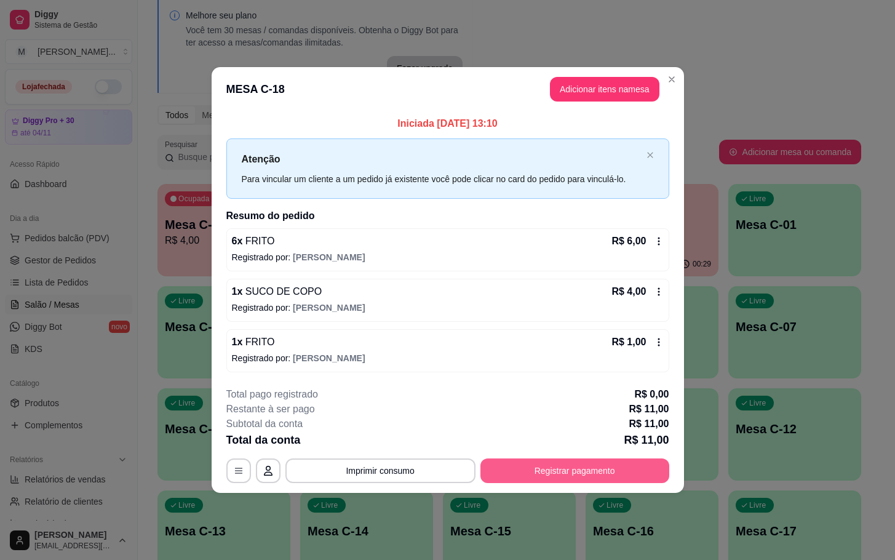
click at [560, 468] on button "Registrar pagamento" at bounding box center [574, 470] width 189 height 25
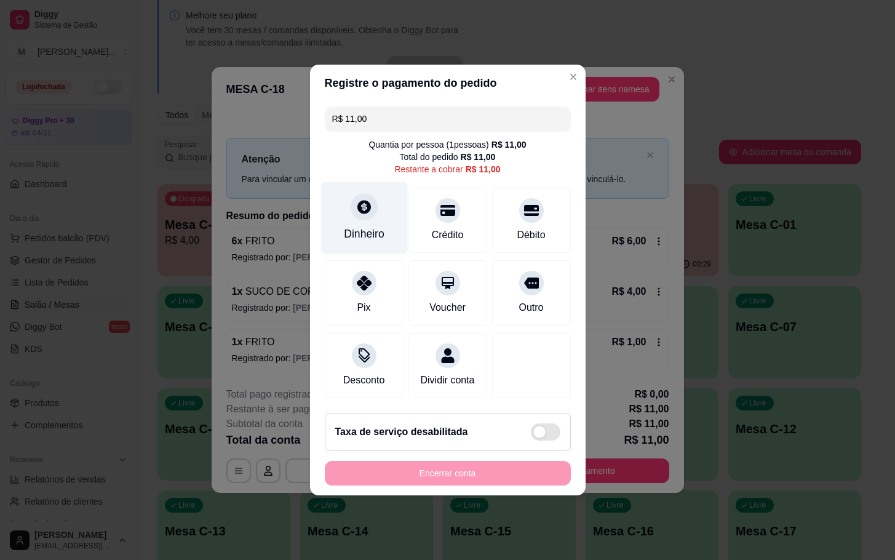
click at [380, 236] on div "Dinheiro" at bounding box center [364, 218] width 87 height 72
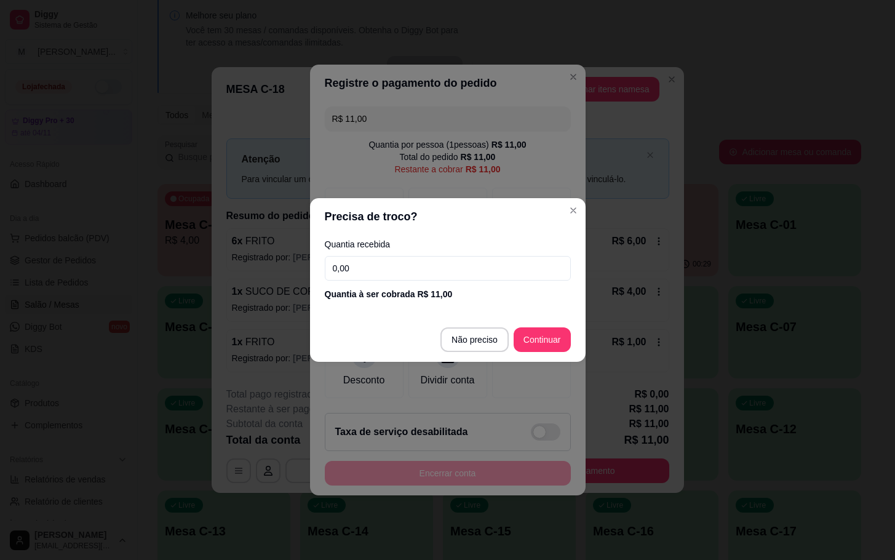
click at [442, 274] on input "0,00" at bounding box center [448, 268] width 246 height 25
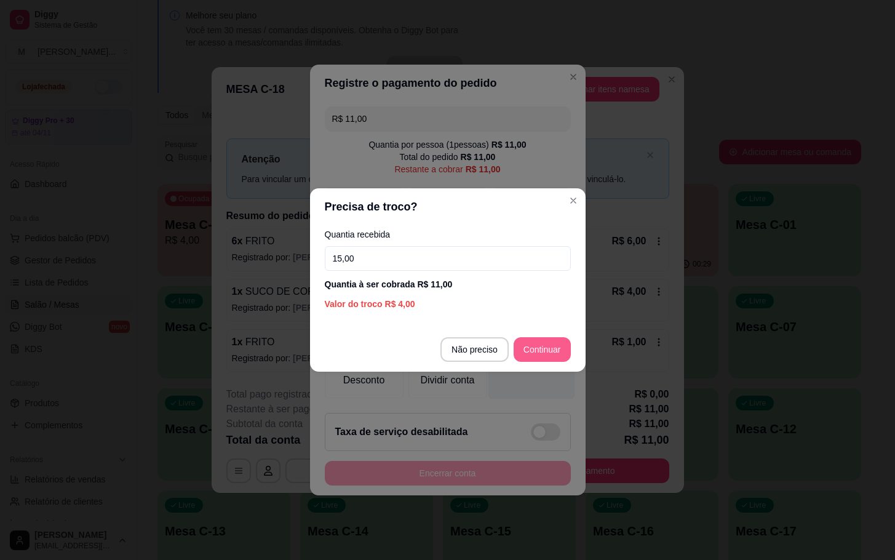
type input "15,00"
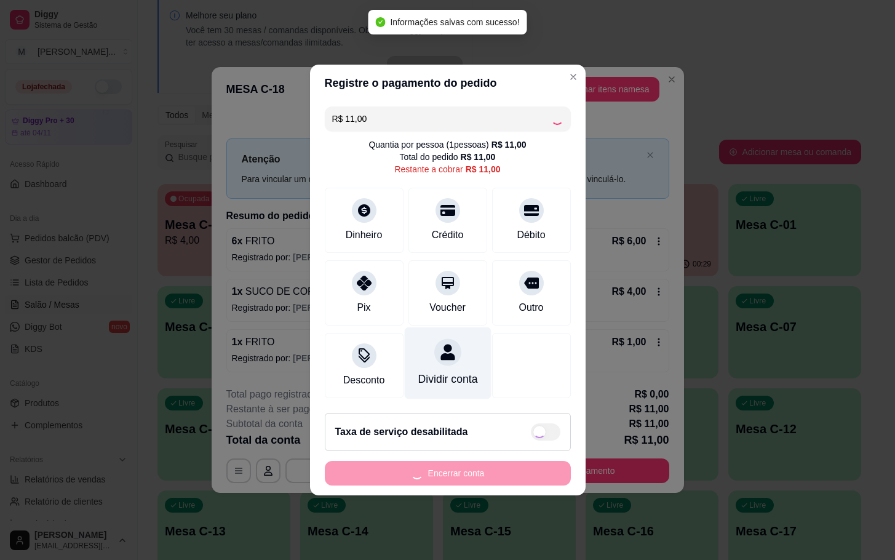
type input "R$ 0,00"
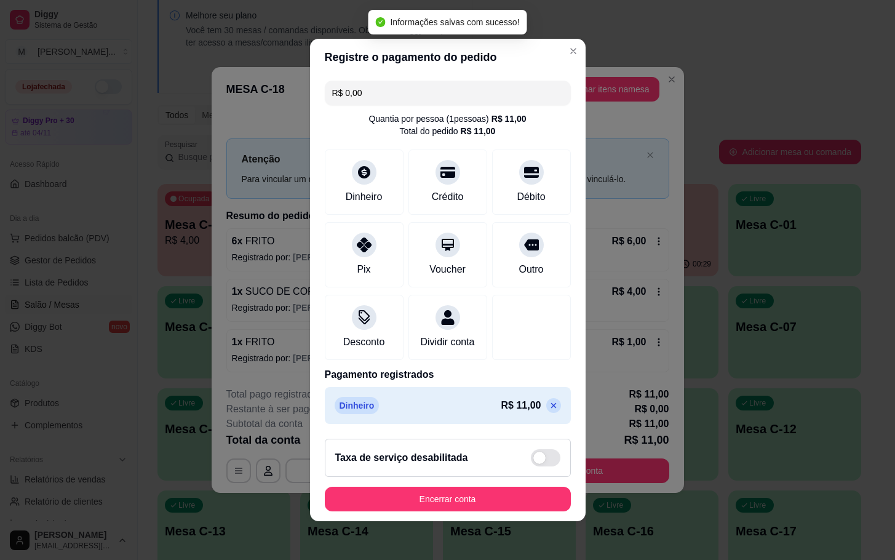
click at [526, 503] on button "Encerrar conta" at bounding box center [448, 499] width 246 height 25
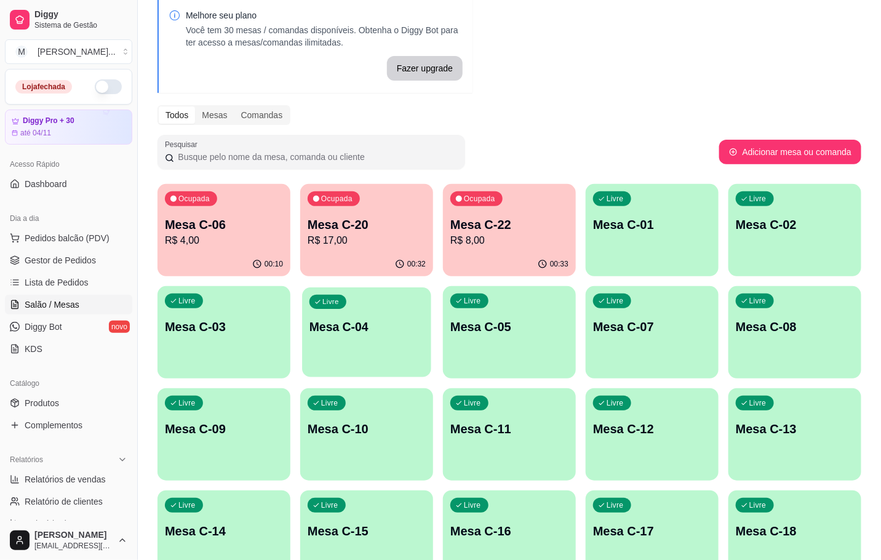
click at [427, 292] on div "Livre Mesa C-04" at bounding box center [366, 324] width 129 height 75
click at [362, 205] on div "Ocupada Mesa C-20 R$ 17,00" at bounding box center [366, 218] width 133 height 68
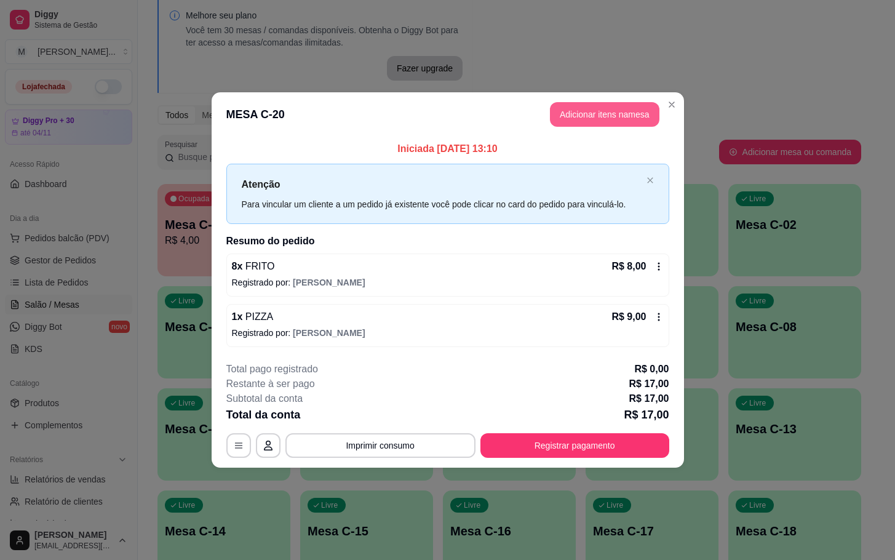
click at [617, 119] on button "Adicionar itens na mesa" at bounding box center [605, 114] width 110 height 25
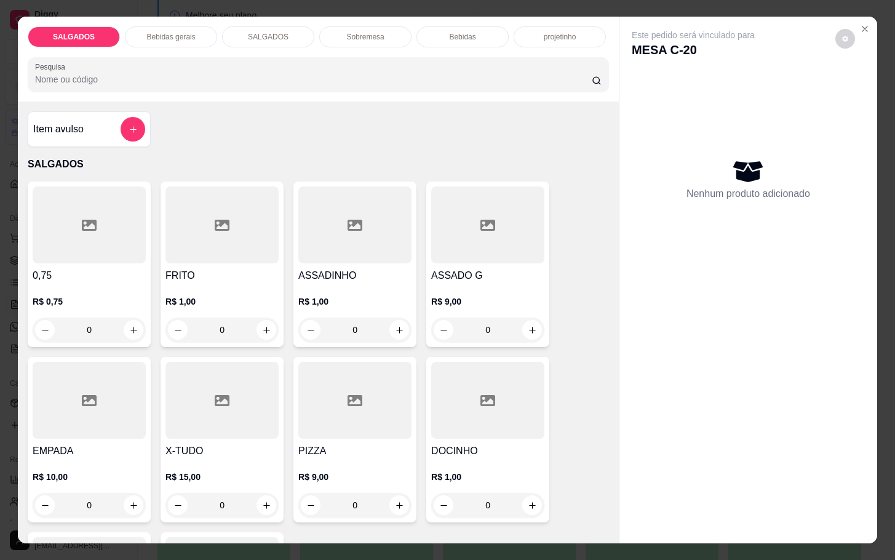
click at [163, 17] on div "SALGADOS Bebidas gerais SALGADOS Sobremesa Bebidas projetinho Pesquisa" at bounding box center [318, 59] width 601 height 85
click at [165, 26] on div "Bebidas gerais" at bounding box center [171, 36] width 92 height 21
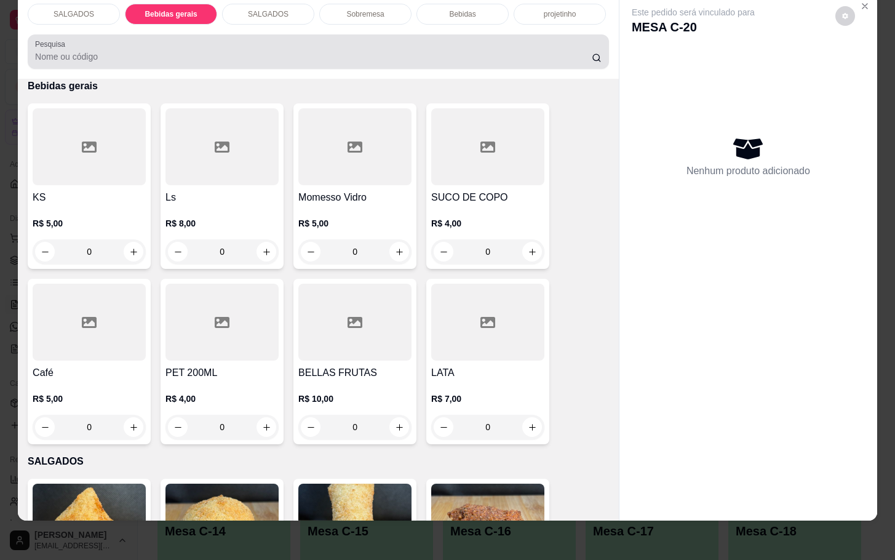
drag, startPoint x: 262, startPoint y: 21, endPoint x: 285, endPoint y: 17, distance: 23.2
click at [262, 20] on div "SALGADOS Bebidas gerais SALGADOS Sobremesa Bebidas projetinho Pesquisa" at bounding box center [318, 36] width 601 height 85
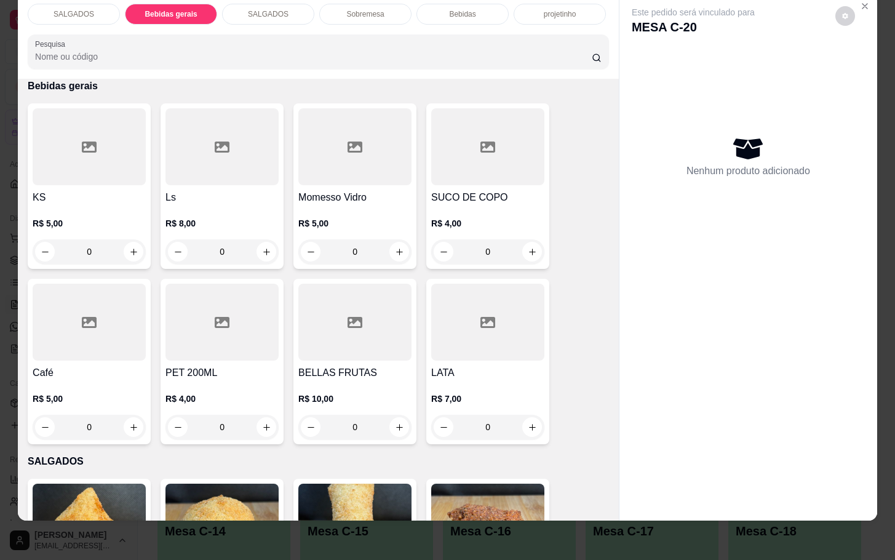
click at [373, 10] on div "Sobremesa" at bounding box center [365, 14] width 92 height 21
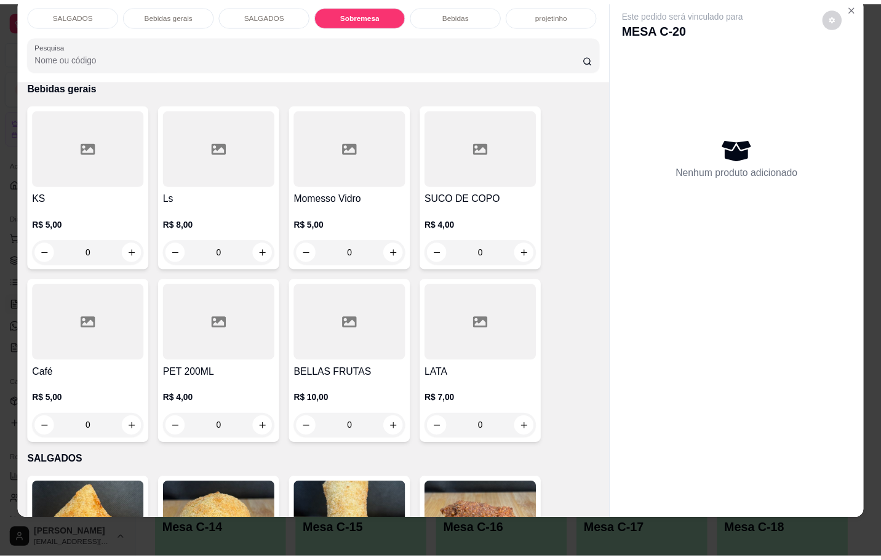
scroll to position [1912, 0]
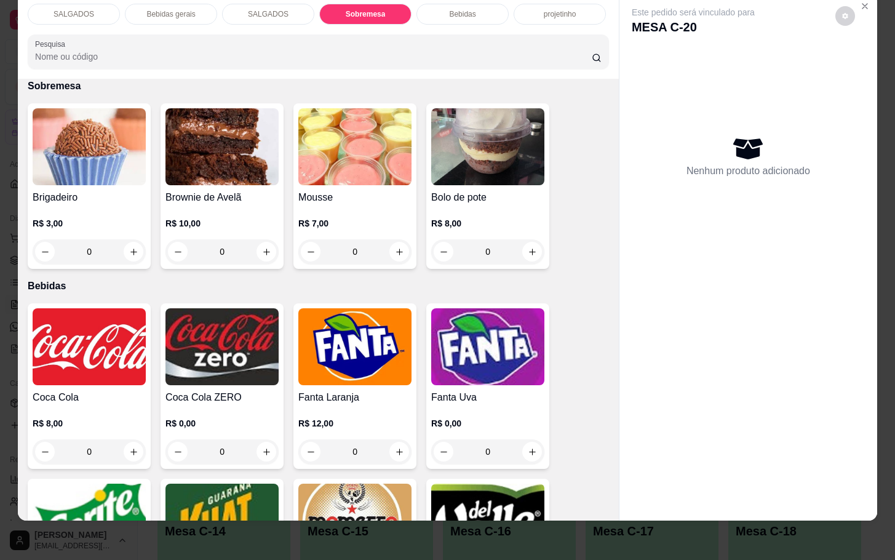
click at [407, 134] on div "Brigadeiro R$ 3,00 0 Brownie de Avelã R$ 10,00 0 Mousse R$ 7,00 0 Bolo de pote …" at bounding box center [318, 185] width 581 height 165
click at [389, 116] on img at bounding box center [354, 146] width 113 height 77
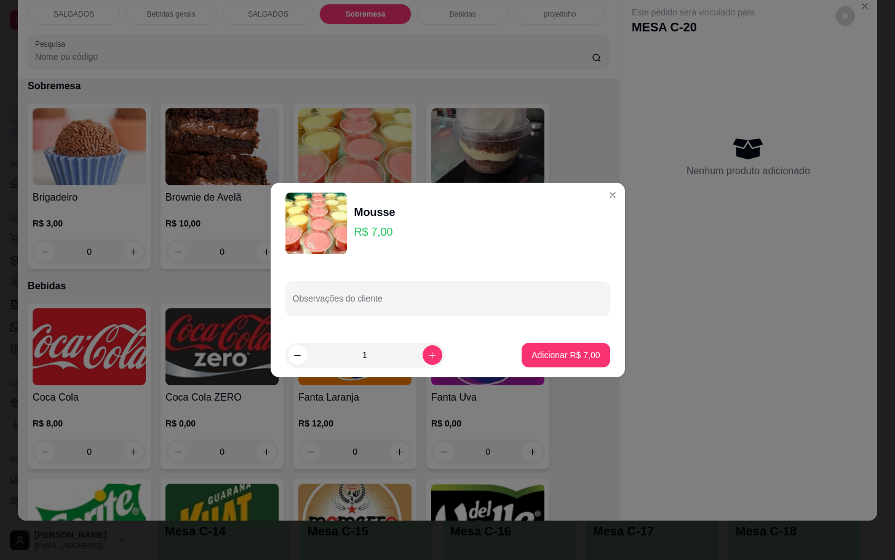
click at [607, 343] on footer "1 Adicionar R$ 7,00" at bounding box center [448, 355] width 354 height 44
drag, startPoint x: 509, startPoint y: 331, endPoint x: 517, endPoint y: 340, distance: 11.8
click at [519, 336] on section "Mousse R$ 7,00 Observações do cliente 1 Adicionar R$ 7,00" at bounding box center [448, 280] width 354 height 194
click at [551, 372] on footer "1 Adicionar R$ 7,00" at bounding box center [448, 355] width 354 height 44
drag, startPoint x: 578, startPoint y: 329, endPoint x: 602, endPoint y: 362, distance: 41.0
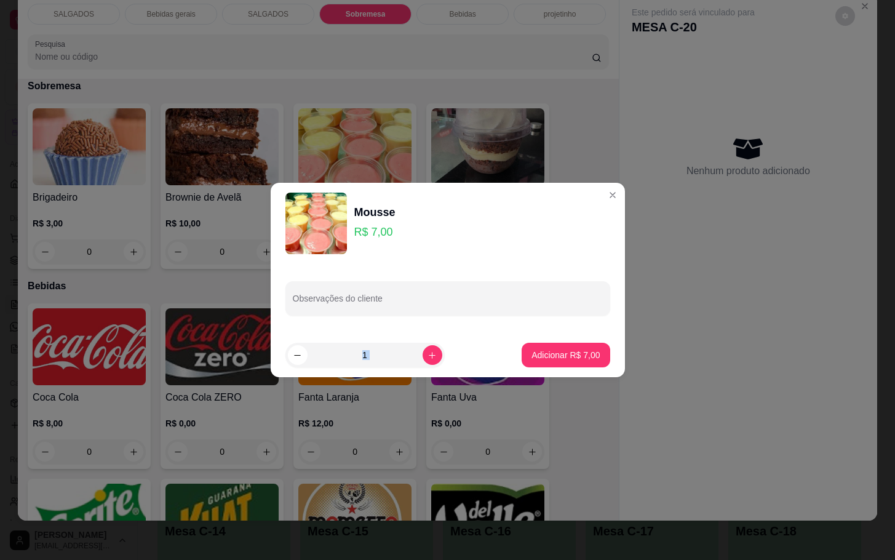
click at [595, 351] on section "Mousse R$ 7,00 Observações do cliente 1 Adicionar R$ 7,00" at bounding box center [448, 280] width 354 height 194
click at [580, 357] on p "Adicionar R$ 7,00" at bounding box center [566, 355] width 68 height 12
type input "1"
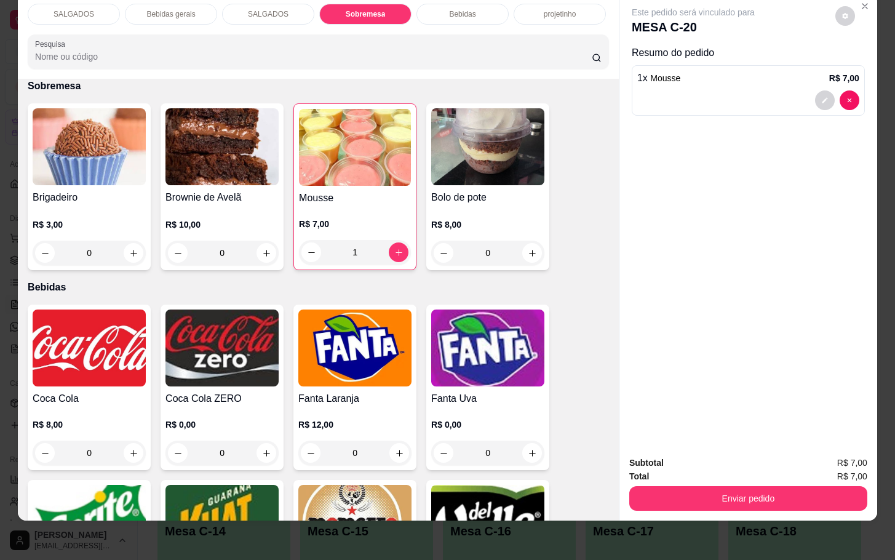
click at [725, 504] on div "Subtotal R$ 7,00 Total R$ 7,00 Enviar pedido" at bounding box center [749, 483] width 258 height 74
click at [781, 490] on button "Enviar pedido" at bounding box center [748, 498] width 231 height 24
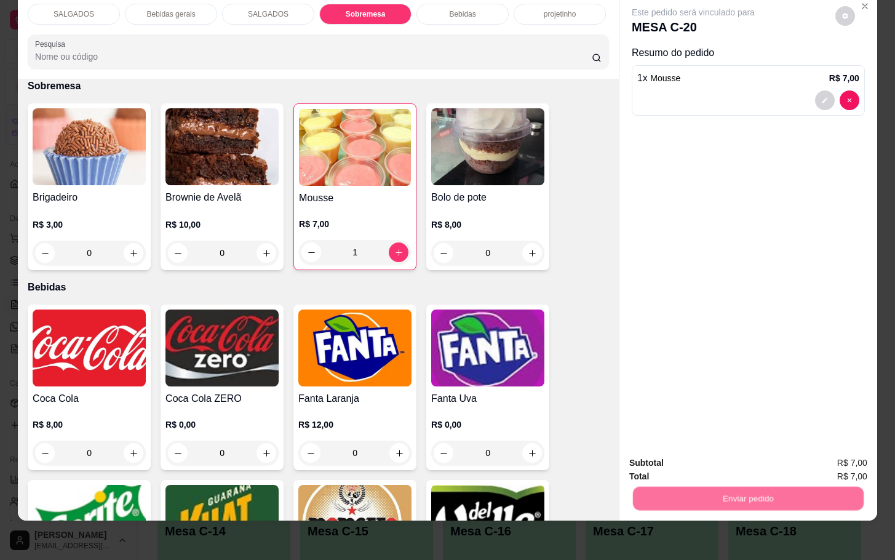
click at [811, 458] on button "Enviar pedido" at bounding box center [834, 454] width 70 height 23
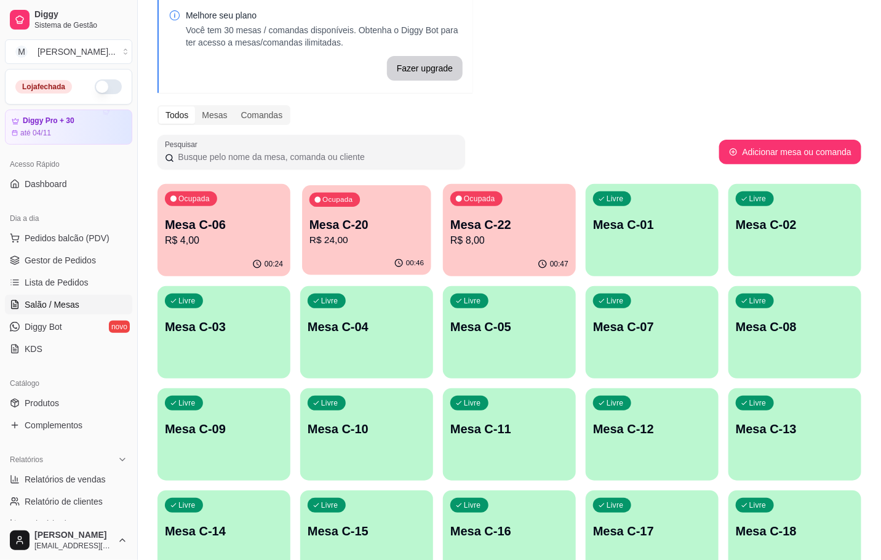
click at [360, 271] on div "00:46" at bounding box center [366, 263] width 129 height 23
click at [225, 238] on p "R$ 4,00" at bounding box center [224, 240] width 114 height 14
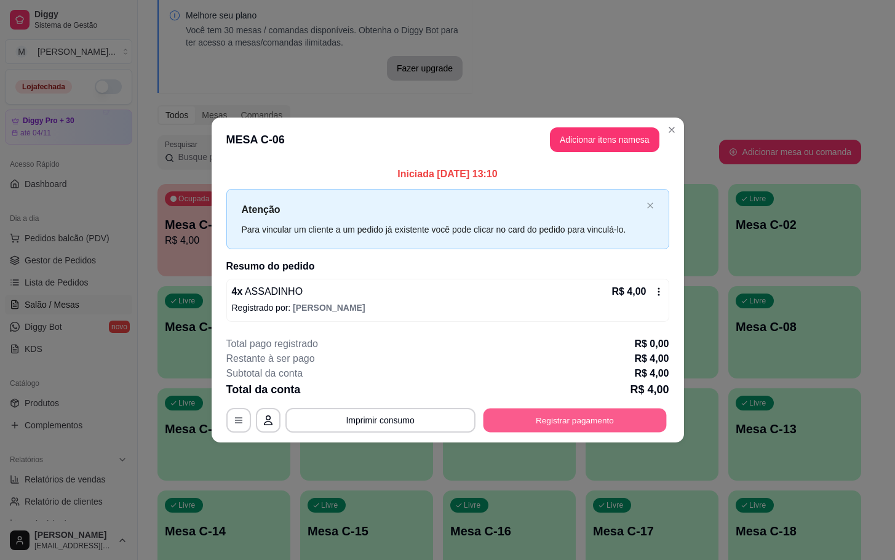
click at [546, 432] on div "**********" at bounding box center [447, 420] width 443 height 25
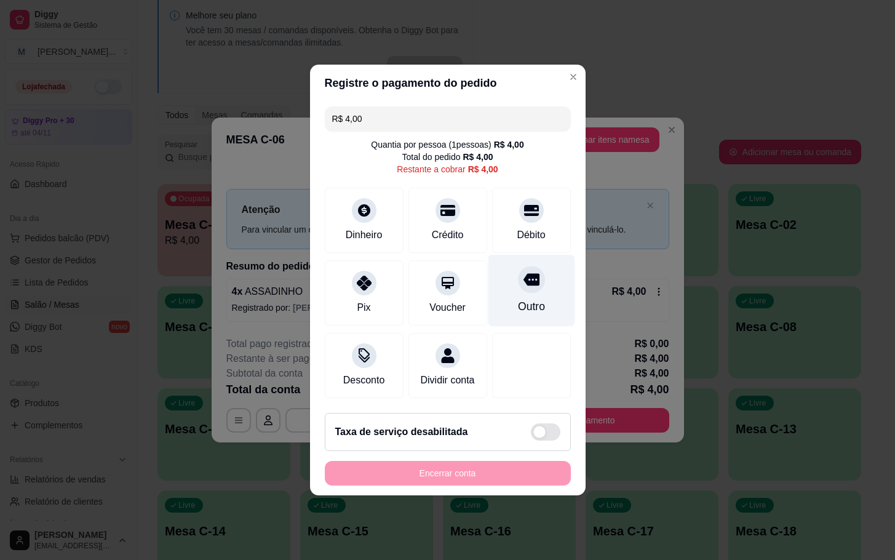
click at [517, 308] on div "Outro" at bounding box center [531, 291] width 87 height 72
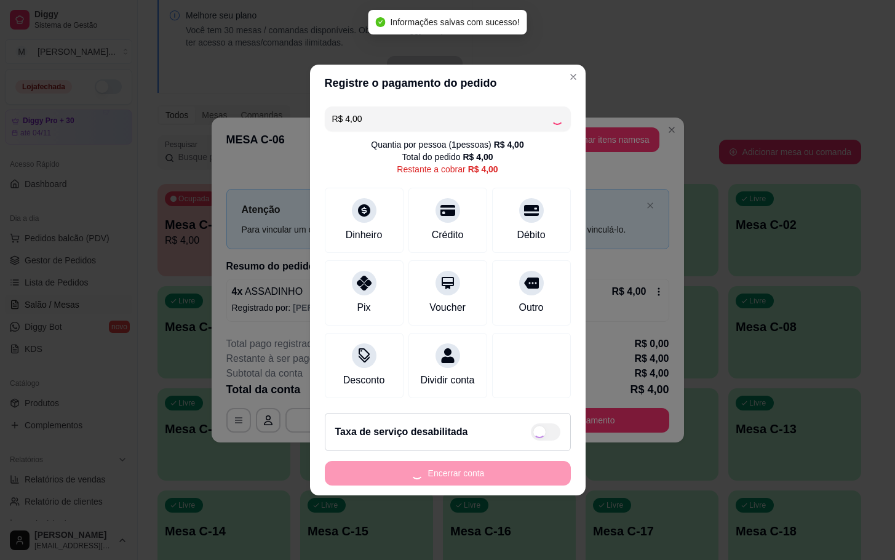
type input "R$ 0,00"
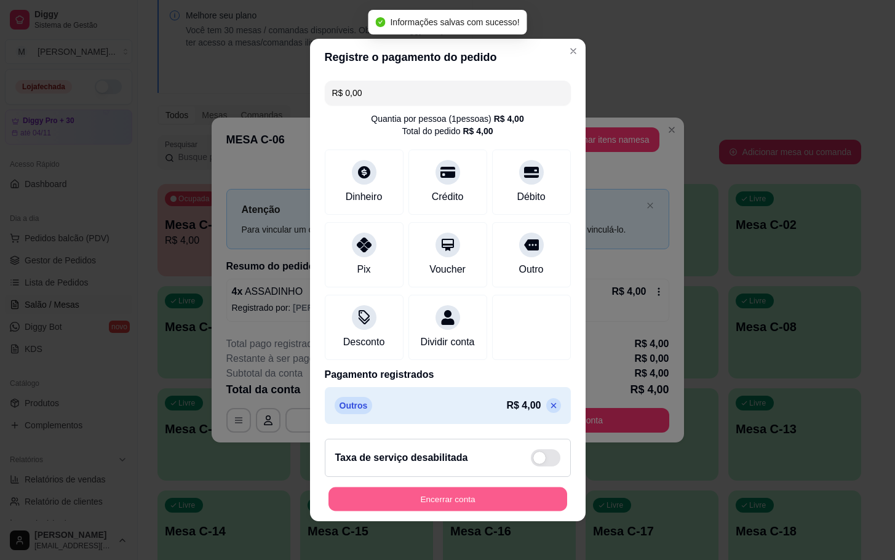
click at [533, 506] on button "Encerrar conta" at bounding box center [448, 499] width 239 height 24
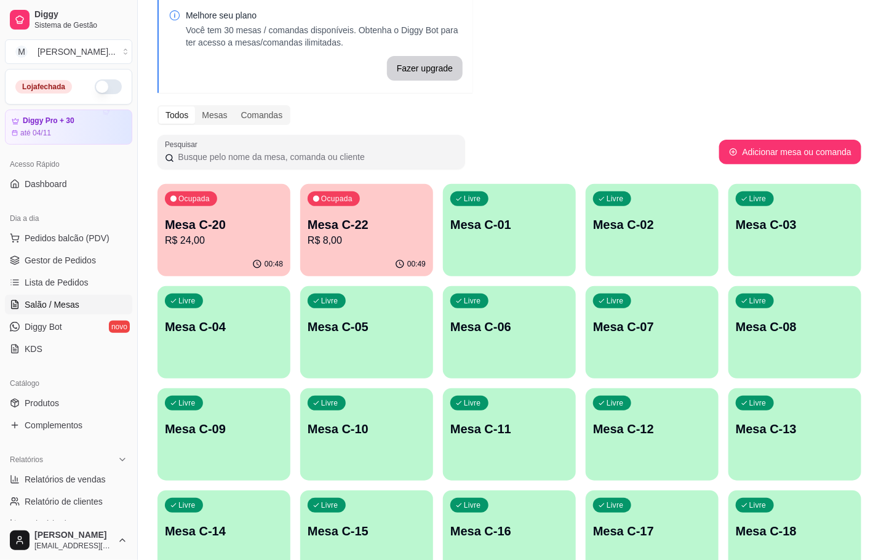
click at [192, 218] on p "Mesa C-20" at bounding box center [224, 224] width 118 height 17
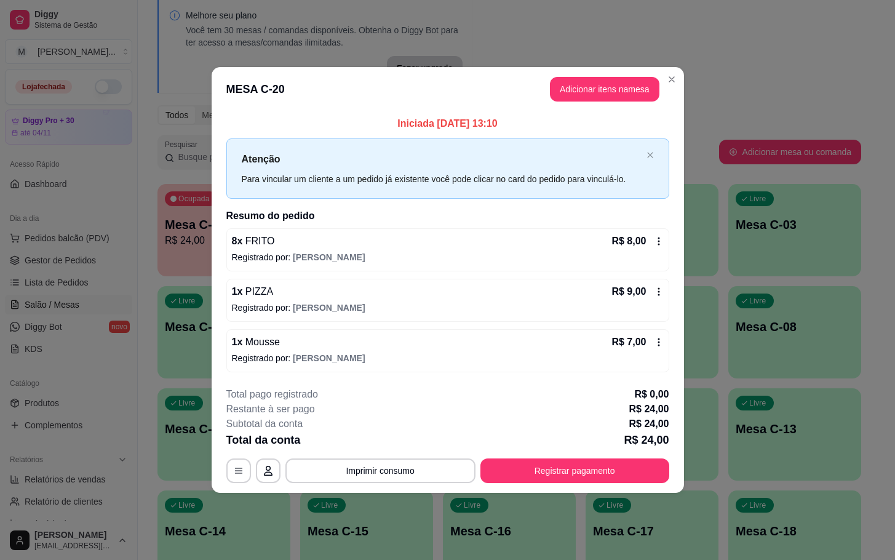
click at [211, 266] on div "**********" at bounding box center [447, 280] width 895 height 560
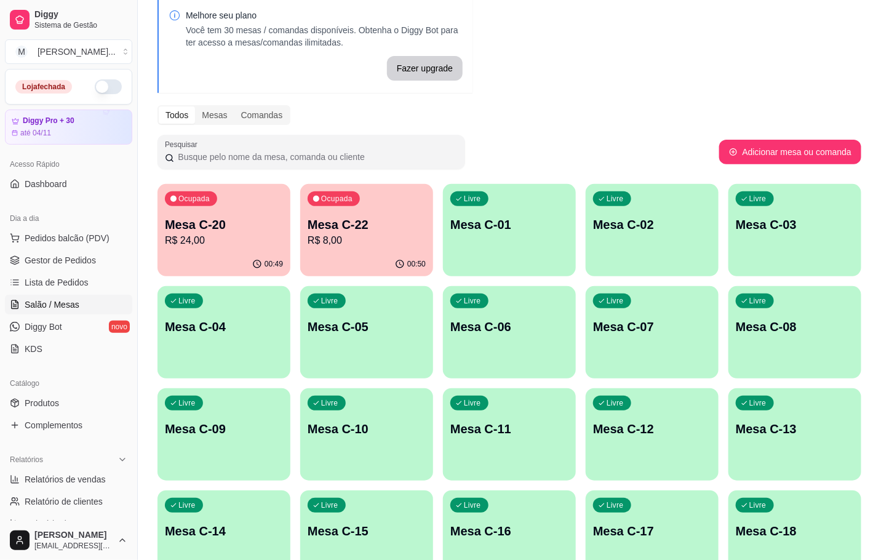
click at [385, 236] on p "R$ 8,00" at bounding box center [367, 240] width 118 height 15
click at [389, 246] on p "R$ 8,00" at bounding box center [367, 240] width 118 height 15
click at [390, 235] on p "R$ 8,00" at bounding box center [366, 240] width 114 height 14
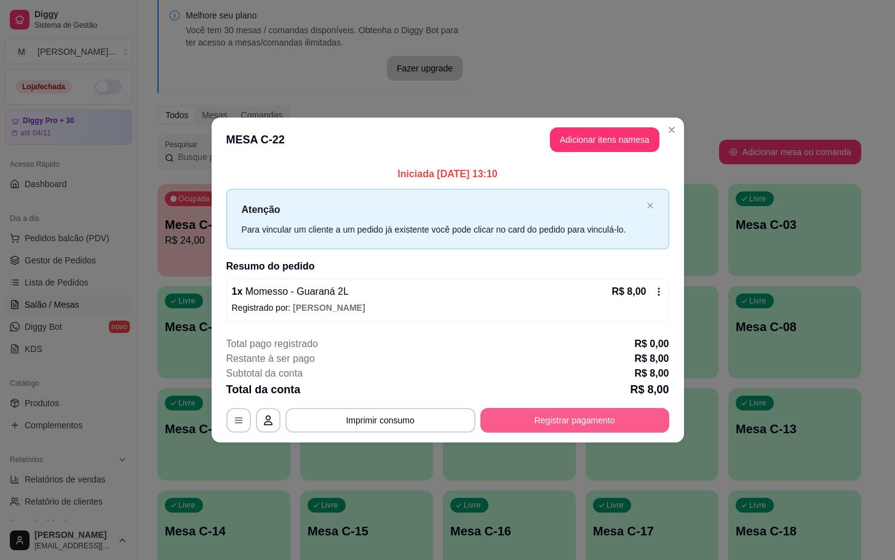
click at [521, 423] on button "Registrar pagamento" at bounding box center [574, 420] width 189 height 25
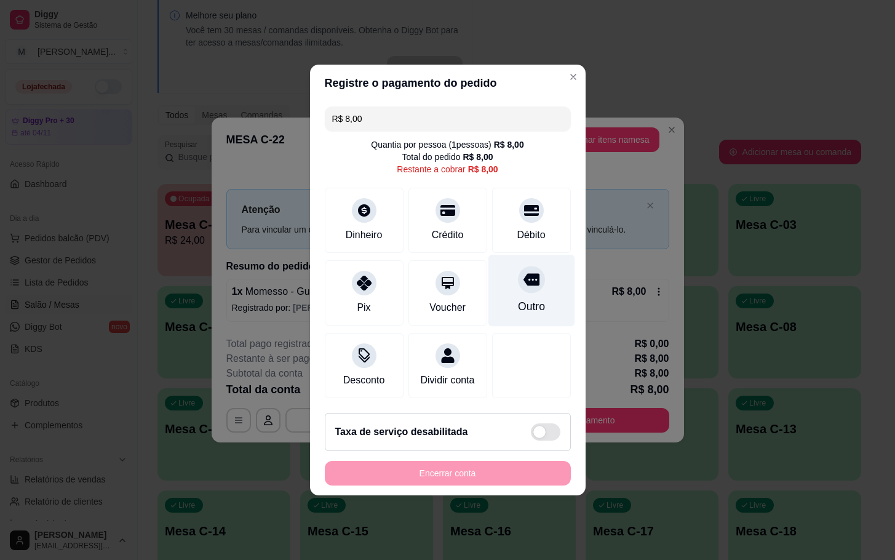
click at [528, 298] on div "Outro" at bounding box center [530, 306] width 27 height 16
type input "R$ 0,00"
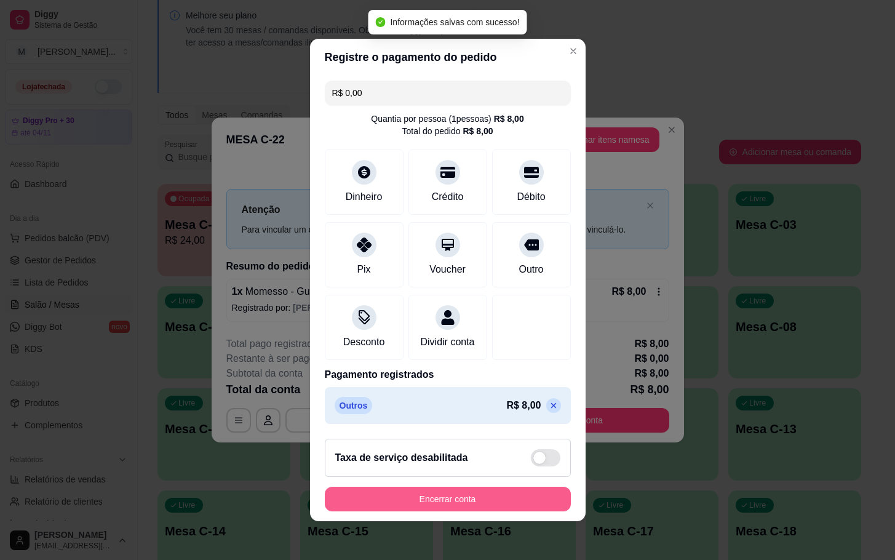
click at [476, 506] on button "Encerrar conta" at bounding box center [448, 499] width 246 height 25
